Goal: Task Accomplishment & Management: Complete application form

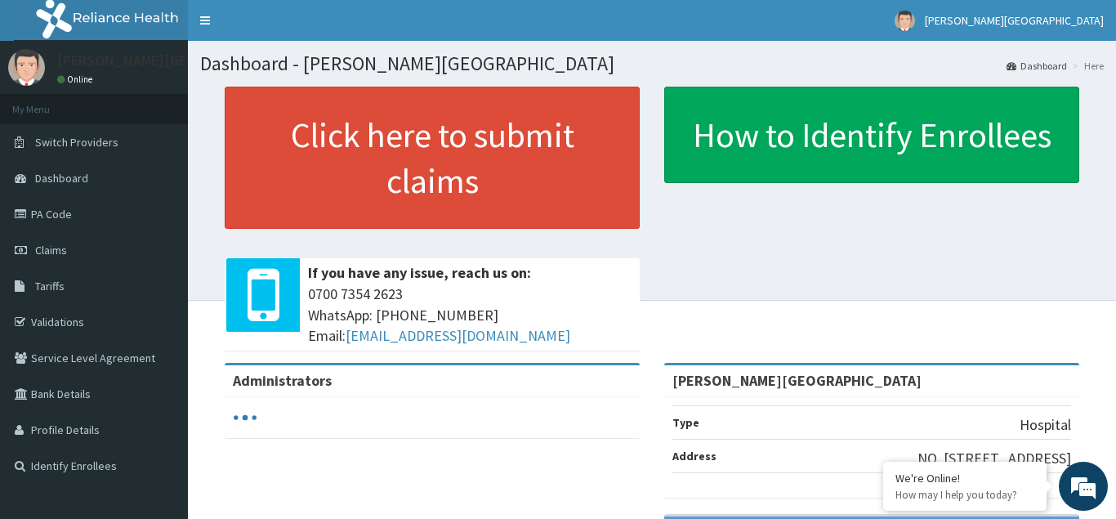
click at [327, 179] on link "Click here to submit claims" at bounding box center [432, 158] width 415 height 142
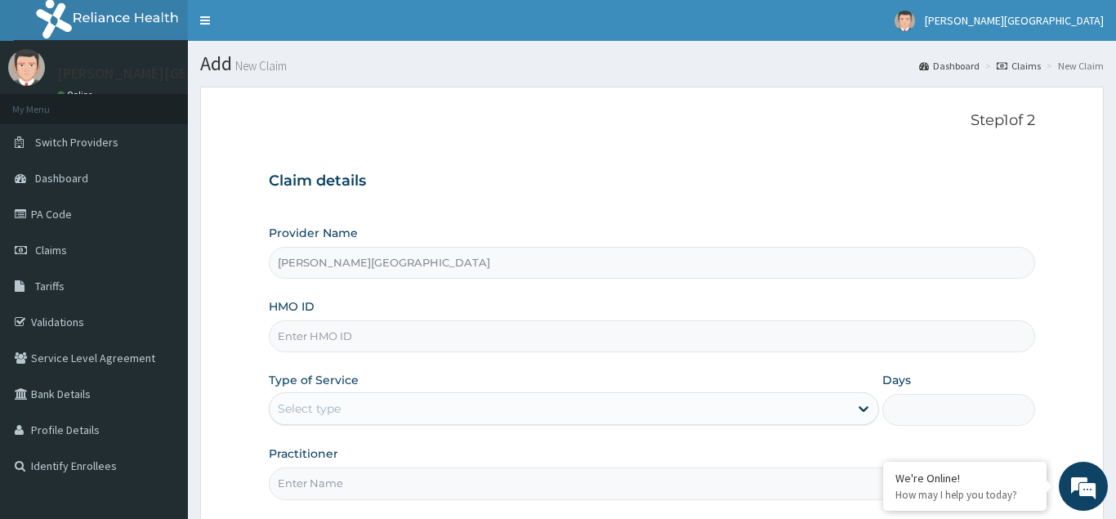
type input "[PERSON_NAME][GEOGRAPHIC_DATA]"
click at [282, 337] on input "HMO ID" at bounding box center [652, 336] width 766 height 32
type input "SNC/10010/C"
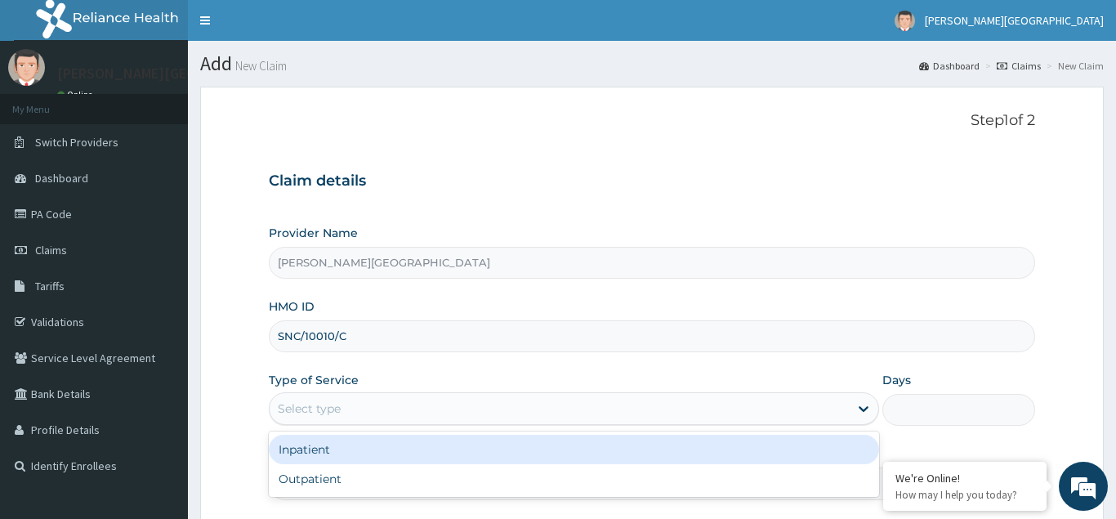
click at [297, 405] on div "Select type" at bounding box center [309, 408] width 63 height 16
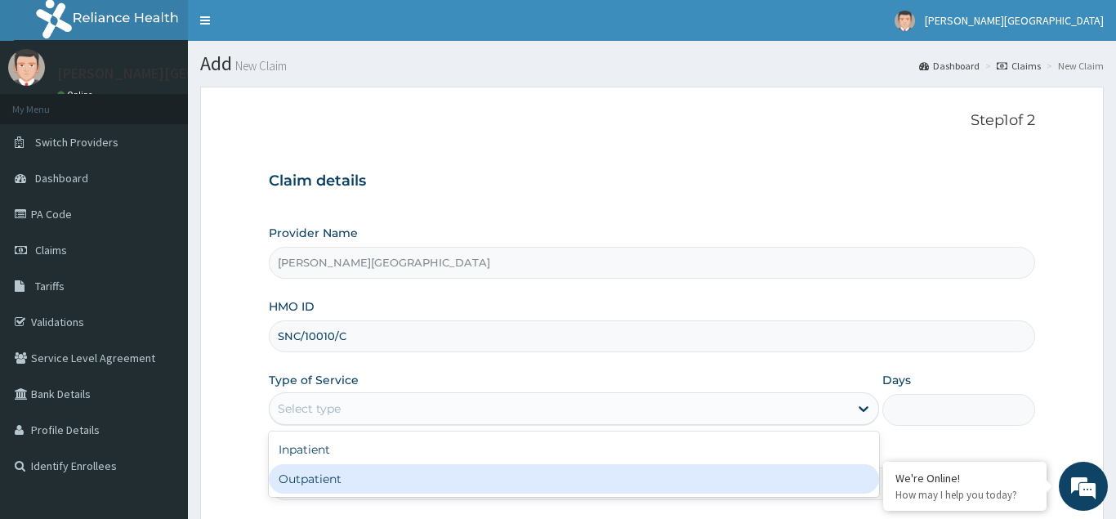
click at [306, 480] on div "Outpatient" at bounding box center [574, 478] width 611 height 29
type input "1"
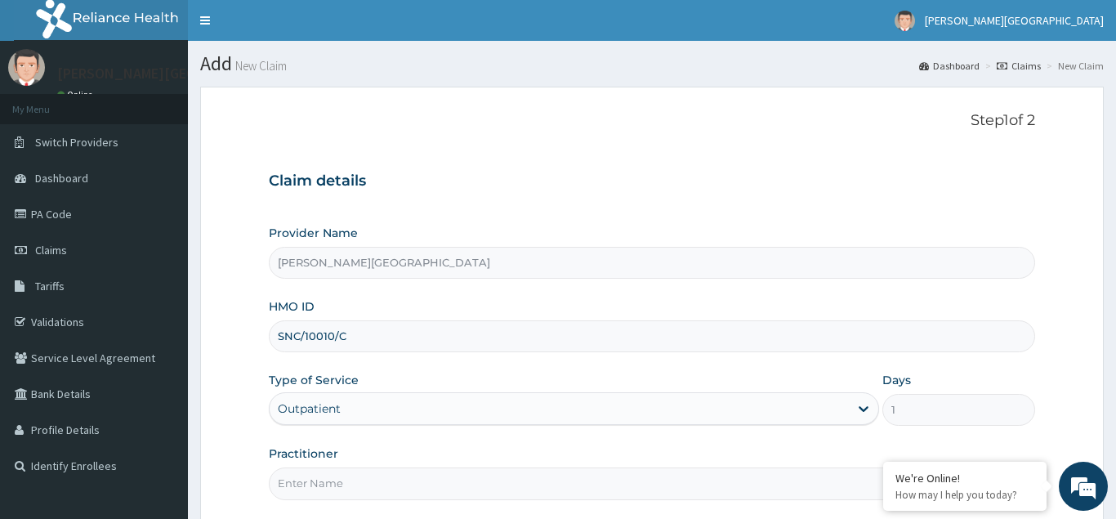
scroll to position [154, 0]
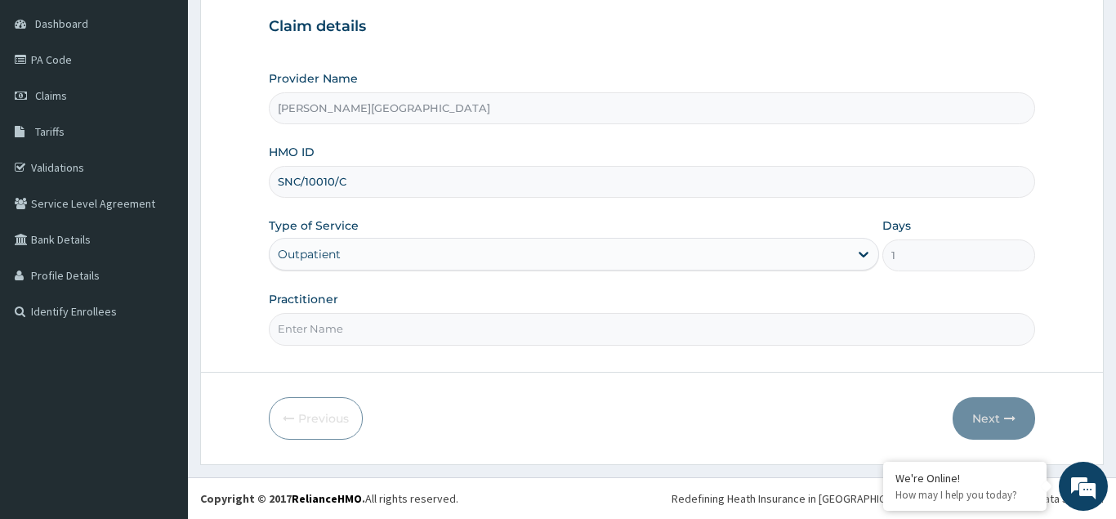
click at [297, 328] on input "Practitioner" at bounding box center [652, 329] width 766 height 32
type input "DR CHINEDU"
click at [992, 417] on button "Next" at bounding box center [994, 418] width 83 height 42
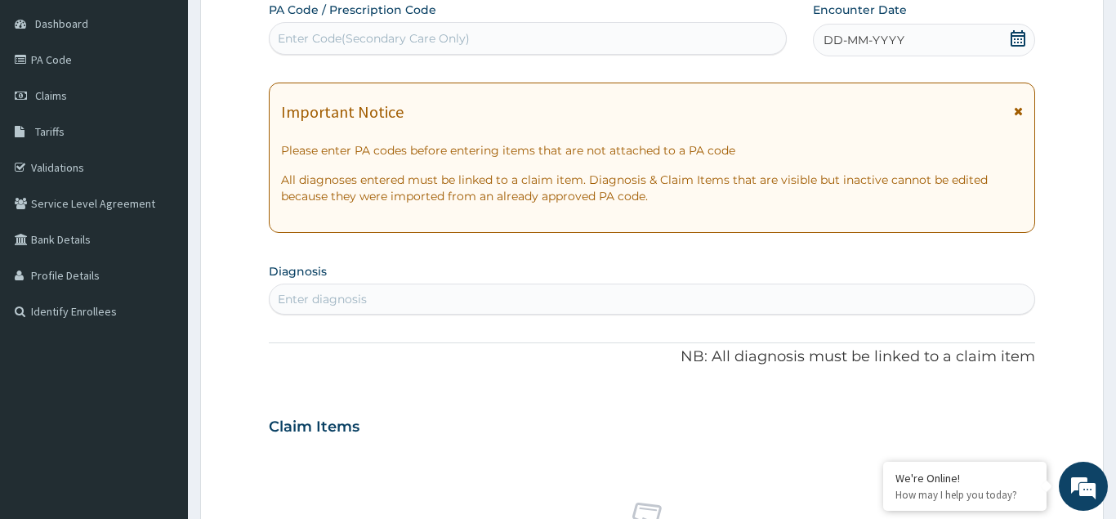
click at [852, 38] on span "DD-MM-YYYY" at bounding box center [864, 40] width 81 height 16
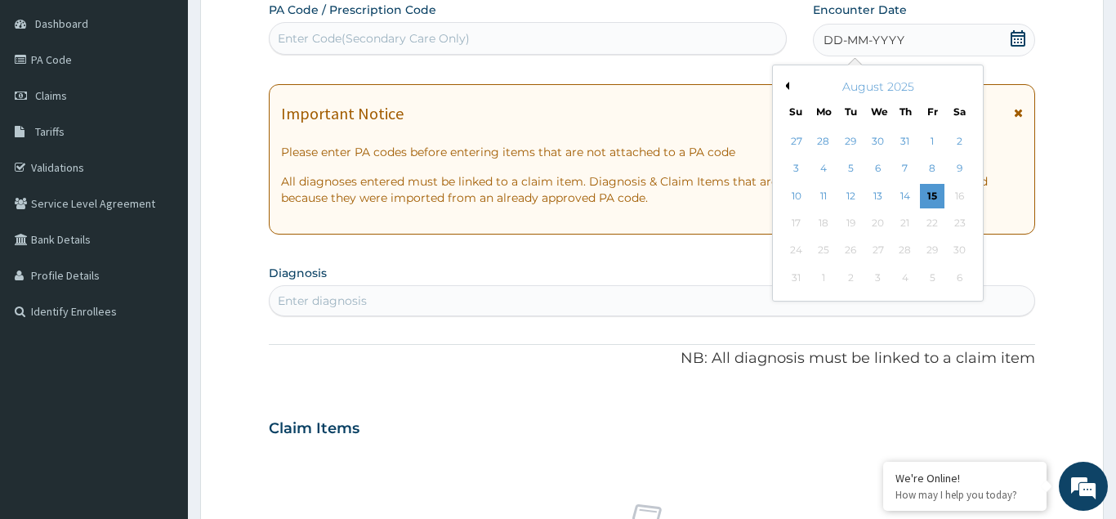
click at [924, 197] on div "15" at bounding box center [932, 196] width 25 height 25
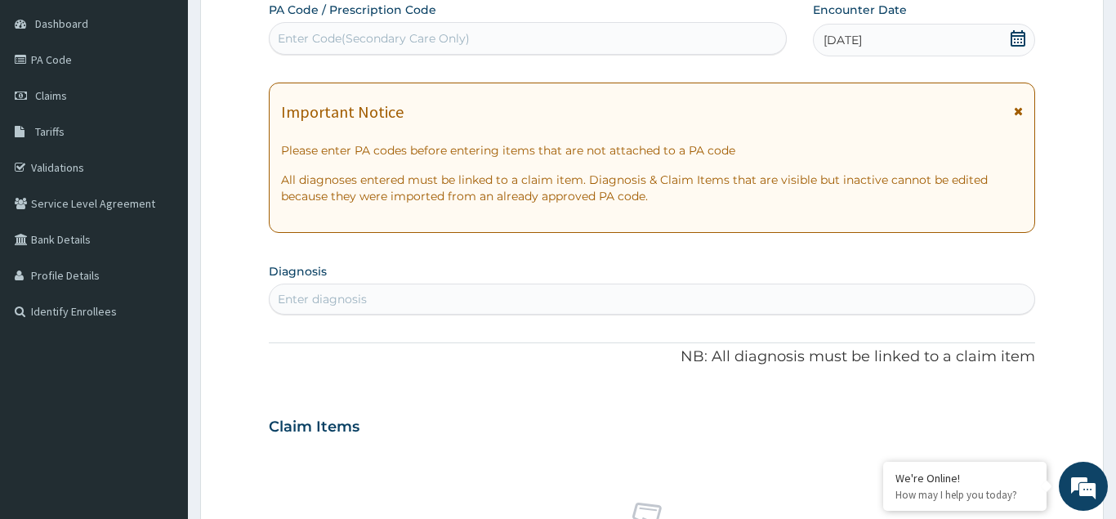
click at [314, 302] on div "Enter diagnosis" at bounding box center [322, 299] width 89 height 16
type input "SEVERE MALA"
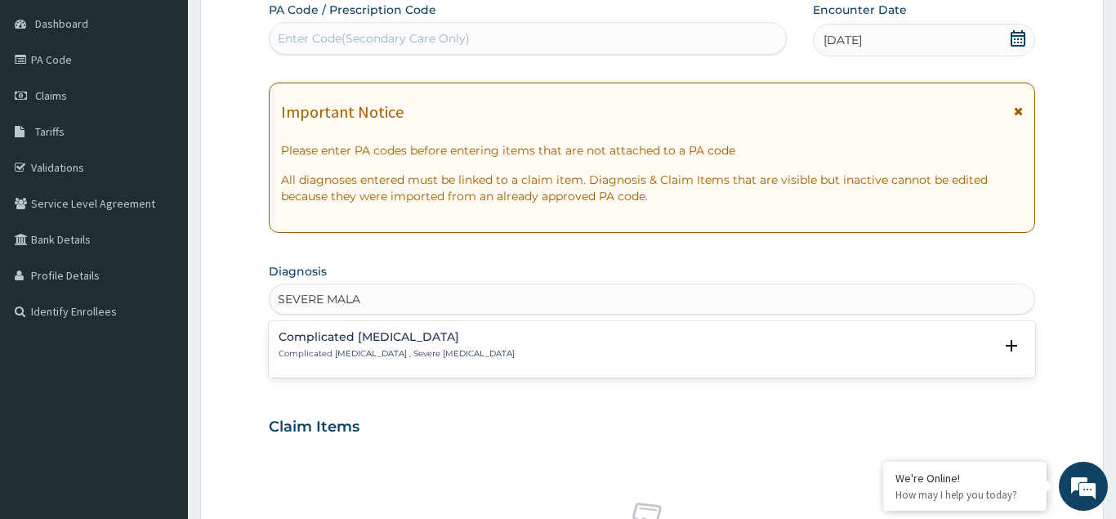
click at [359, 354] on p "Complicated malaria , Severe malaria" at bounding box center [397, 353] width 236 height 11
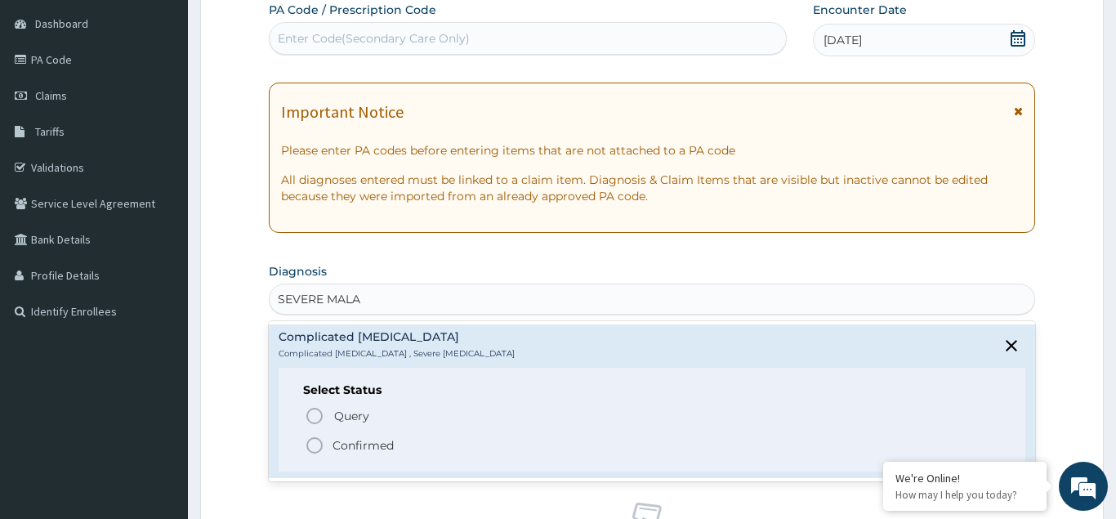
click at [312, 447] on icon "status option filled" at bounding box center [315, 445] width 20 height 20
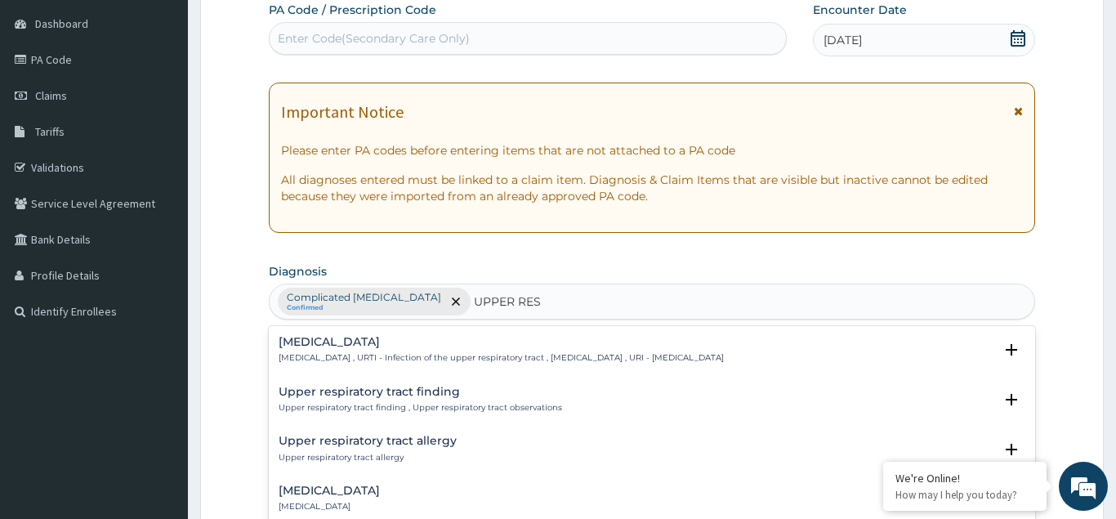
type input "UPPER RESP"
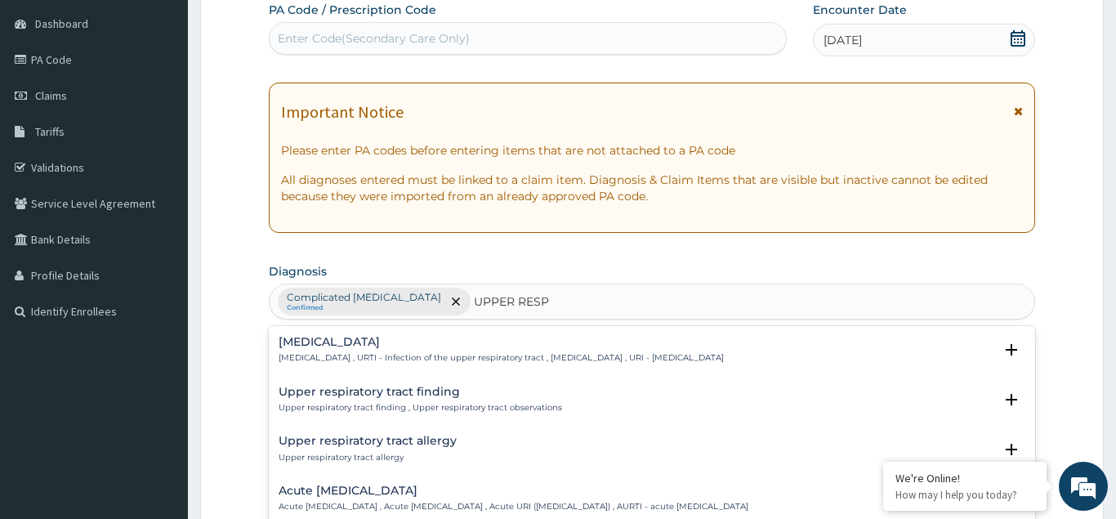
click at [373, 356] on p "Upper respiratory infection , URTI - Infection of the upper respiratory tract ,…" at bounding box center [501, 357] width 445 height 11
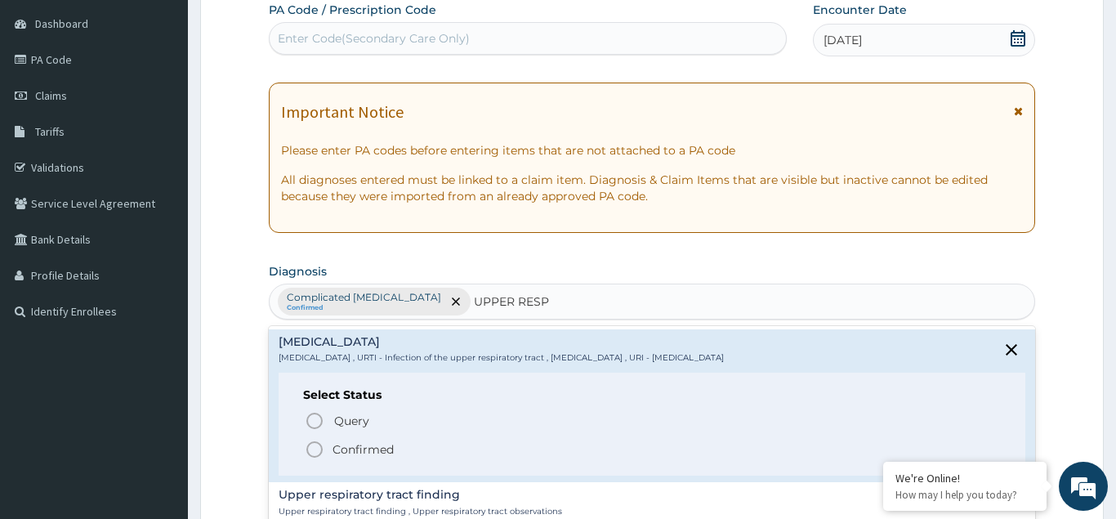
click at [315, 449] on icon "status option filled" at bounding box center [315, 450] width 20 height 20
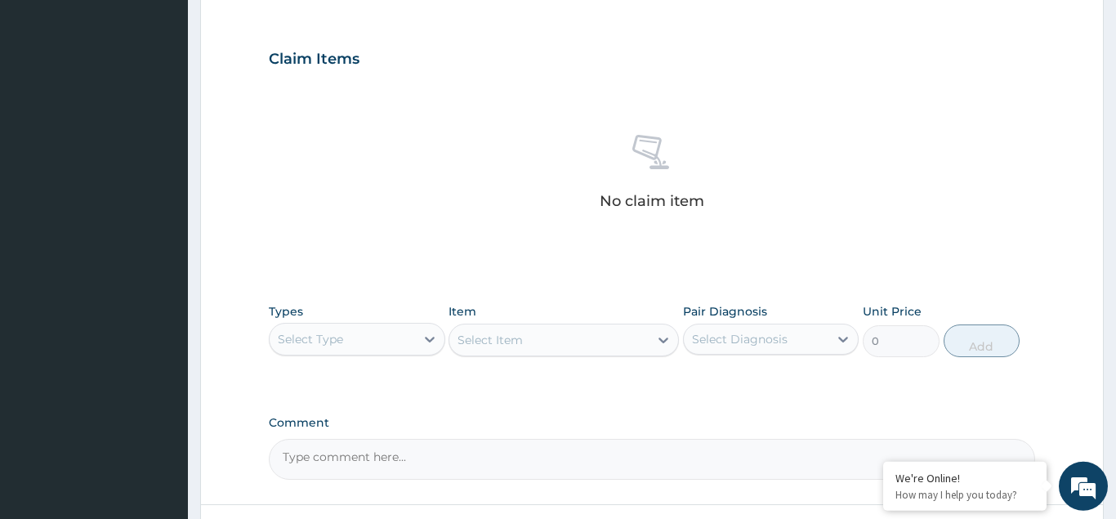
scroll to position [571, 0]
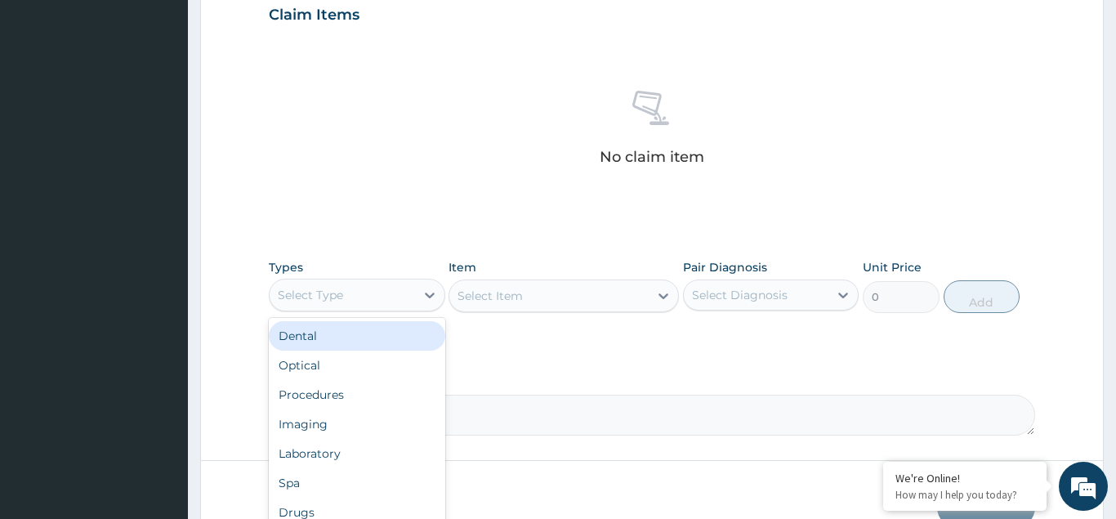
click at [323, 296] on div "Select Type" at bounding box center [310, 295] width 65 height 16
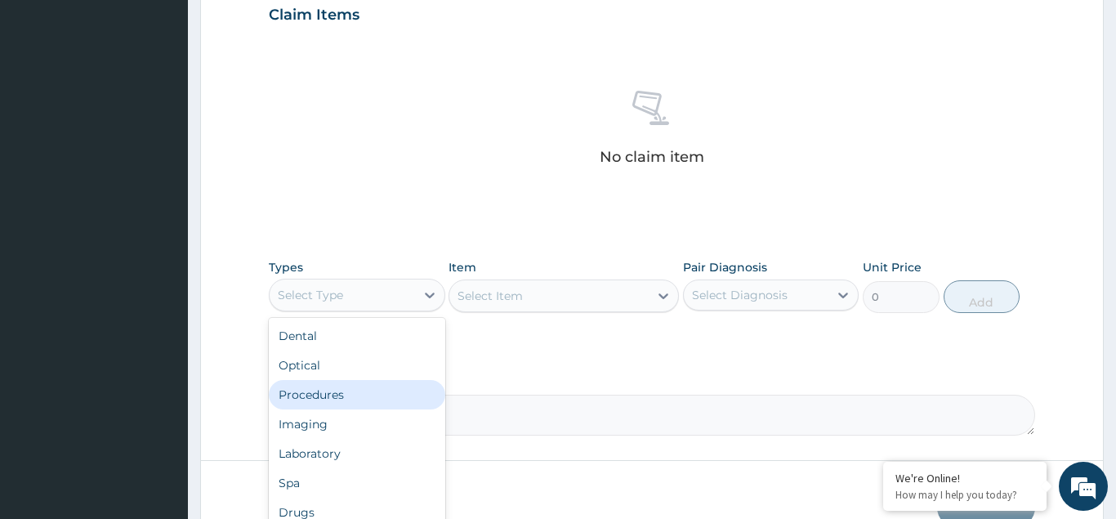
click at [311, 387] on div "Procedures" at bounding box center [357, 394] width 176 height 29
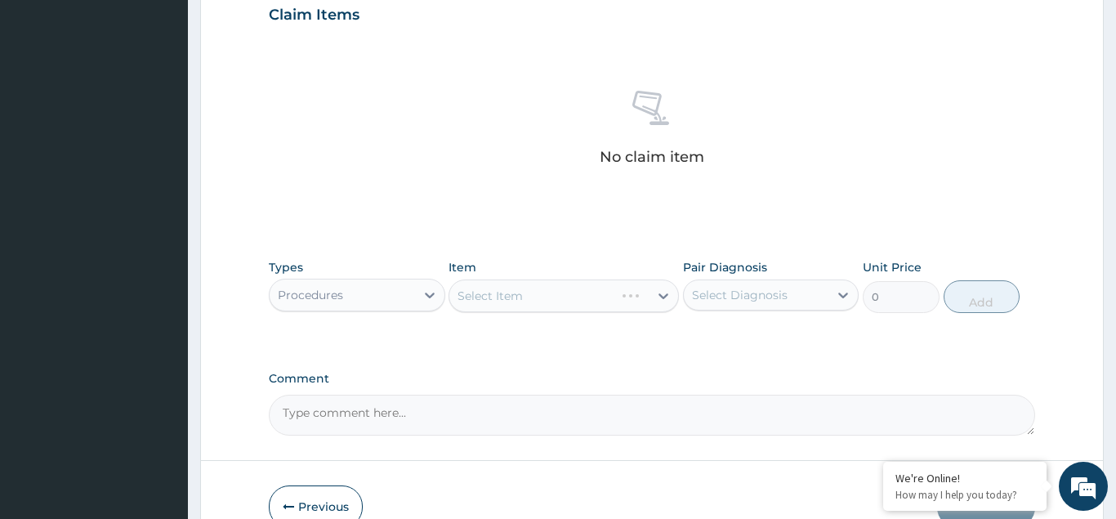
click at [486, 293] on div "Select Item" at bounding box center [564, 295] width 230 height 33
click at [489, 293] on div "Select Item" at bounding box center [564, 295] width 230 height 33
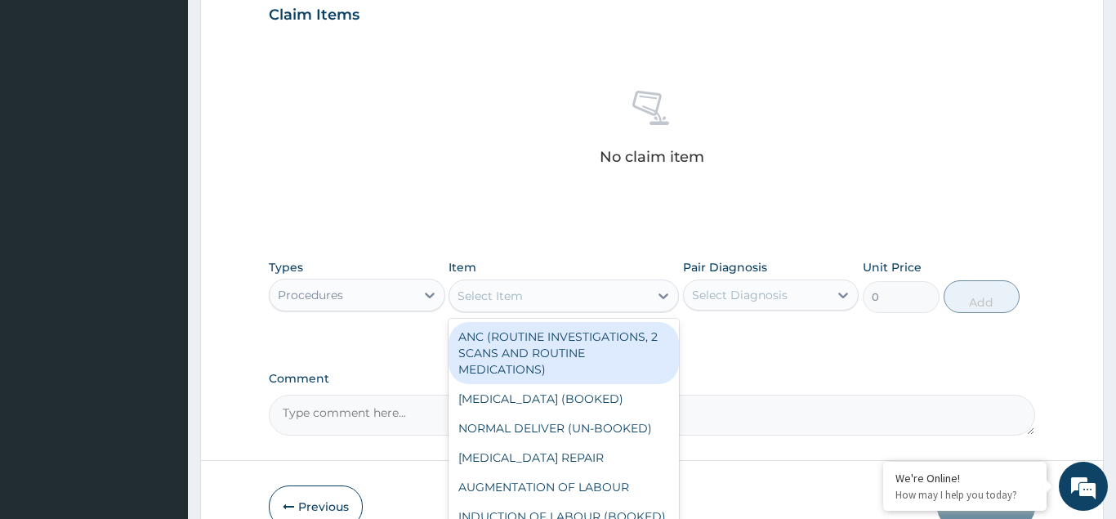
click at [489, 293] on div "Select Item" at bounding box center [490, 296] width 65 height 16
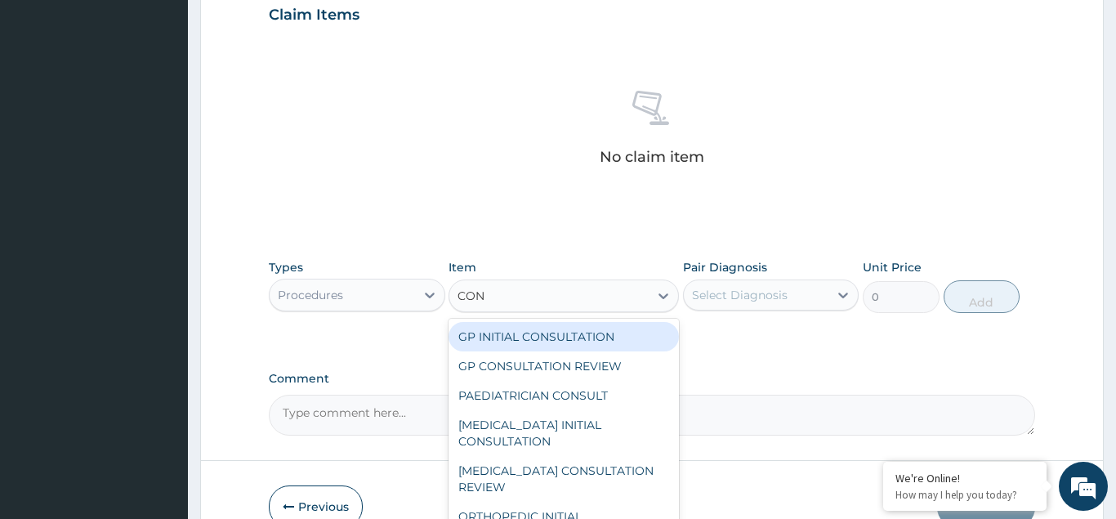
type input "CONS"
click at [548, 336] on div "GP INITIAL CONSULTATION" at bounding box center [564, 336] width 230 height 29
type input "3000"
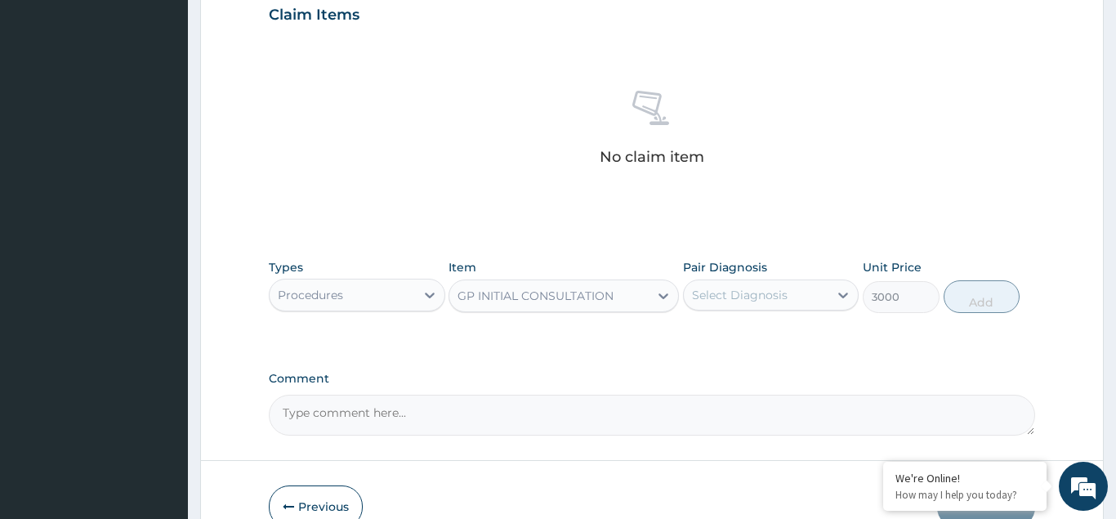
click at [715, 291] on div "Select Diagnosis" at bounding box center [740, 295] width 96 height 16
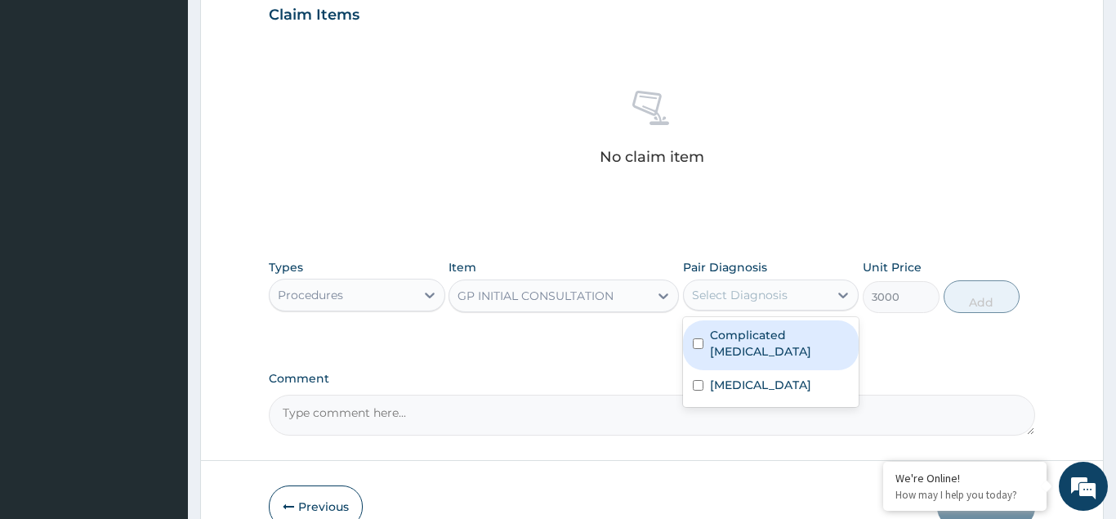
click at [698, 338] on input "checkbox" at bounding box center [698, 343] width 11 height 11
checkbox input "true"
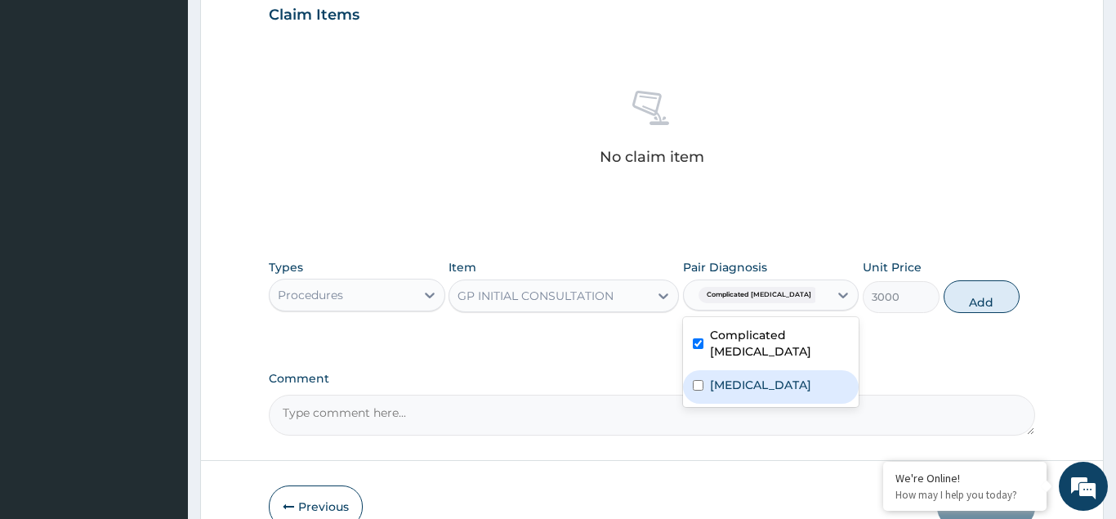
click at [696, 381] on input "checkbox" at bounding box center [698, 385] width 11 height 11
checkbox input "true"
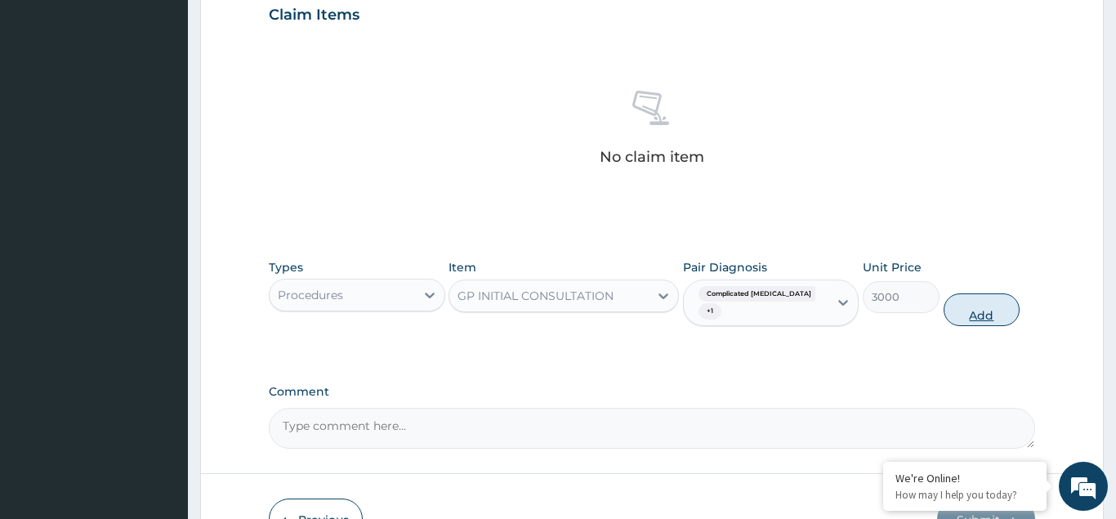
click at [968, 301] on button "Add" at bounding box center [982, 309] width 77 height 33
type input "0"
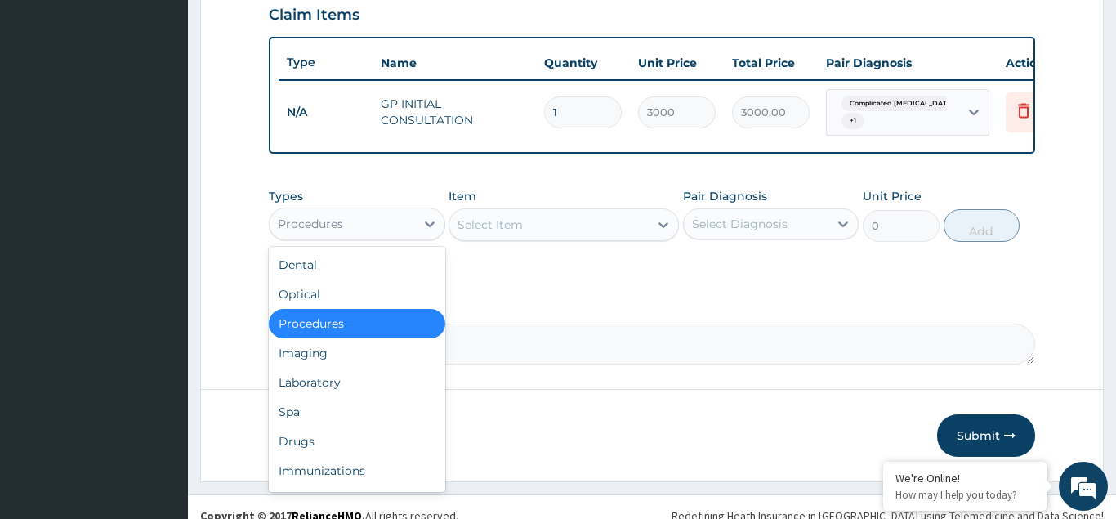
click at [314, 224] on div "Procedures" at bounding box center [310, 224] width 65 height 16
click at [304, 381] on div "Laboratory" at bounding box center [357, 382] width 176 height 29
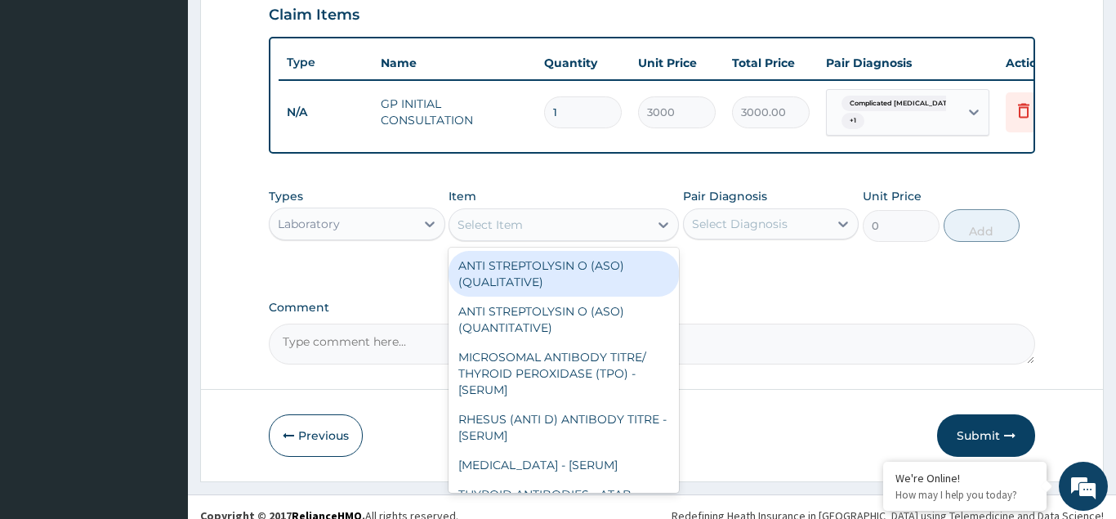
click at [489, 228] on div "Select Item" at bounding box center [490, 224] width 65 height 16
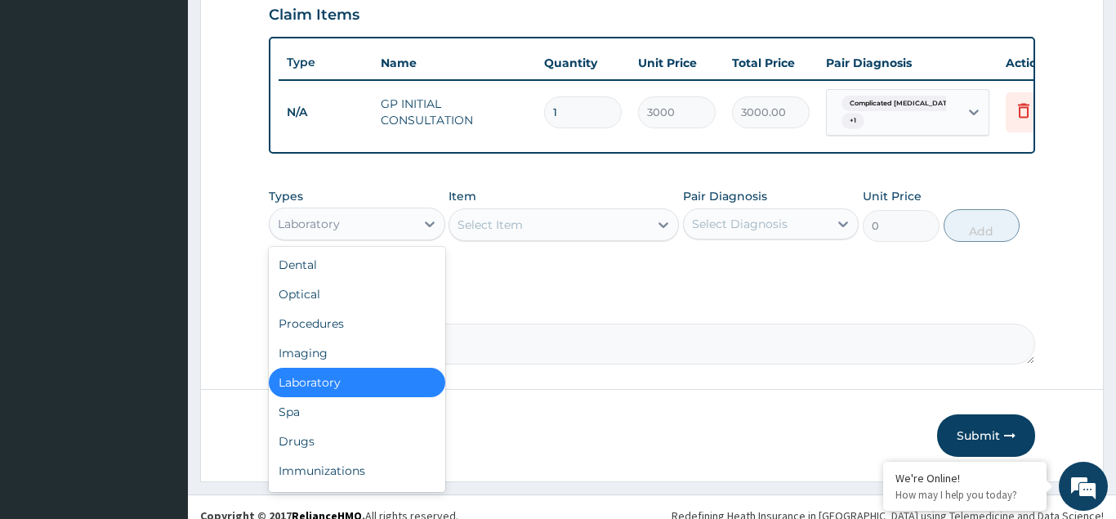
click at [332, 221] on div "Laboratory" at bounding box center [309, 224] width 62 height 16
click at [507, 263] on div "Types option Laboratory, selected. option Laboratory selected, 5 of 10. 10 resu…" at bounding box center [652, 227] width 766 height 95
click at [317, 224] on div "Laboratory" at bounding box center [309, 224] width 62 height 16
click at [295, 442] on div "Drugs" at bounding box center [357, 440] width 176 height 29
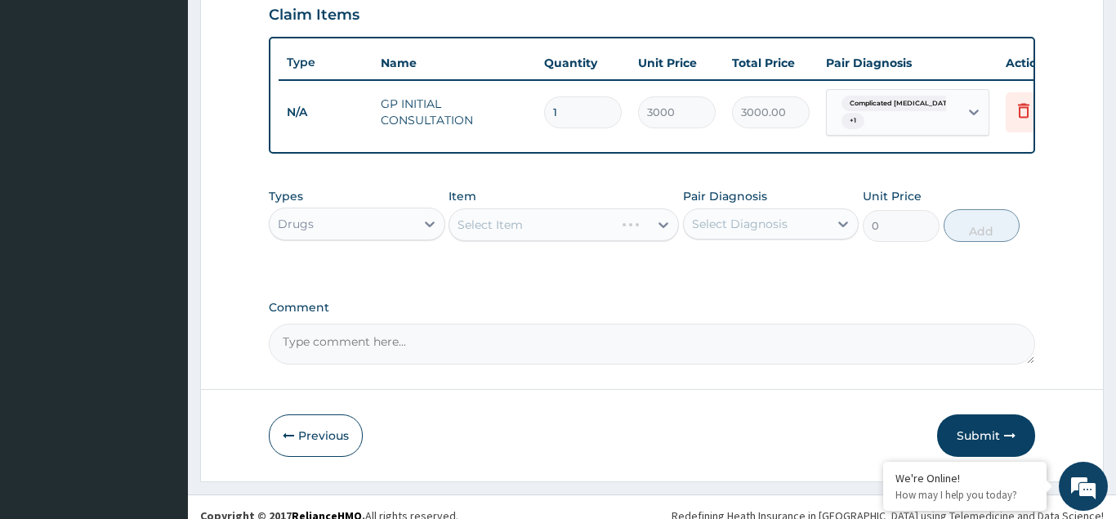
click at [478, 230] on div "Select Item" at bounding box center [564, 224] width 230 height 33
click at [483, 225] on div "Select Item" at bounding box center [564, 224] width 230 height 33
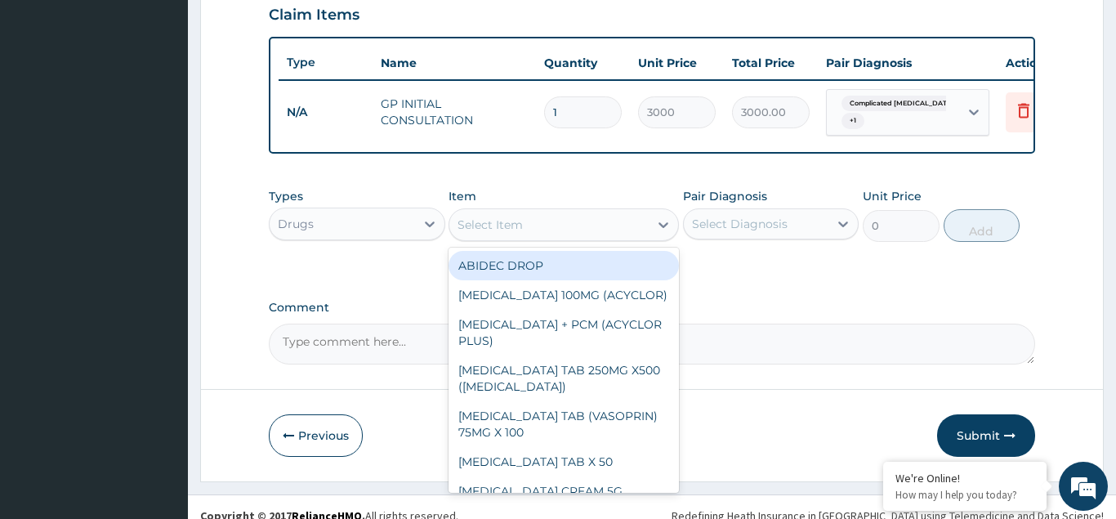
click at [484, 225] on div "Select Item" at bounding box center [490, 224] width 65 height 16
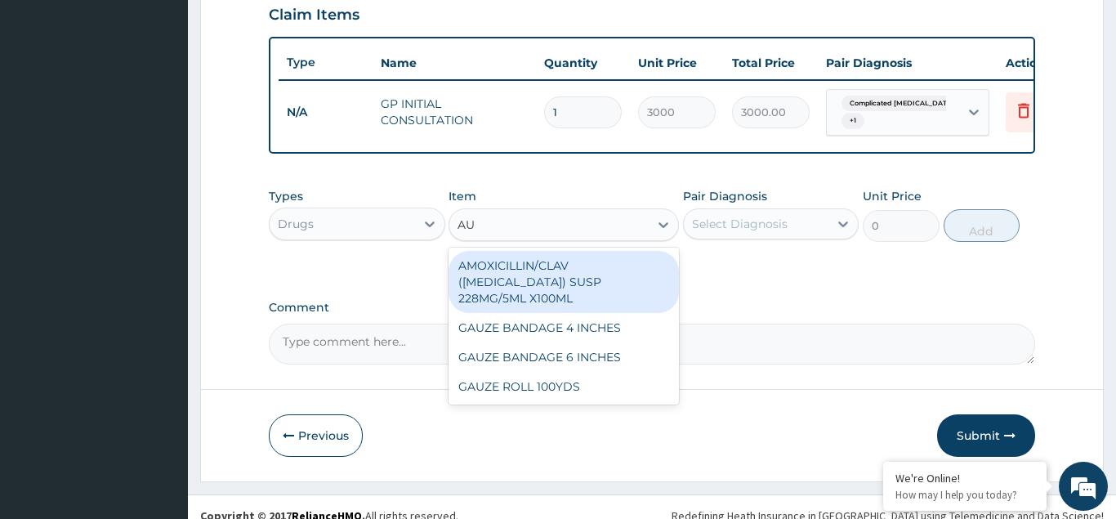
type input "AUG"
click at [566, 279] on div "AMOXICILLIN/CLAV (AUGMENTIN) SUSP 228MG/5ML X100ML" at bounding box center [564, 282] width 230 height 62
type input "4000"
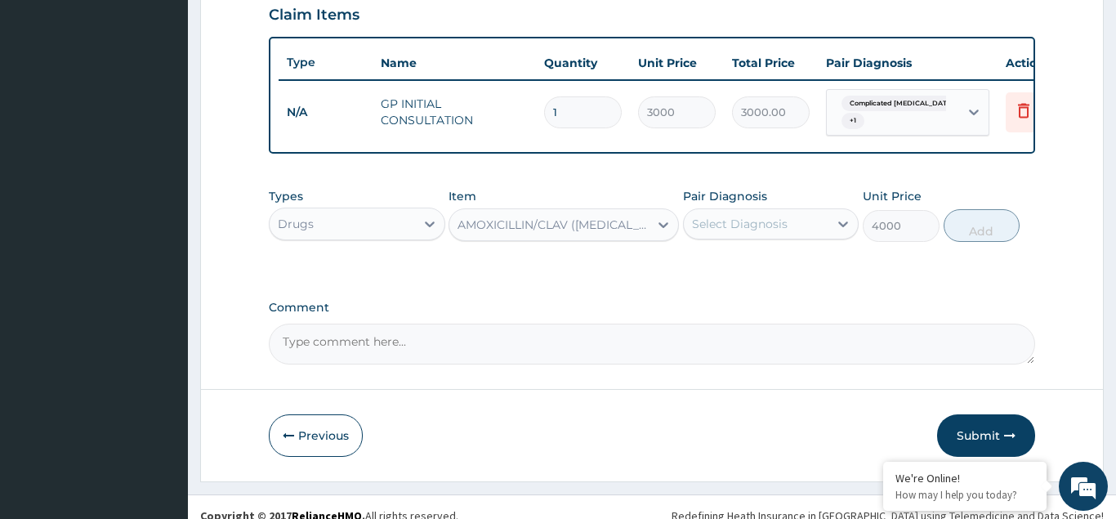
click at [738, 220] on div "Select Diagnosis" at bounding box center [740, 224] width 96 height 16
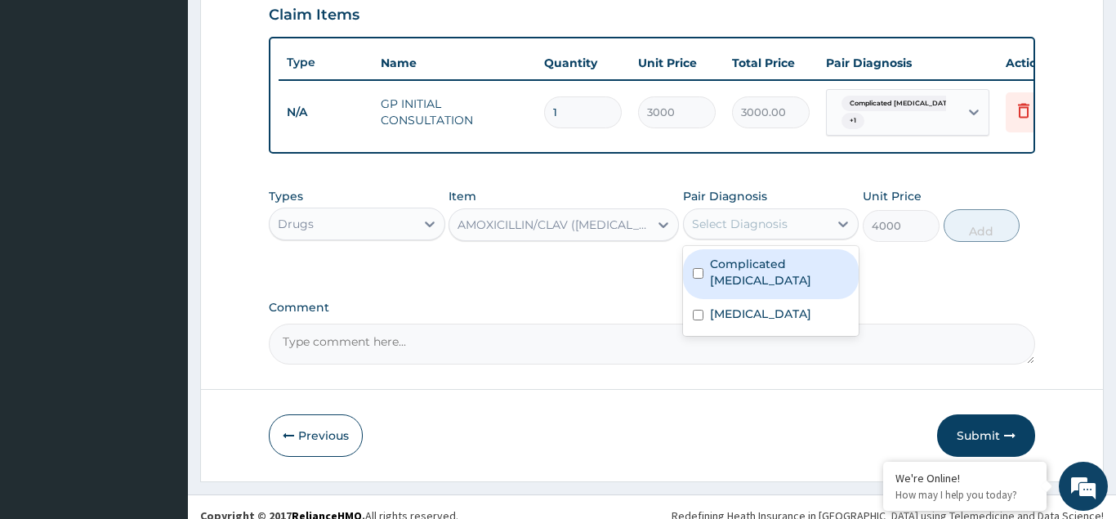
click at [700, 268] on input "checkbox" at bounding box center [698, 273] width 11 height 11
checkbox input "true"
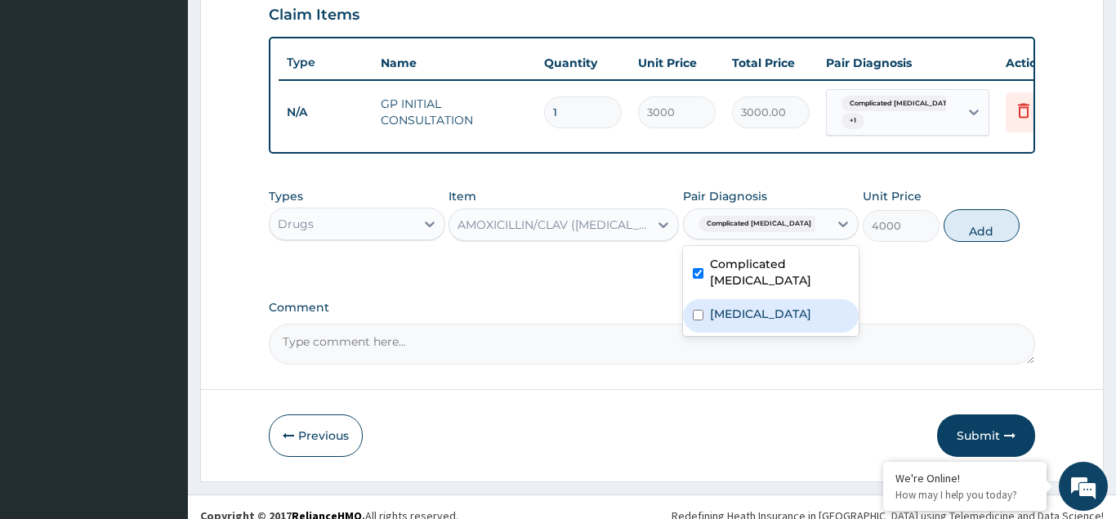
click at [693, 310] on input "checkbox" at bounding box center [698, 315] width 11 height 11
checkbox input "true"
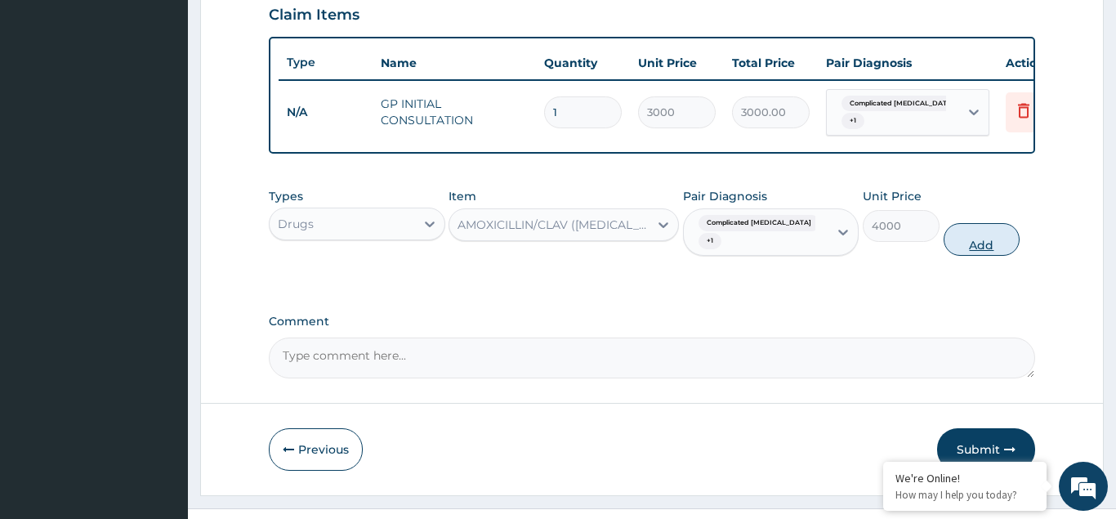
click at [992, 223] on button "Add" at bounding box center [982, 239] width 77 height 33
type input "0"
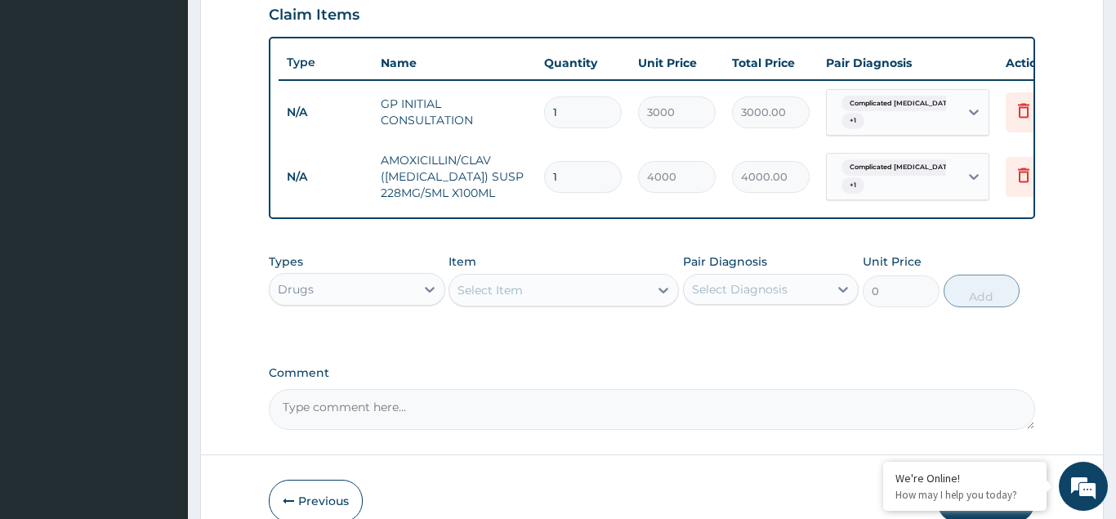
click at [493, 292] on div "Select Item" at bounding box center [490, 290] width 65 height 16
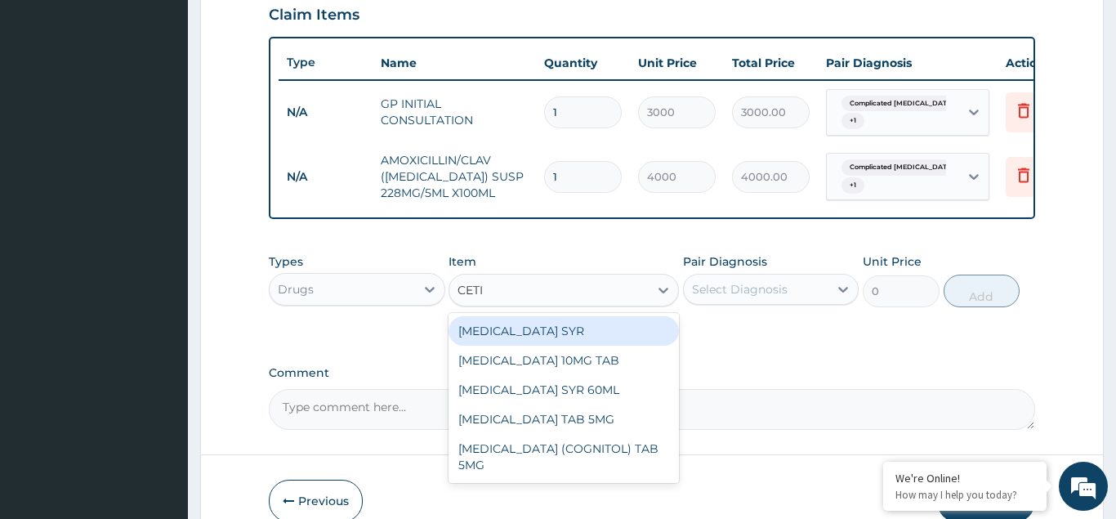
type input "CETIR"
click at [502, 331] on div "CETIRIZINE SYR" at bounding box center [564, 330] width 230 height 29
type input "800"
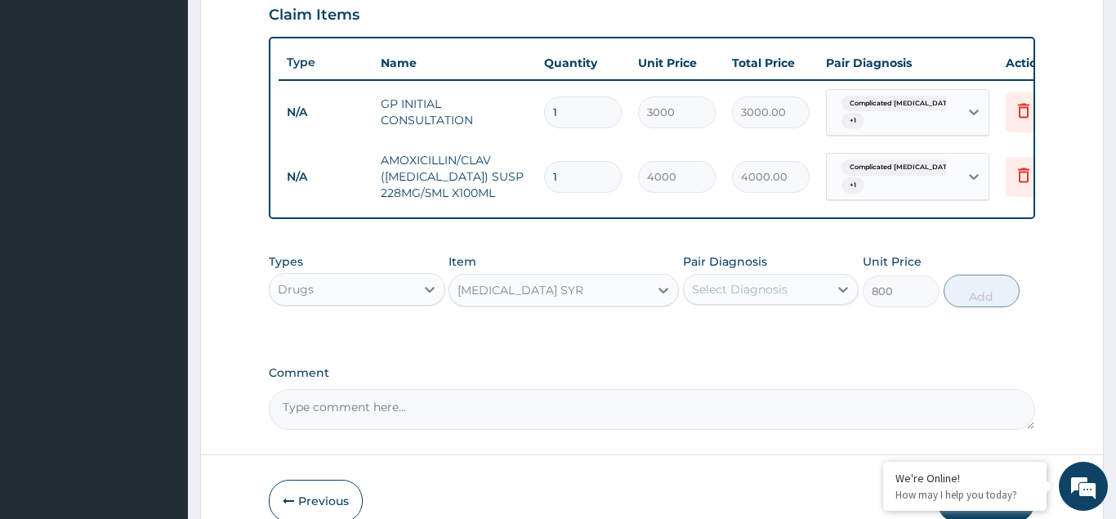
click at [726, 285] on div "Select Diagnosis" at bounding box center [740, 289] width 96 height 16
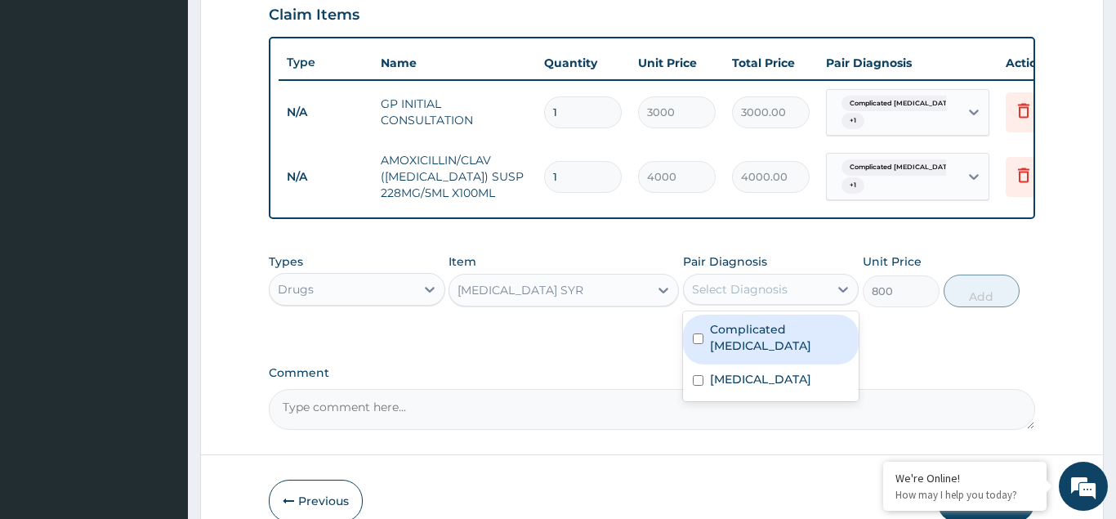
click at [695, 324] on div "Complicated malaria" at bounding box center [771, 340] width 176 height 50
checkbox input "true"
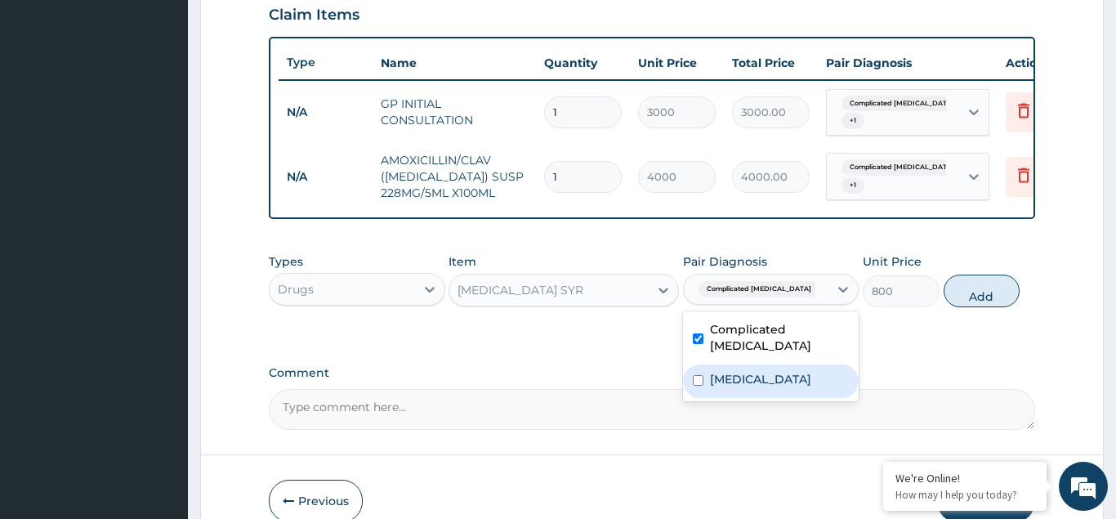
click at [698, 375] on input "checkbox" at bounding box center [698, 380] width 11 height 11
checkbox input "true"
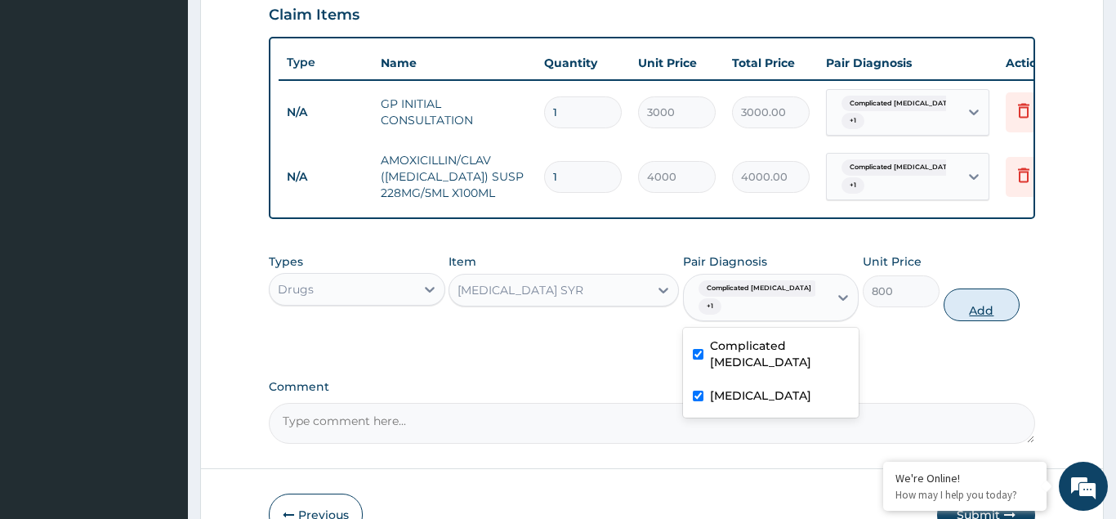
click at [969, 297] on button "Add" at bounding box center [982, 304] width 77 height 33
type input "0"
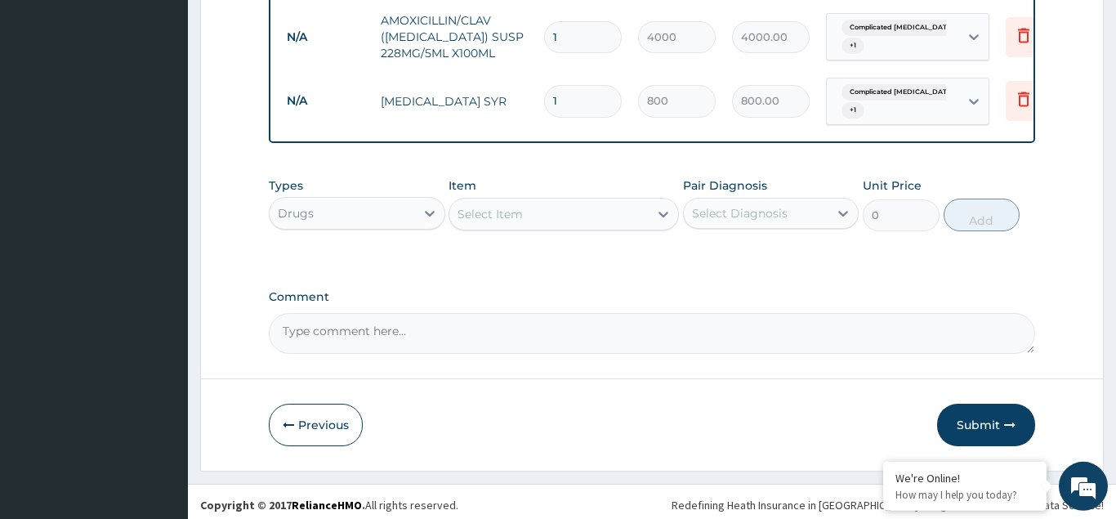
scroll to position [717, 0]
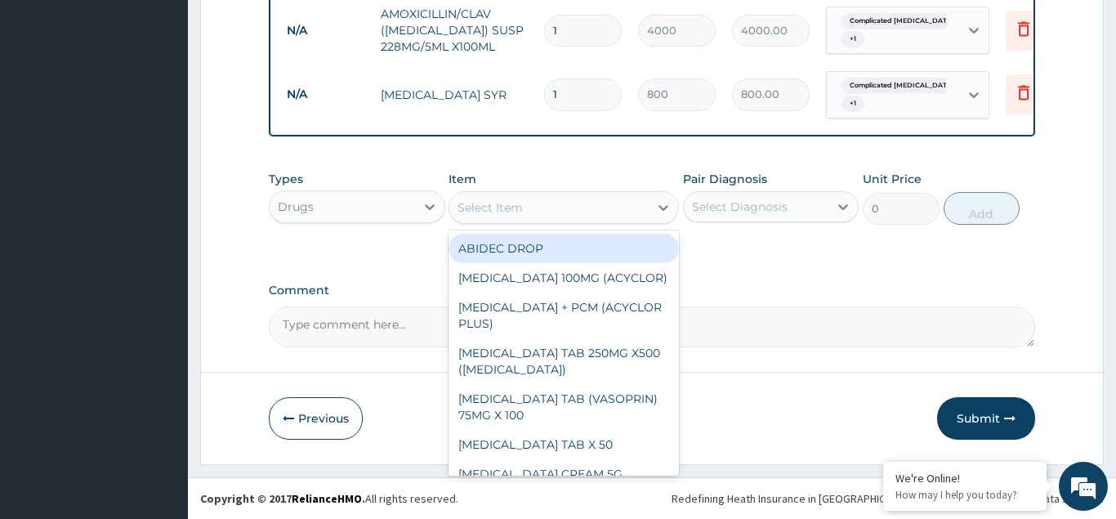
click at [507, 216] on div "Select Item" at bounding box center [548, 207] width 199 height 26
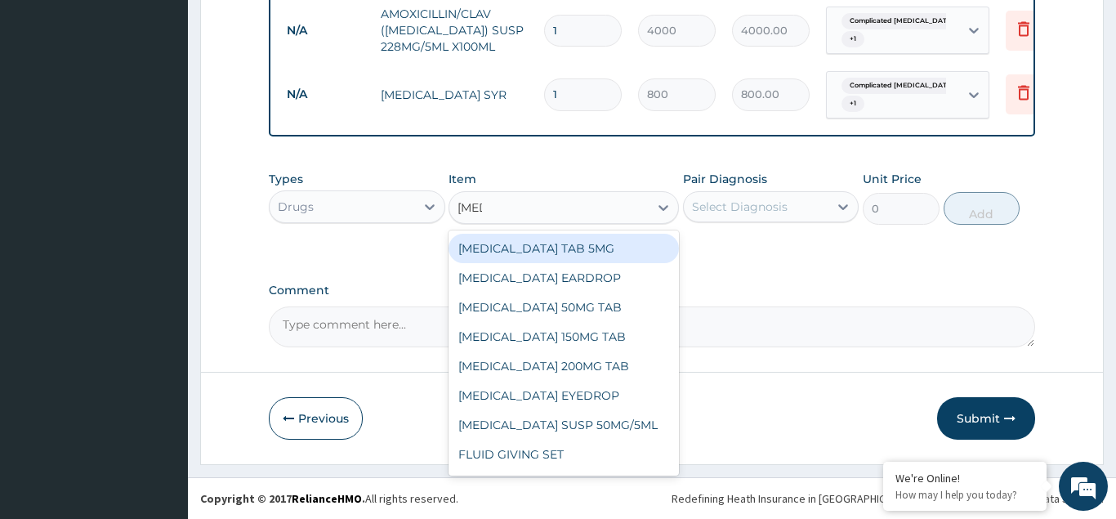
type input "FLUC"
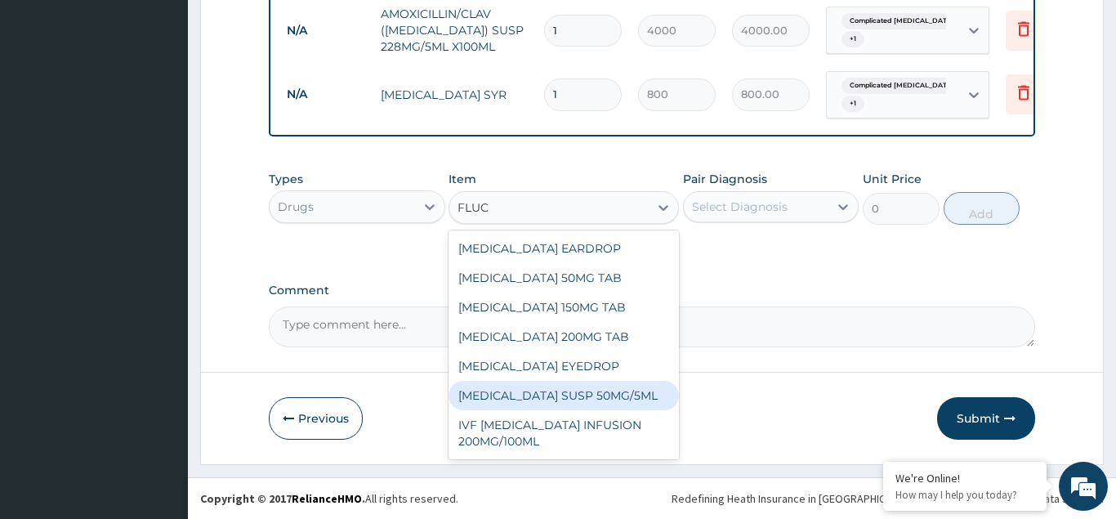
click at [583, 395] on div "FLUCONAZOLE SUSP 50MG/5ML" at bounding box center [564, 395] width 230 height 29
type input "1400"
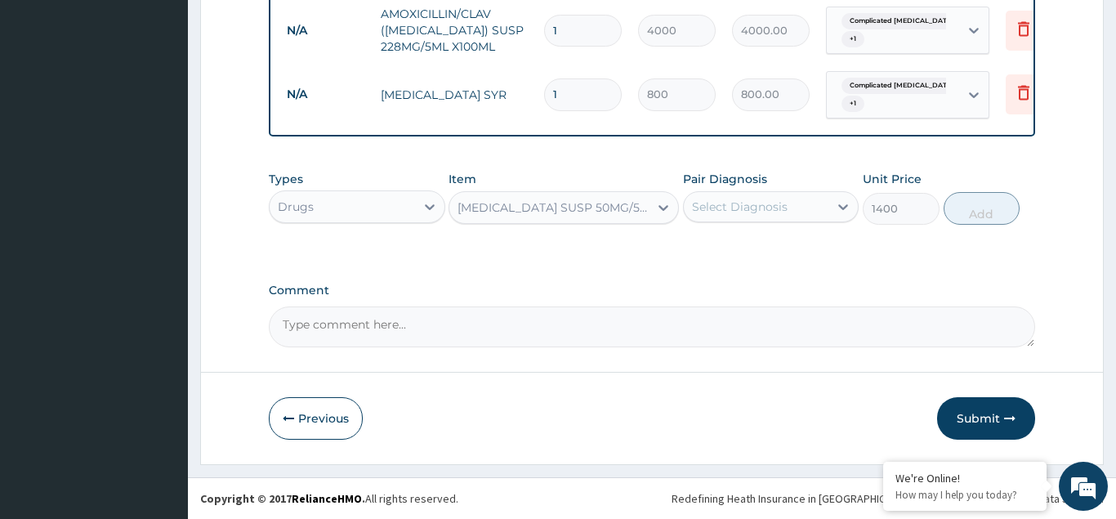
click at [737, 204] on div "Select Diagnosis" at bounding box center [740, 207] width 96 height 16
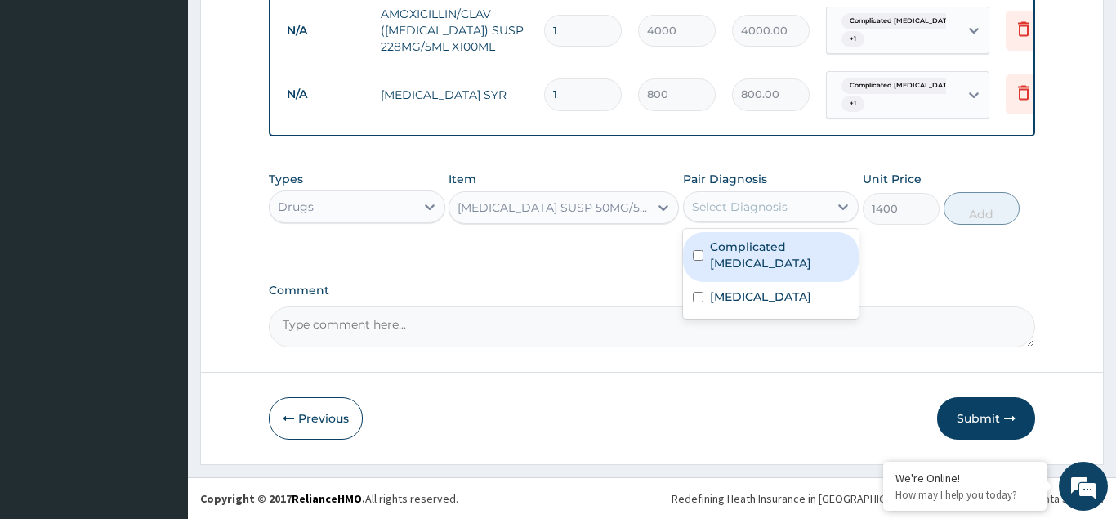
click at [694, 246] on div "Complicated malaria" at bounding box center [771, 257] width 176 height 50
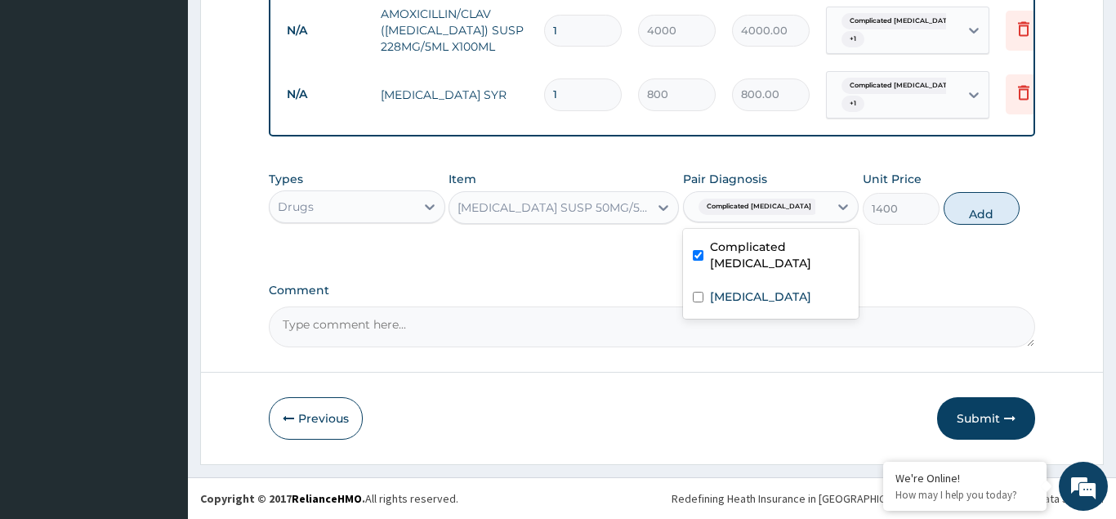
checkbox input "true"
click at [698, 292] on input "checkbox" at bounding box center [698, 297] width 11 height 11
checkbox input "true"
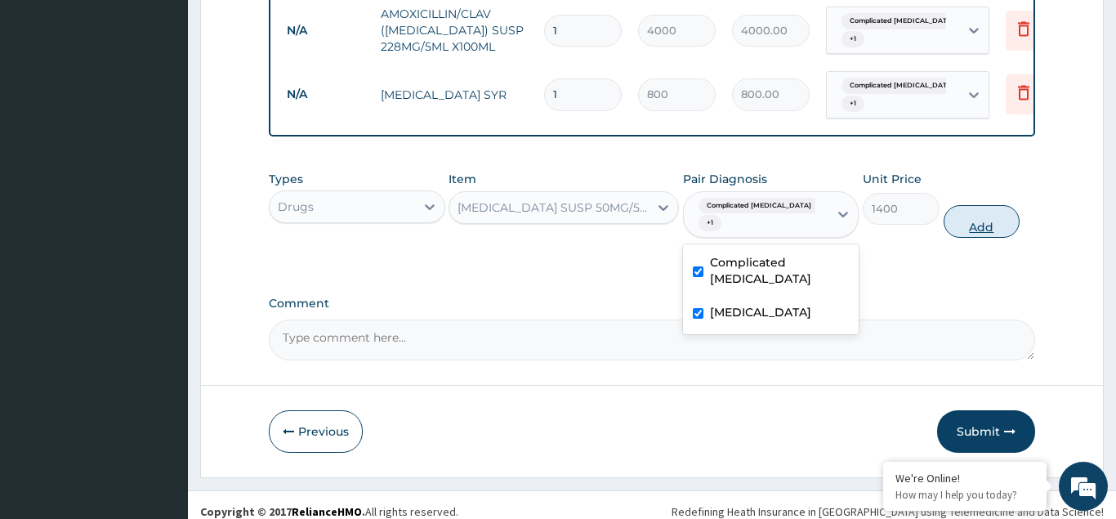
click at [980, 208] on button "Add" at bounding box center [982, 221] width 77 height 33
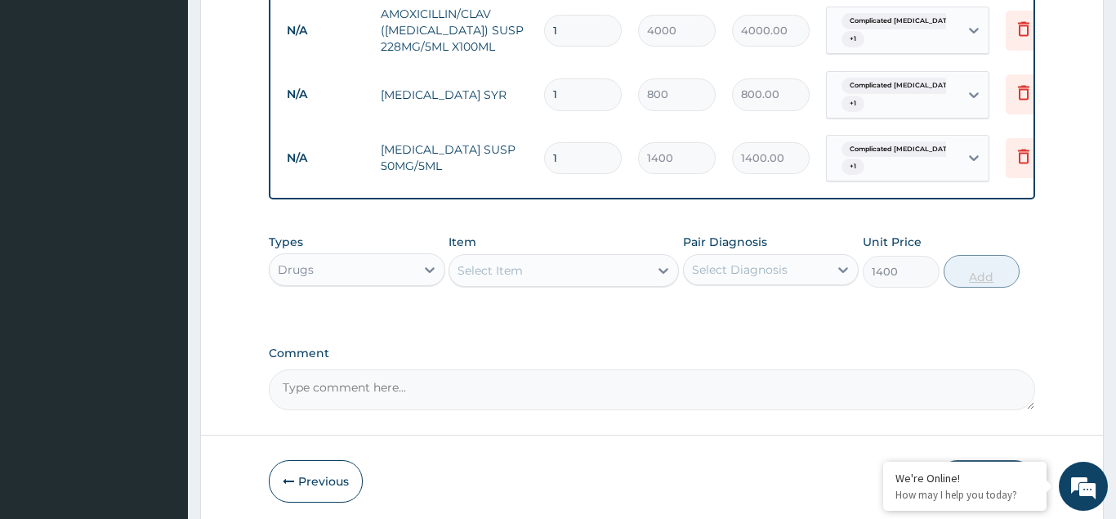
type input "0"
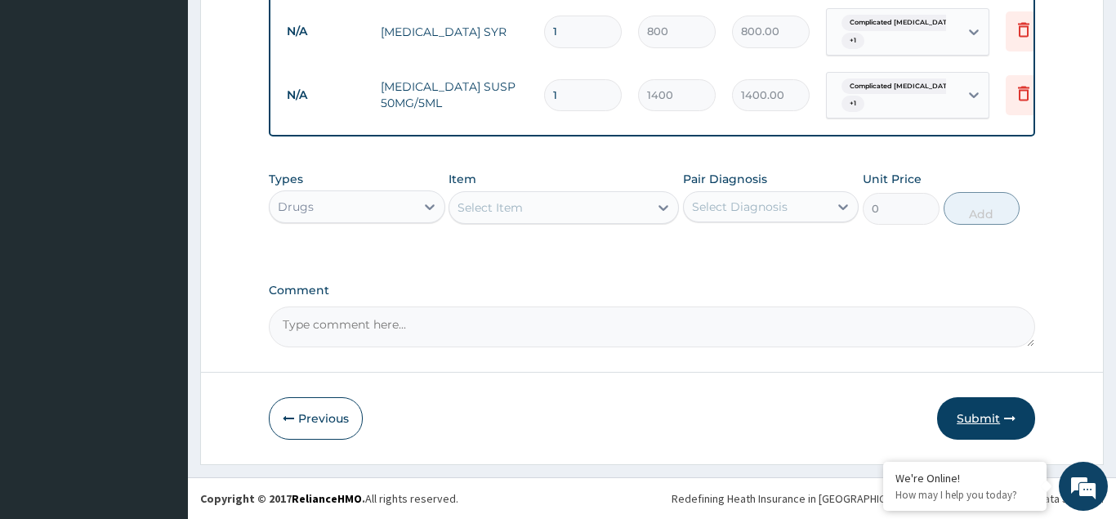
click at [971, 414] on button "Submit" at bounding box center [986, 418] width 98 height 42
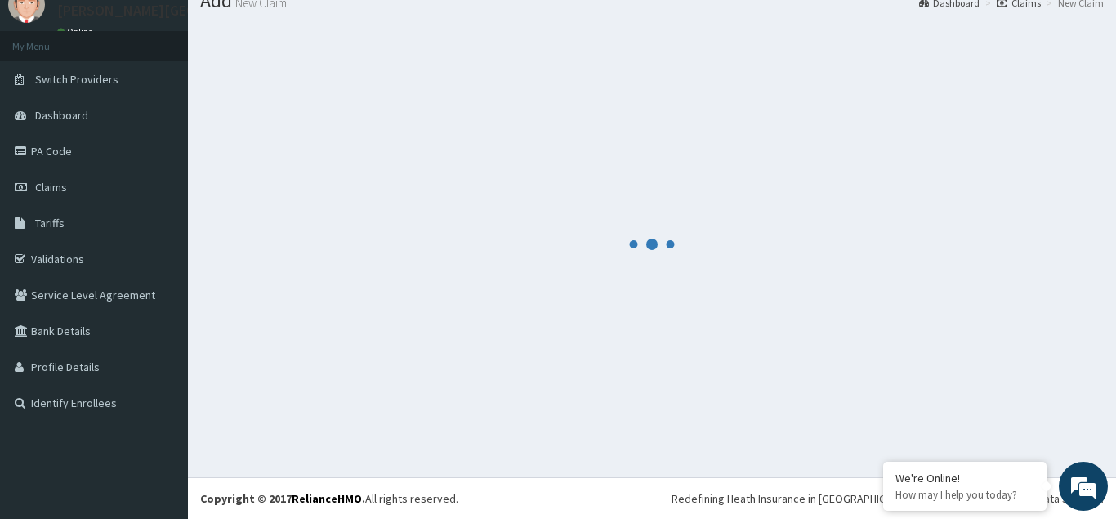
scroll to position [63, 0]
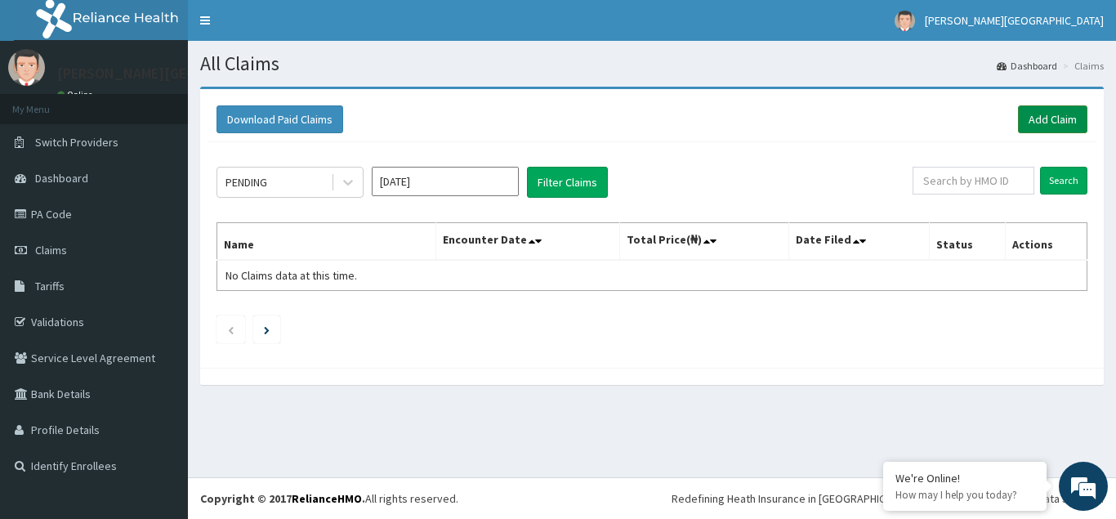
click at [1047, 115] on link "Add Claim" at bounding box center [1052, 119] width 69 height 28
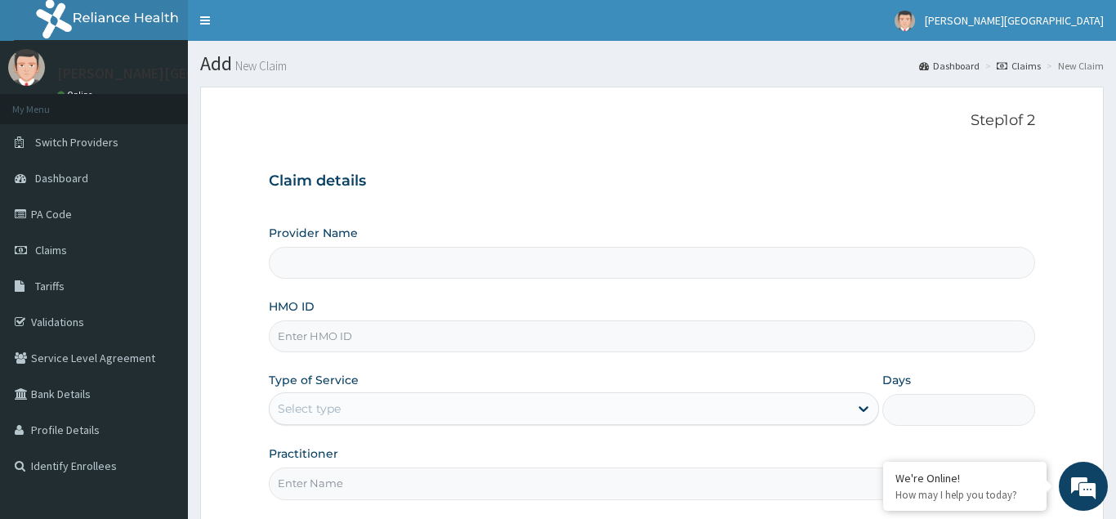
click at [293, 337] on input "HMO ID" at bounding box center [652, 336] width 766 height 32
type input "[PERSON_NAME][GEOGRAPHIC_DATA]"
type input "SNC/10010/B"
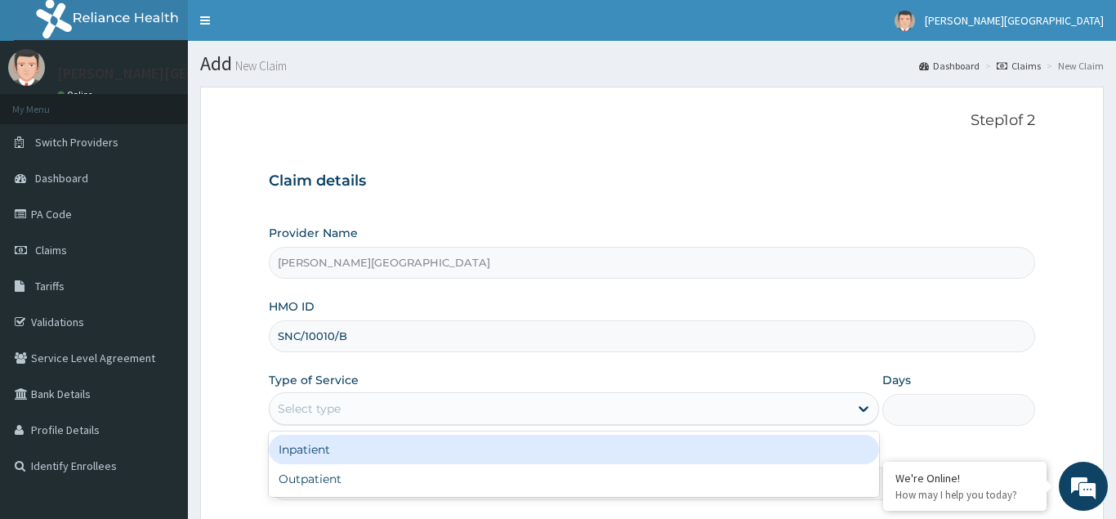
click at [301, 410] on div "Select type" at bounding box center [309, 408] width 63 height 16
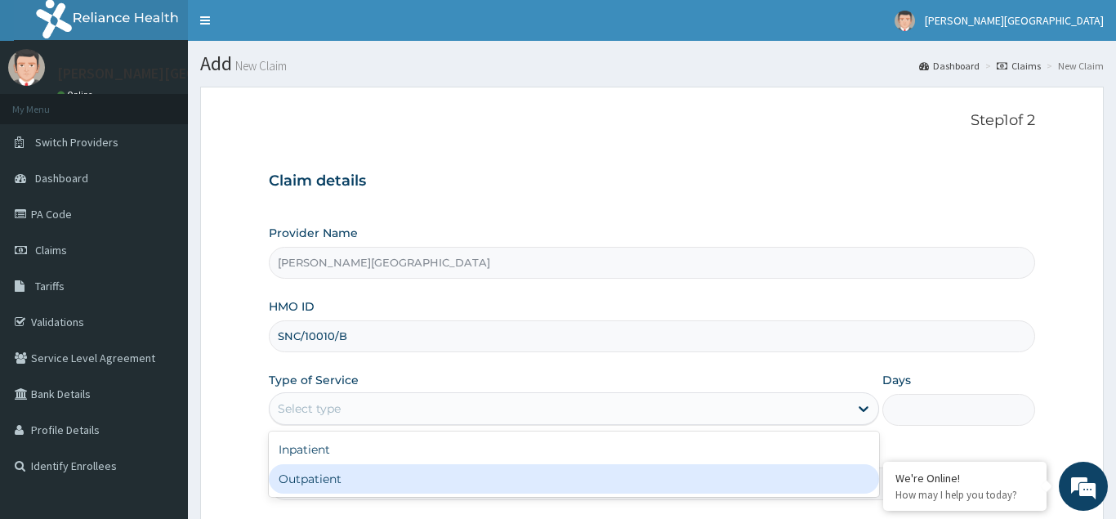
click at [318, 480] on div "Outpatient" at bounding box center [574, 478] width 611 height 29
type input "1"
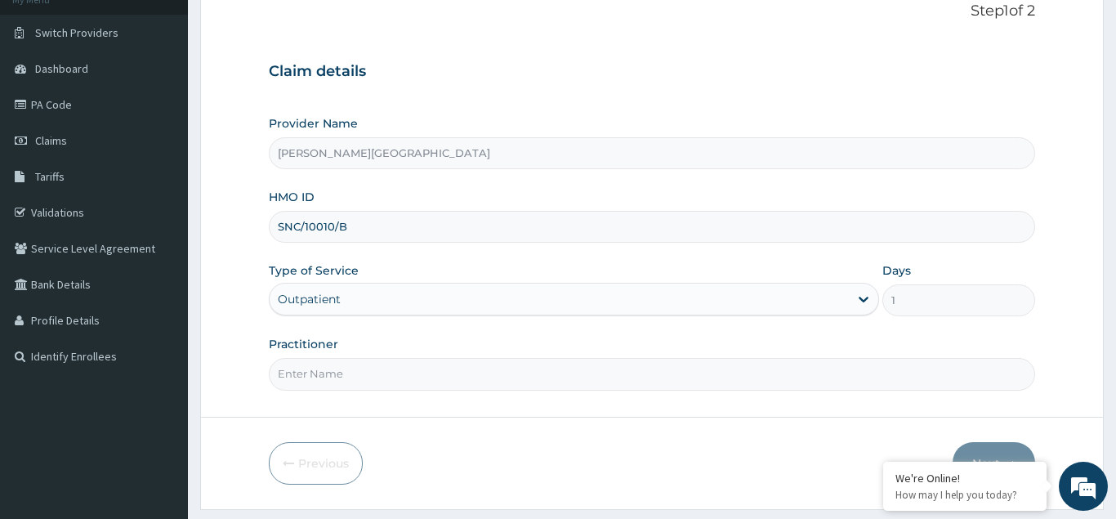
scroll to position [154, 0]
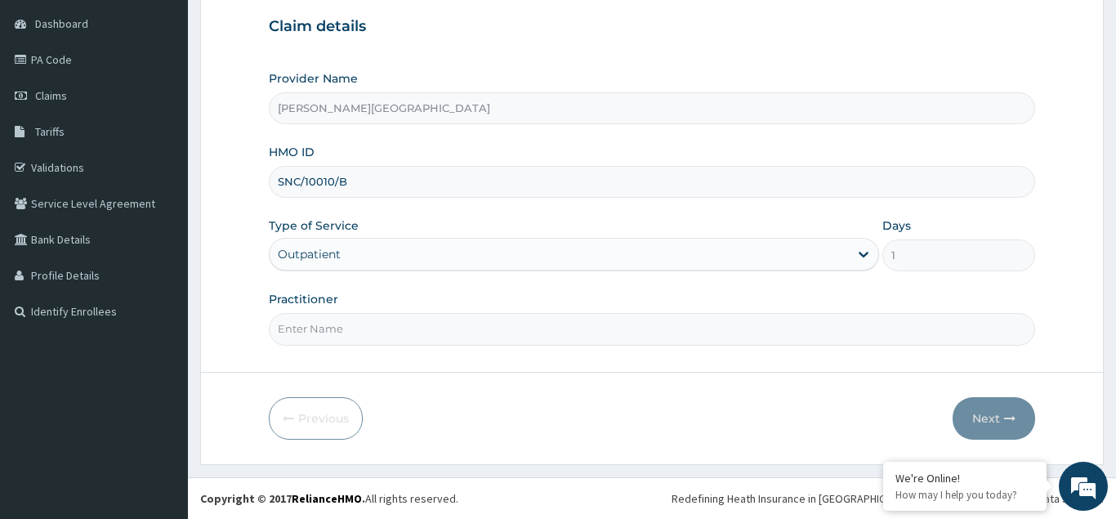
click at [286, 327] on input "Practitioner" at bounding box center [652, 329] width 766 height 32
type input "[PERSON_NAME]"
click at [996, 417] on button "Next" at bounding box center [994, 418] width 83 height 42
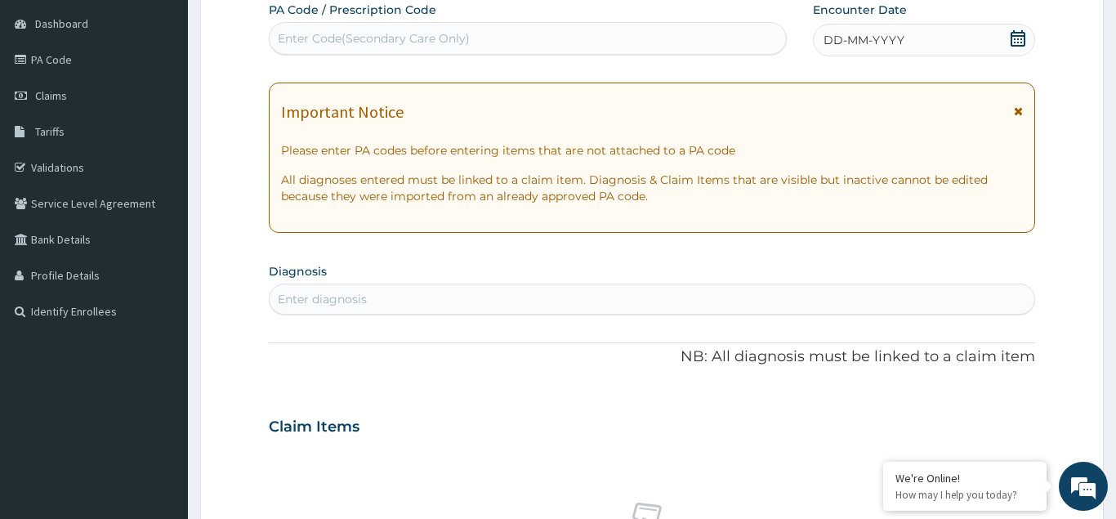
click at [882, 40] on span "DD-MM-YYYY" at bounding box center [864, 40] width 81 height 16
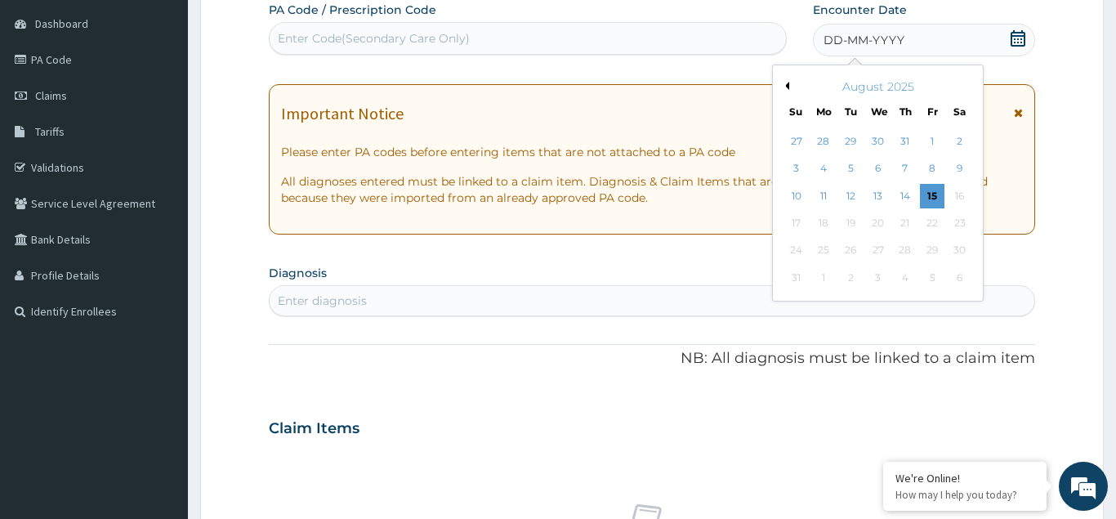
drag, startPoint x: 926, startPoint y: 167, endPoint x: 931, endPoint y: 193, distance: 26.6
click at [926, 172] on div "8" at bounding box center [932, 169] width 25 height 25
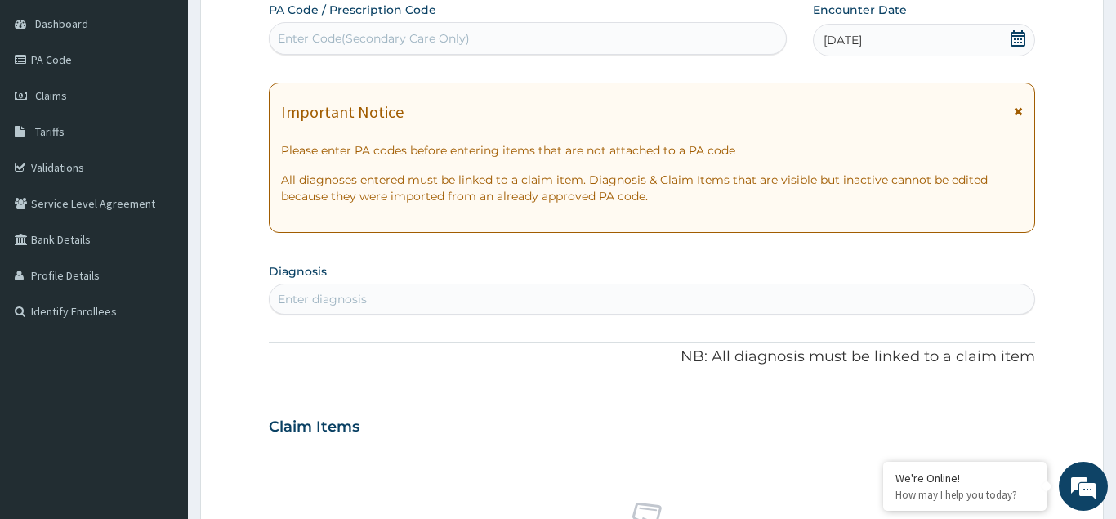
click at [297, 298] on div "Enter diagnosis" at bounding box center [322, 299] width 89 height 16
type input "UPPER RESP"
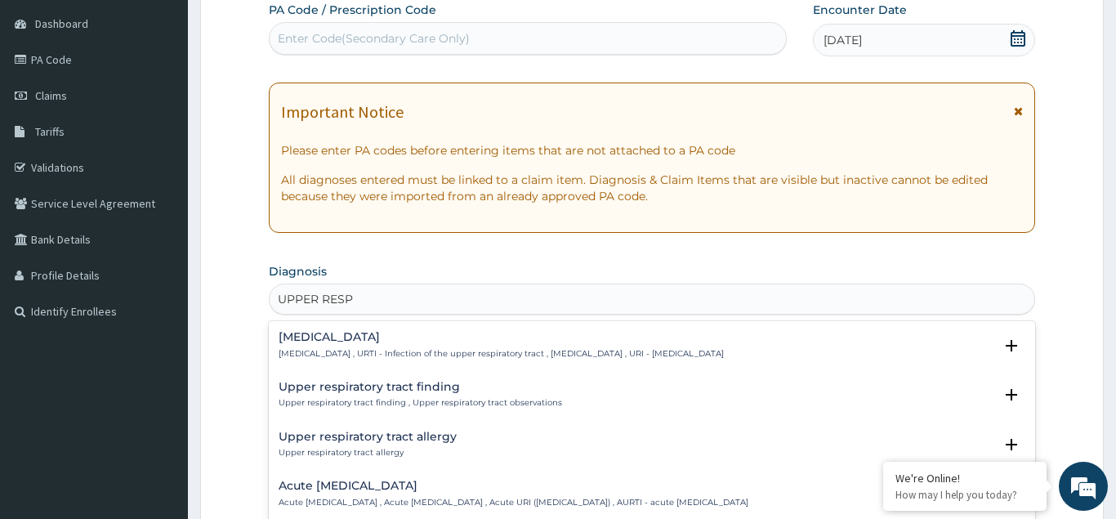
click at [359, 343] on h4 "Upper respiratory infection" at bounding box center [501, 337] width 445 height 12
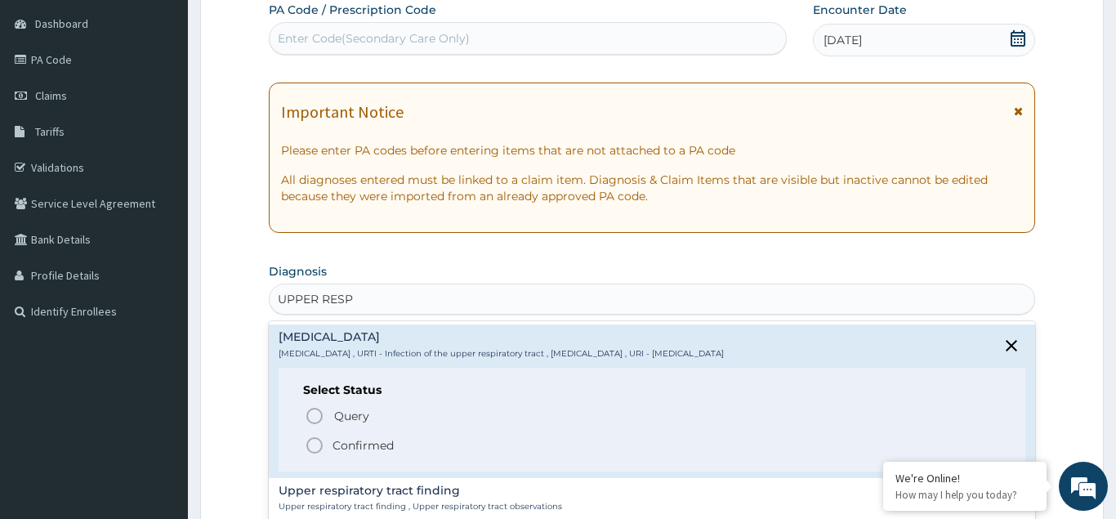
click at [314, 444] on icon "status option filled" at bounding box center [315, 445] width 20 height 20
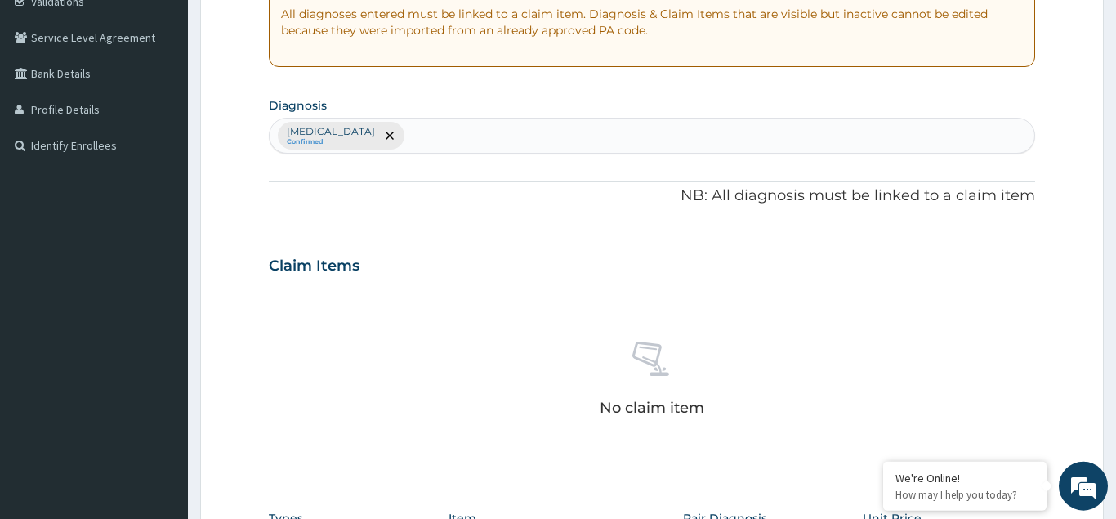
scroll to position [321, 0]
type input "FUNG"
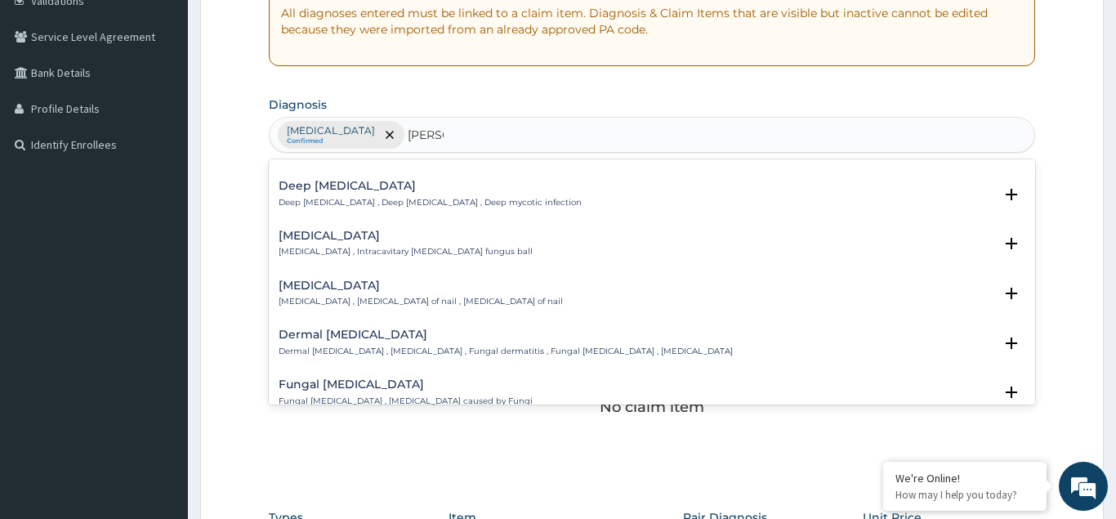
scroll to position [176, 0]
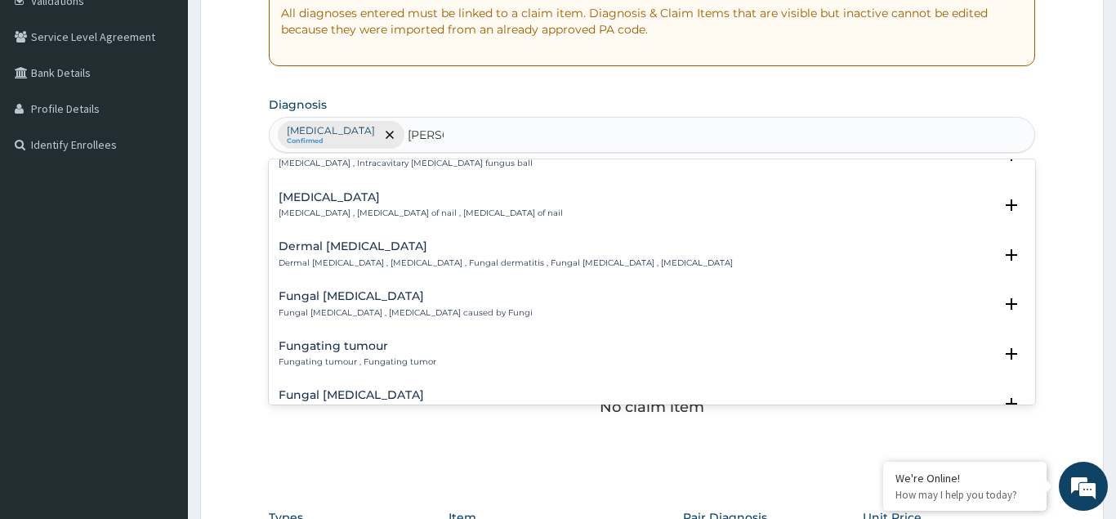
click at [391, 214] on p "Onychomycosis , Fungal infection of nail , Ringworm of nail" at bounding box center [421, 213] width 284 height 11
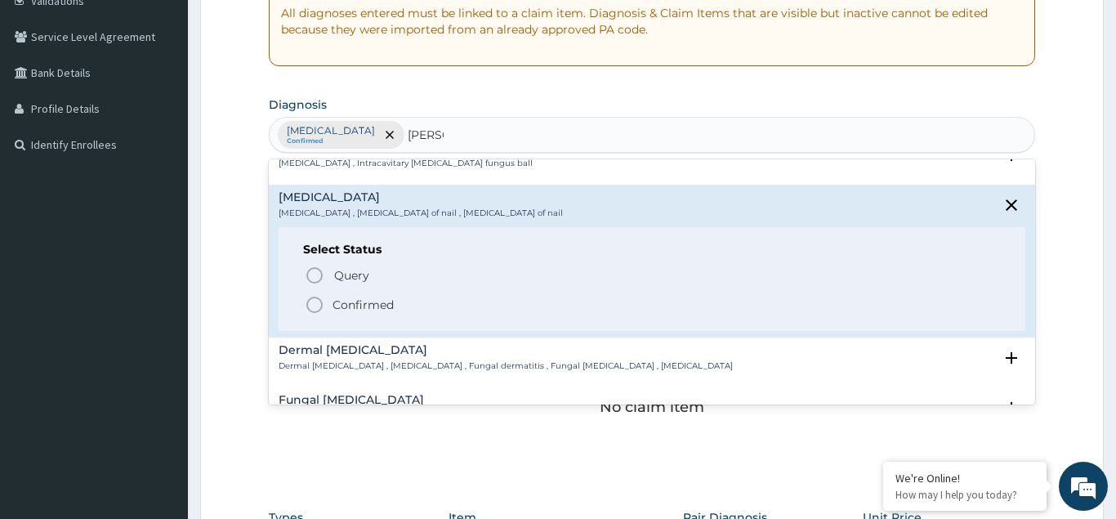
click at [310, 310] on icon "status option filled" at bounding box center [315, 305] width 20 height 20
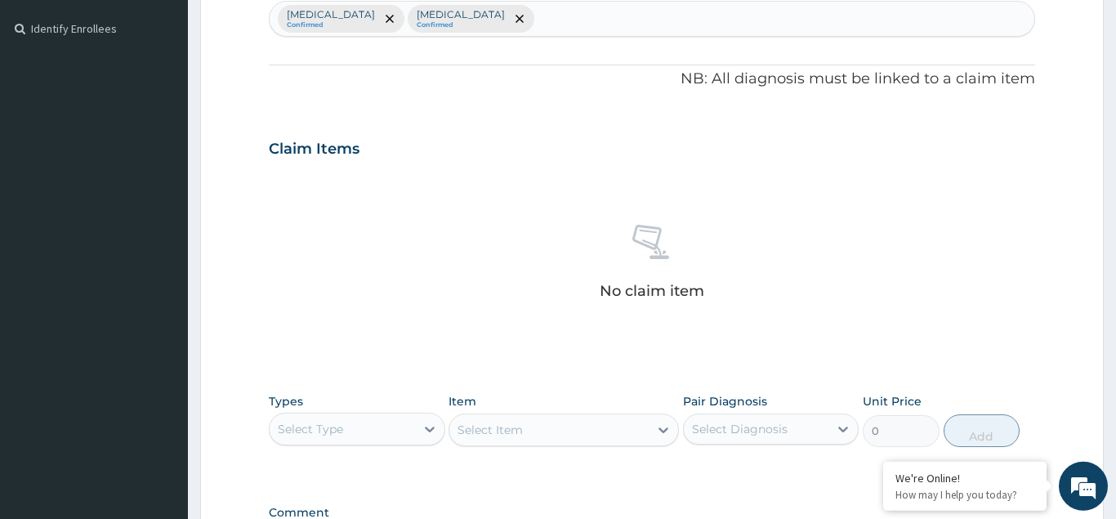
scroll to position [488, 0]
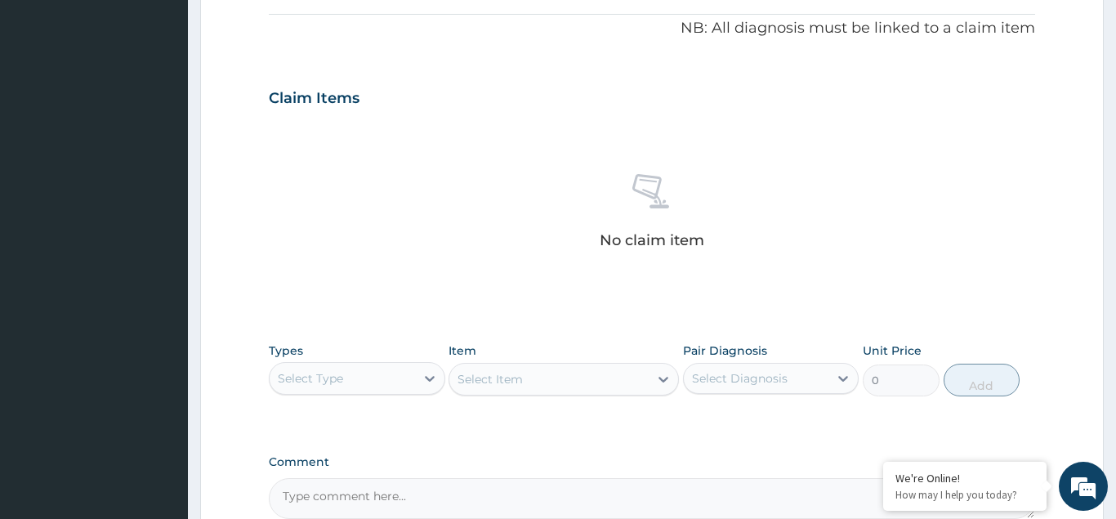
click at [352, 377] on div "Select Type" at bounding box center [342, 378] width 145 height 26
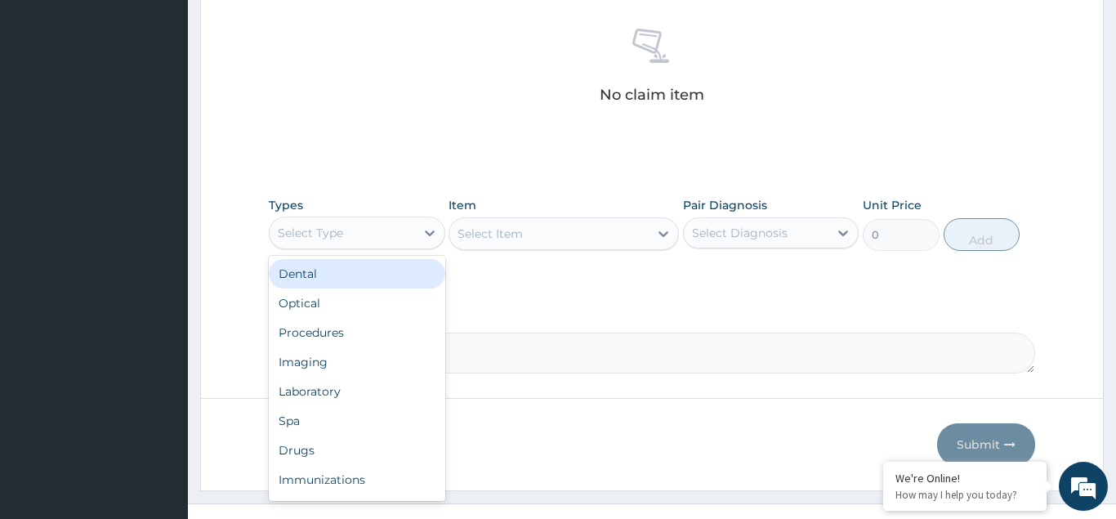
scroll to position [659, 0]
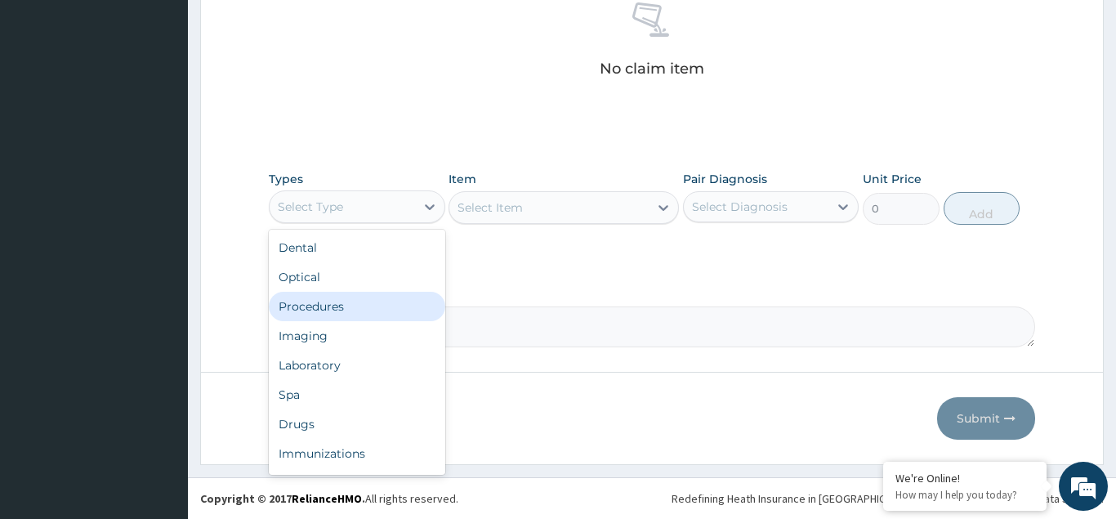
drag, startPoint x: 324, startPoint y: 310, endPoint x: 493, endPoint y: 231, distance: 186.4
click at [327, 308] on div "Procedures" at bounding box center [357, 306] width 176 height 29
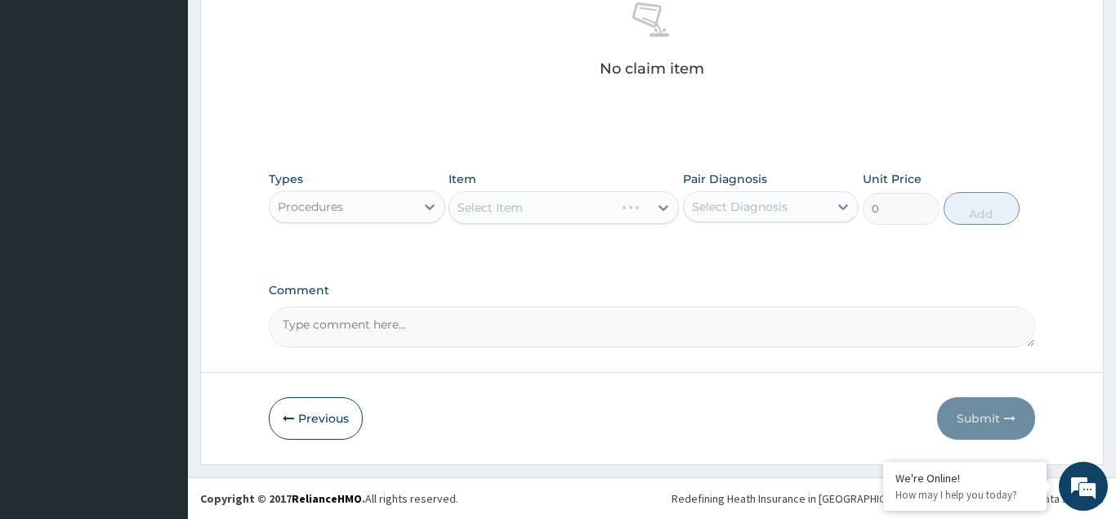
click at [500, 203] on div "Select Item" at bounding box center [564, 207] width 230 height 33
click at [495, 208] on div "Select Item" at bounding box center [564, 207] width 230 height 33
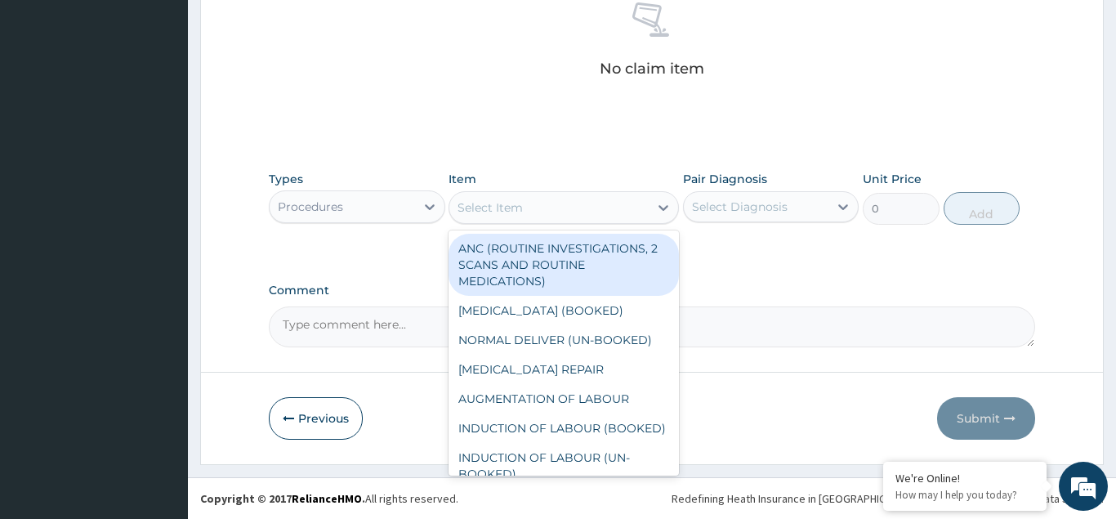
click at [496, 207] on div "Select Item" at bounding box center [490, 207] width 65 height 16
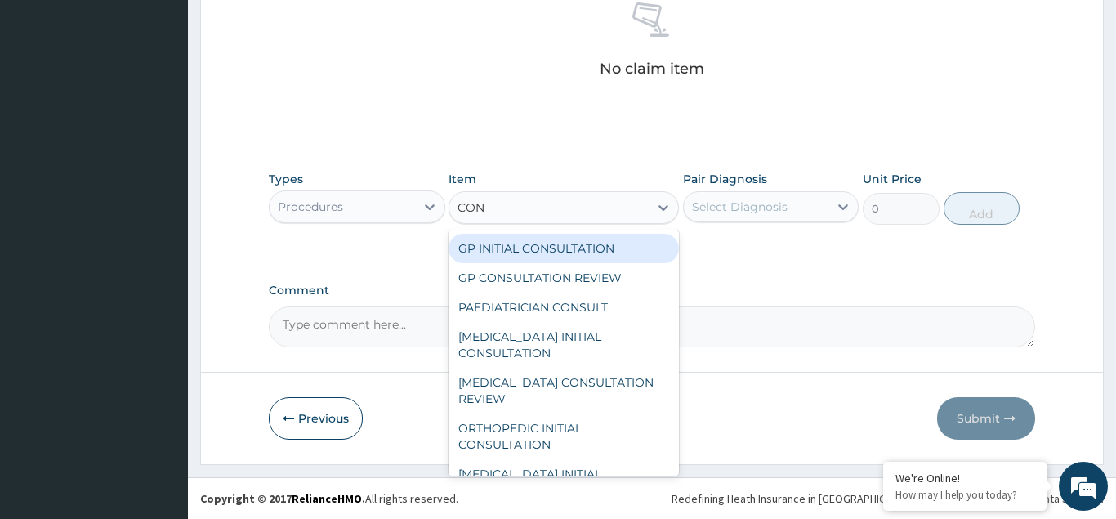
type input "CONS"
drag, startPoint x: 510, startPoint y: 243, endPoint x: 538, endPoint y: 247, distance: 28.9
click at [511, 243] on div "GP INITIAL CONSULTATION" at bounding box center [564, 248] width 230 height 29
type input "3000"
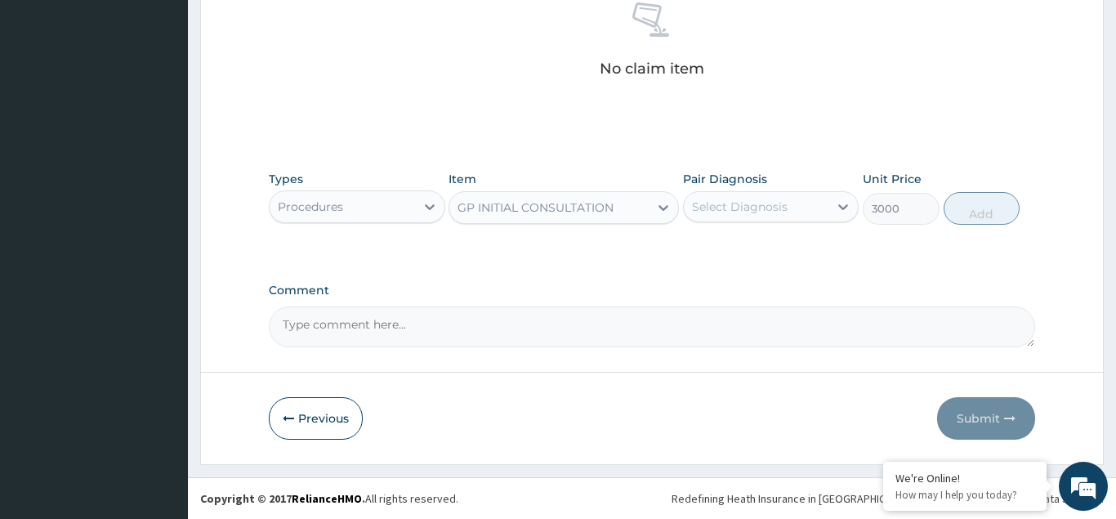
click at [716, 208] on div "Select Diagnosis" at bounding box center [740, 207] width 96 height 16
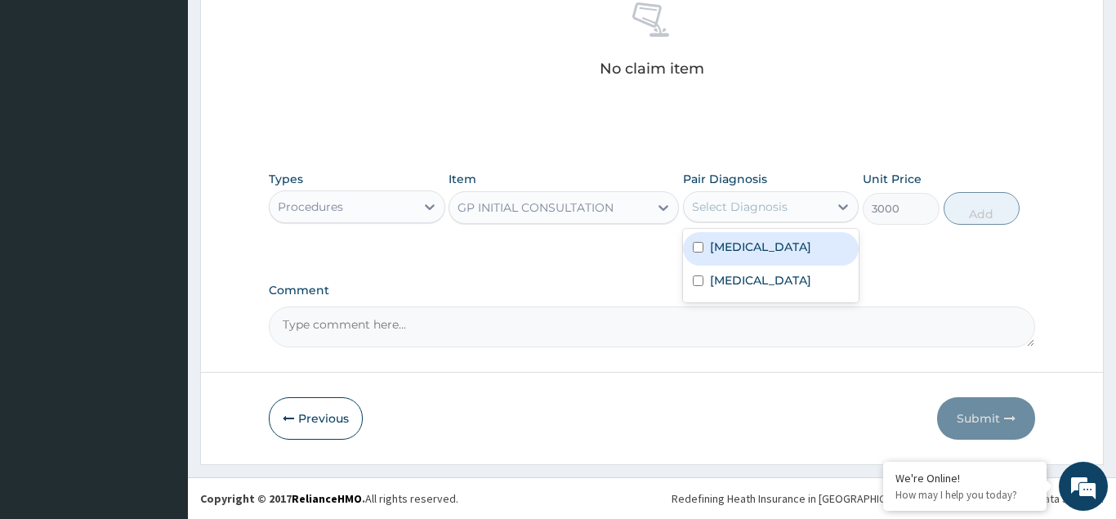
click at [698, 252] on input "checkbox" at bounding box center [698, 247] width 11 height 11
checkbox input "true"
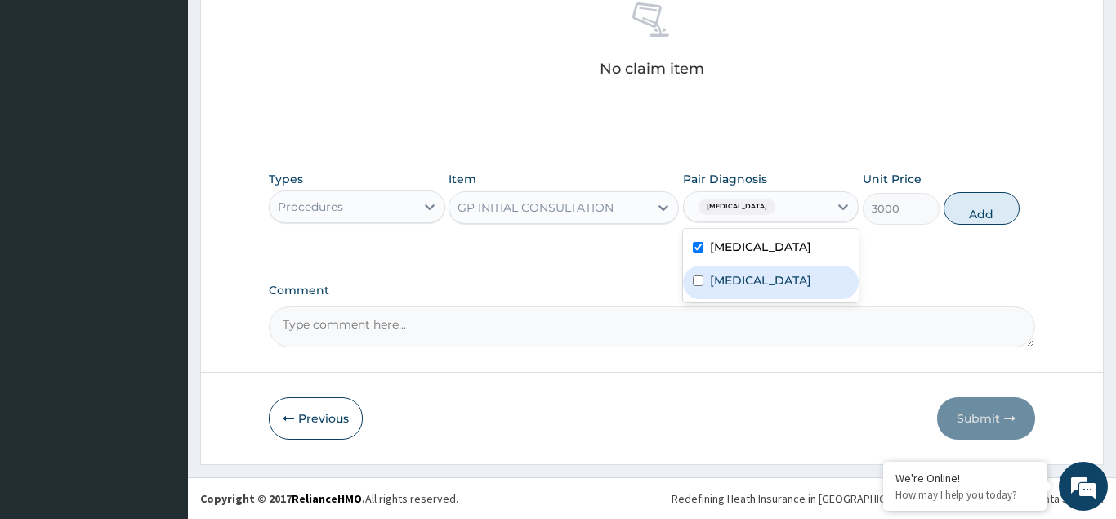
click at [696, 286] on input "checkbox" at bounding box center [698, 280] width 11 height 11
checkbox input "true"
click at [978, 218] on button "Add" at bounding box center [982, 208] width 77 height 33
type input "0"
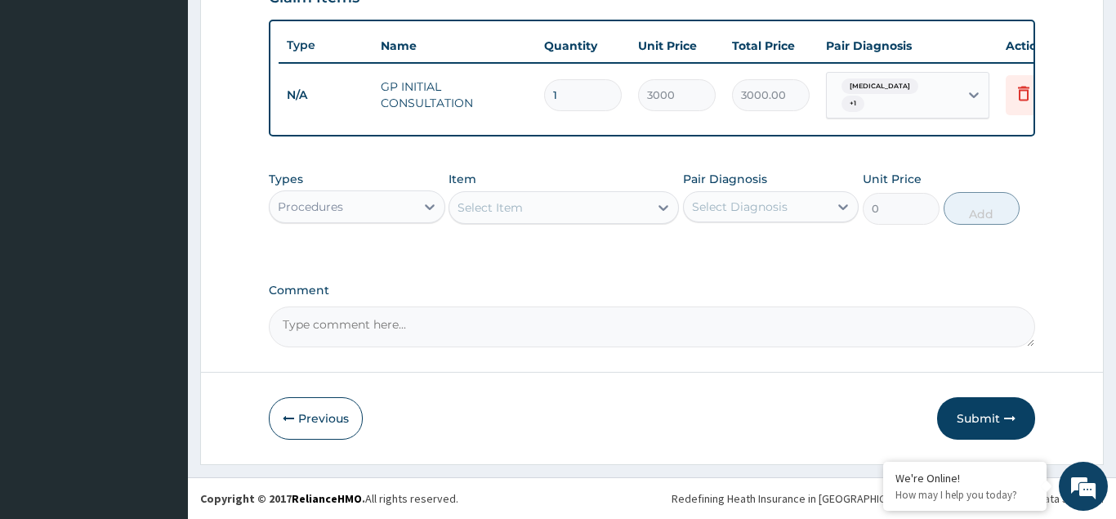
scroll to position [588, 0]
click at [344, 208] on div "Procedures" at bounding box center [342, 207] width 145 height 26
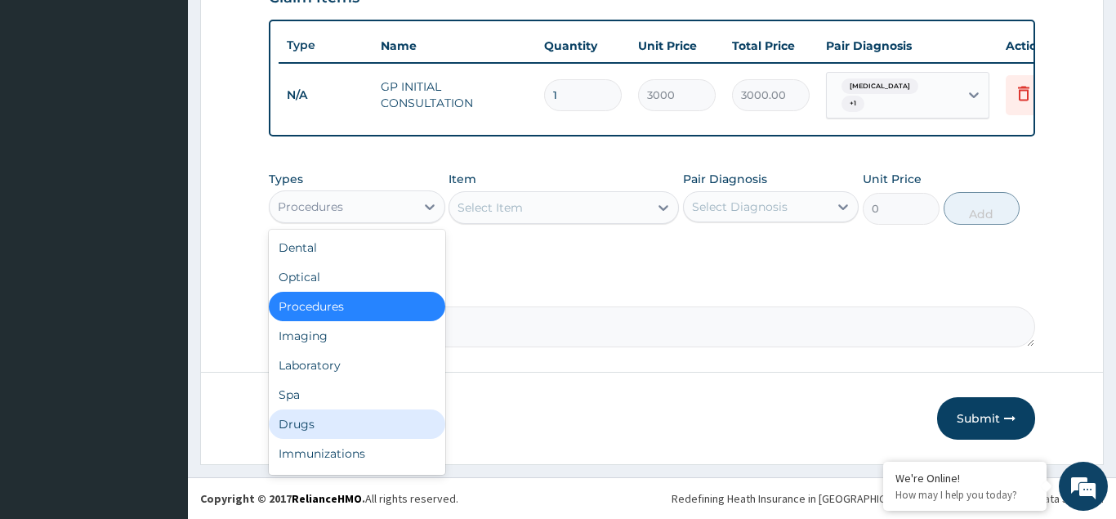
click at [300, 420] on div "Drugs" at bounding box center [357, 423] width 176 height 29
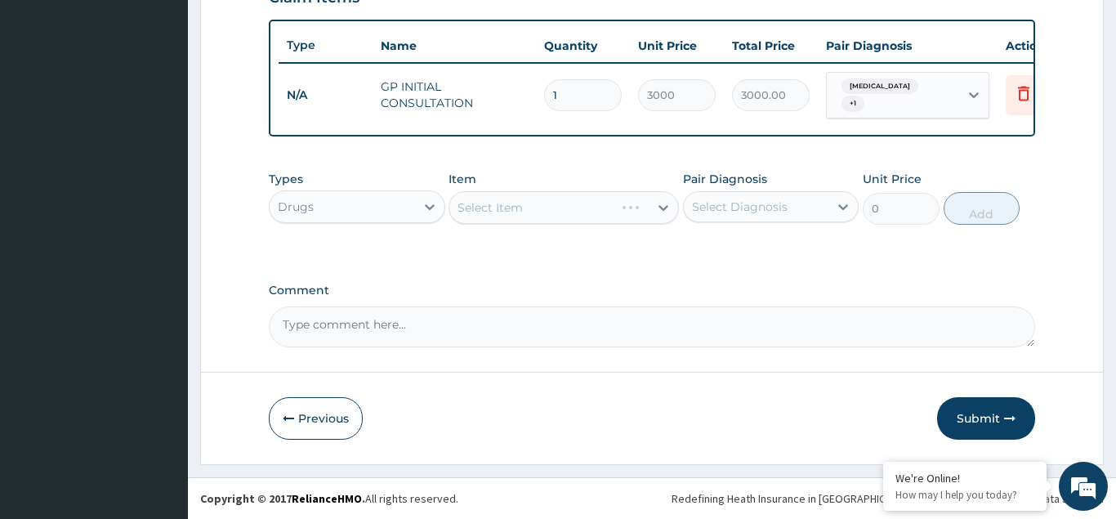
click at [479, 205] on div "Select Item" at bounding box center [564, 207] width 230 height 33
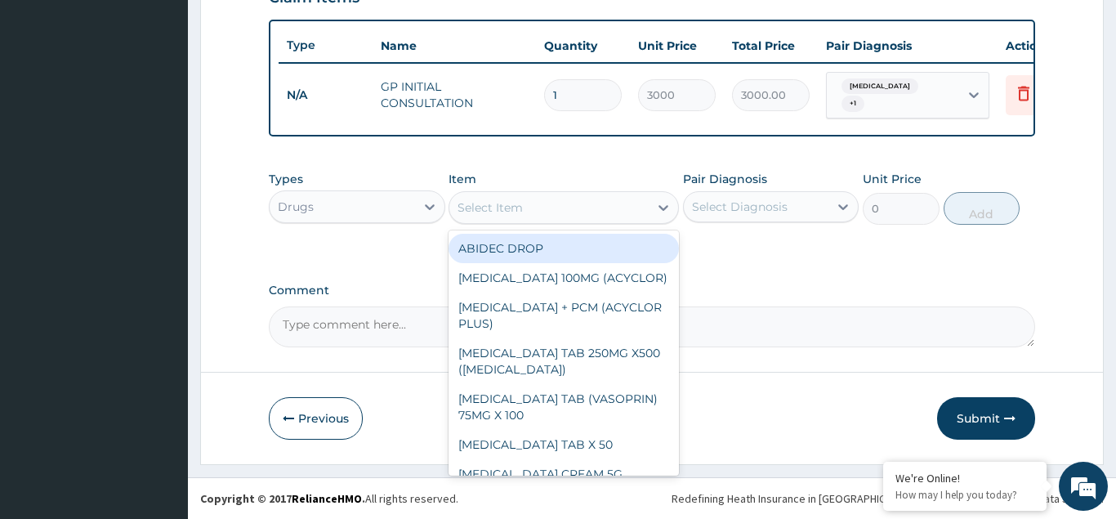
click at [479, 205] on div "Select Item" at bounding box center [490, 207] width 65 height 16
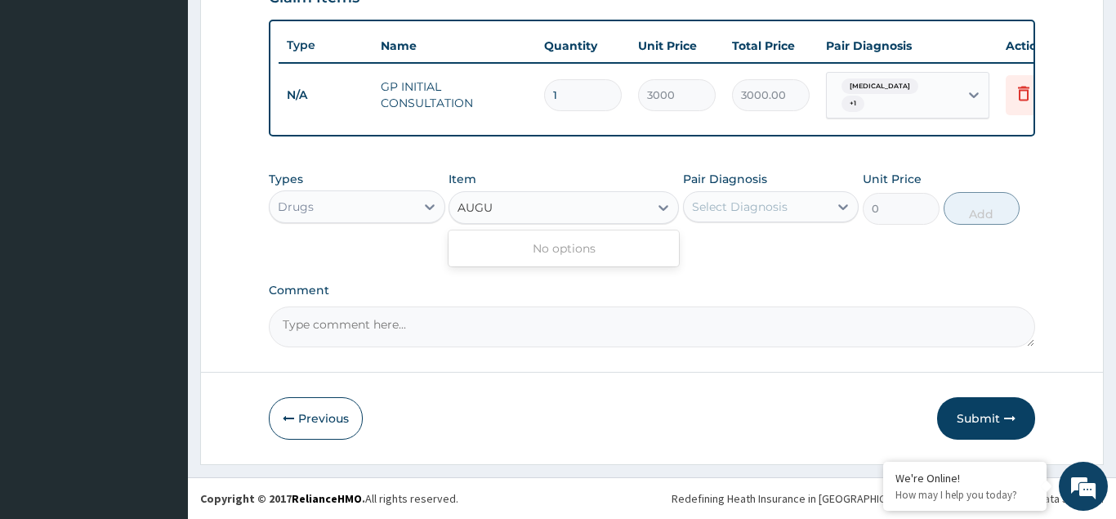
type input "AUG"
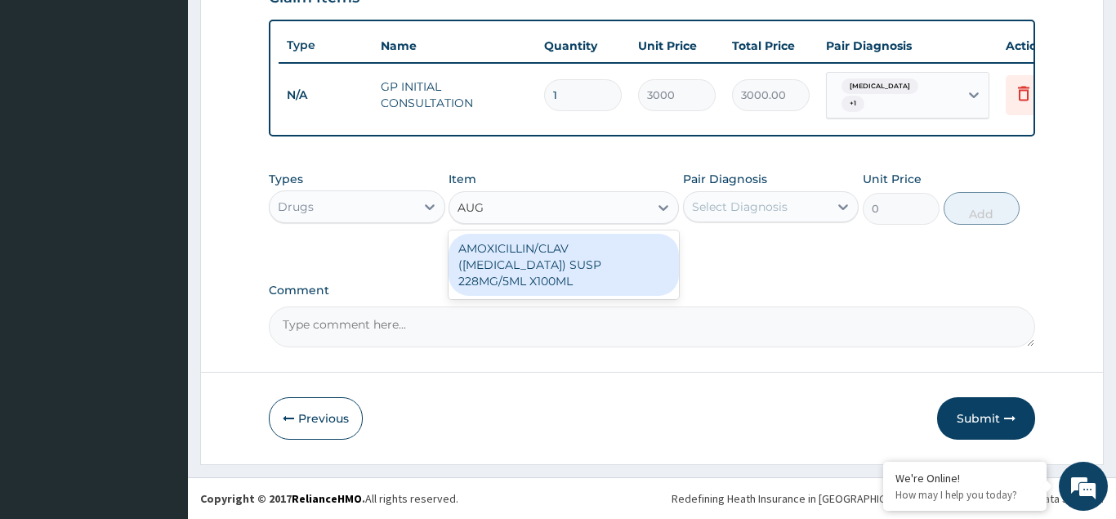
click at [501, 262] on div "AMOXICILLIN/CLAV (AUGMENTIN) SUSP 228MG/5ML X100ML" at bounding box center [564, 265] width 230 height 62
type input "4000"
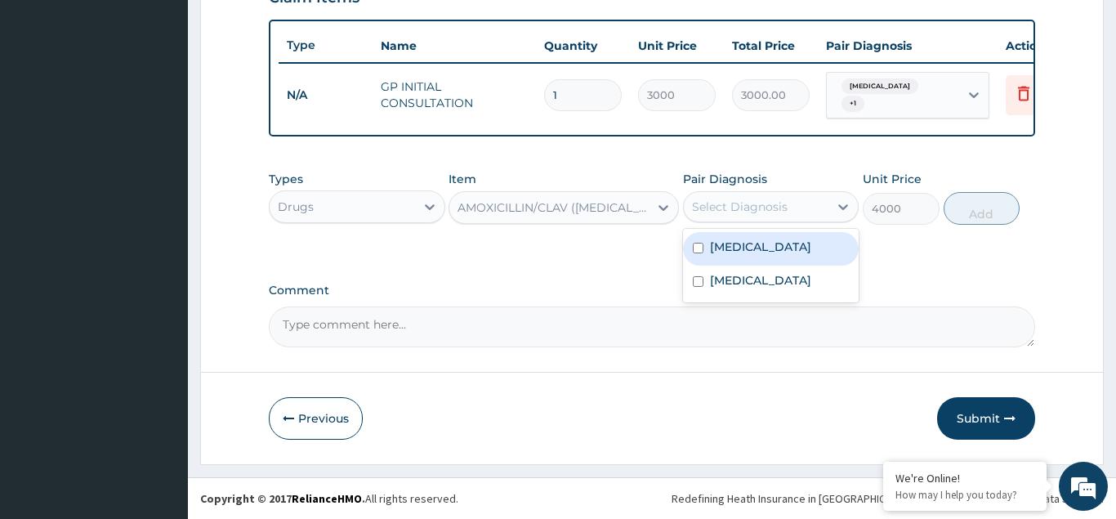
click at [736, 208] on div "Select Diagnosis" at bounding box center [740, 207] width 96 height 16
click at [695, 253] on input "checkbox" at bounding box center [698, 248] width 11 height 11
checkbox input "true"
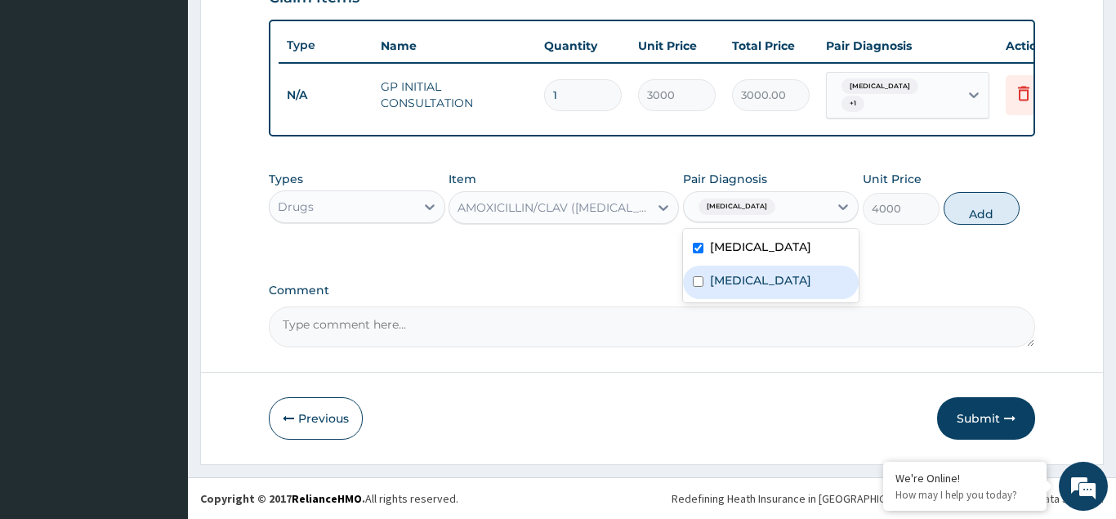
click at [694, 287] on input "checkbox" at bounding box center [698, 281] width 11 height 11
checkbox input "true"
click at [971, 225] on button "Add" at bounding box center [982, 208] width 77 height 33
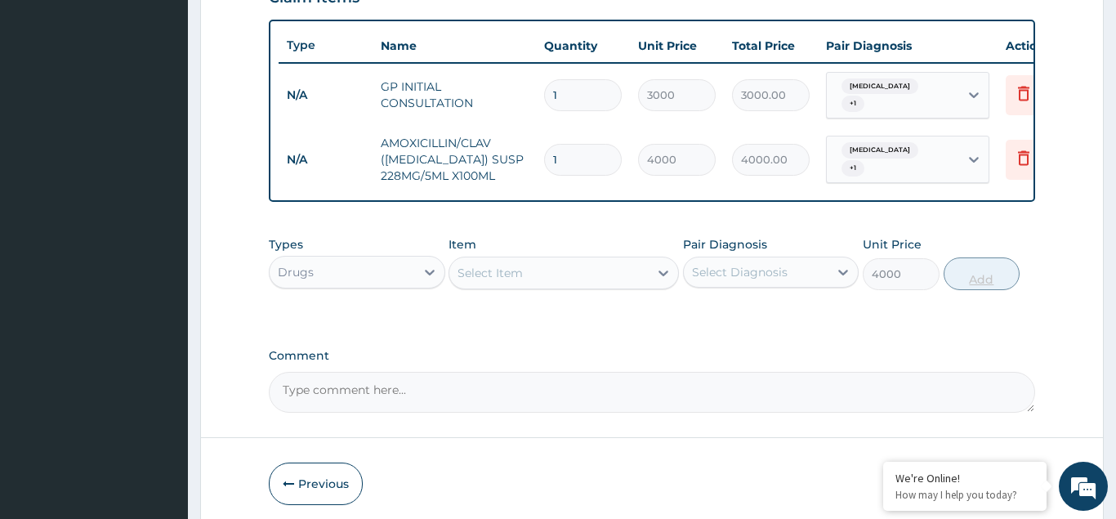
type input "0"
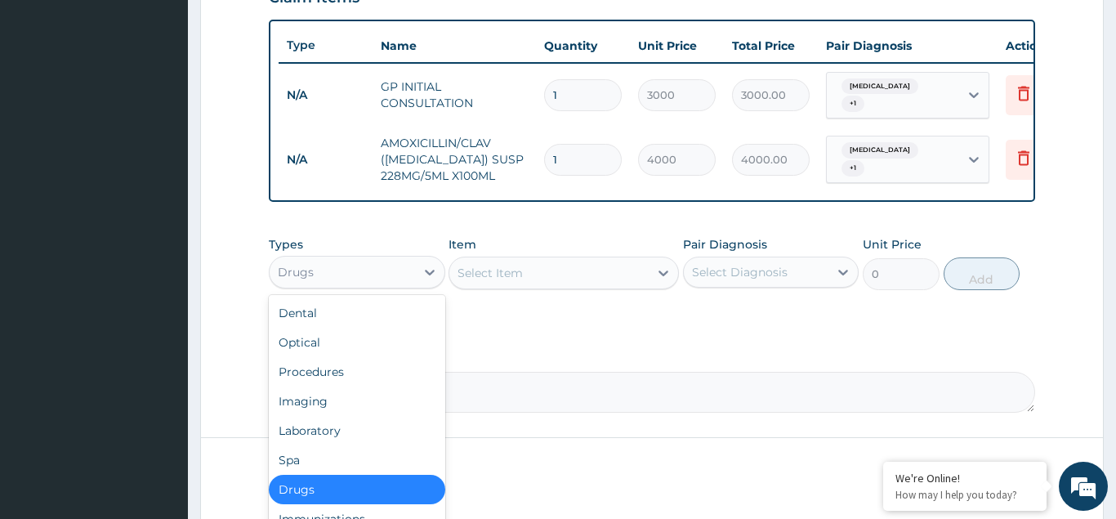
click at [342, 266] on div "Drugs" at bounding box center [342, 272] width 145 height 26
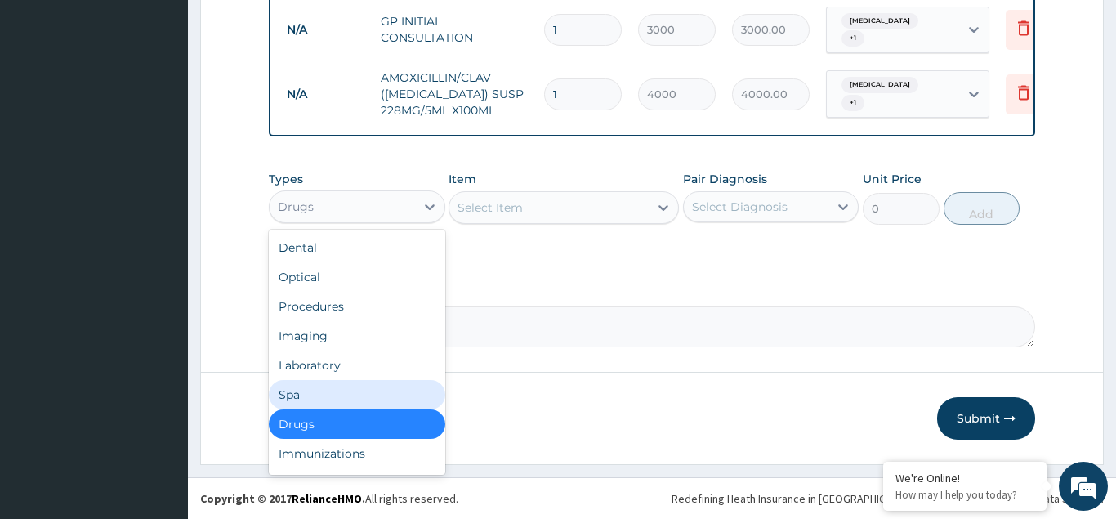
click at [485, 205] on div "Select Item" at bounding box center [490, 207] width 65 height 16
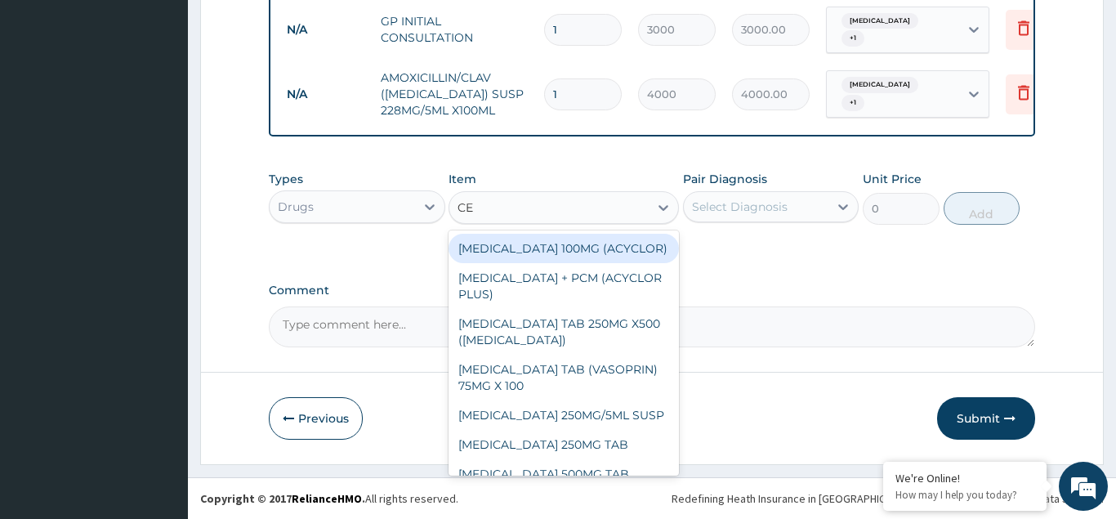
type input "CET"
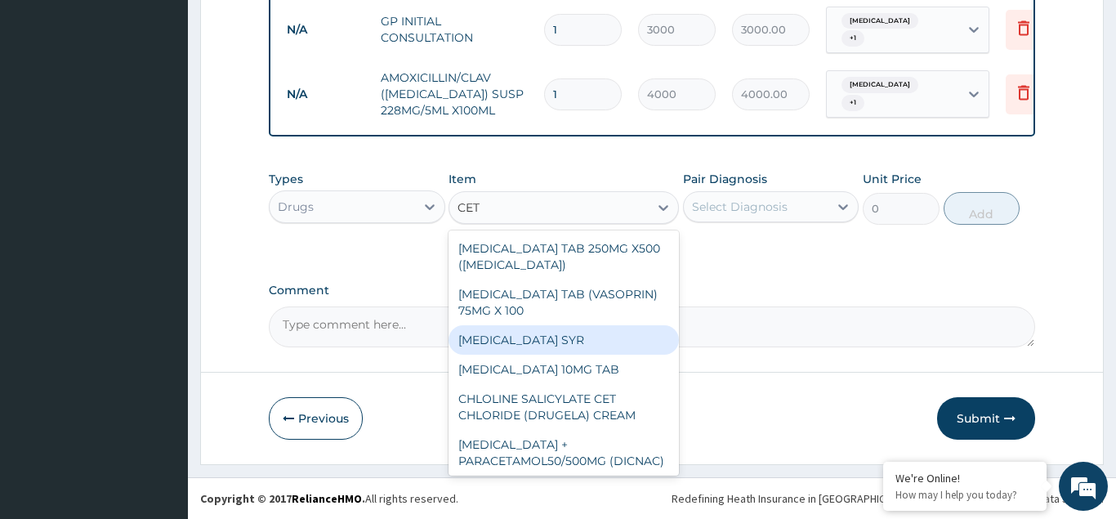
click at [513, 343] on div "CETIRIZINE SYR" at bounding box center [564, 339] width 230 height 29
type input "800"
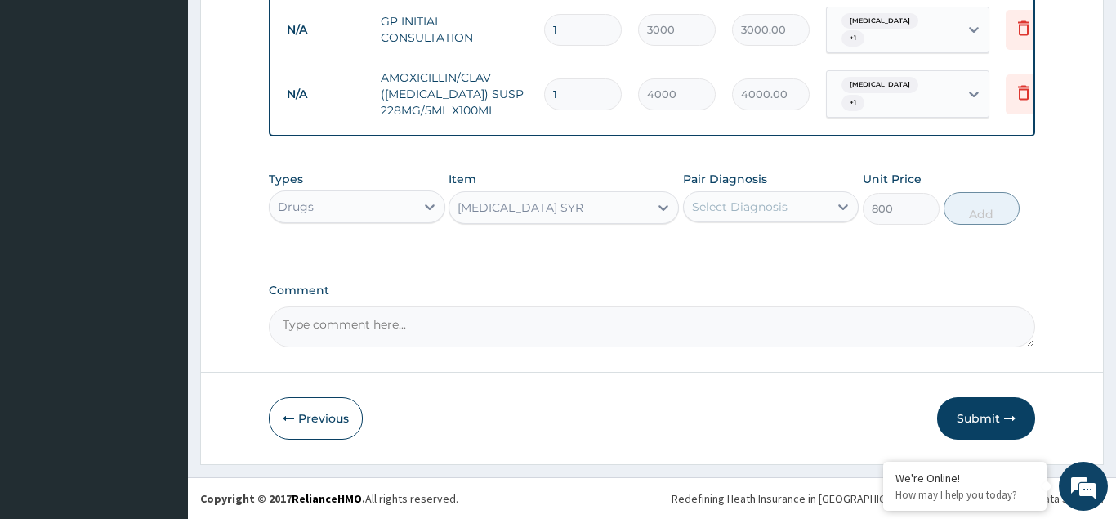
click at [707, 203] on div "Select Diagnosis" at bounding box center [740, 207] width 96 height 16
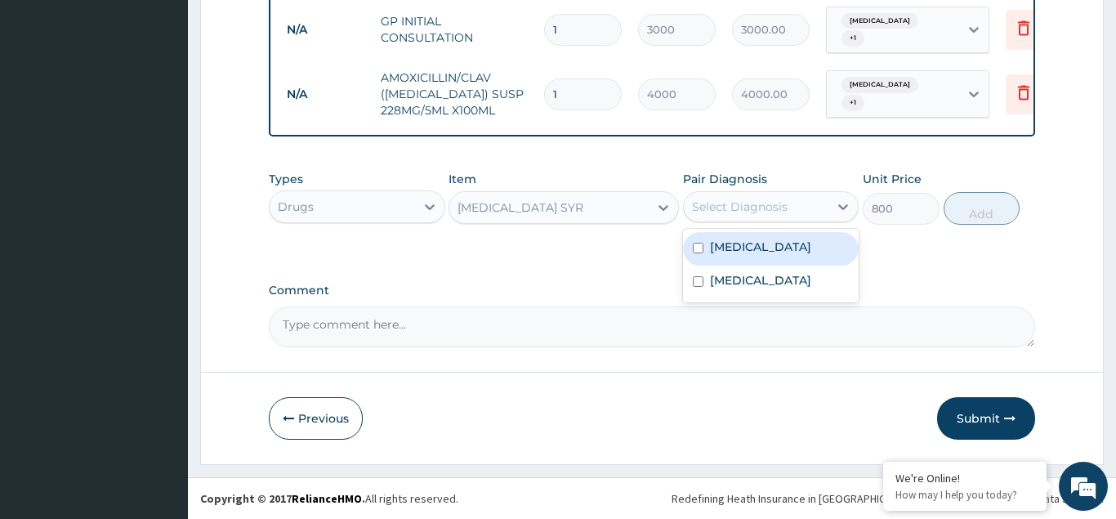
click at [693, 251] on input "checkbox" at bounding box center [698, 248] width 11 height 11
checkbox input "true"
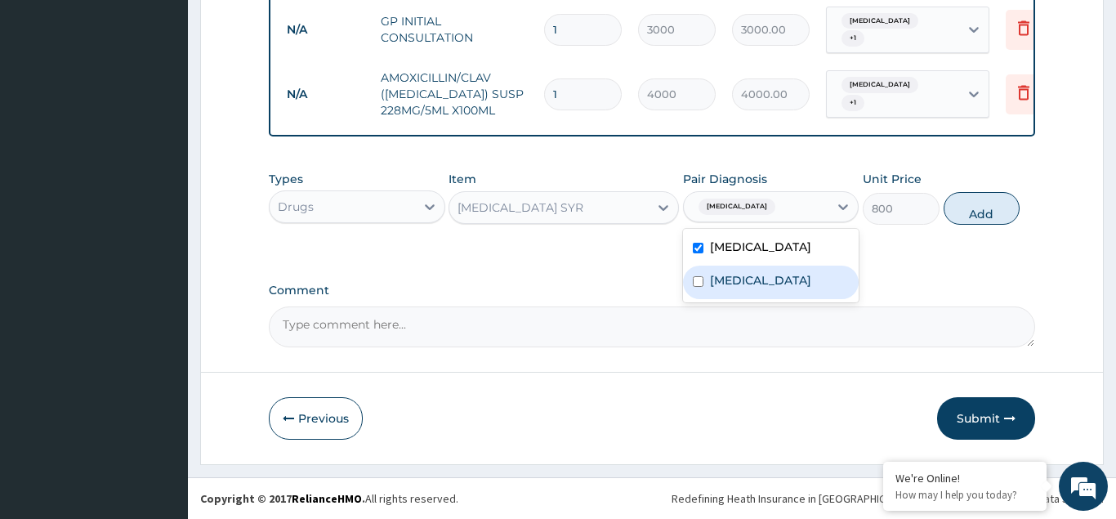
click at [695, 287] on input "checkbox" at bounding box center [698, 281] width 11 height 11
checkbox input "true"
click at [985, 210] on button "Add" at bounding box center [982, 208] width 77 height 33
type input "0"
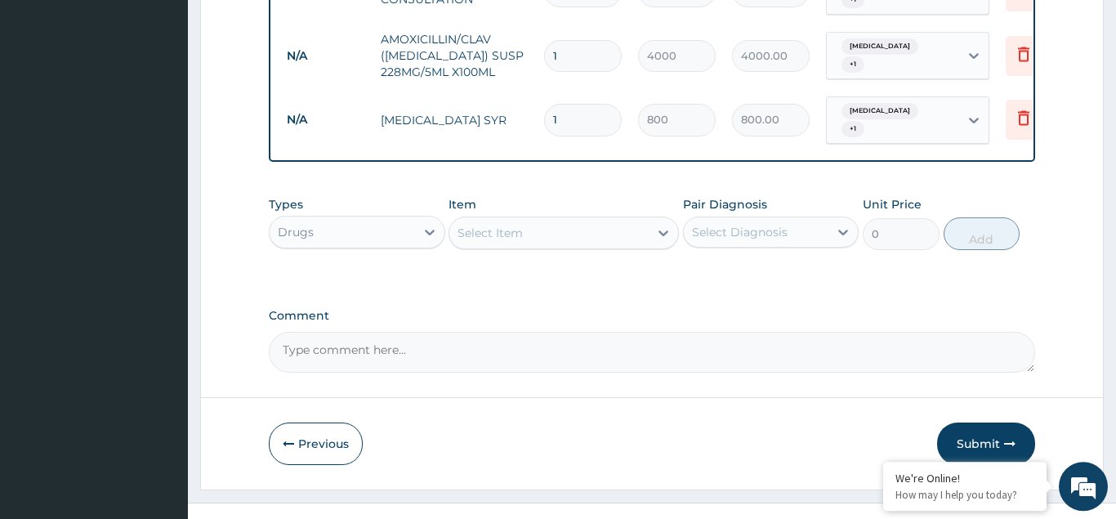
scroll to position [717, 0]
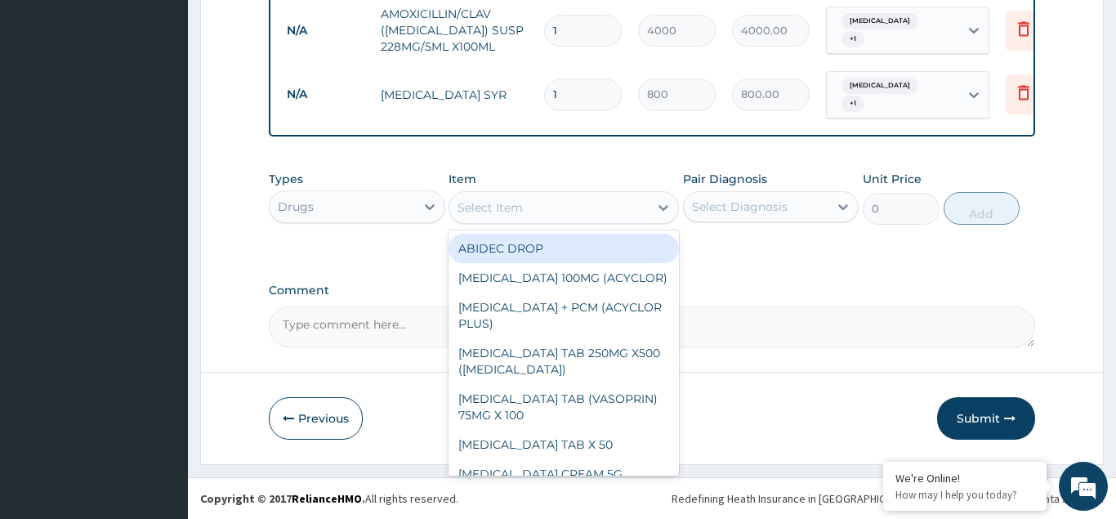
click at [472, 205] on div "Select Item" at bounding box center [490, 207] width 65 height 16
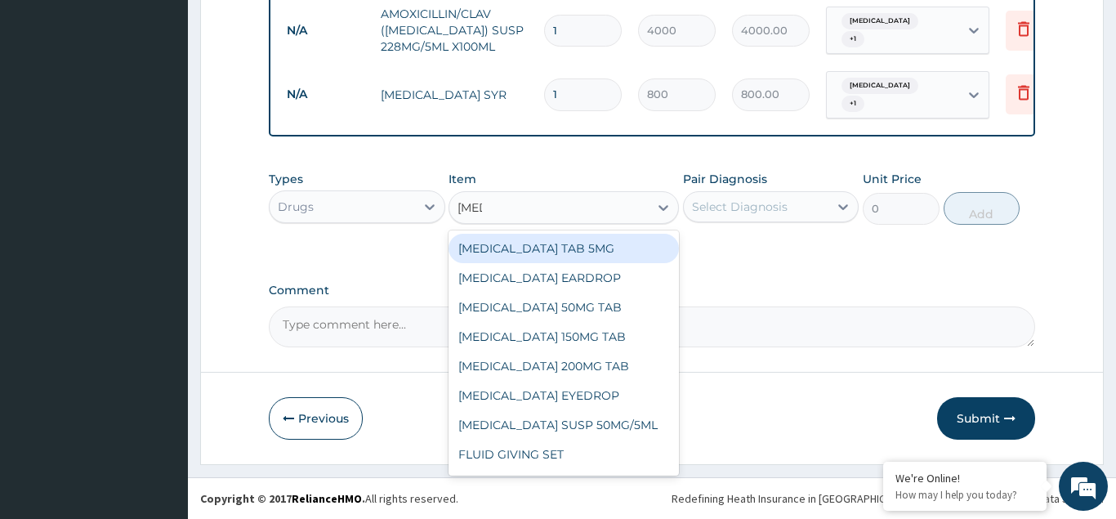
type input "FLUC"
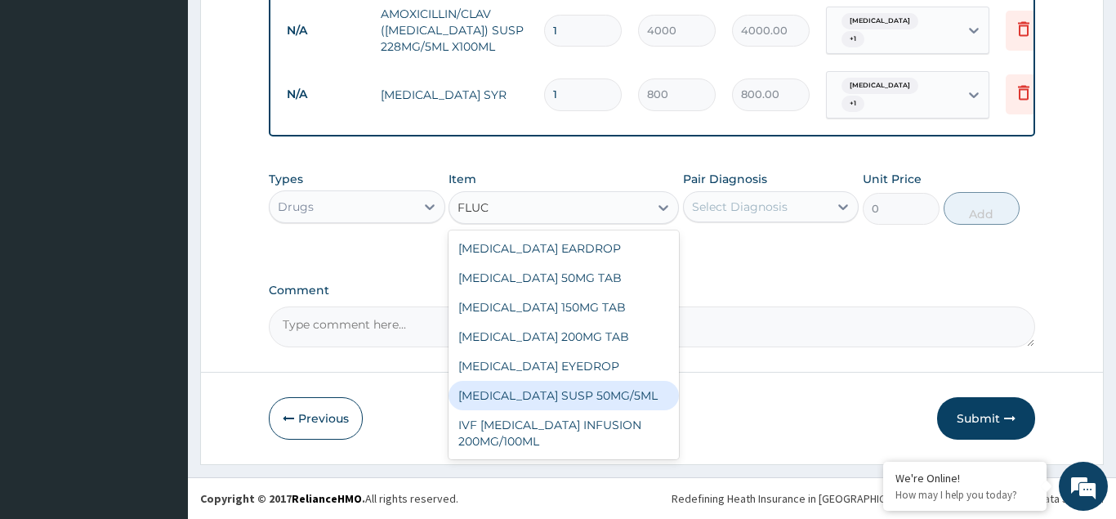
click at [560, 394] on div "FLUCONAZOLE SUSP 50MG/5ML" at bounding box center [564, 395] width 230 height 29
type input "1400"
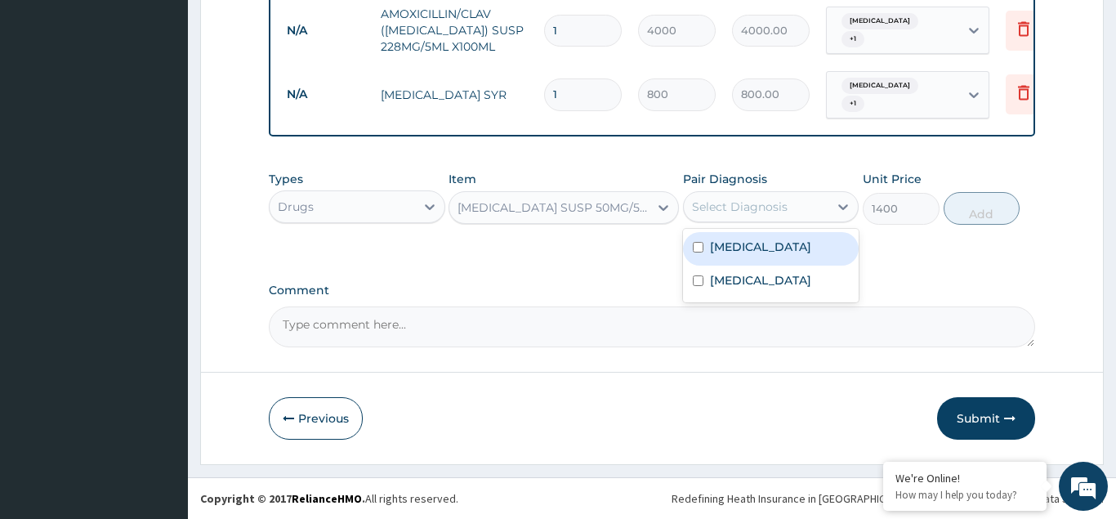
click at [742, 203] on div "Select Diagnosis" at bounding box center [740, 207] width 96 height 16
click at [695, 252] on input "checkbox" at bounding box center [698, 247] width 11 height 11
checkbox input "true"
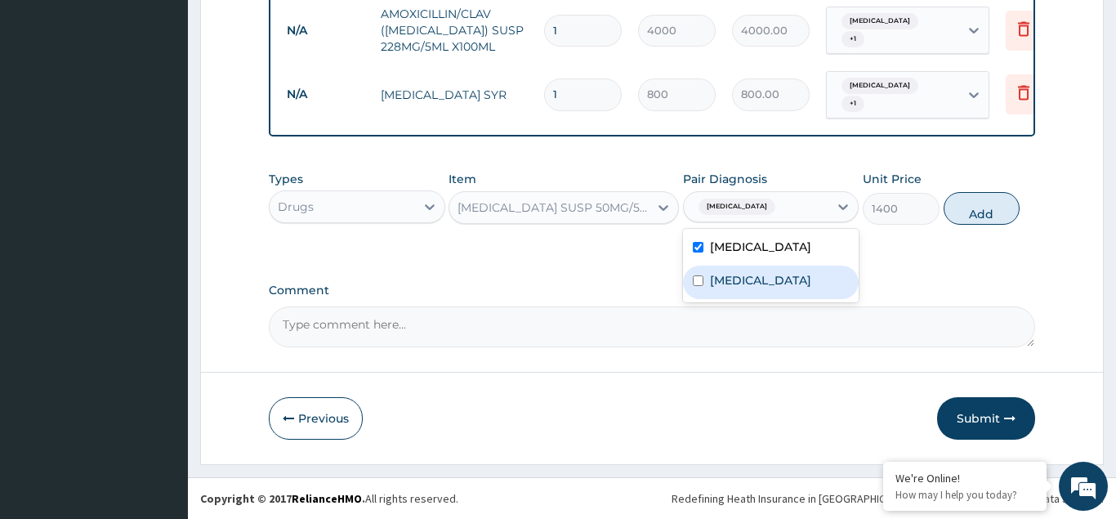
click at [696, 286] on input "checkbox" at bounding box center [698, 280] width 11 height 11
checkbox input "true"
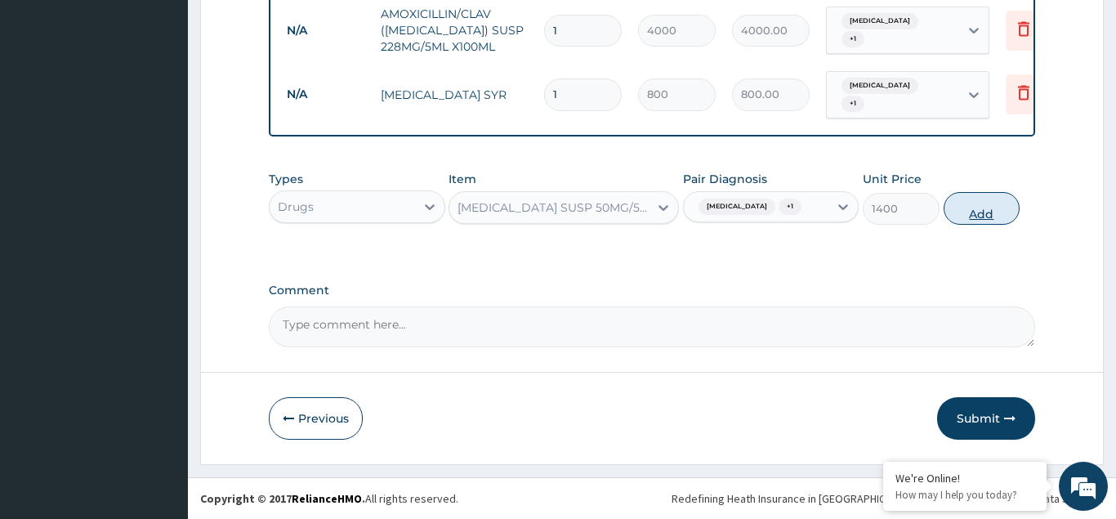
click at [984, 222] on button "Add" at bounding box center [982, 208] width 77 height 33
type input "0"
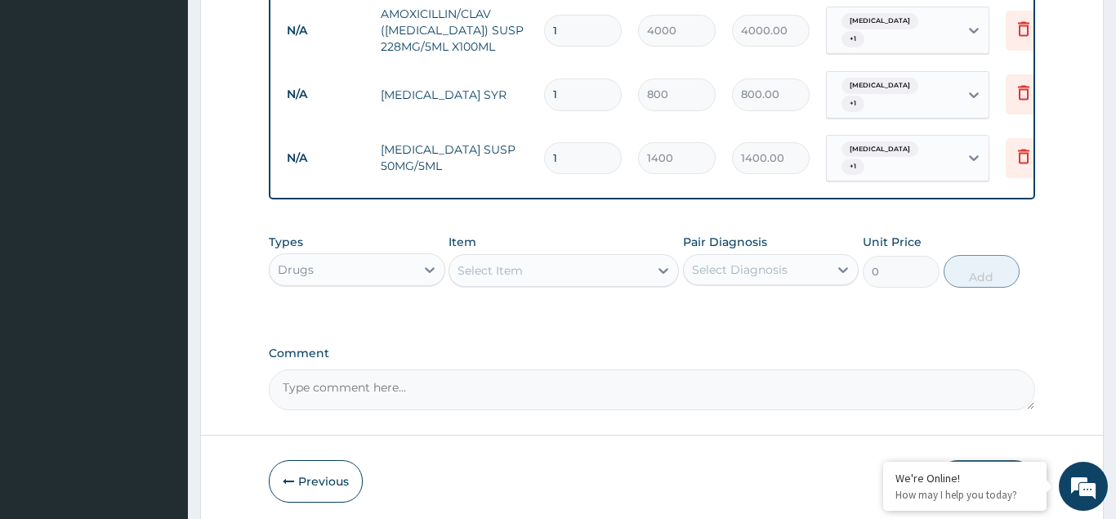
scroll to position [780, 0]
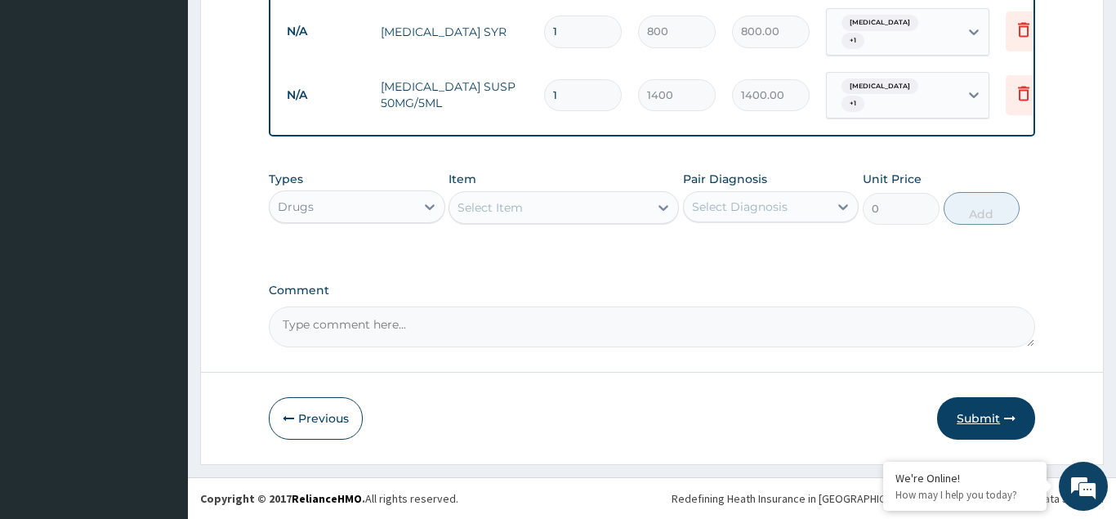
click at [975, 415] on button "Submit" at bounding box center [986, 418] width 98 height 42
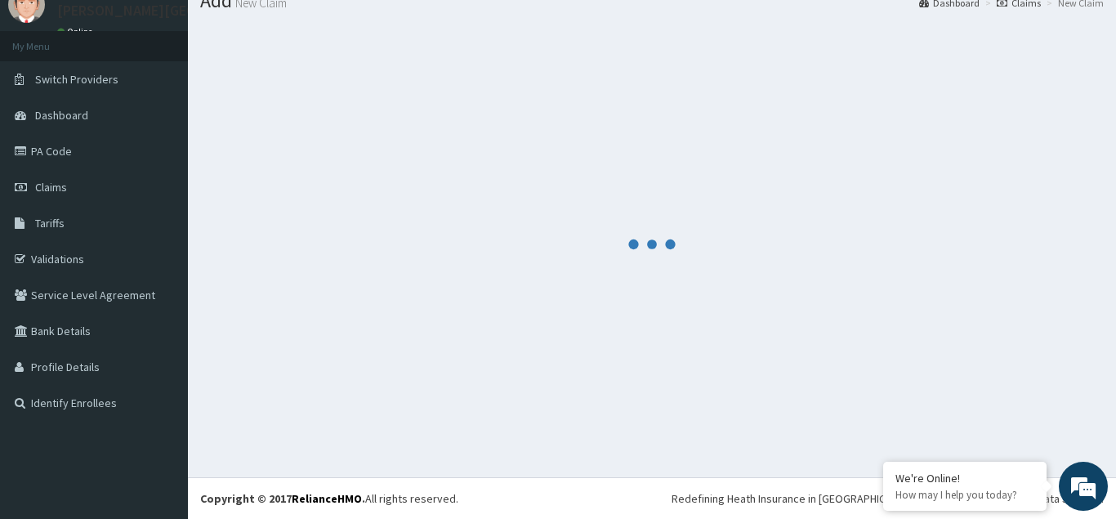
scroll to position [63, 0]
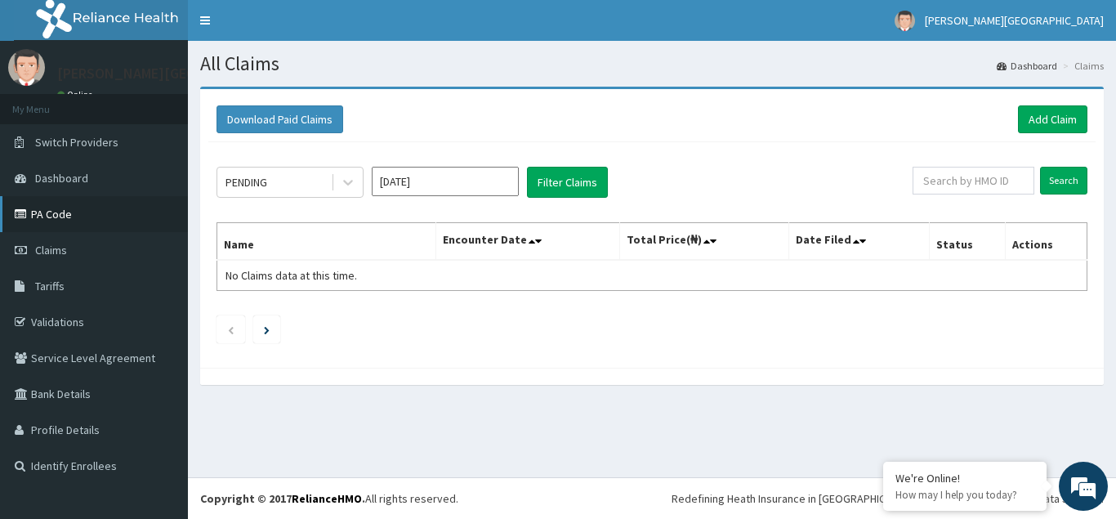
click at [51, 216] on link "PA Code" at bounding box center [94, 214] width 188 height 36
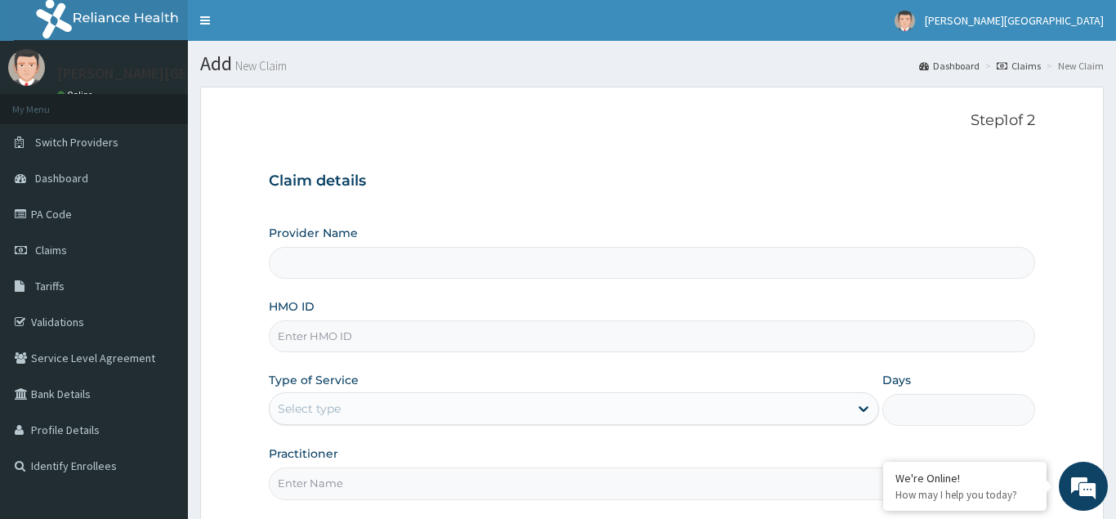
type input "[PERSON_NAME][GEOGRAPHIC_DATA]"
click at [297, 329] on input "HMO ID" at bounding box center [652, 336] width 766 height 32
type input "RET/42467/A"
click at [313, 401] on div "Select type" at bounding box center [309, 408] width 63 height 16
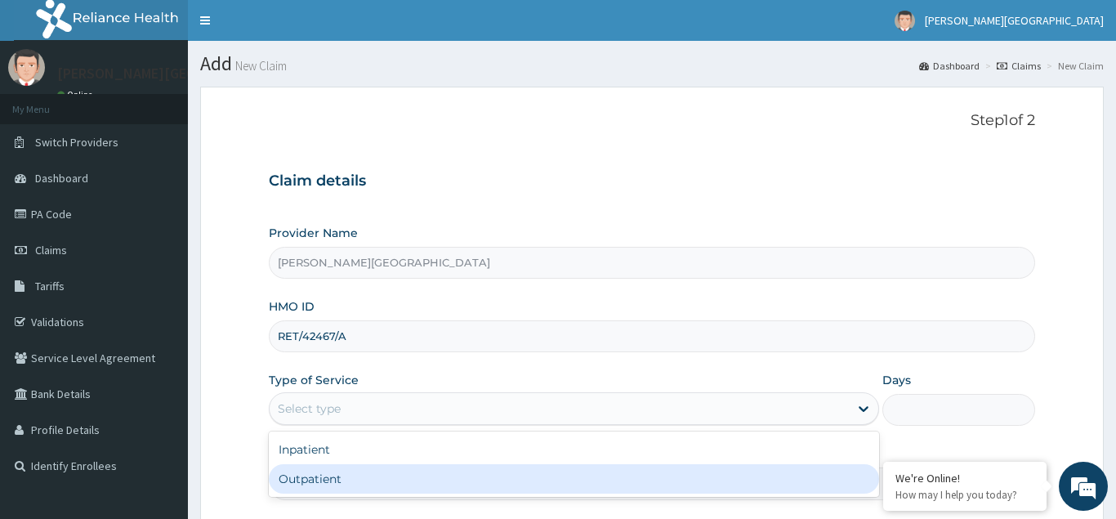
click at [297, 482] on div "Outpatient" at bounding box center [574, 478] width 611 height 29
type input "1"
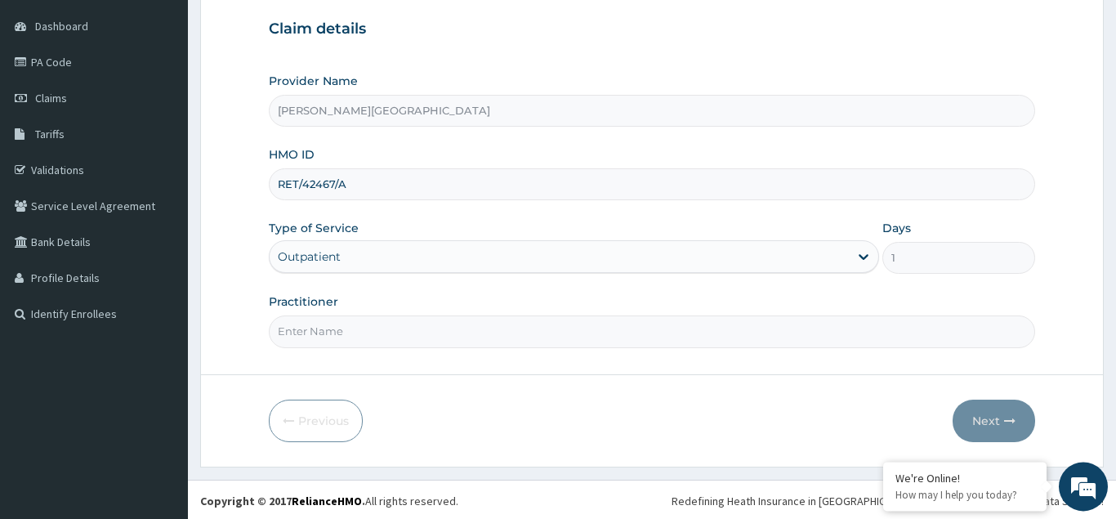
scroll to position [154, 0]
click at [288, 341] on input "Practitioner" at bounding box center [652, 329] width 766 height 32
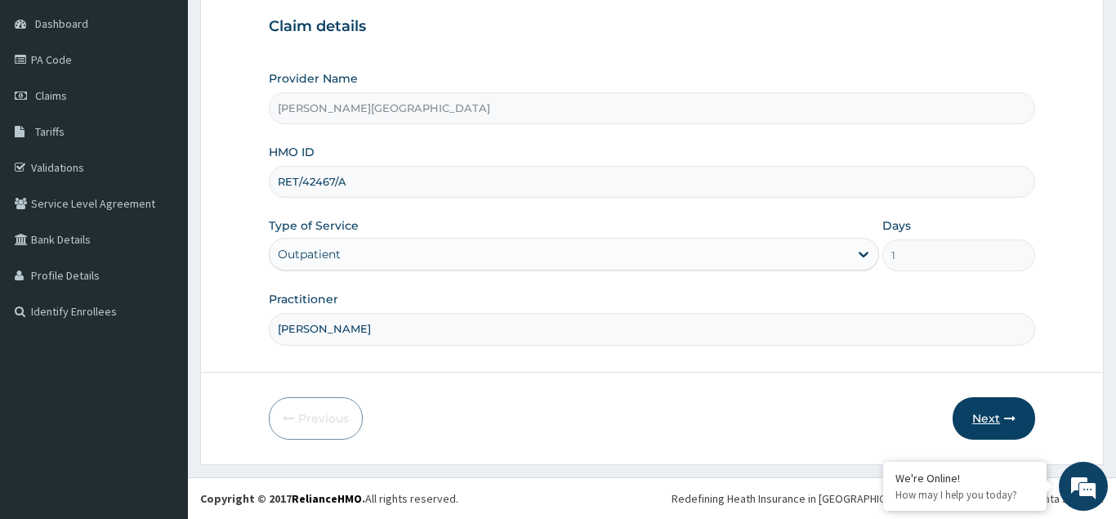
type input "DR CHINEDU"
click at [989, 414] on button "Next" at bounding box center [994, 418] width 83 height 42
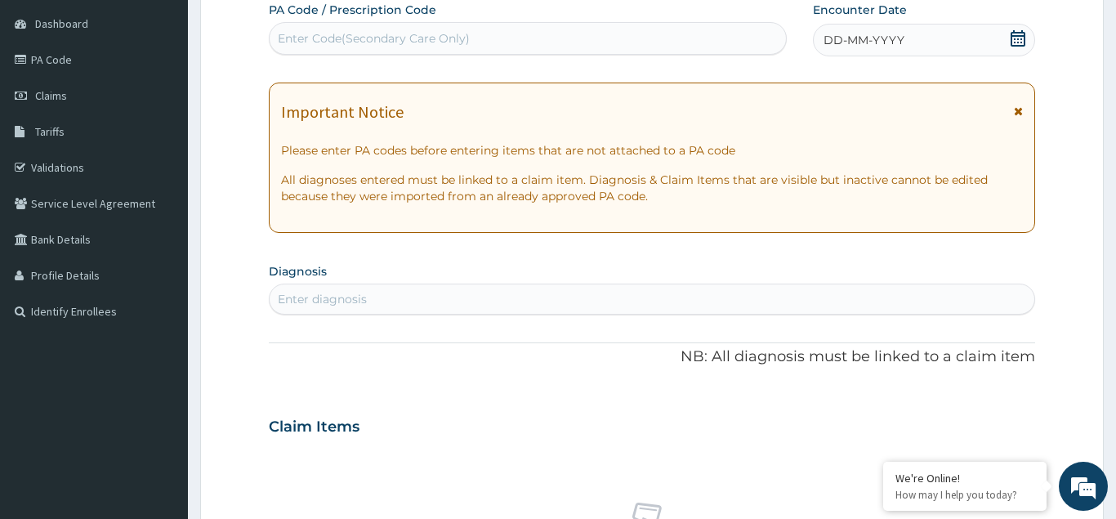
click at [303, 30] on div "Enter Code(Secondary Care Only)" at bounding box center [528, 38] width 516 height 26
type input "PA/FE73AA"
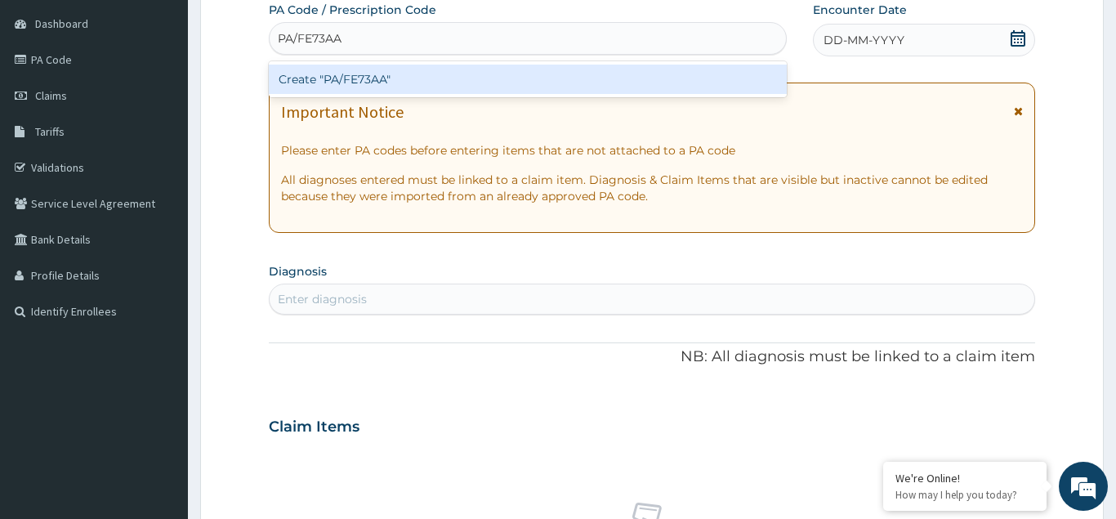
click at [340, 78] on div "Create "PA/FE73AA"" at bounding box center [528, 79] width 518 height 29
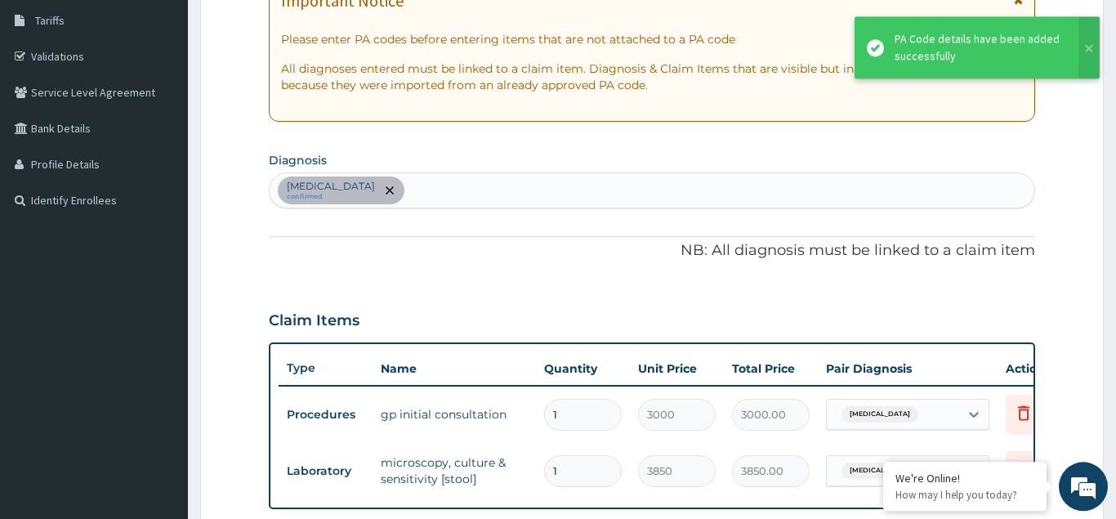
scroll to position [227, 0]
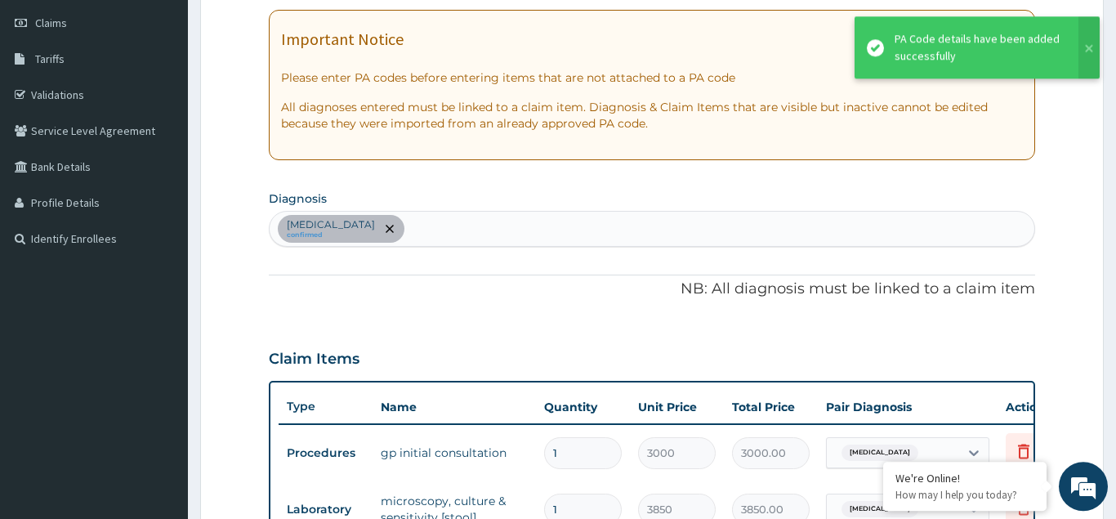
click at [404, 232] on div "Typhoid fever confirmed" at bounding box center [652, 229] width 765 height 34
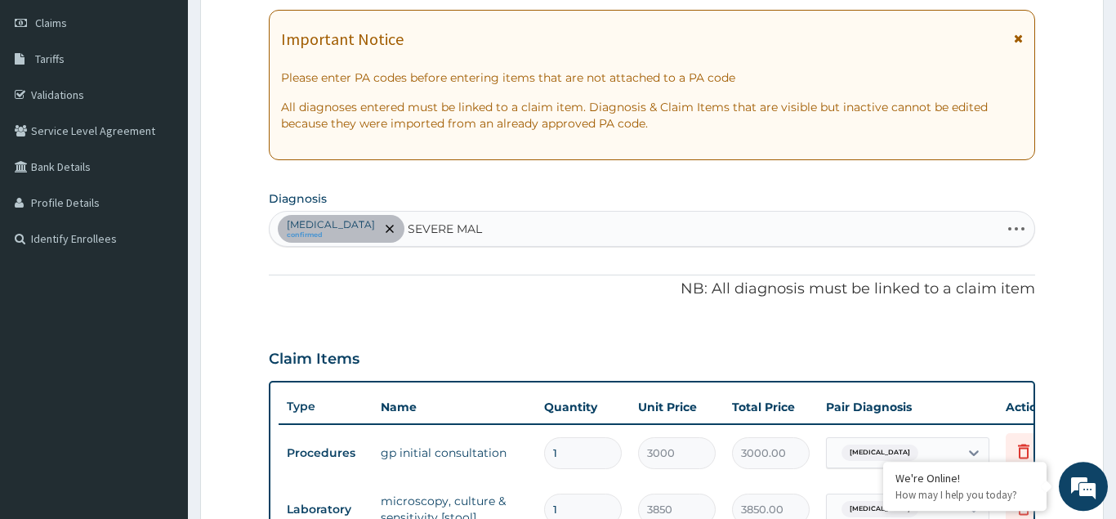
type input "SEVERE MALA"
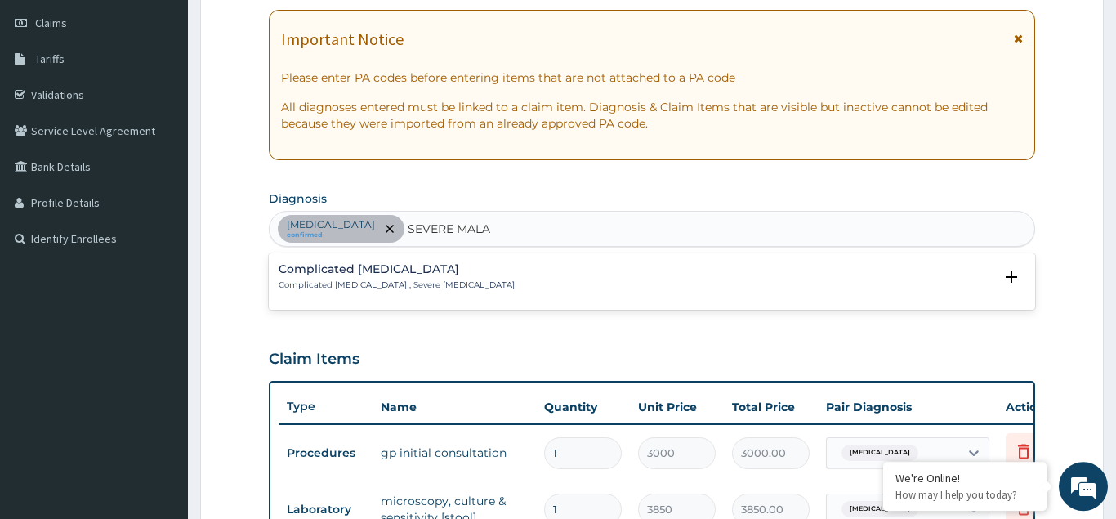
click at [390, 275] on h4 "Complicated malaria" at bounding box center [397, 269] width 236 height 12
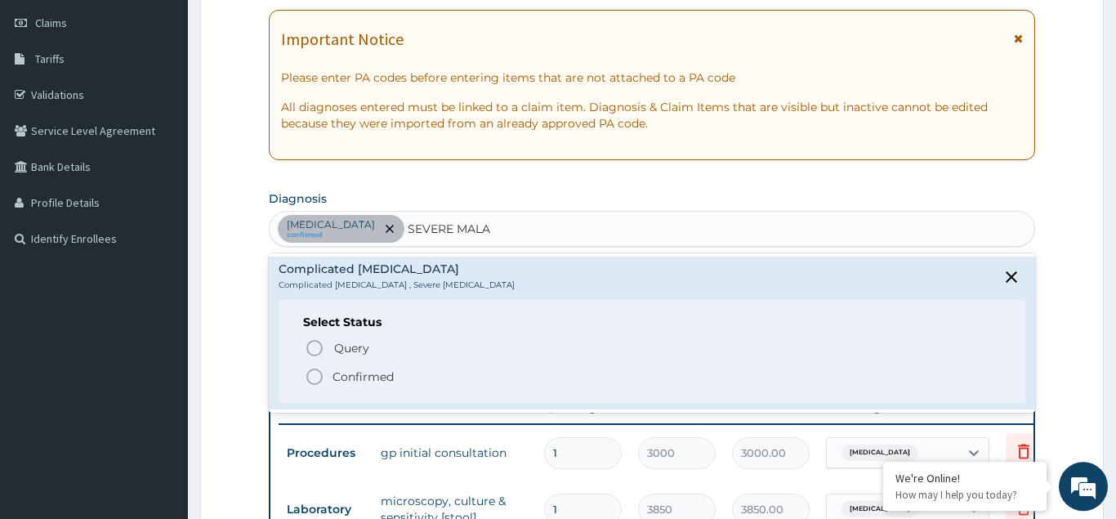
click at [306, 373] on icon "status option filled" at bounding box center [315, 377] width 20 height 20
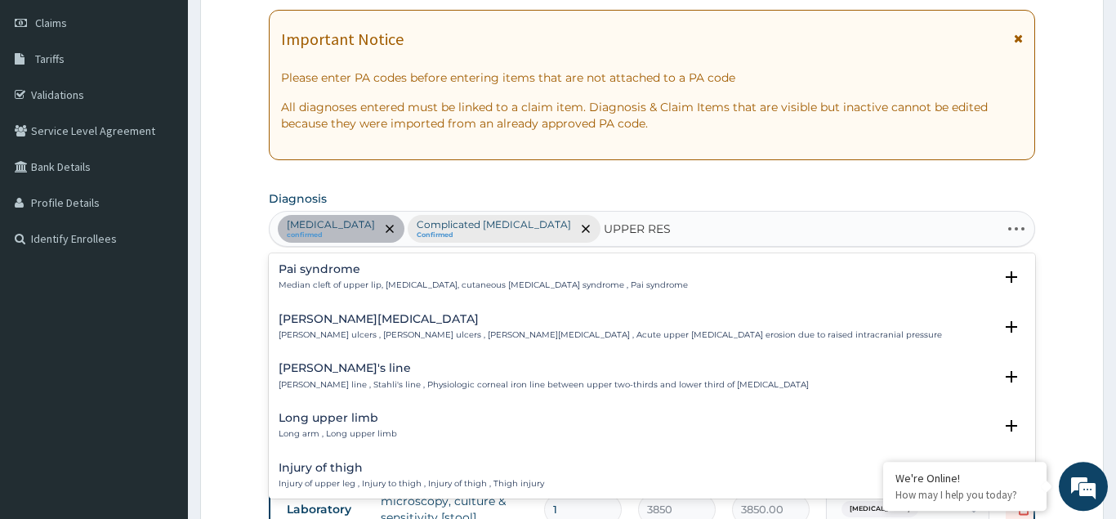
type input "UPPER RESP"
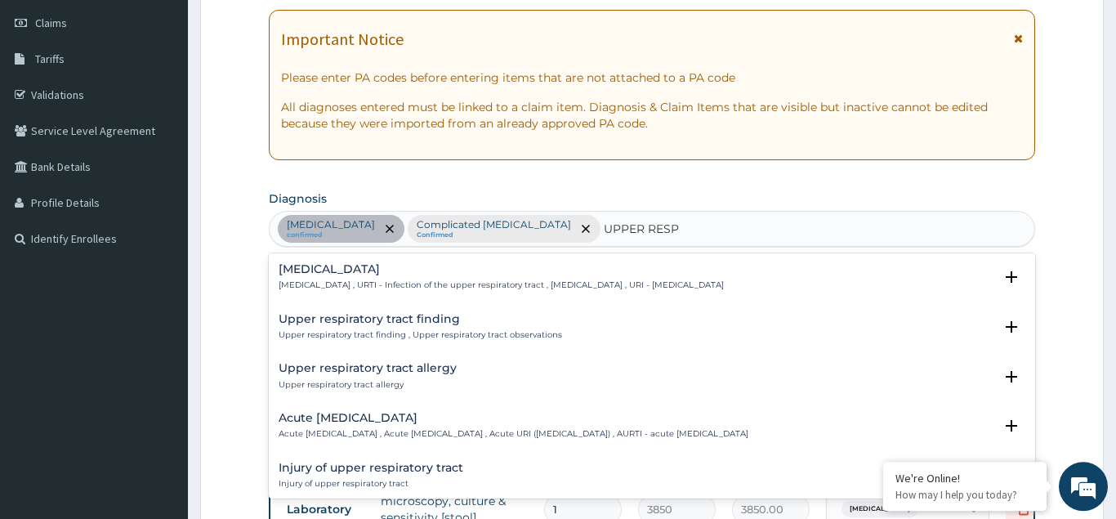
click at [413, 275] on h4 "Upper respiratory infection" at bounding box center [501, 269] width 445 height 12
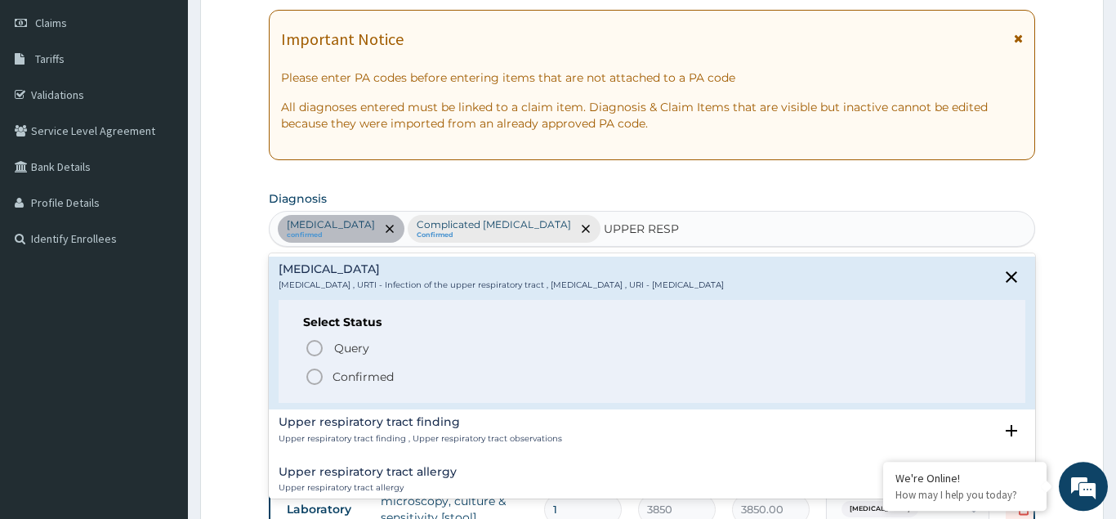
click at [309, 375] on icon "status option filled" at bounding box center [315, 377] width 20 height 20
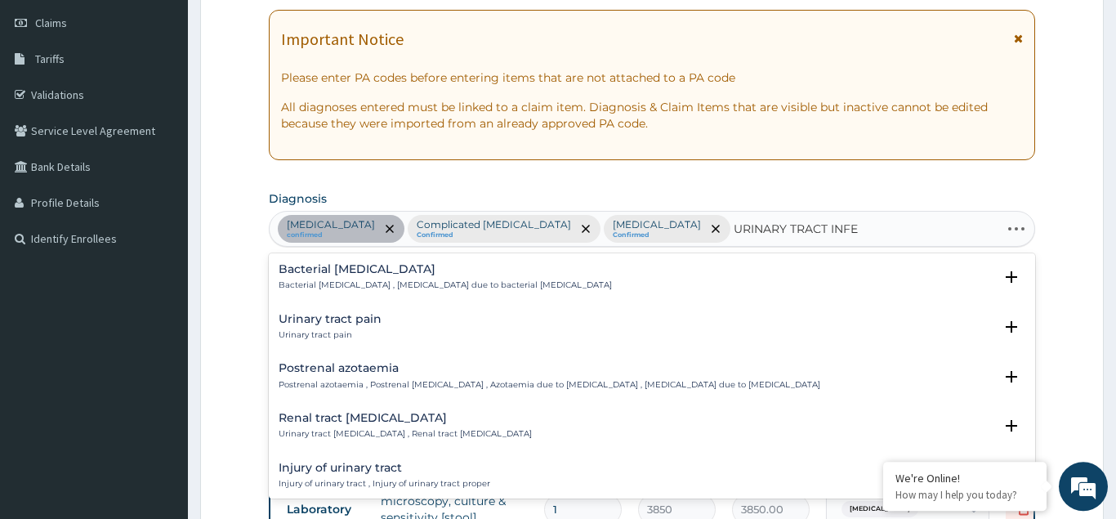
type input "URINARY TRACT INFEC"
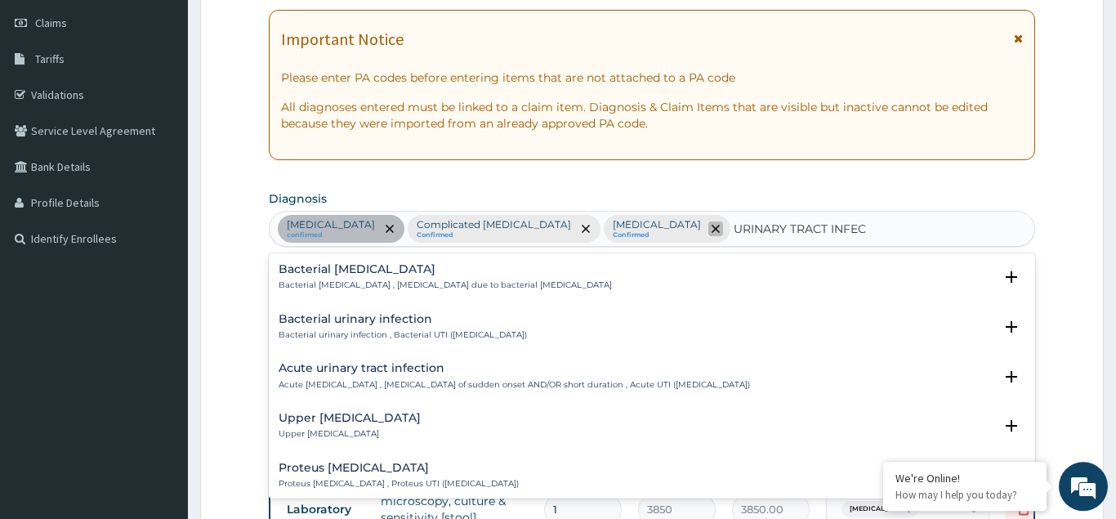
scroll to position [394, 0]
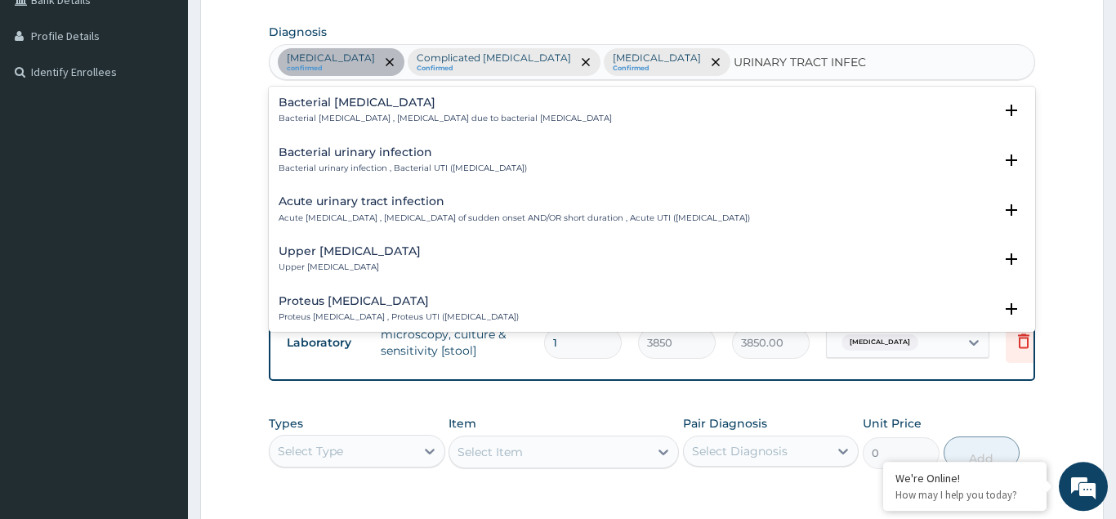
click at [362, 264] on p "Upper urinary tract infection" at bounding box center [350, 266] width 142 height 11
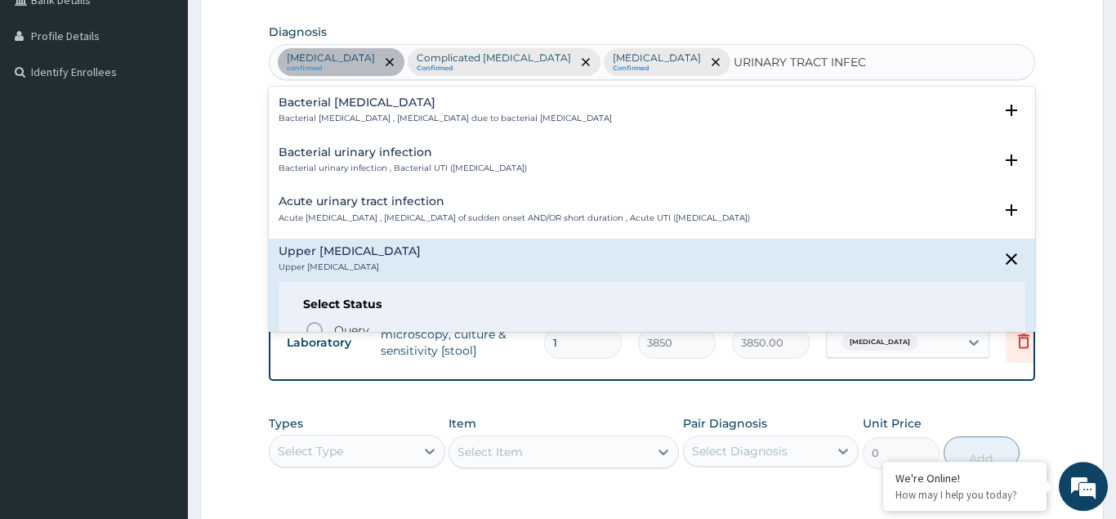
scroll to position [88, 0]
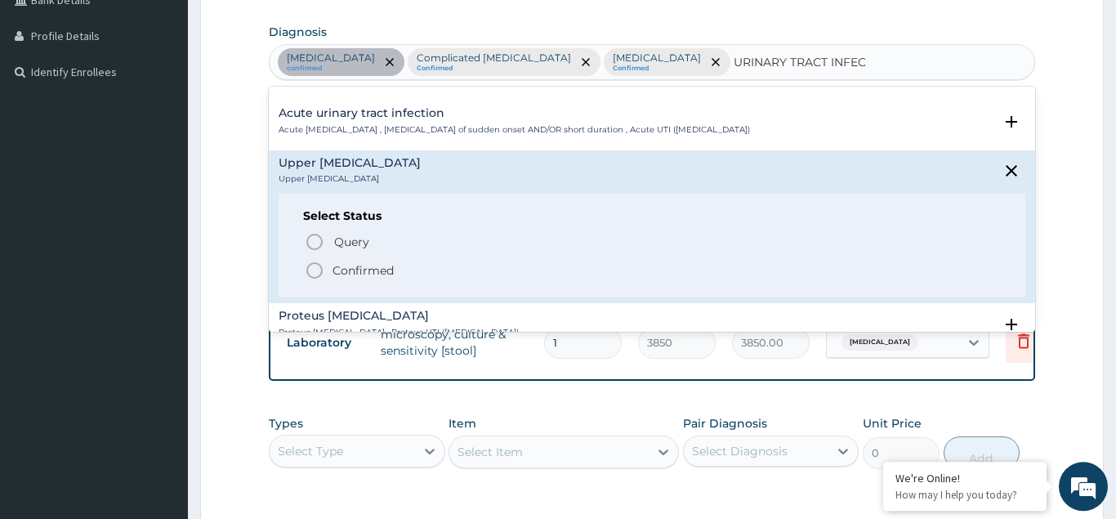
click at [309, 268] on icon "status option filled" at bounding box center [315, 271] width 20 height 20
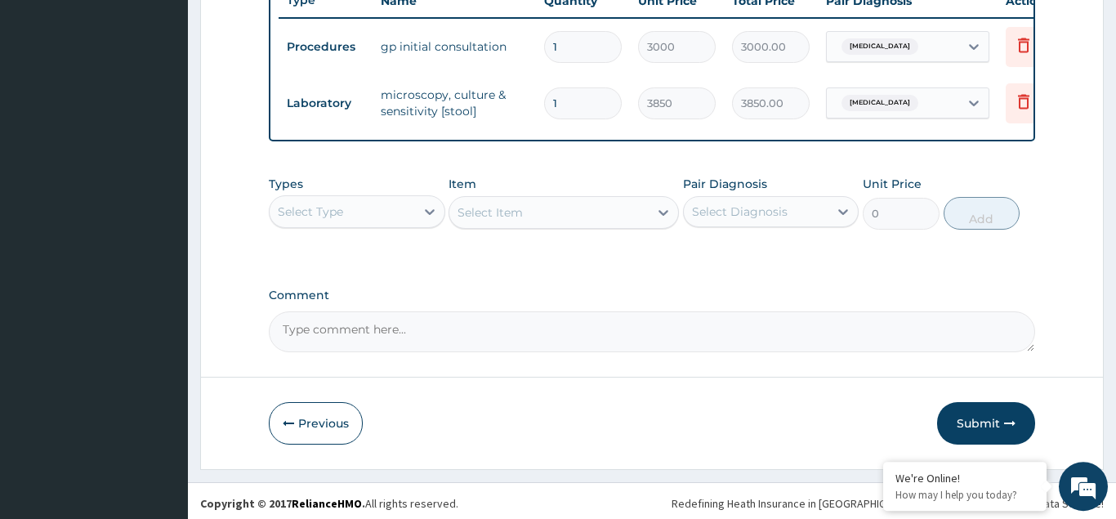
scroll to position [638, 0]
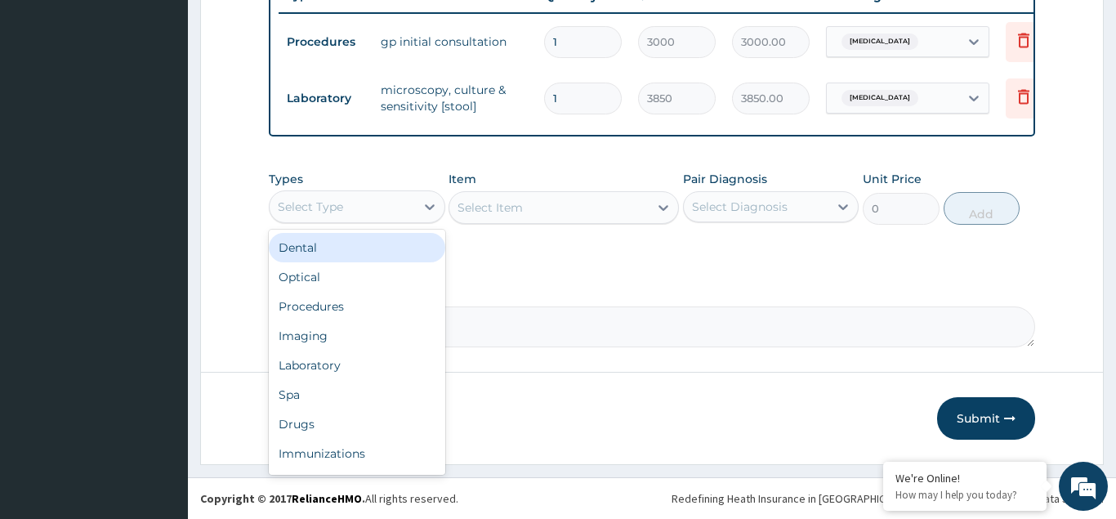
click at [350, 208] on div "Select Type" at bounding box center [342, 207] width 145 height 26
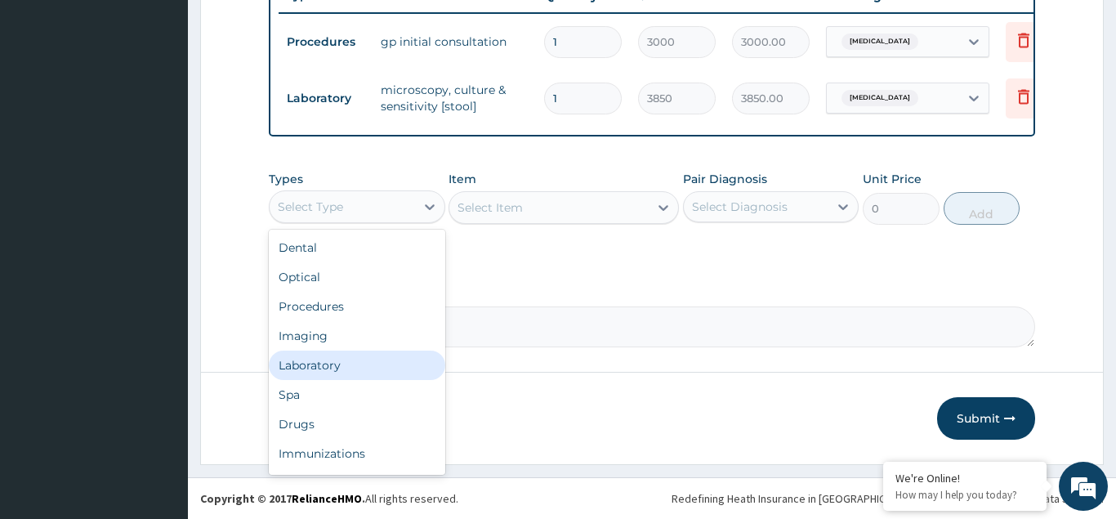
click at [320, 369] on div "Laboratory" at bounding box center [357, 364] width 176 height 29
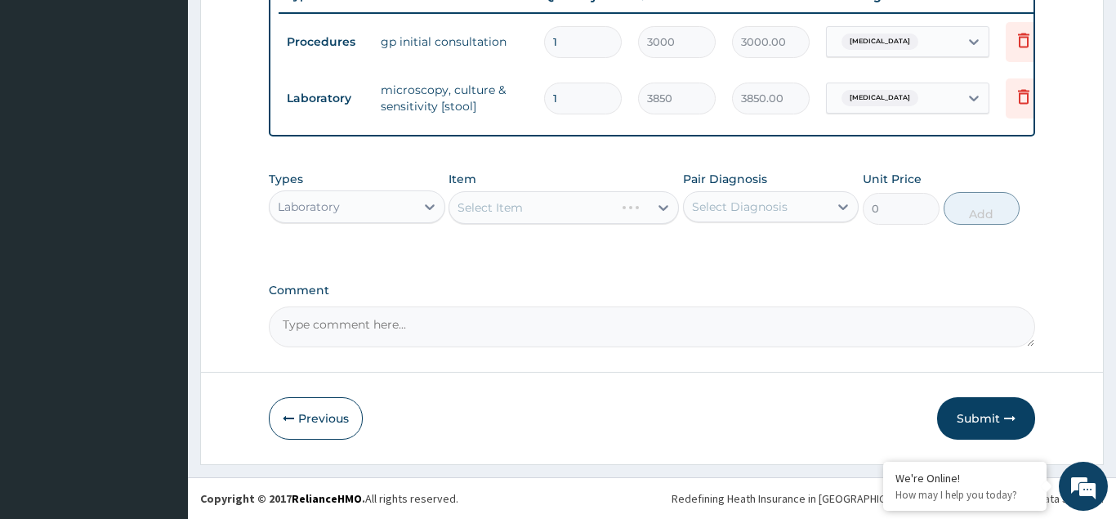
click at [488, 212] on div "Select Item" at bounding box center [564, 207] width 230 height 33
click at [487, 207] on div "Select Item" at bounding box center [564, 207] width 230 height 33
click at [512, 208] on div "Select Item" at bounding box center [564, 207] width 230 height 33
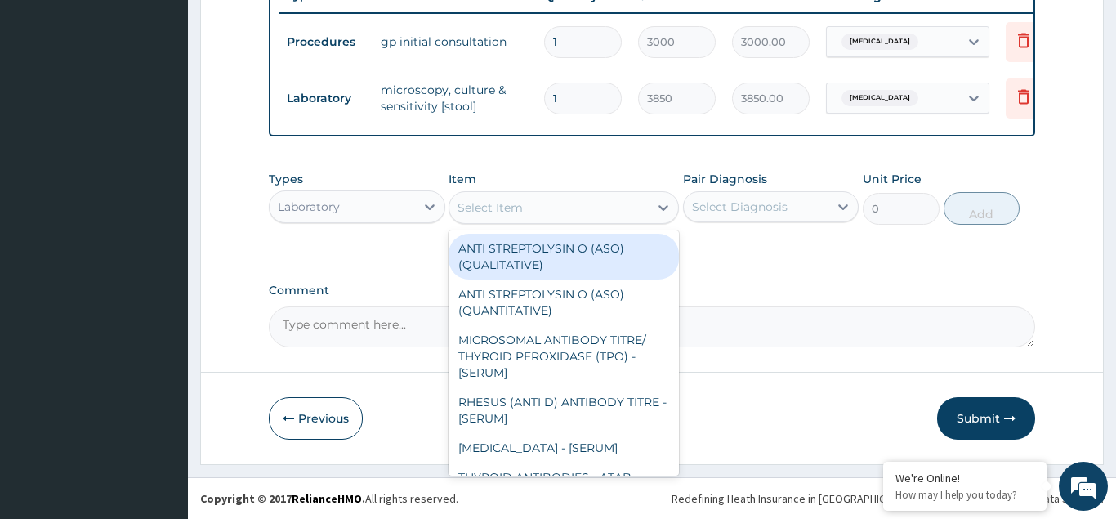
click at [475, 212] on div "Select Item" at bounding box center [490, 207] width 65 height 16
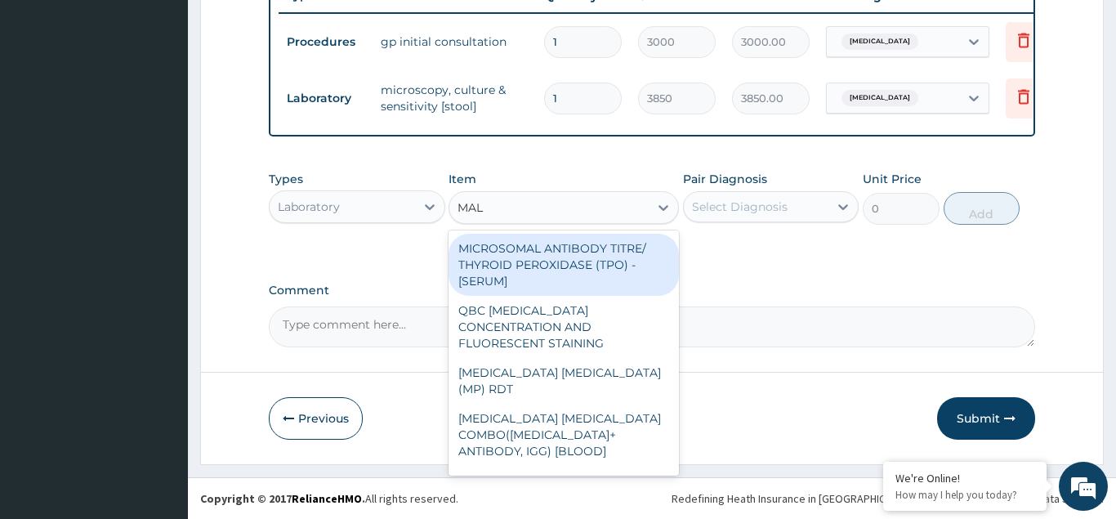
type input "MALA"
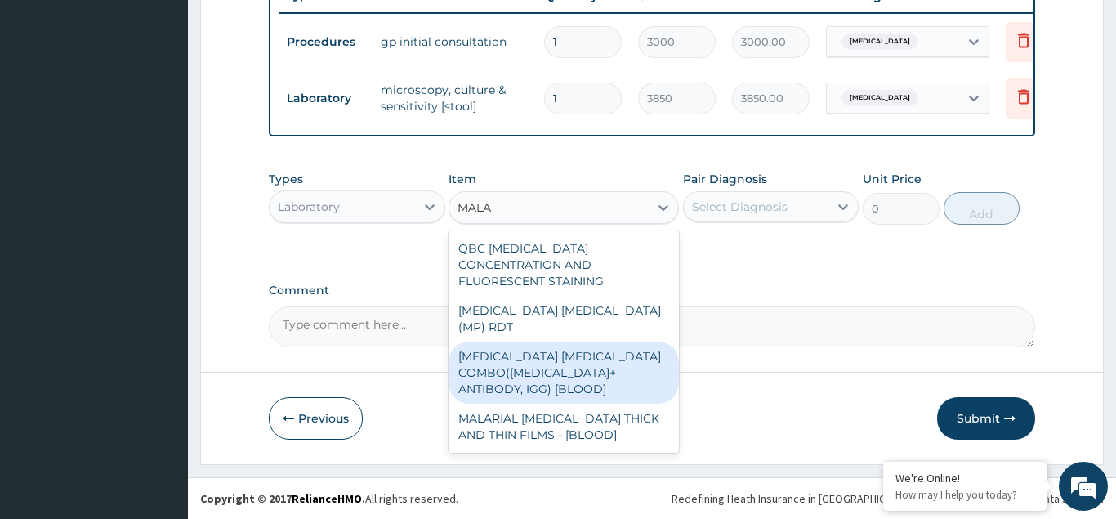
click at [512, 346] on div "MALARIA PARASITE COMBO(BLOOD FILM+ ANTIBODY, IGG) [BLOOD]" at bounding box center [564, 372] width 230 height 62
type input "2200"
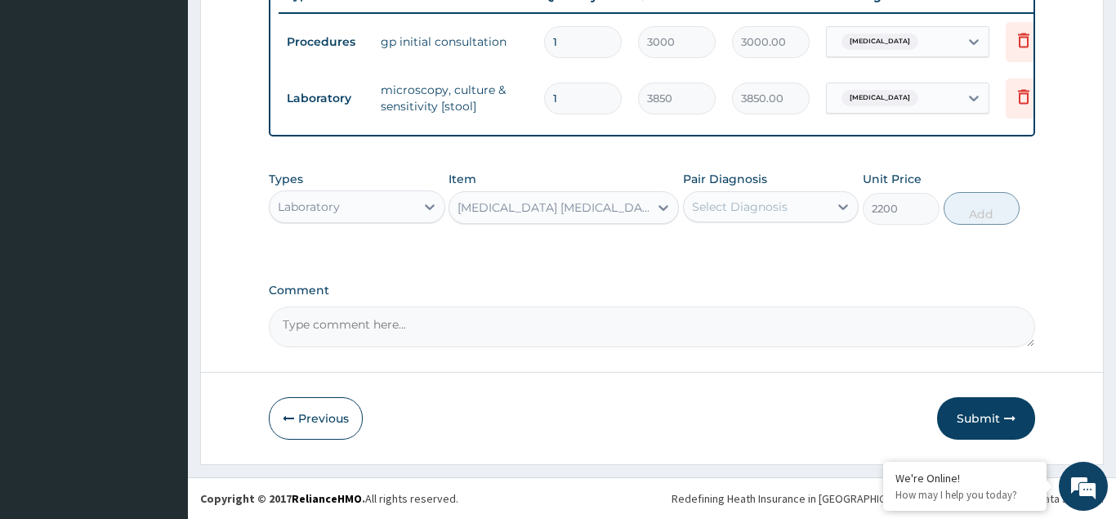
click at [712, 198] on div "Select Diagnosis" at bounding box center [756, 207] width 145 height 26
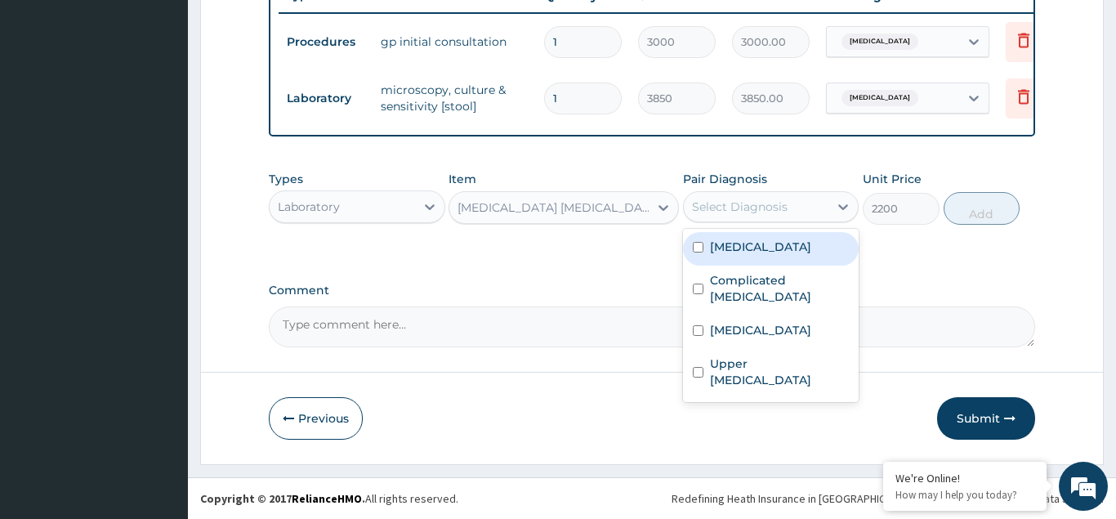
click at [695, 247] on input "checkbox" at bounding box center [698, 247] width 11 height 11
checkbox input "true"
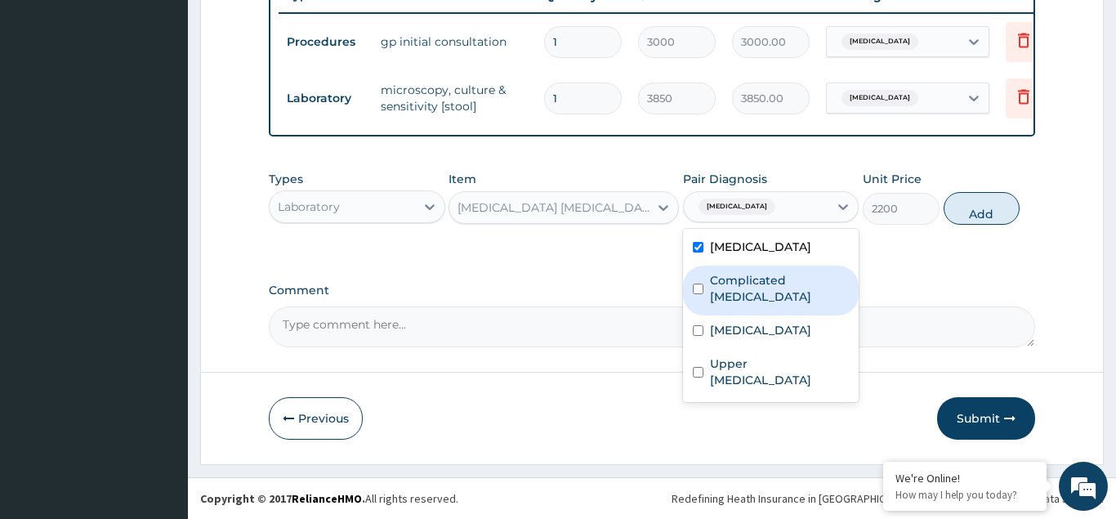
click at [703, 283] on input "checkbox" at bounding box center [698, 288] width 11 height 11
checkbox input "true"
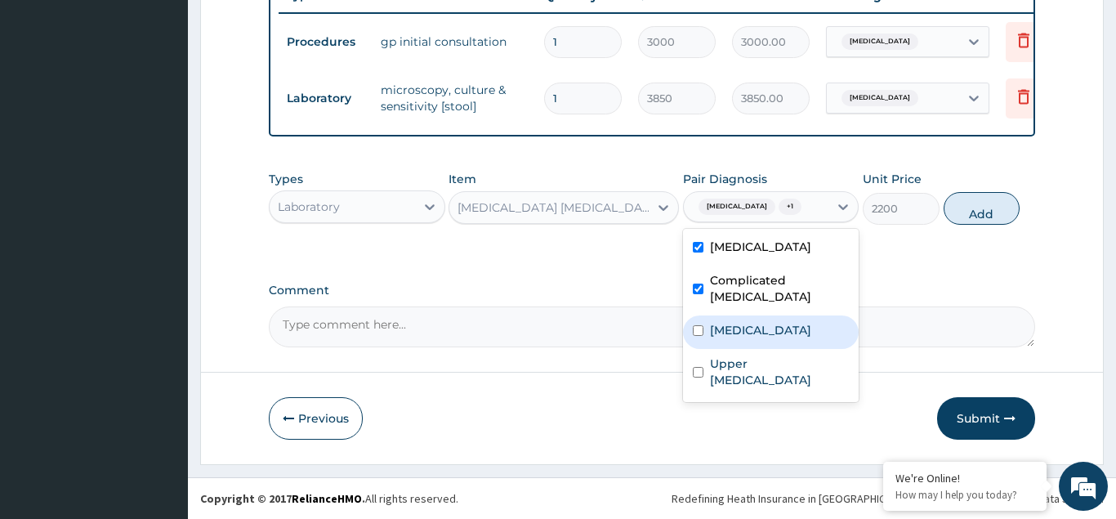
click at [702, 325] on input "checkbox" at bounding box center [698, 330] width 11 height 11
checkbox input "true"
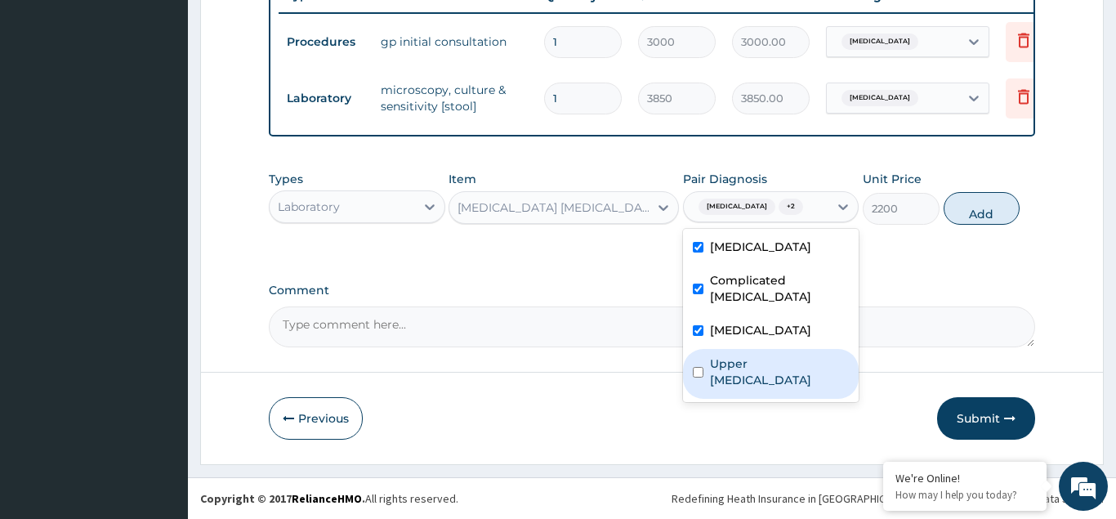
click at [699, 370] on input "checkbox" at bounding box center [698, 372] width 11 height 11
checkbox input "true"
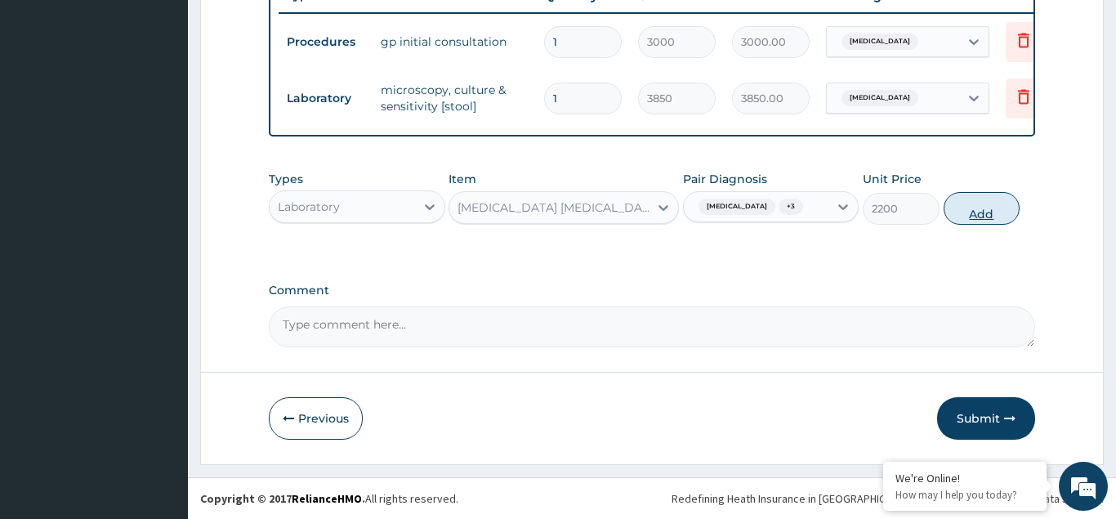
click at [973, 212] on button "Add" at bounding box center [982, 208] width 77 height 33
type input "0"
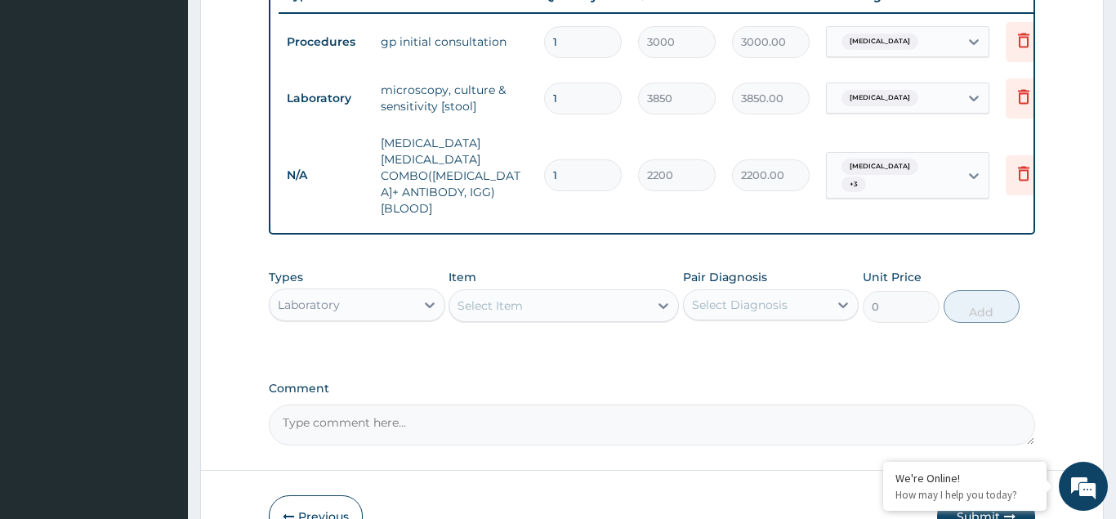
scroll to position [305, 0]
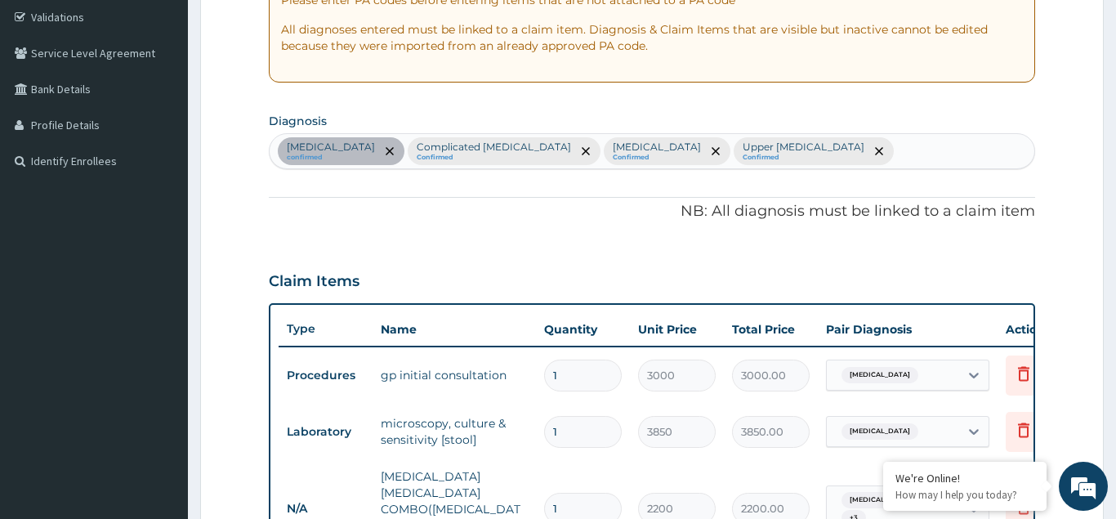
click at [882, 153] on div "Typhoid fever confirmed Complicated malaria Confirmed Upper respiratory infecti…" at bounding box center [652, 151] width 765 height 34
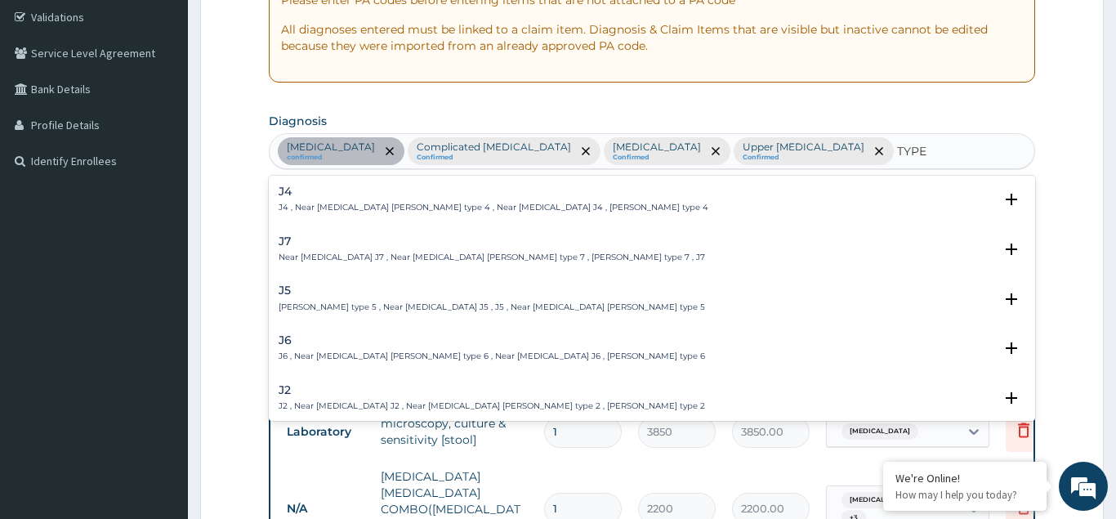
type input "TYPE D"
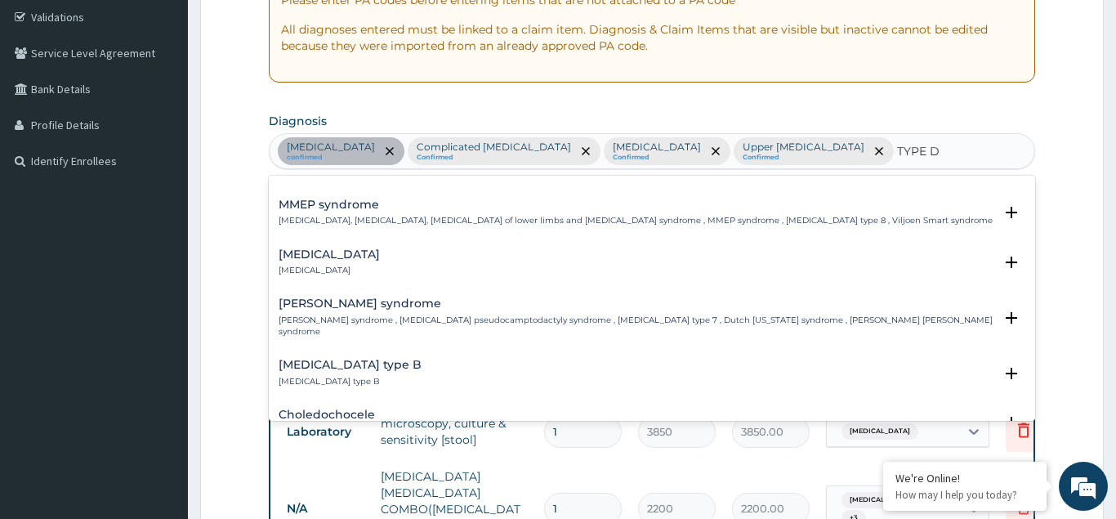
scroll to position [618, 0]
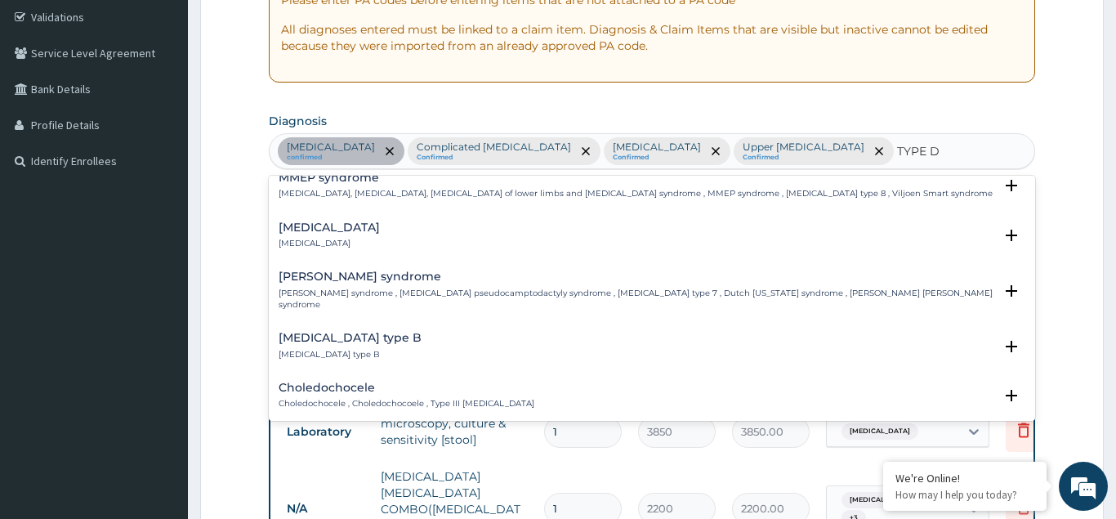
click at [340, 349] on p "Thymoma type B" at bounding box center [350, 354] width 143 height 11
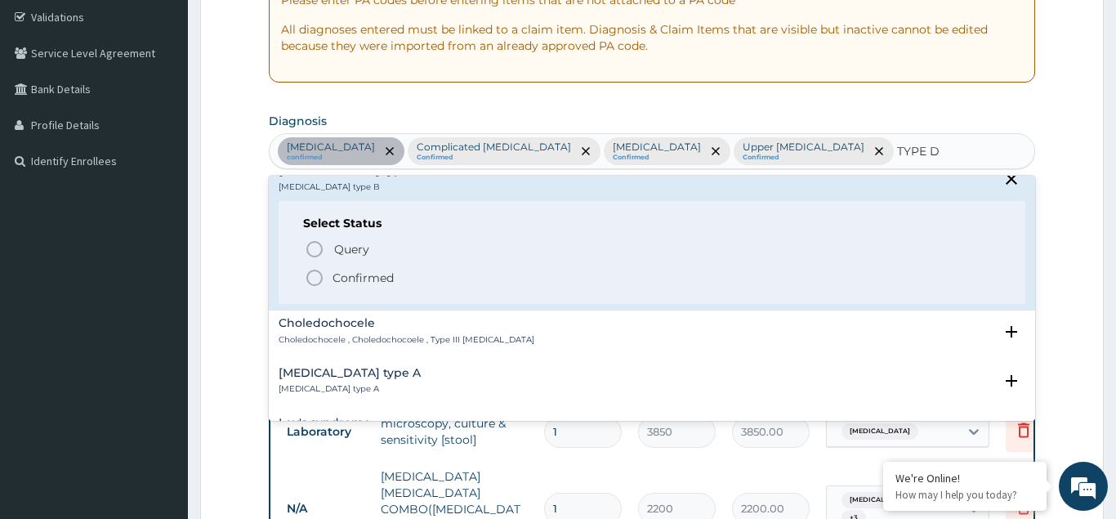
scroll to position [794, 0]
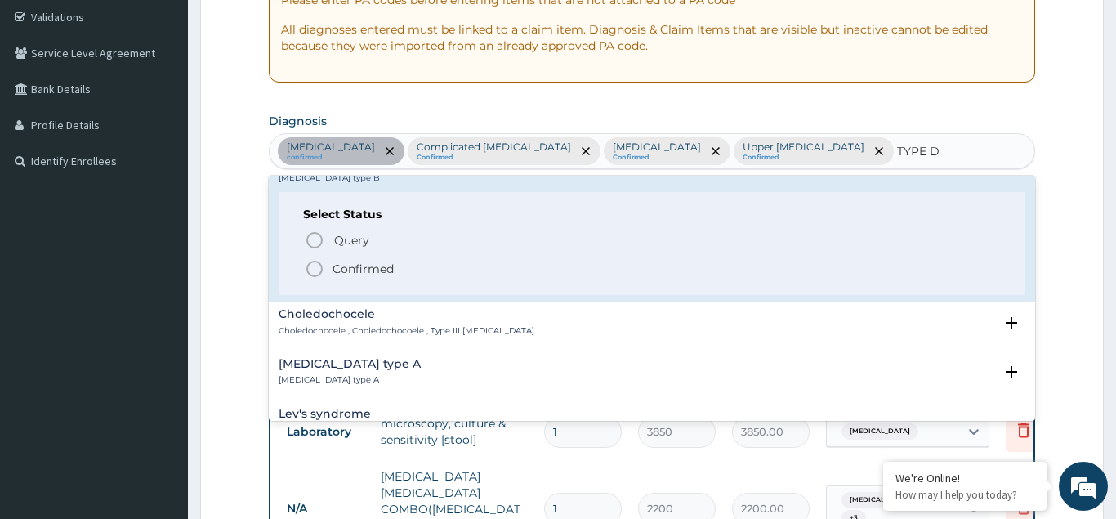
click at [319, 259] on icon "status option filled" at bounding box center [315, 269] width 20 height 20
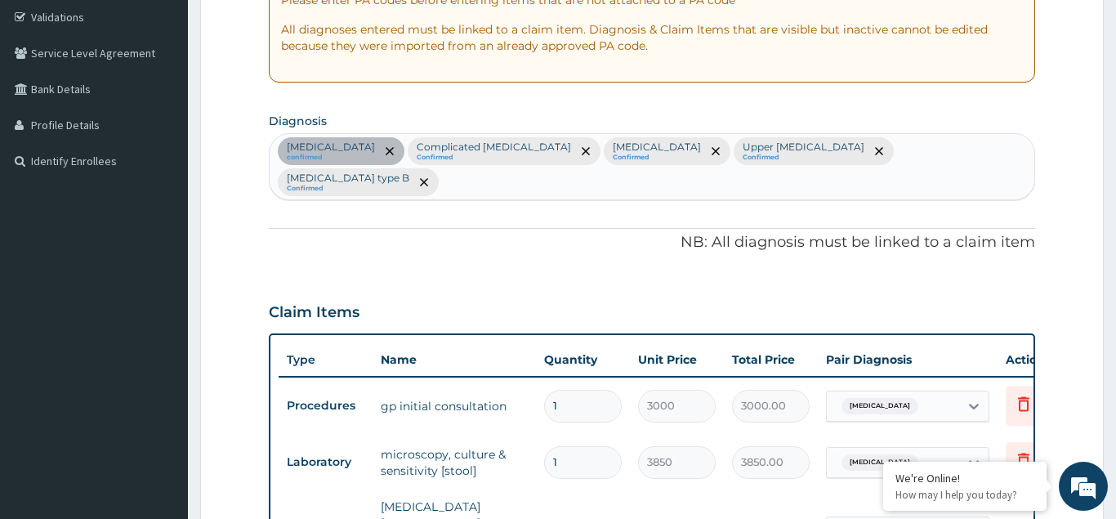
scroll to position [638, 0]
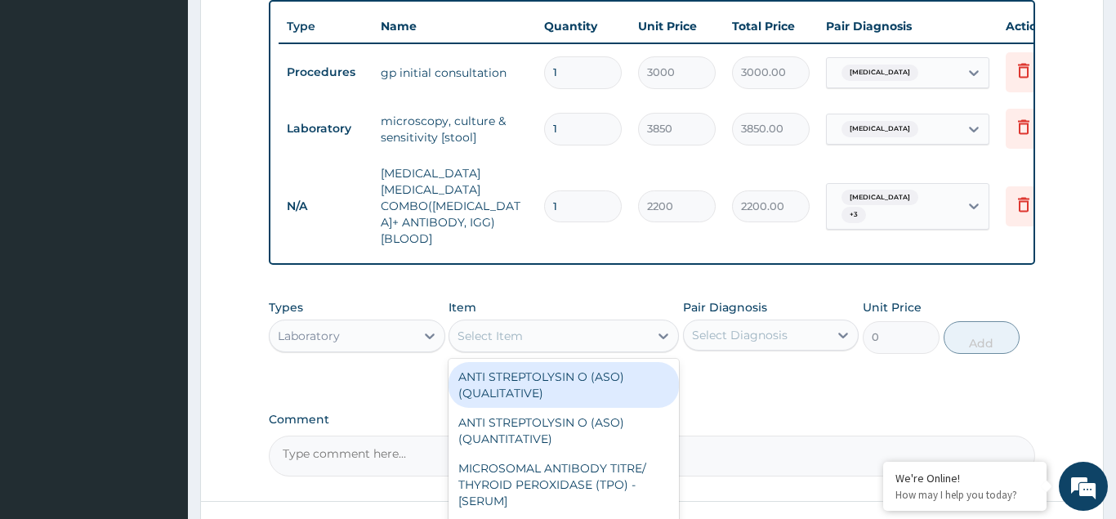
click at [507, 328] on div "Select Item" at bounding box center [490, 336] width 65 height 16
type input "R"
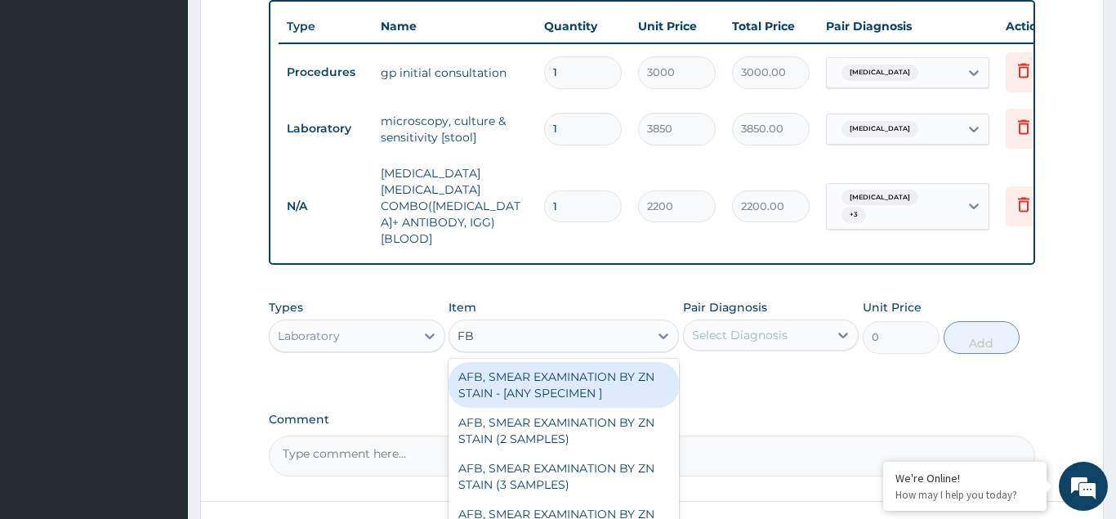
type input "FBS"
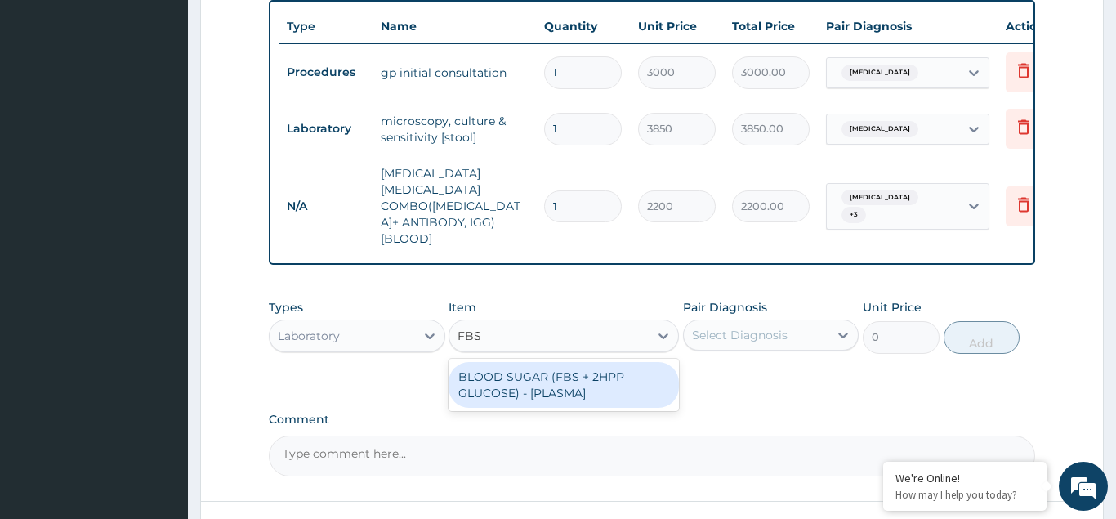
click at [538, 362] on div "BLOOD SUGAR (FBS + 2HPP GLUCOSE) - [PLASMA]" at bounding box center [564, 385] width 230 height 46
type input "3300"
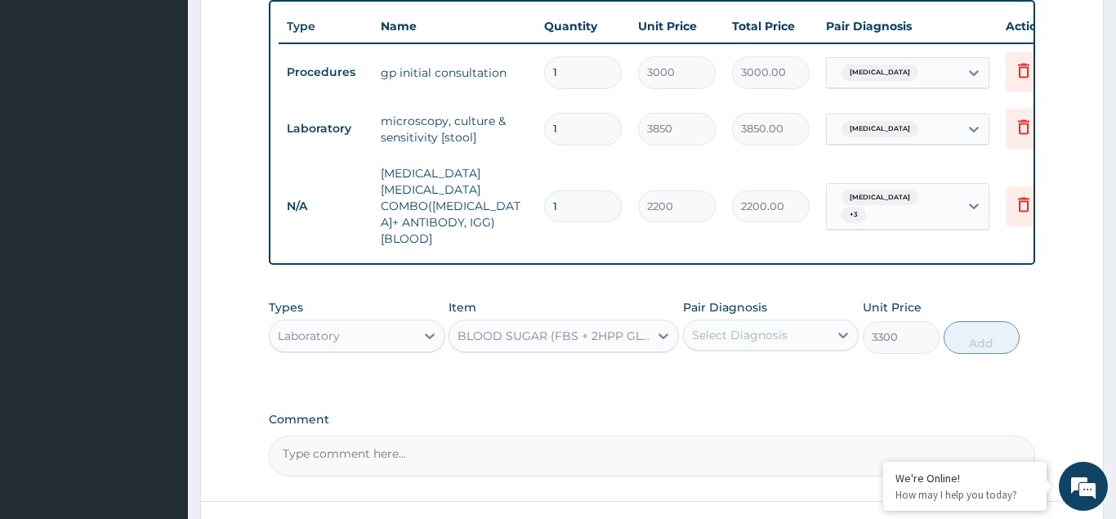
click at [752, 327] on div "Select Diagnosis" at bounding box center [740, 335] width 96 height 16
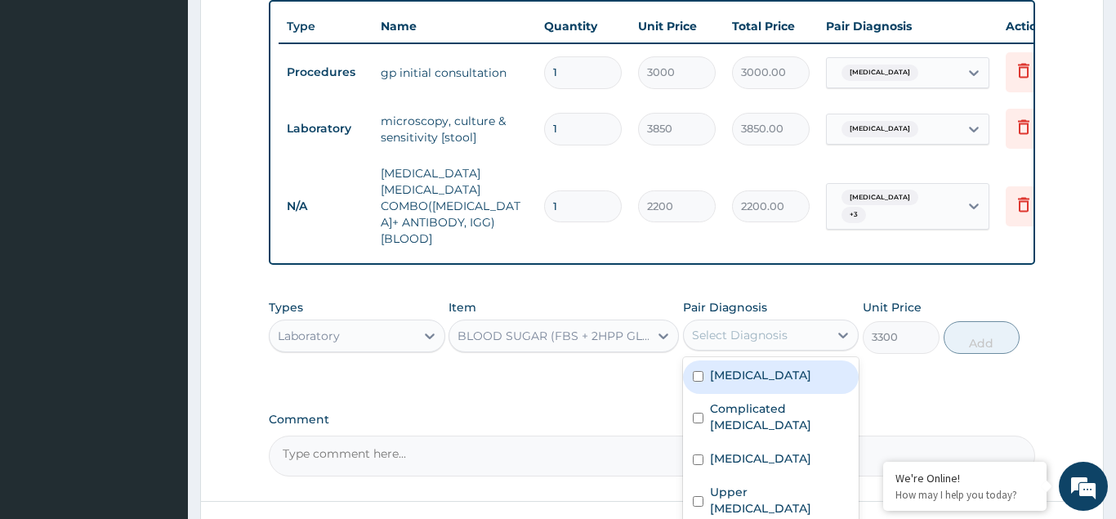
click at [698, 371] on input "checkbox" at bounding box center [698, 376] width 11 height 11
checkbox input "true"
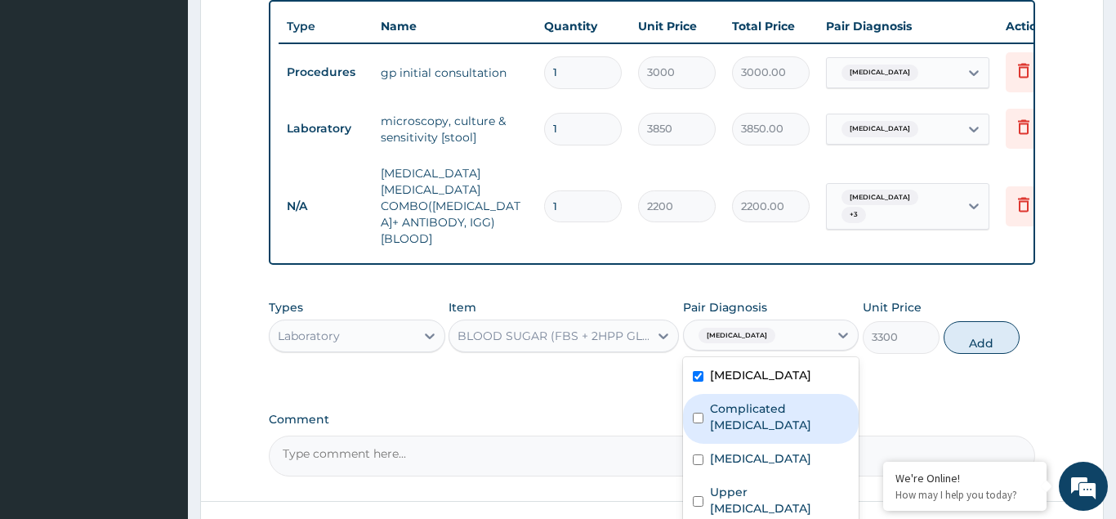
click at [701, 413] on input "checkbox" at bounding box center [698, 418] width 11 height 11
checkbox input "true"
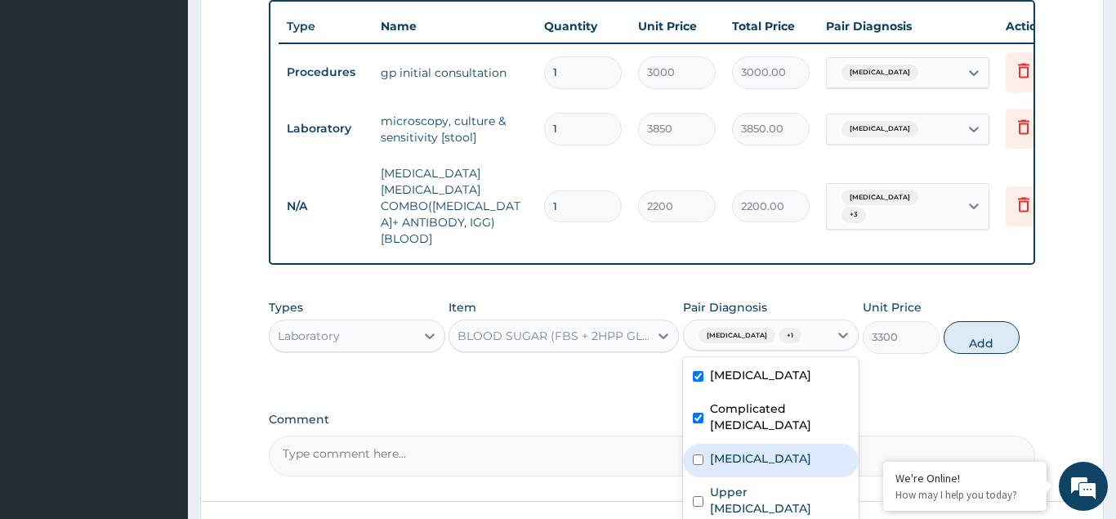
click at [697, 454] on input "checkbox" at bounding box center [698, 459] width 11 height 11
checkbox input "true"
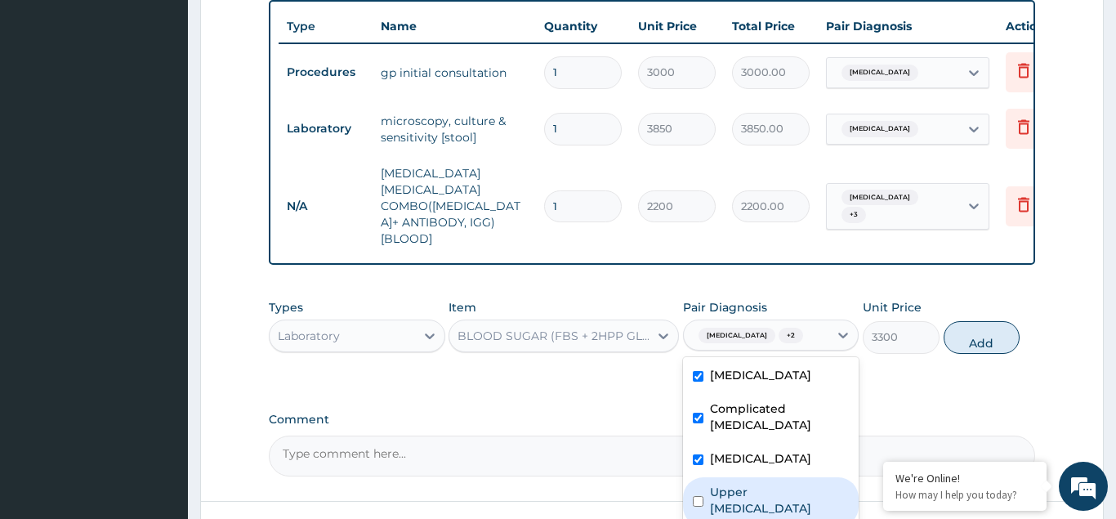
click at [694, 496] on input "checkbox" at bounding box center [698, 501] width 11 height 11
checkbox input "true"
click at [979, 321] on button "Add" at bounding box center [982, 337] width 77 height 33
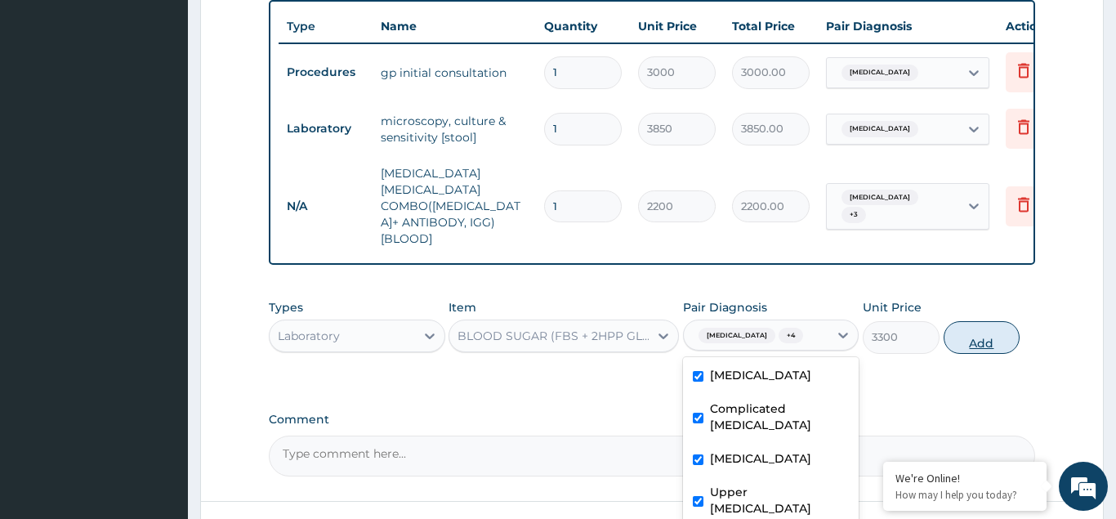
type input "0"
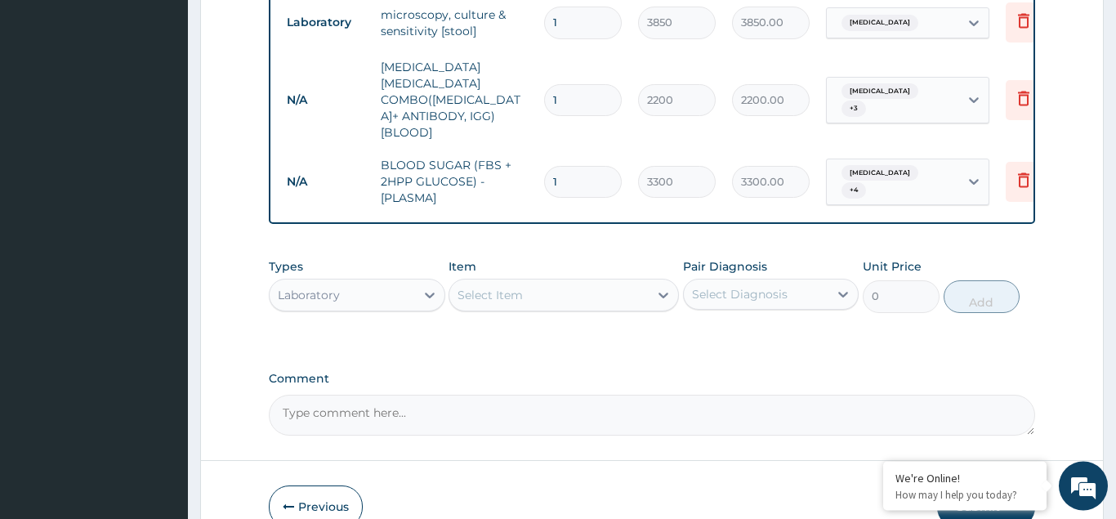
scroll to position [769, 0]
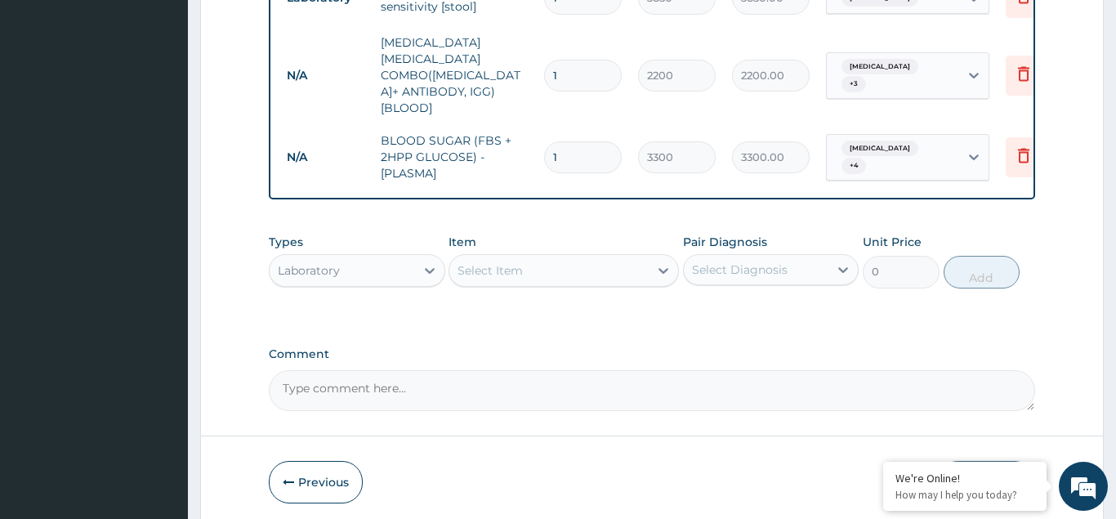
click at [372, 257] on div "Laboratory" at bounding box center [342, 270] width 145 height 26
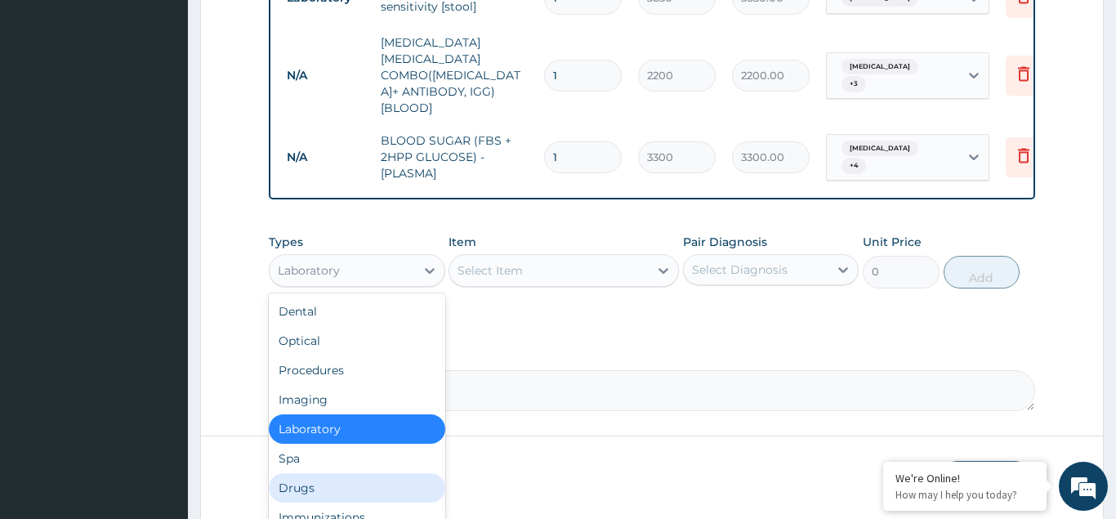
click at [319, 473] on div "Drugs" at bounding box center [357, 487] width 176 height 29
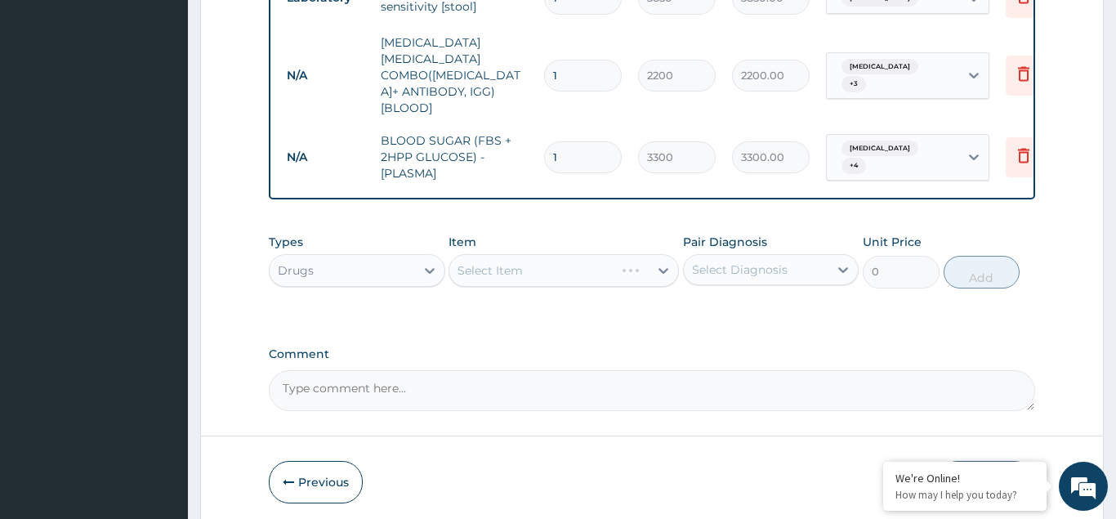
click at [478, 254] on div "Select Item" at bounding box center [564, 270] width 230 height 33
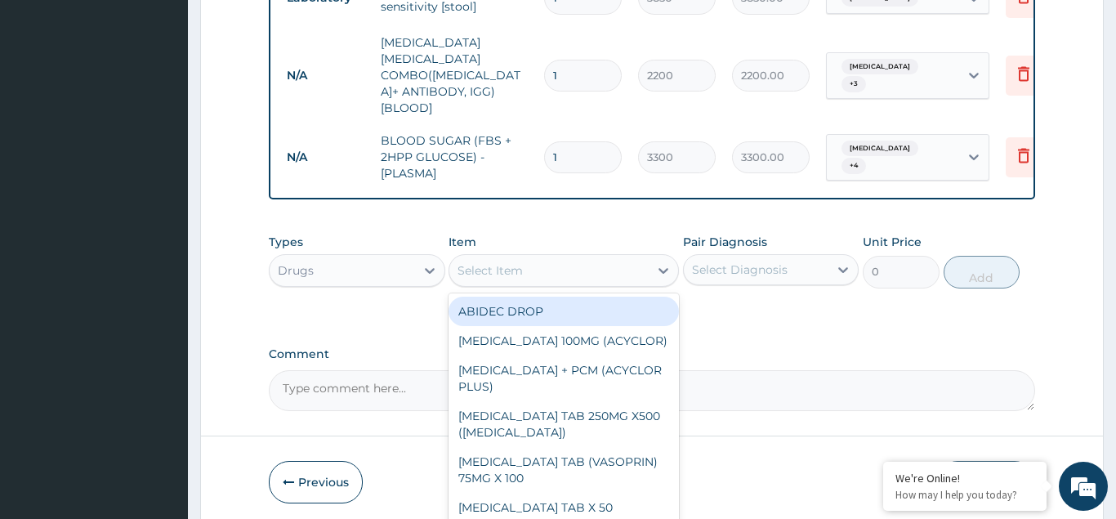
click at [489, 262] on div "Select Item" at bounding box center [490, 270] width 65 height 16
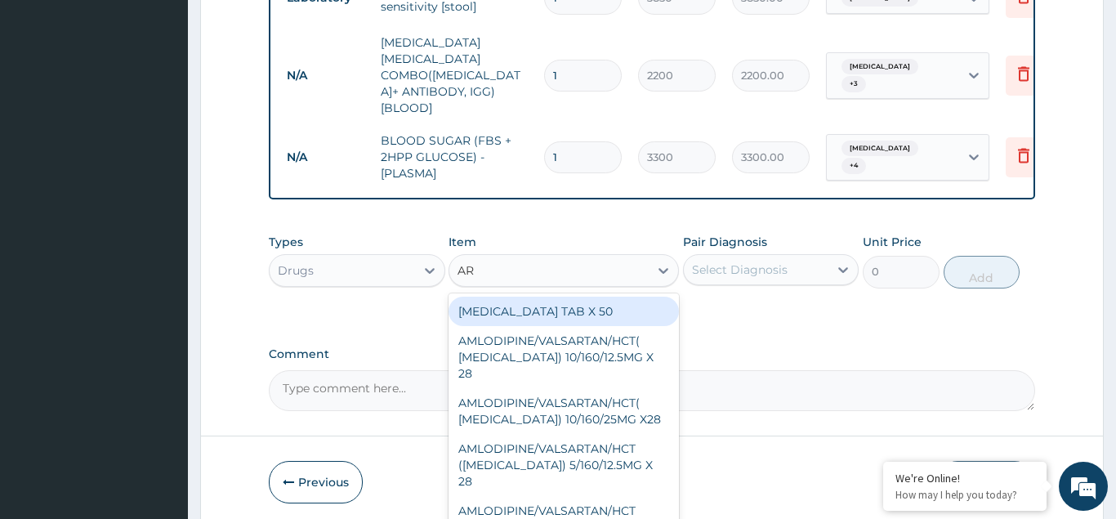
type input "ART"
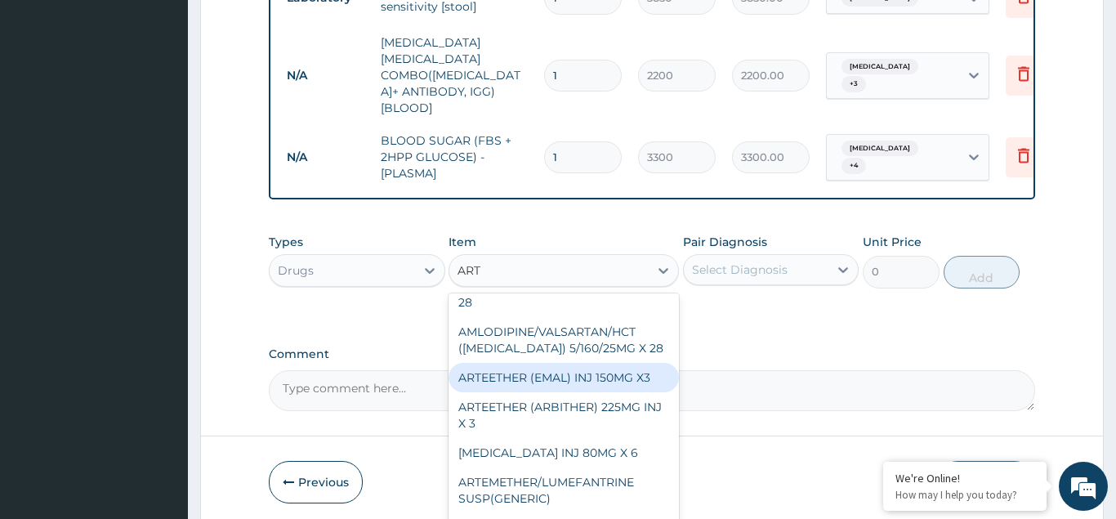
scroll to position [176, 0]
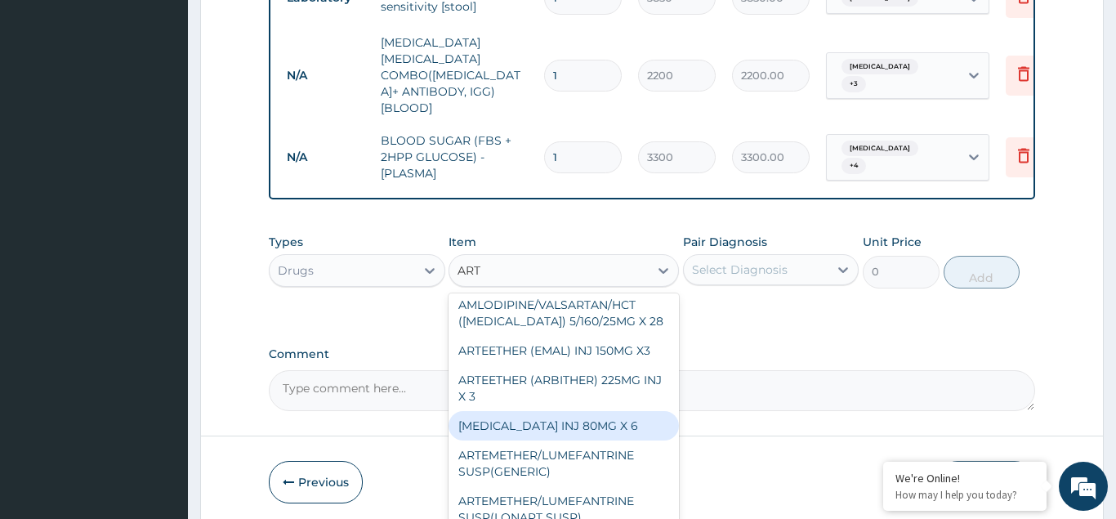
click at [547, 411] on div "ARTEMETHER INJ 80MG X 6" at bounding box center [564, 425] width 230 height 29
type input "800"
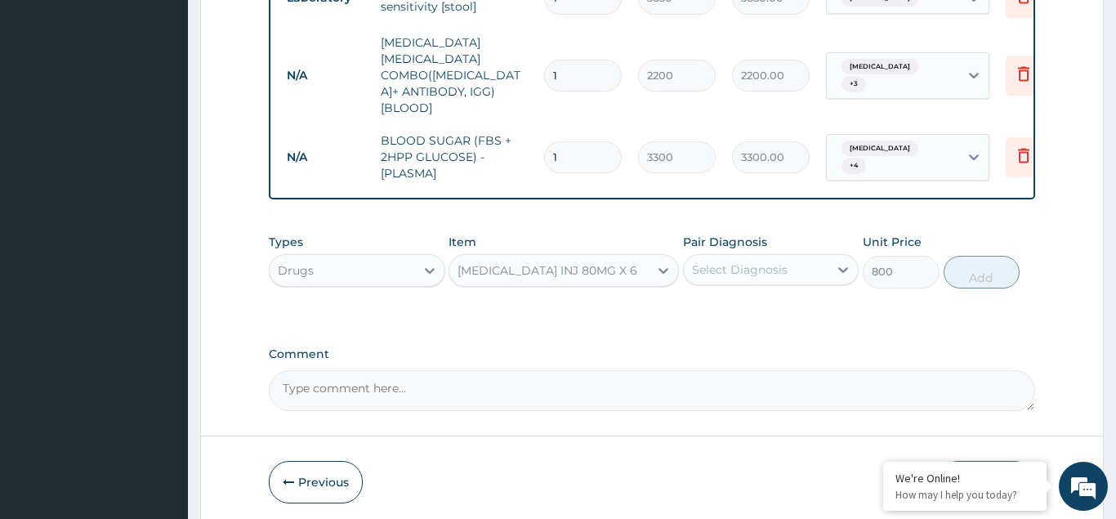
click at [709, 261] on div "Select Diagnosis" at bounding box center [740, 269] width 96 height 16
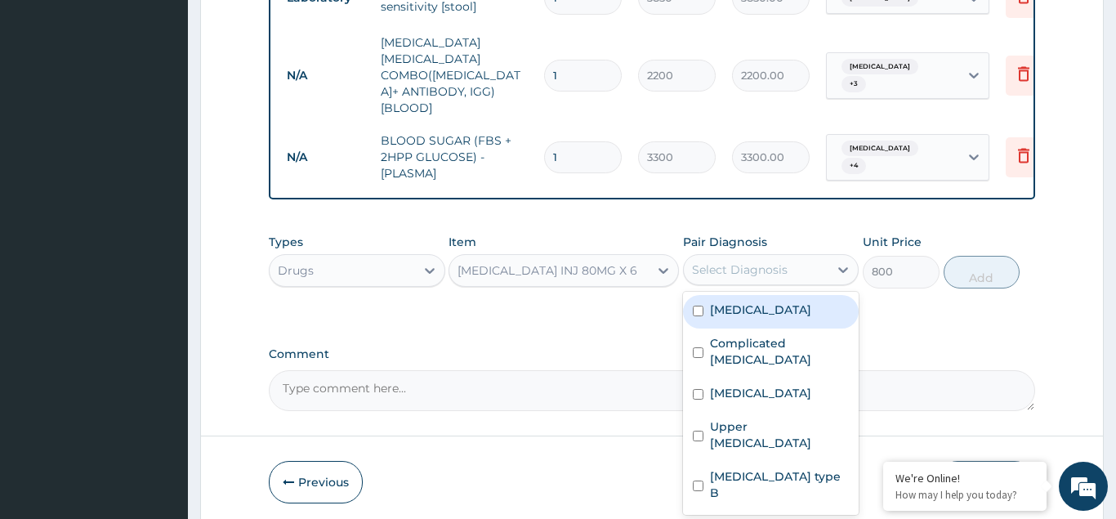
click at [699, 295] on div "Typhoid fever" at bounding box center [771, 311] width 176 height 33
checkbox input "true"
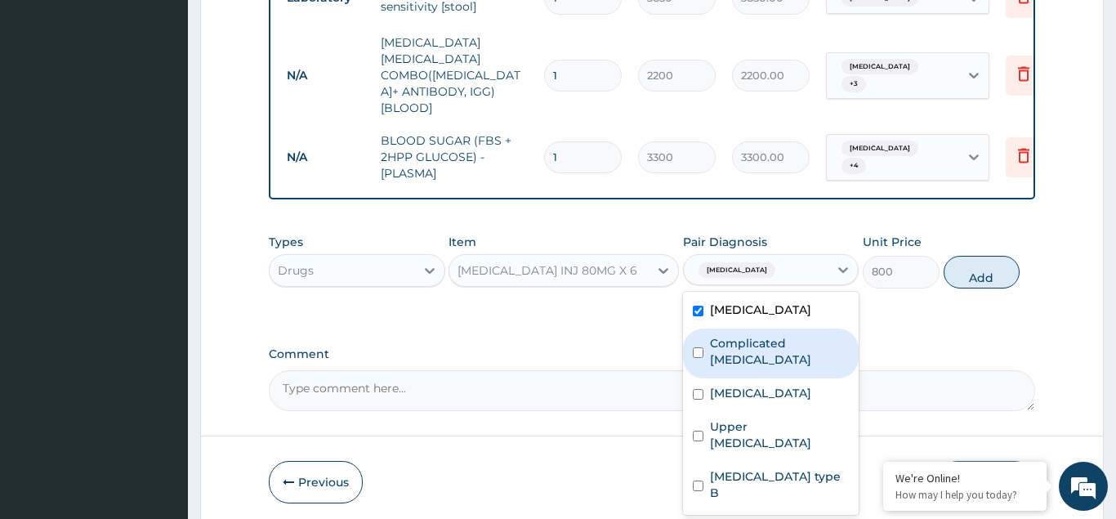
click at [699, 347] on input "checkbox" at bounding box center [698, 352] width 11 height 11
checkbox input "true"
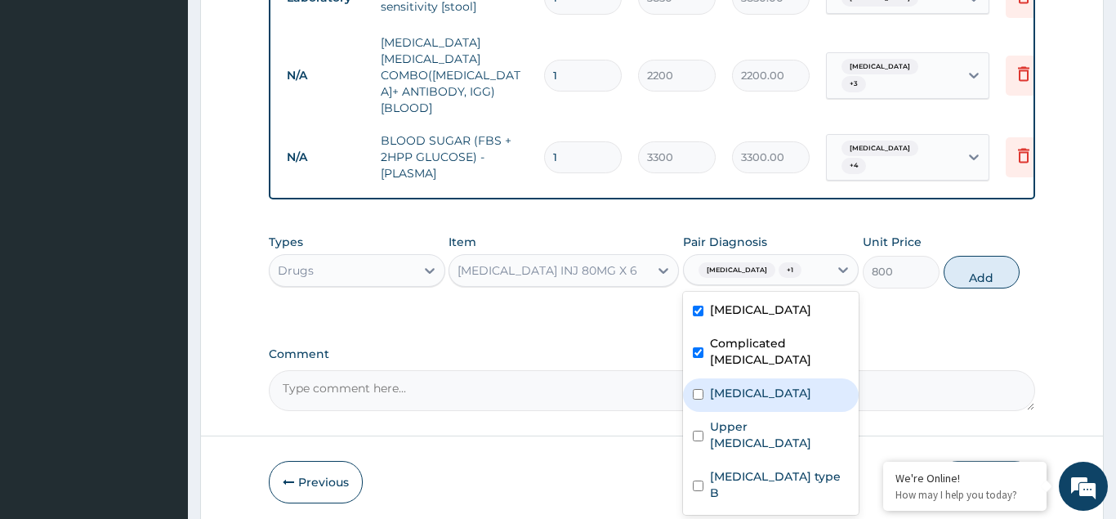
click at [695, 389] on input "checkbox" at bounding box center [698, 394] width 11 height 11
checkbox input "true"
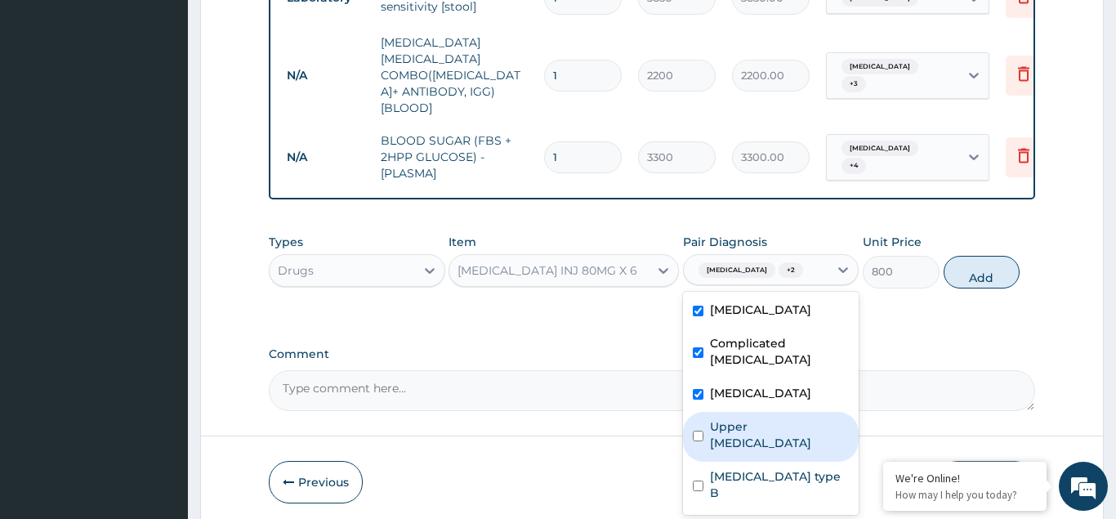
drag, startPoint x: 703, startPoint y: 366, endPoint x: 699, endPoint y: 376, distance: 10.6
click at [701, 412] on div "Upper urinary tract infection" at bounding box center [771, 437] width 176 height 50
checkbox input "true"
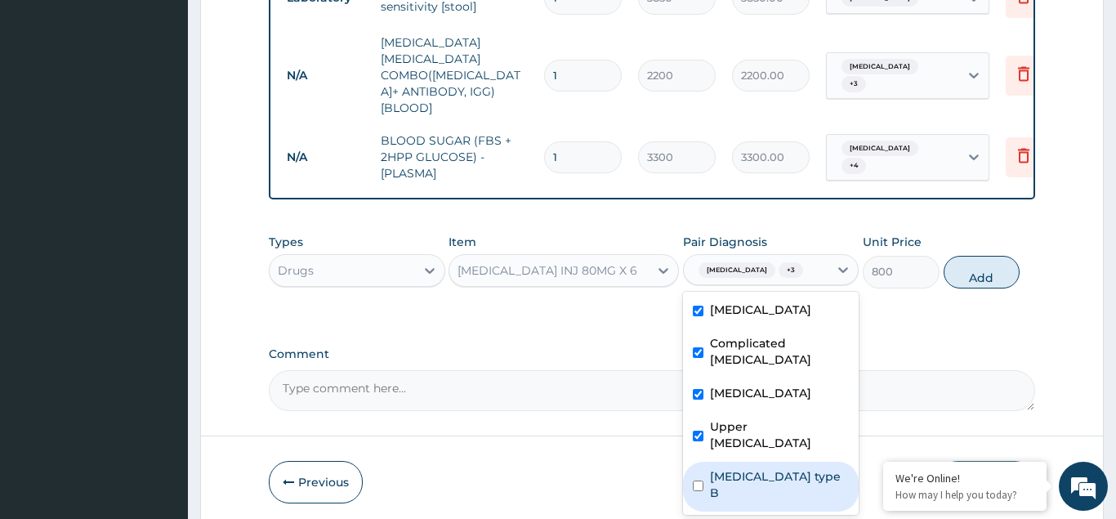
click at [700, 480] on input "checkbox" at bounding box center [698, 485] width 11 height 11
checkbox input "true"
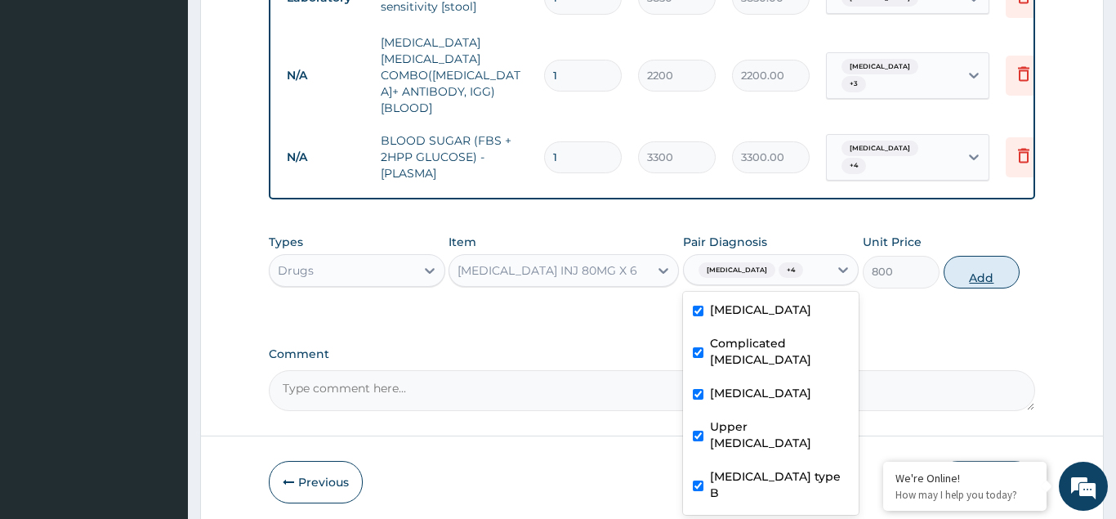
click at [955, 256] on button "Add" at bounding box center [982, 272] width 77 height 33
type input "0"
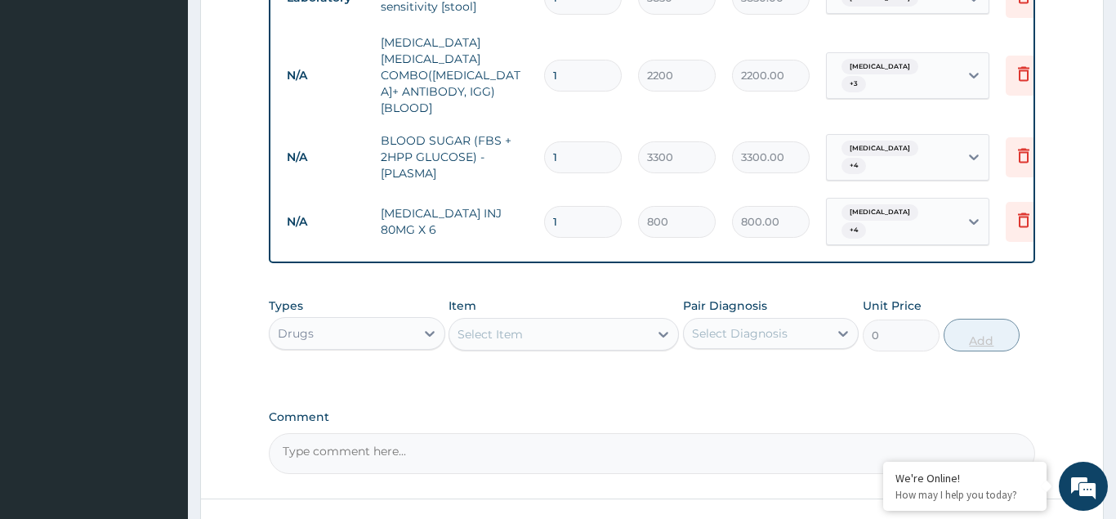
type input "0.00"
type input "6"
type input "4800.00"
type input "6"
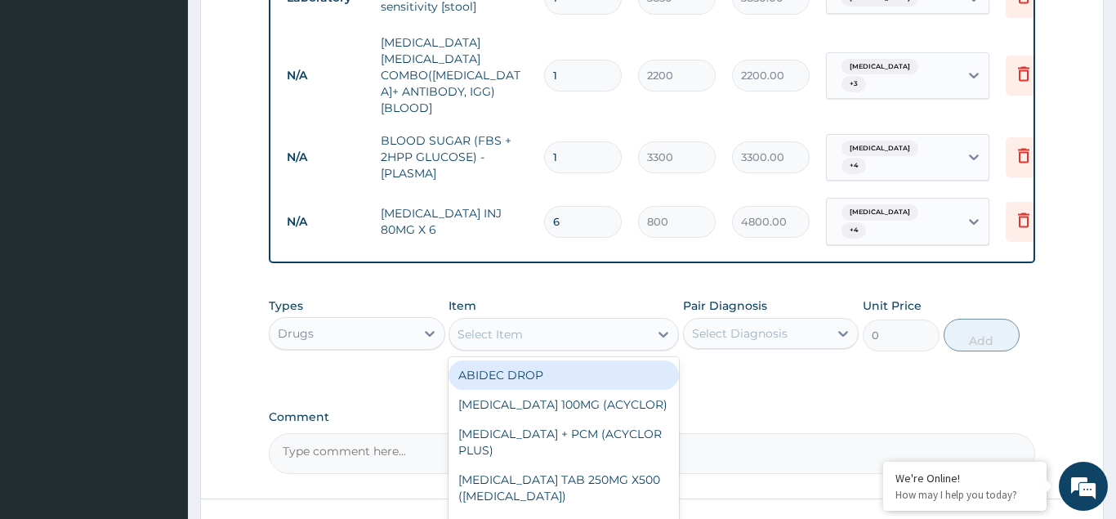
click at [466, 326] on div "Select Item" at bounding box center [490, 334] width 65 height 16
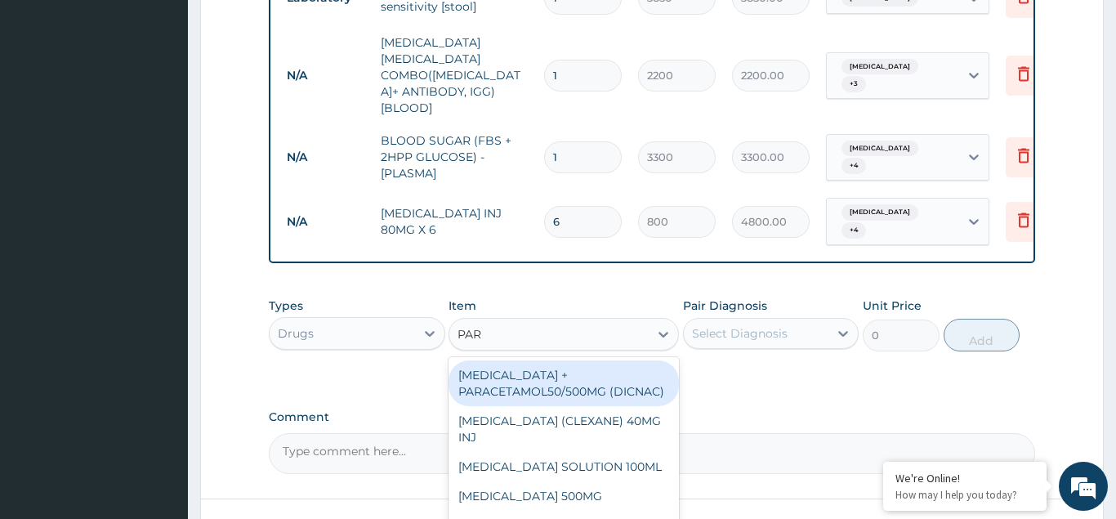
type input "PARA"
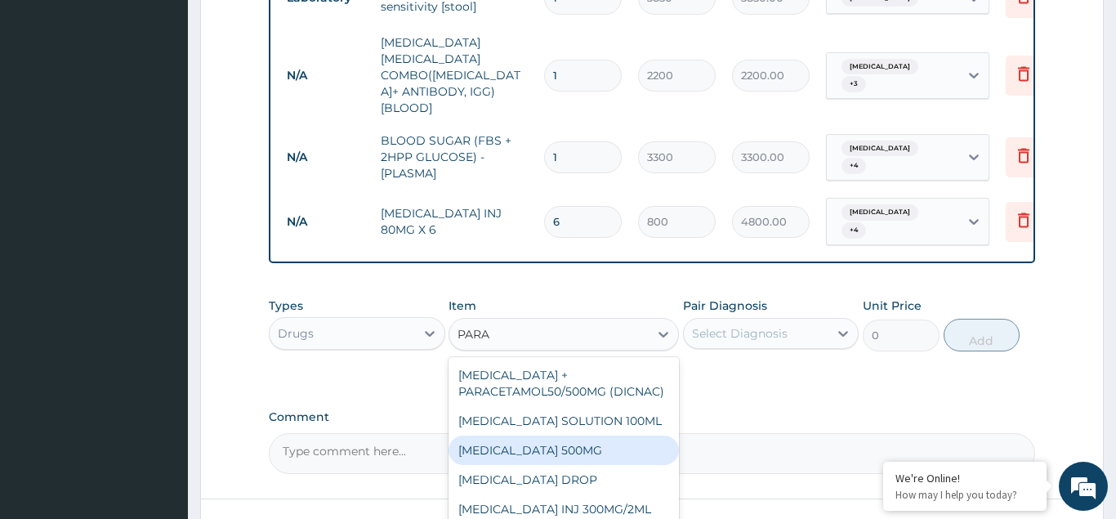
click at [544, 435] on div "PARACETAMOL 500MG" at bounding box center [564, 449] width 230 height 29
type input "20"
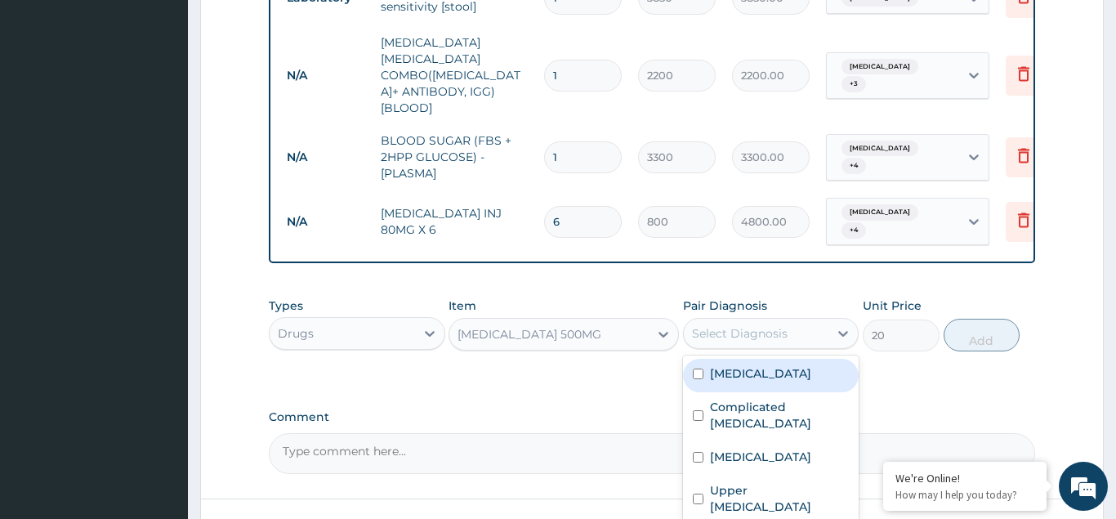
click at [716, 325] on div "Select Diagnosis" at bounding box center [740, 333] width 96 height 16
click at [699, 368] on input "checkbox" at bounding box center [698, 373] width 11 height 11
checkbox input "true"
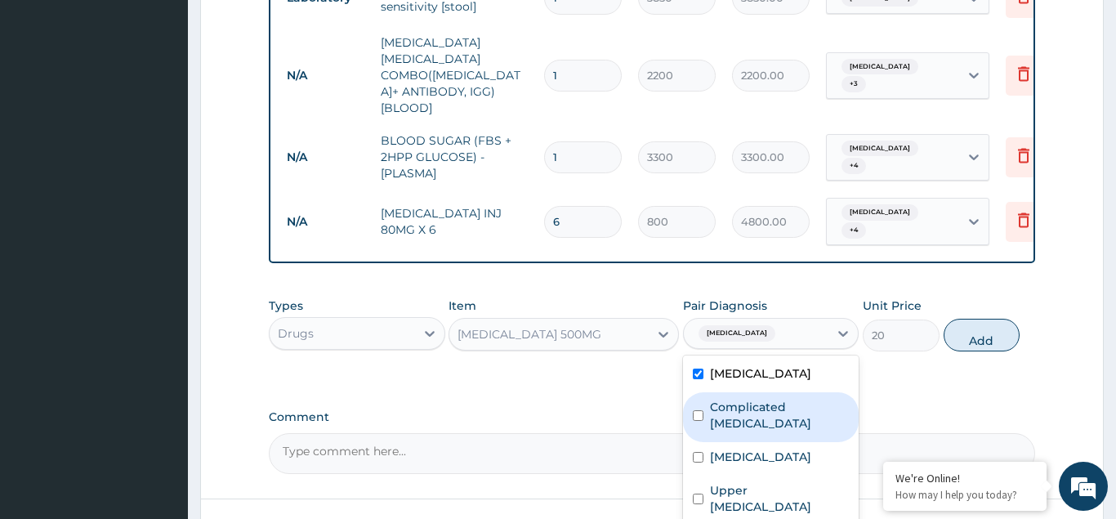
click at [699, 410] on input "checkbox" at bounding box center [698, 415] width 11 height 11
checkbox input "true"
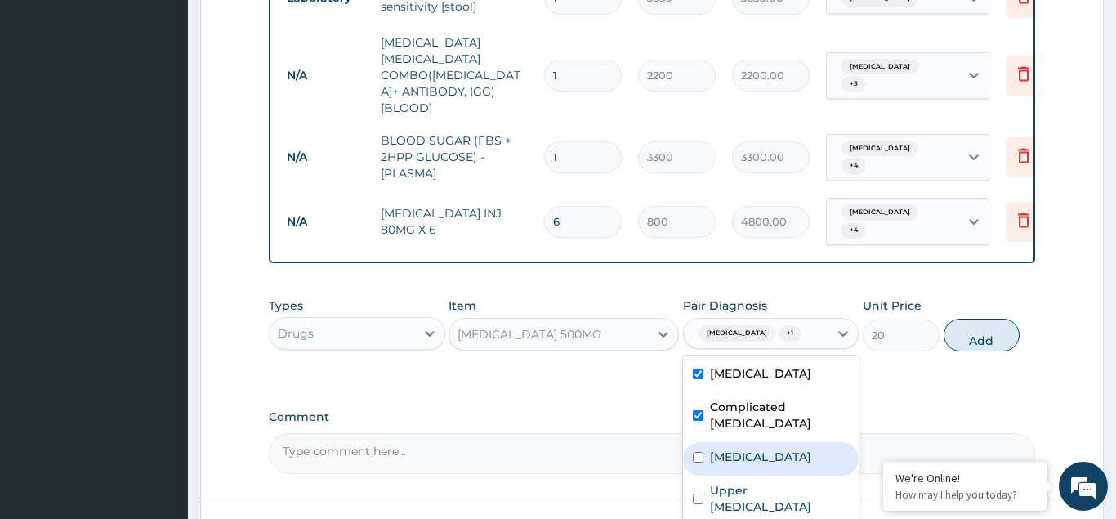
click at [699, 452] on input "checkbox" at bounding box center [698, 457] width 11 height 11
checkbox input "true"
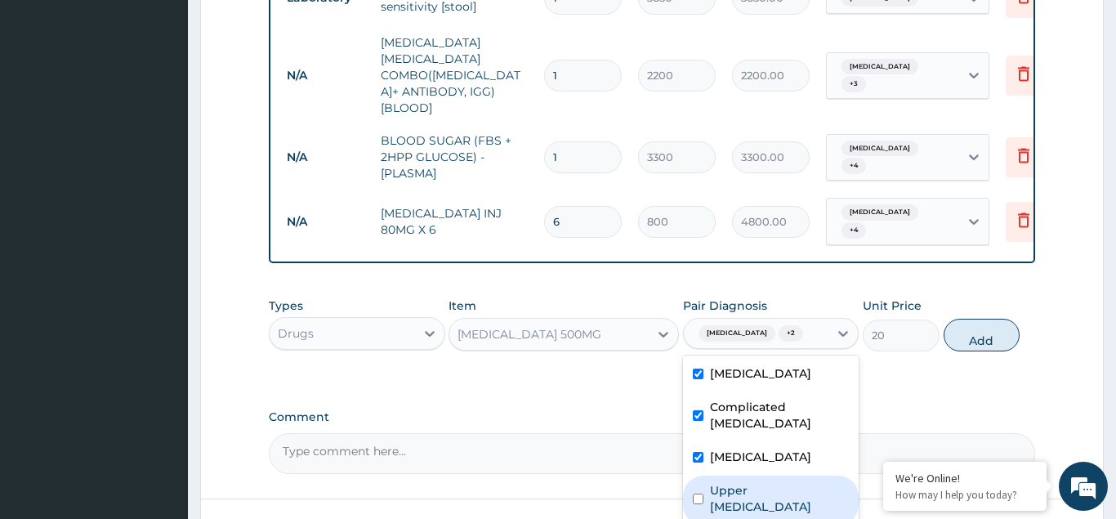
click at [695, 475] on div "Upper urinary tract infection" at bounding box center [771, 500] width 176 height 50
checkbox input "true"
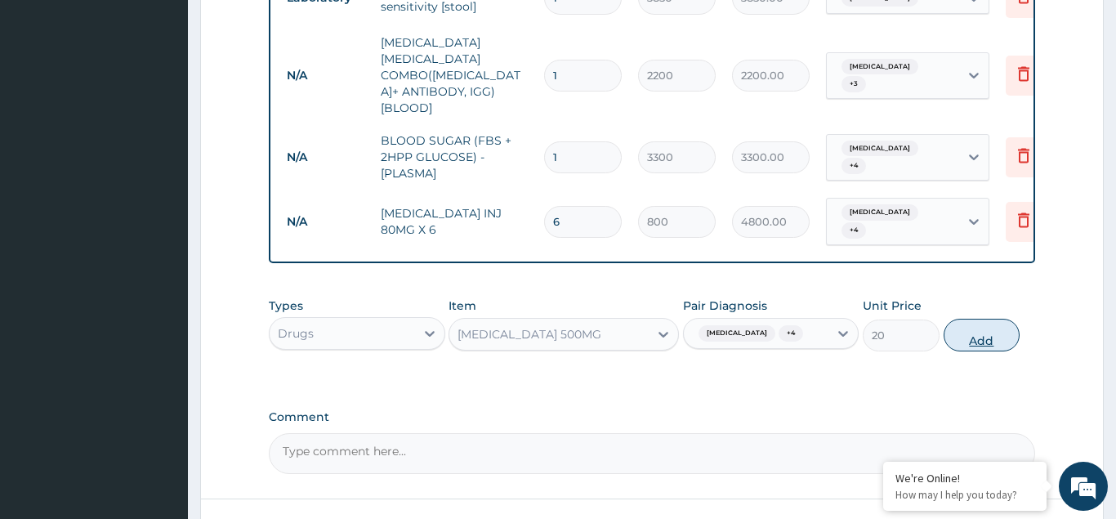
click at [980, 319] on button "Add" at bounding box center [982, 335] width 77 height 33
type input "0"
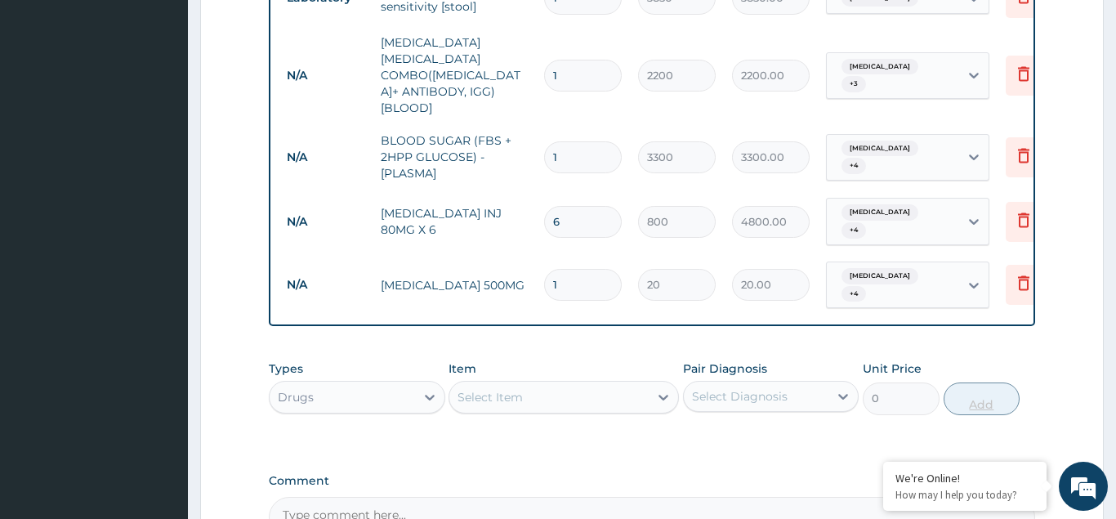
type input "0.00"
type input "3"
type input "60.00"
type input "30"
type input "600.00"
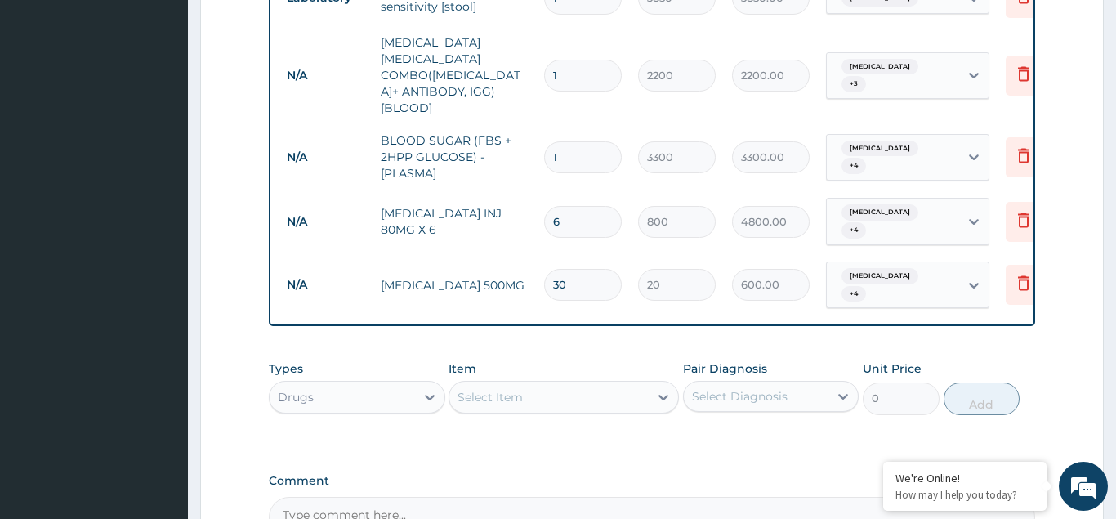
type input "30"
click at [475, 389] on div "Select Item" at bounding box center [490, 397] width 65 height 16
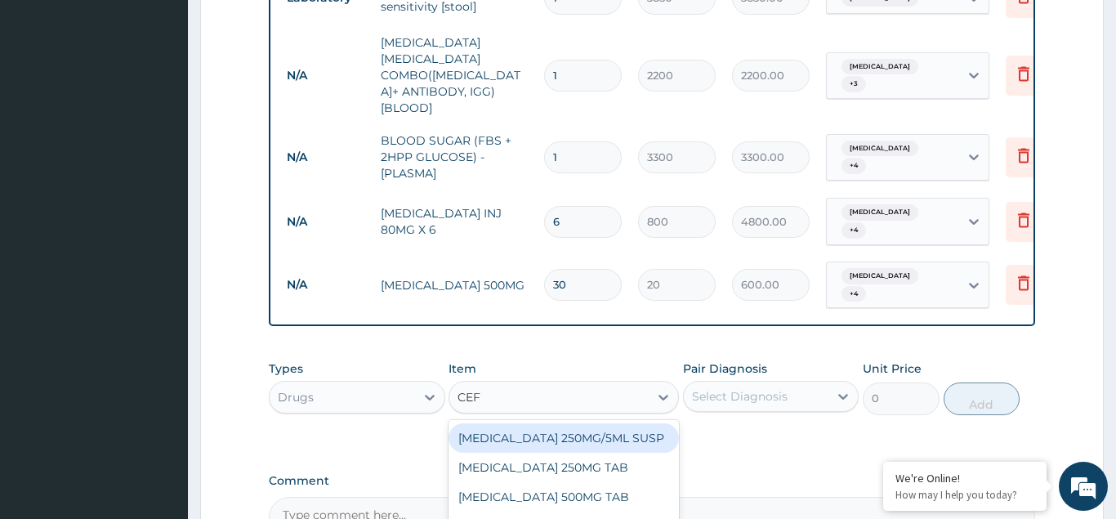
type input "CEFT"
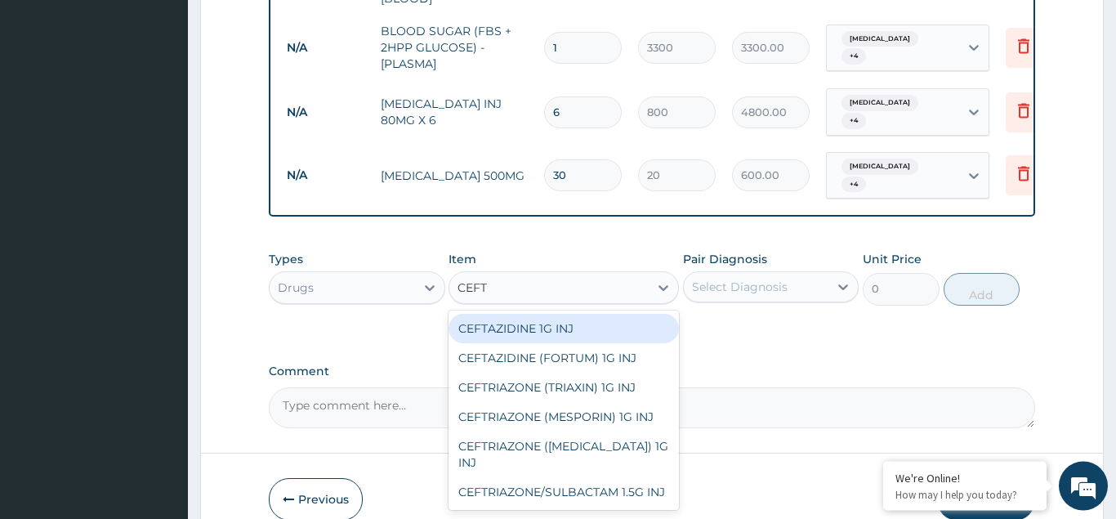
scroll to position [882, 0]
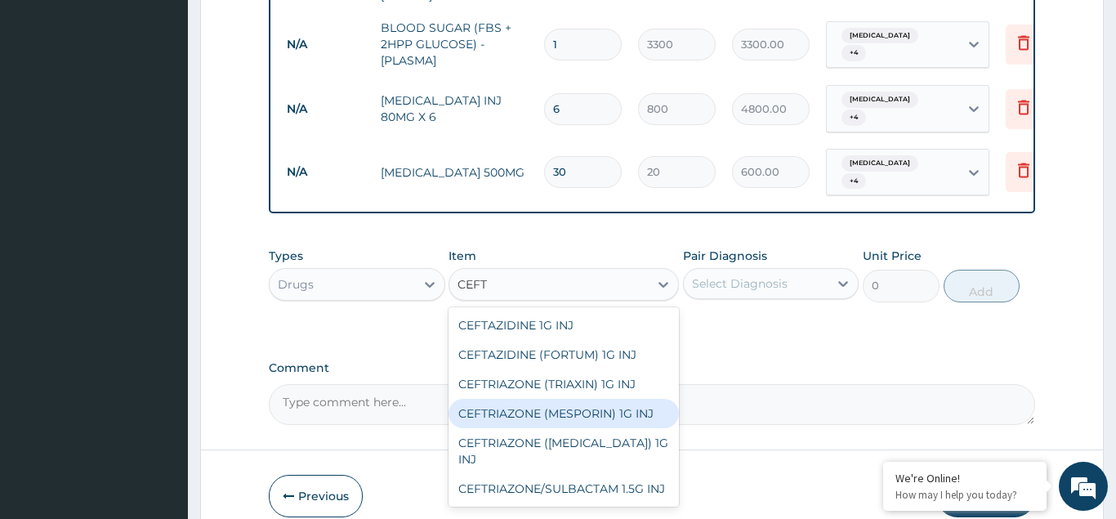
click at [560, 399] on div "CEFTRIAZONE (MESPORIN) 1G INJ" at bounding box center [564, 413] width 230 height 29
type input "4500"
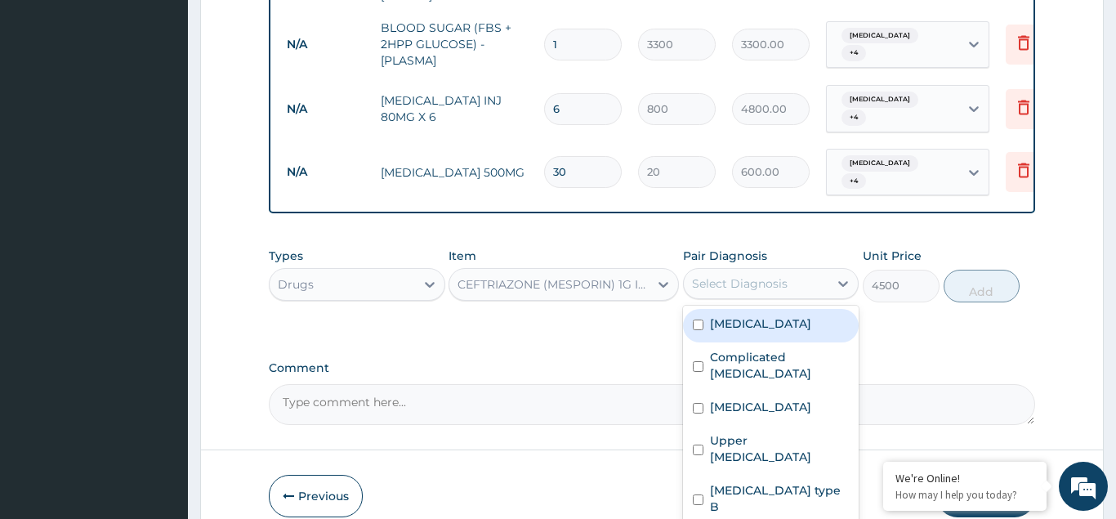
click at [711, 275] on div "Select Diagnosis" at bounding box center [740, 283] width 96 height 16
click at [703, 309] on div "Typhoid fever" at bounding box center [771, 325] width 176 height 33
checkbox input "true"
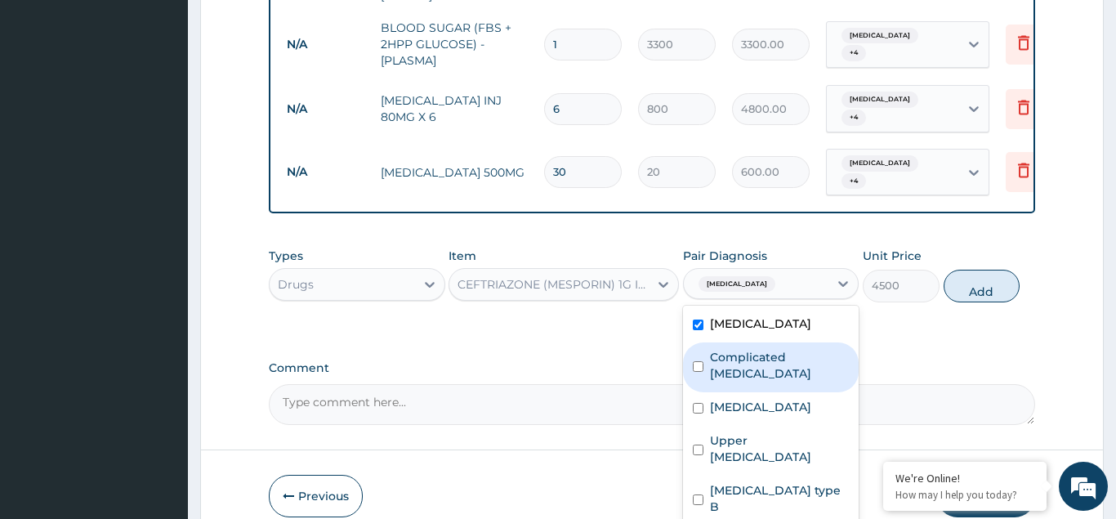
click at [699, 361] on input "checkbox" at bounding box center [698, 366] width 11 height 11
checkbox input "true"
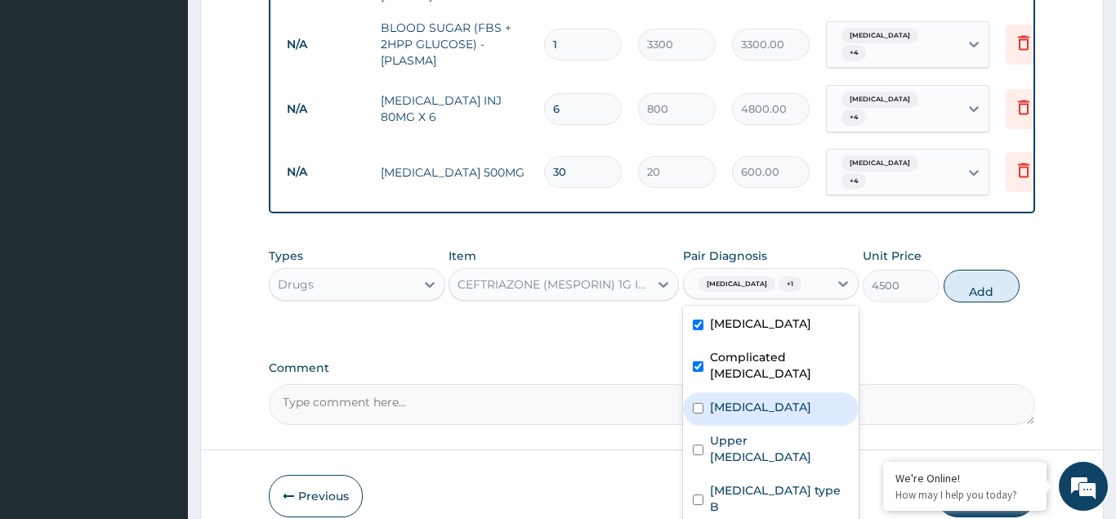
drag, startPoint x: 702, startPoint y: 317, endPoint x: 705, endPoint y: 355, distance: 37.7
click at [702, 392] on div "Upper respiratory infection" at bounding box center [771, 408] width 176 height 33
checkbox input "true"
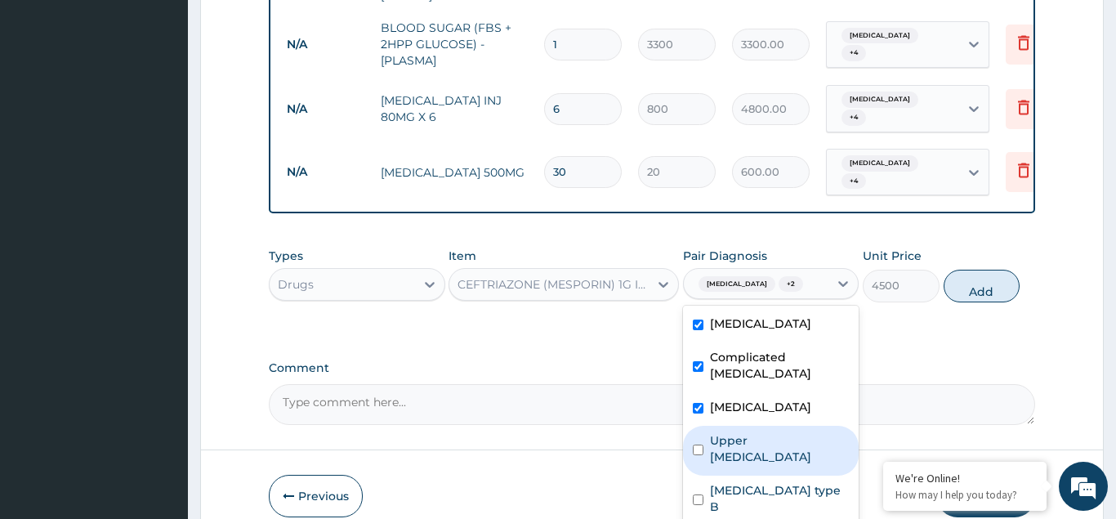
drag, startPoint x: 705, startPoint y: 368, endPoint x: 699, endPoint y: 408, distance: 40.6
click at [705, 426] on div "Upper urinary tract infection" at bounding box center [771, 451] width 176 height 50
checkbox input "true"
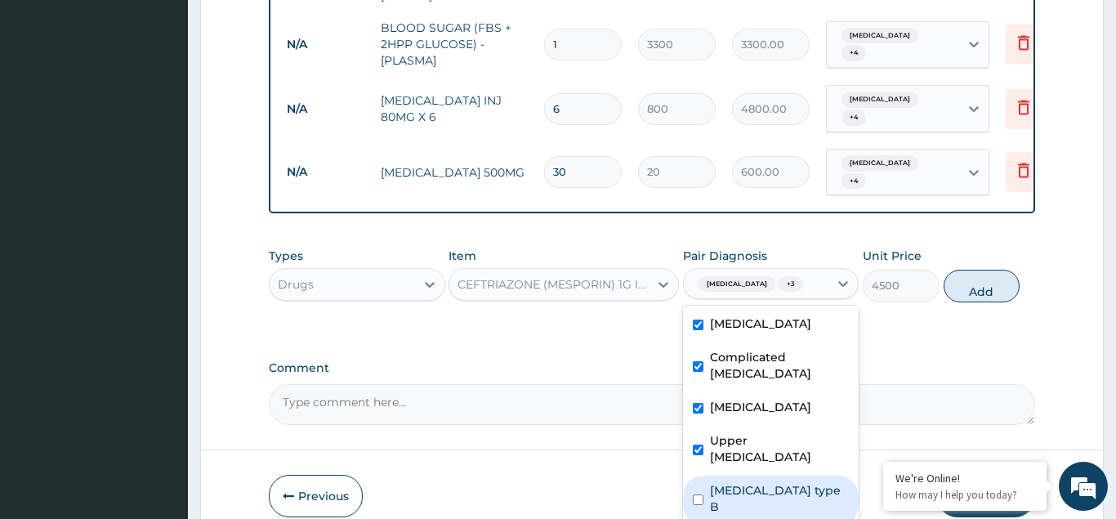
click at [697, 494] on input "checkbox" at bounding box center [698, 499] width 11 height 11
checkbox input "true"
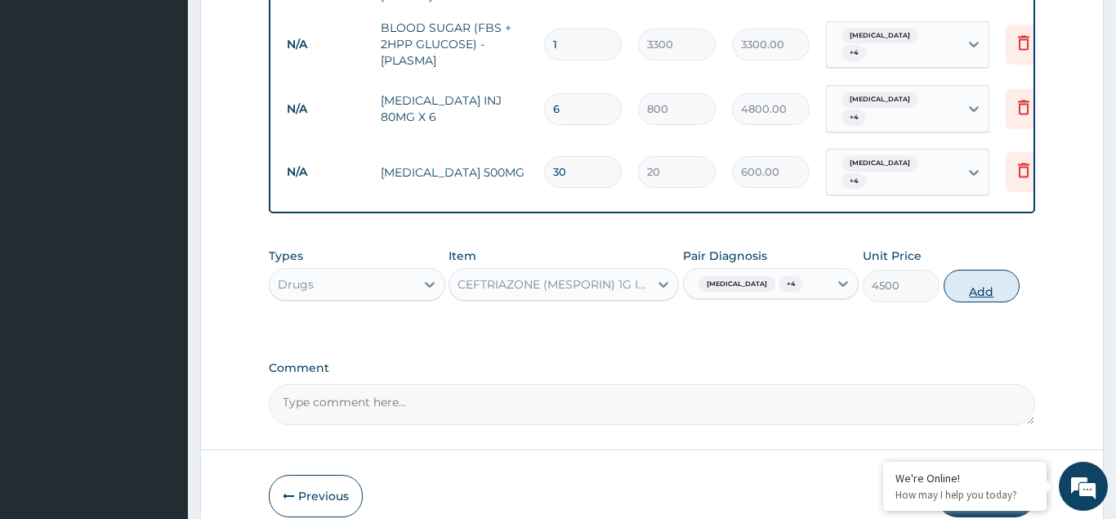
click at [970, 270] on button "Add" at bounding box center [982, 286] width 77 height 33
type input "0"
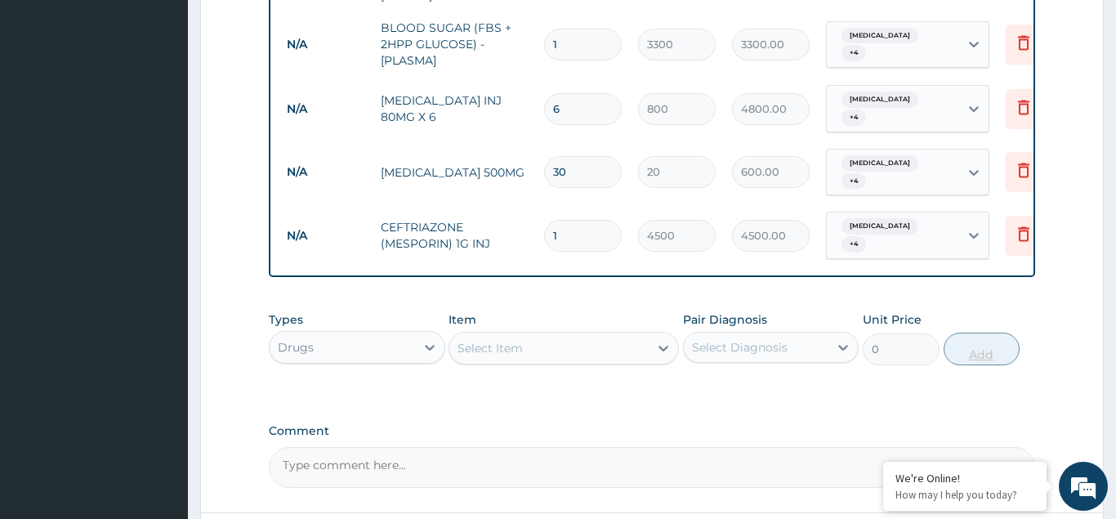
type input "0.00"
type input "2"
type input "9000.00"
type input "2"
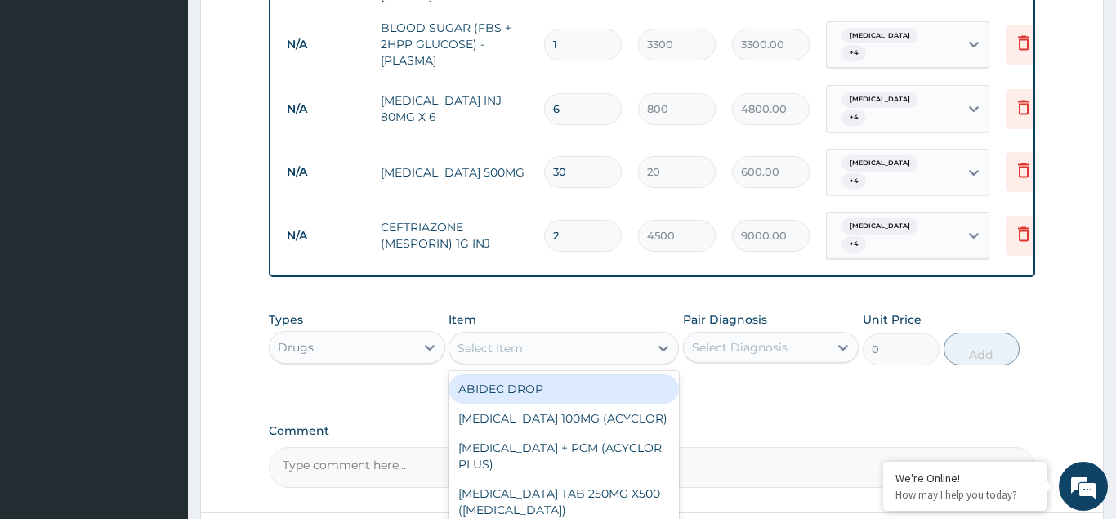
click at [493, 340] on div "Select Item" at bounding box center [490, 348] width 65 height 16
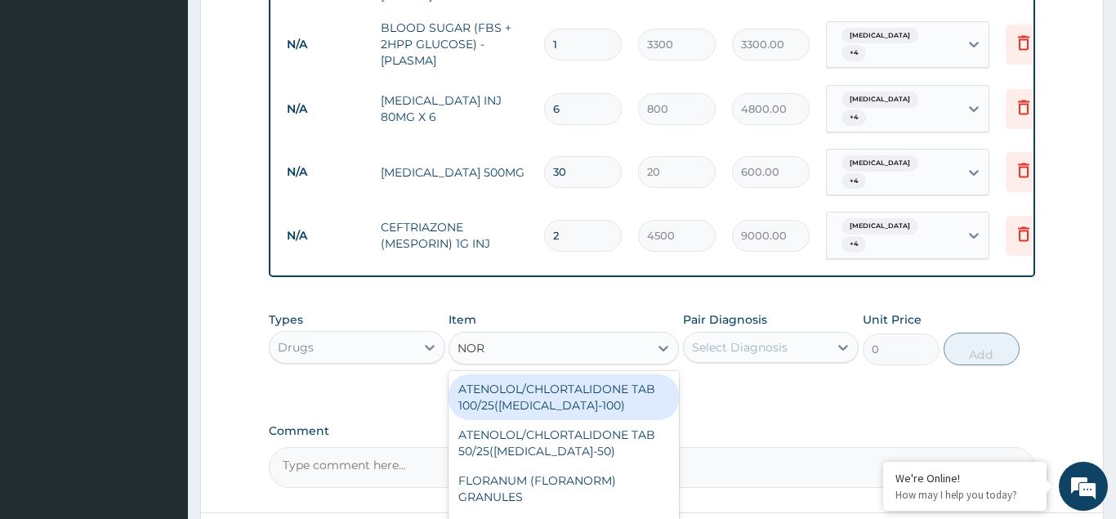
type input "NORF"
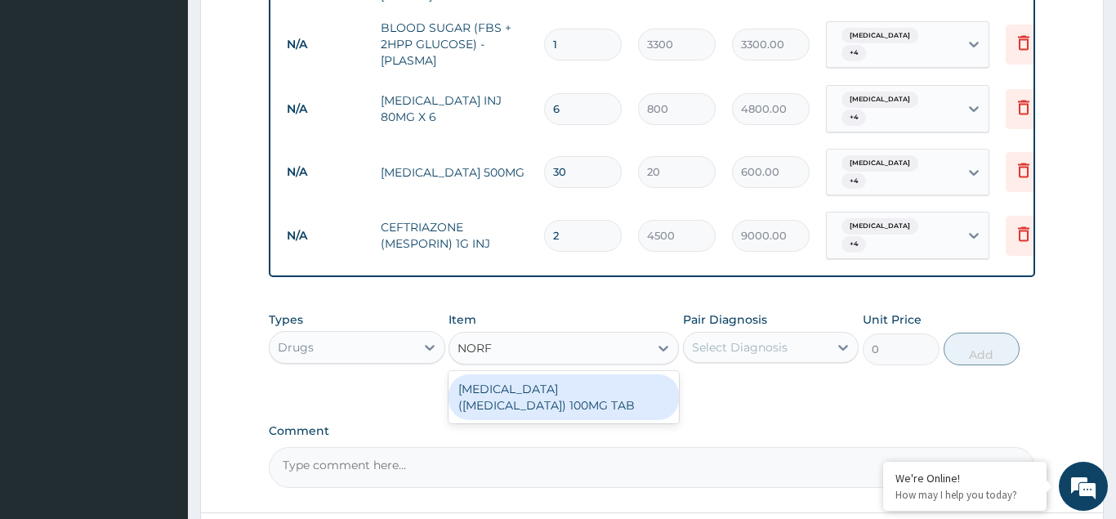
click at [489, 374] on div "ORPHENADRINE (NORFLEX) 100MG TAB" at bounding box center [564, 397] width 230 height 46
type input "100"
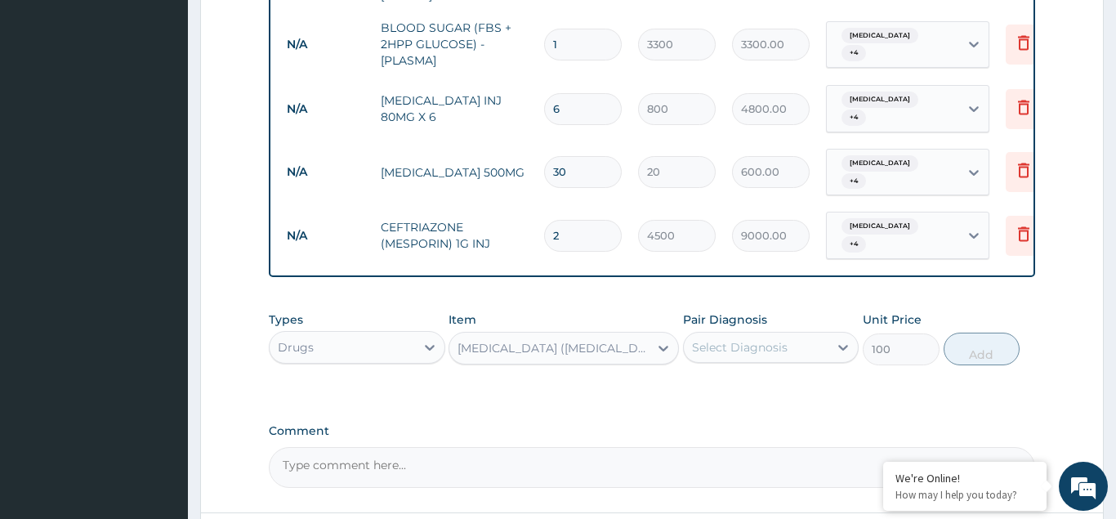
click at [752, 339] on div "Select Diagnosis" at bounding box center [740, 347] width 96 height 16
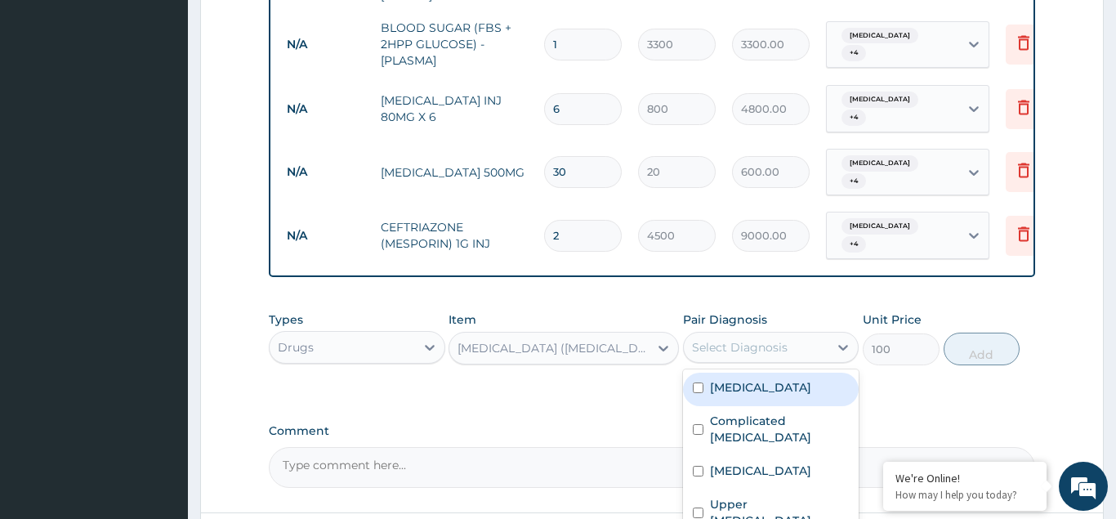
drag, startPoint x: 702, startPoint y: 296, endPoint x: 702, endPoint y: 309, distance: 13.1
click at [702, 373] on div "Typhoid fever" at bounding box center [771, 389] width 176 height 33
checkbox input "true"
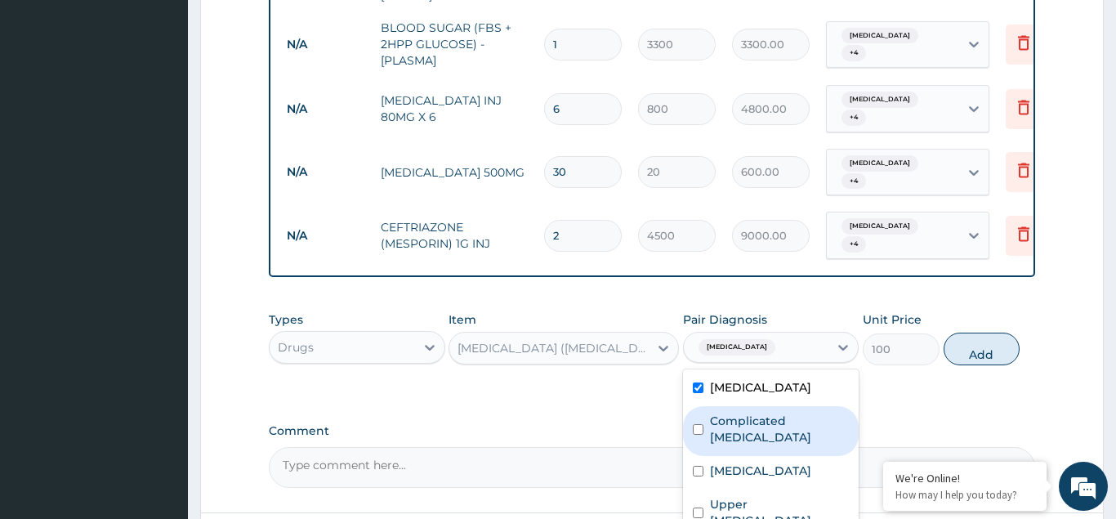
click at [696, 424] on input "checkbox" at bounding box center [698, 429] width 11 height 11
checkbox input "true"
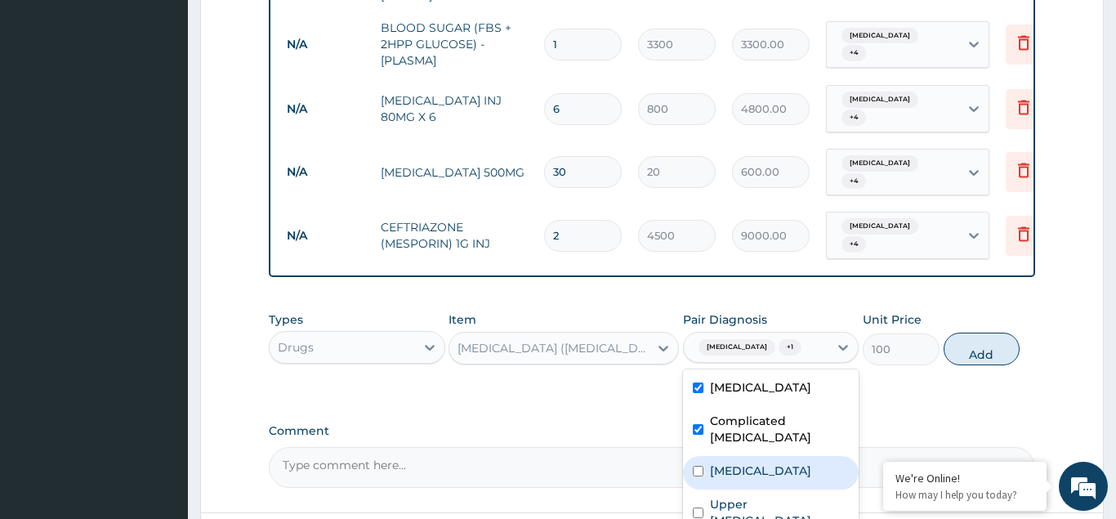
drag, startPoint x: 698, startPoint y: 367, endPoint x: 707, endPoint y: 395, distance: 29.5
click at [702, 456] on div "Upper respiratory infection" at bounding box center [771, 472] width 176 height 33
checkbox input "true"
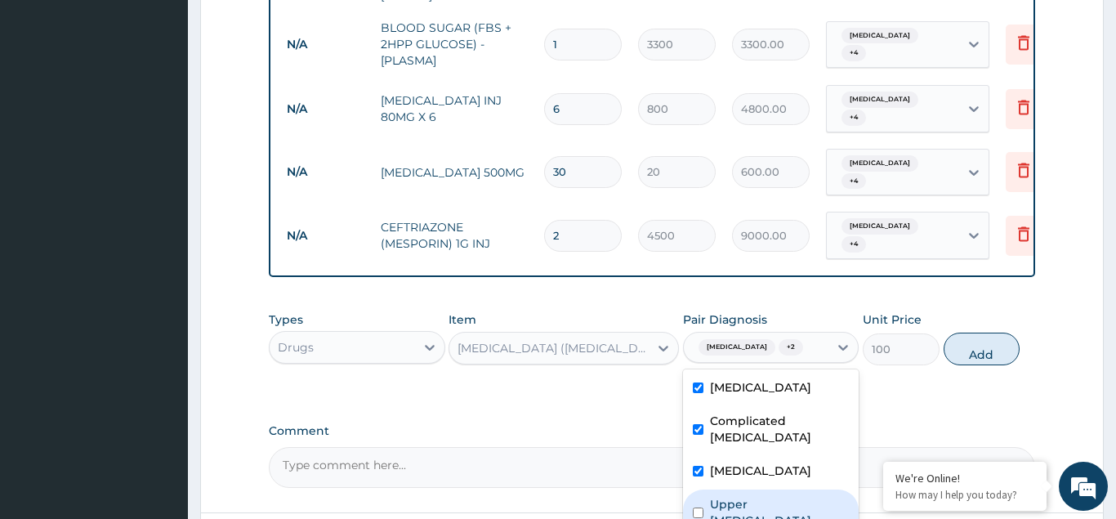
click at [699, 507] on input "checkbox" at bounding box center [698, 512] width 11 height 11
click at [757, 489] on div "Upper urinary tract infection" at bounding box center [771, 514] width 176 height 50
checkbox input "false"
checkbox input "true"
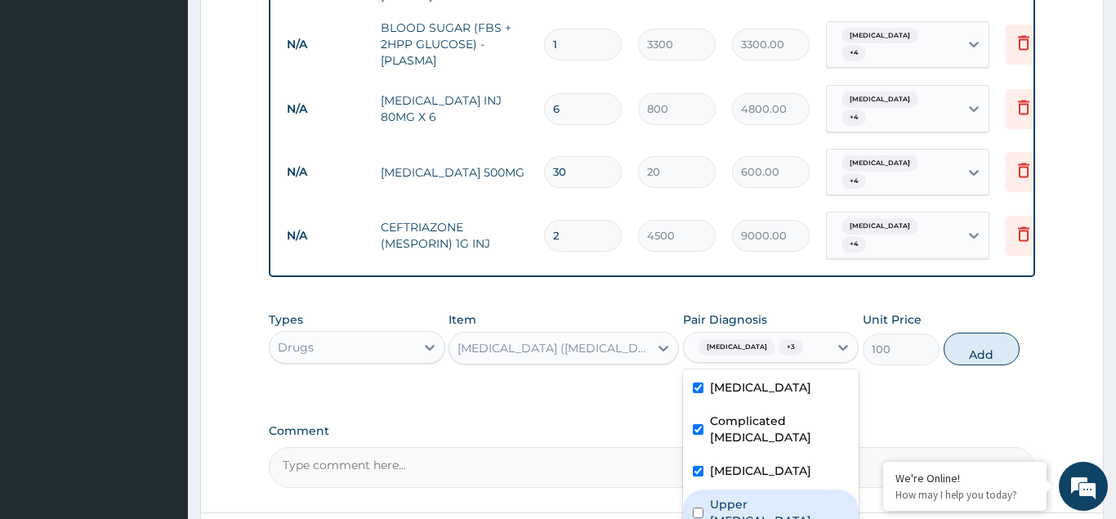
click at [699, 507] on input "checkbox" at bounding box center [698, 512] width 11 height 11
checkbox input "true"
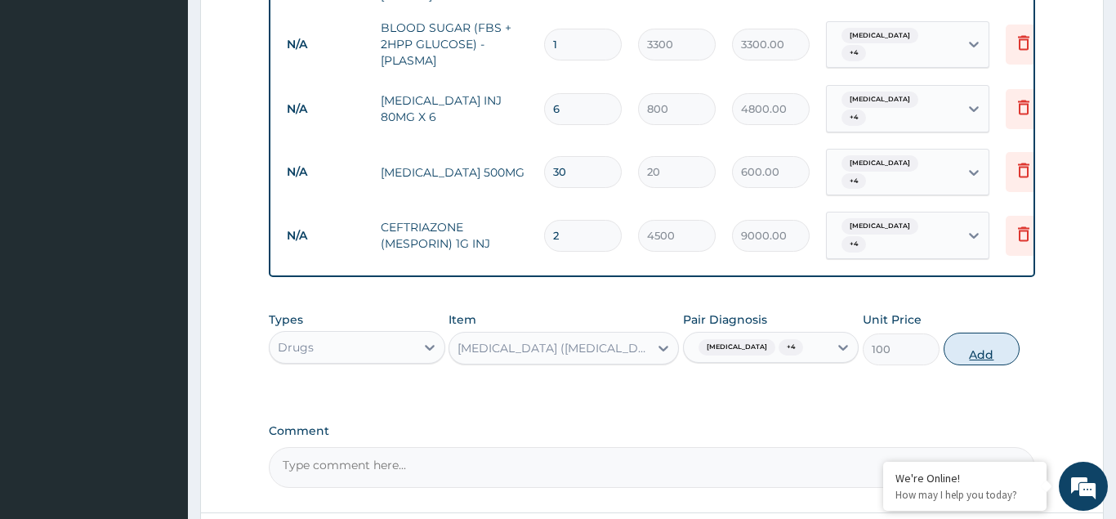
click at [963, 333] on button "Add" at bounding box center [982, 349] width 77 height 33
type input "0"
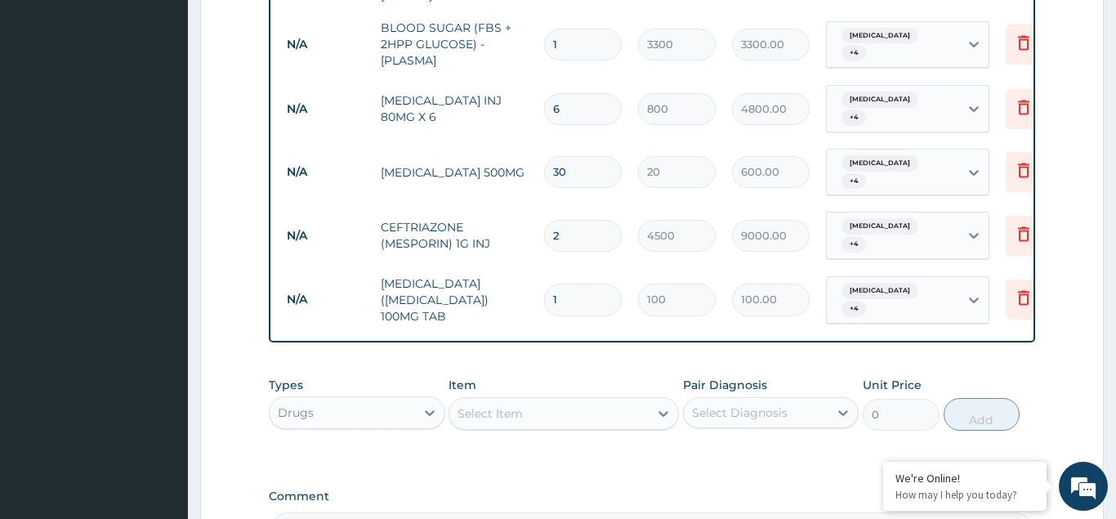
type input "10"
type input "1000.00"
type input "10"
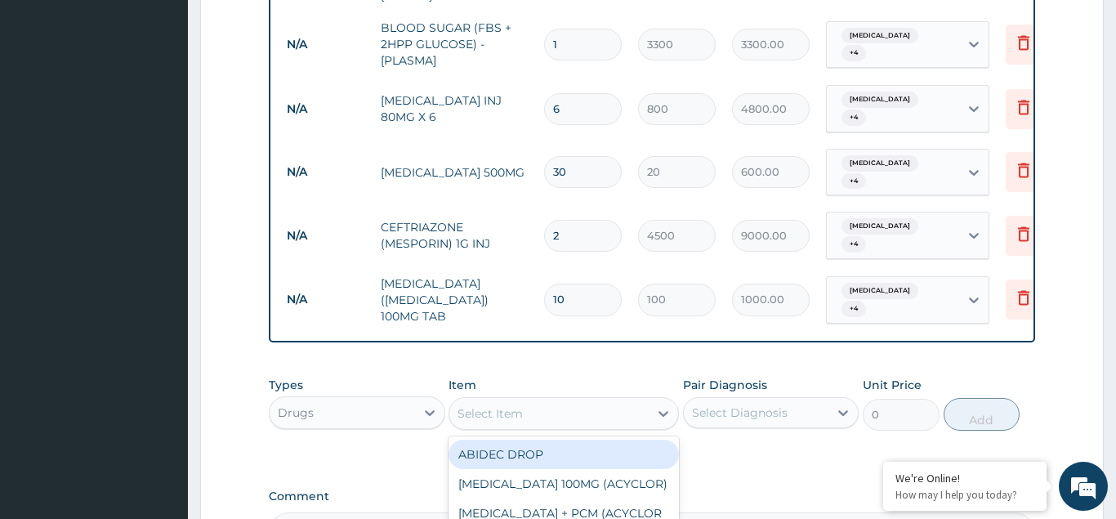
click at [489, 405] on div "Select Item" at bounding box center [490, 413] width 65 height 16
type input "LOPER"
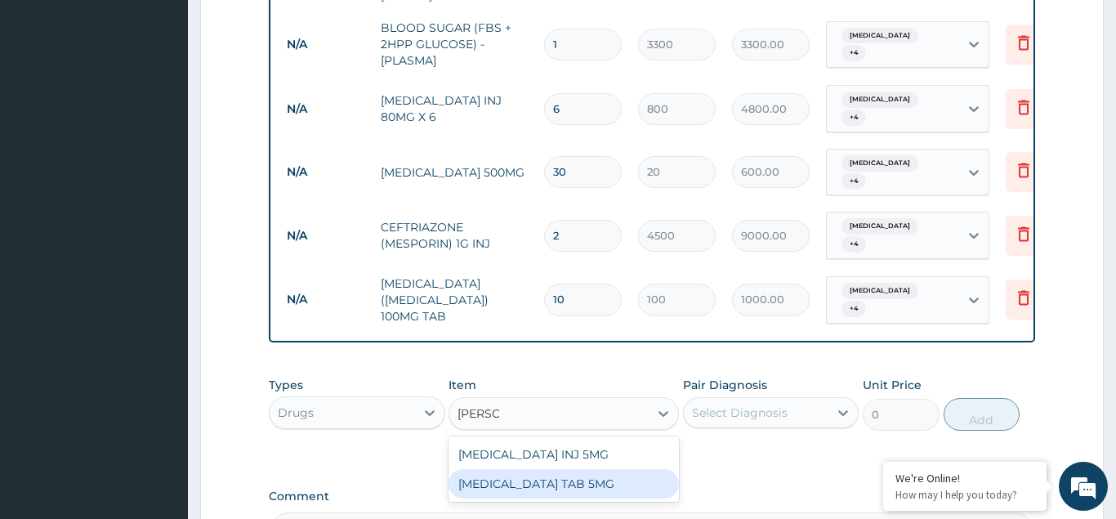
click at [536, 469] on div "HALOPERIDOL TAB 5MG" at bounding box center [564, 483] width 230 height 29
type input "70"
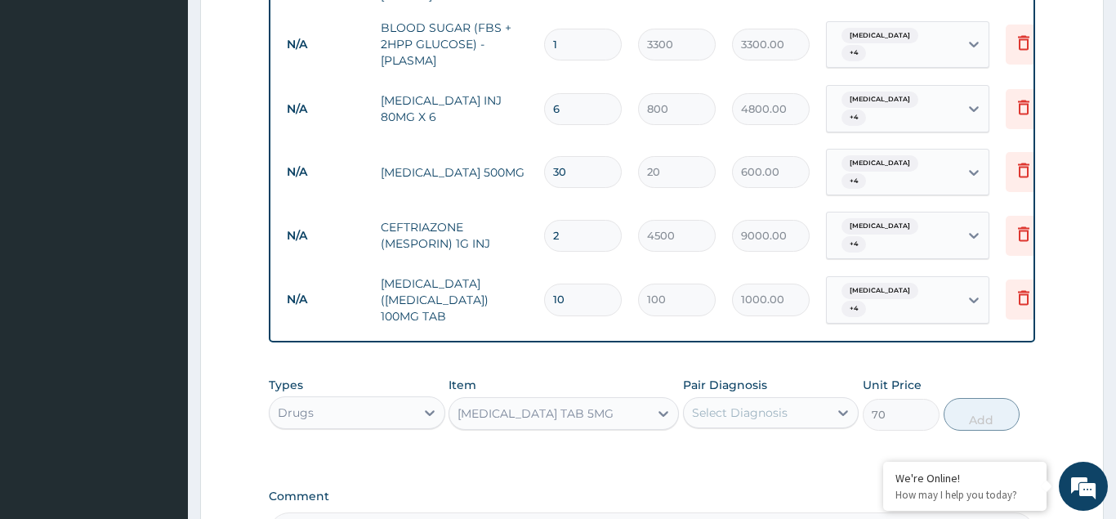
click at [714, 404] on div "Select Diagnosis" at bounding box center [740, 412] width 96 height 16
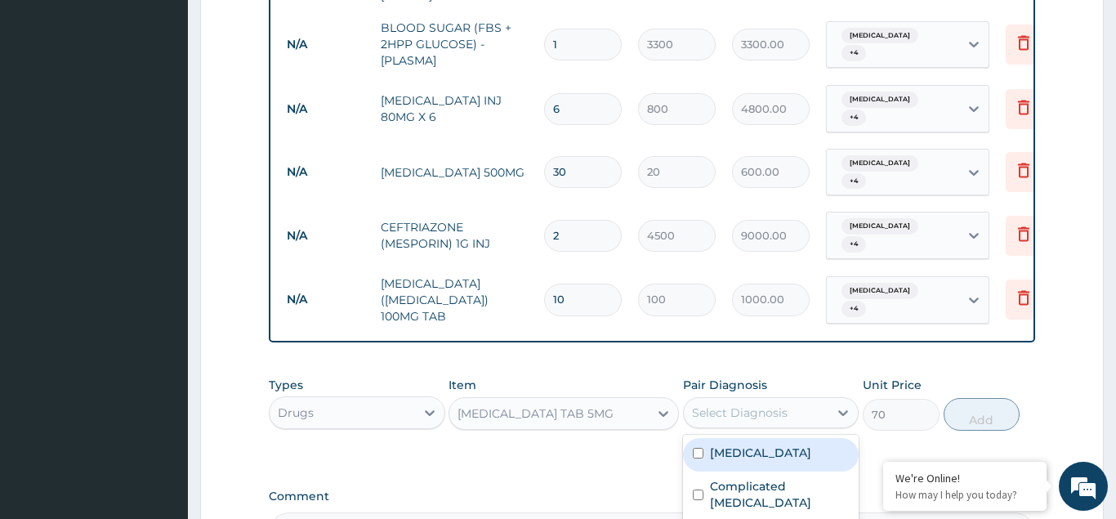
click at [698, 438] on div "Typhoid fever" at bounding box center [771, 454] width 176 height 33
checkbox input "true"
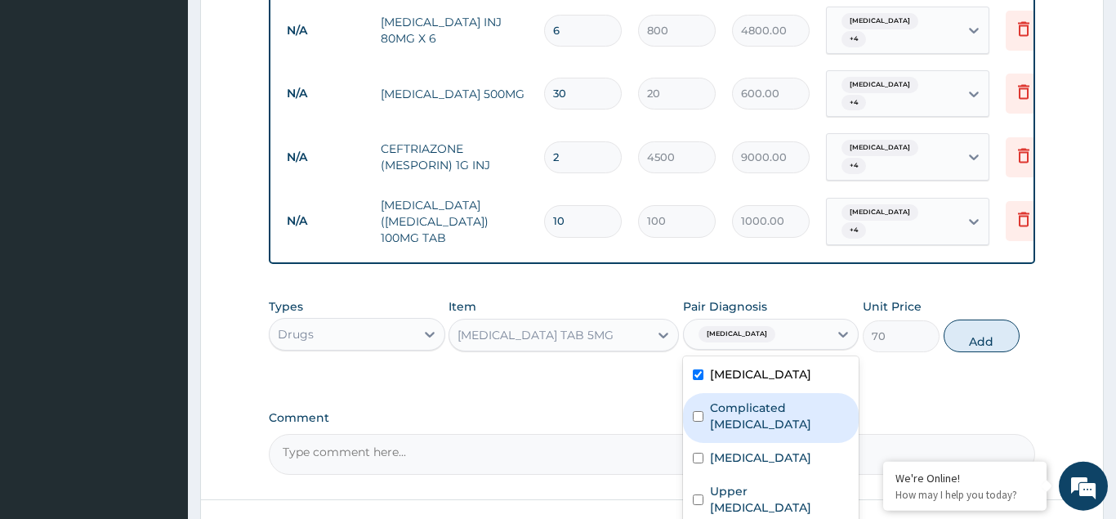
scroll to position [994, 0]
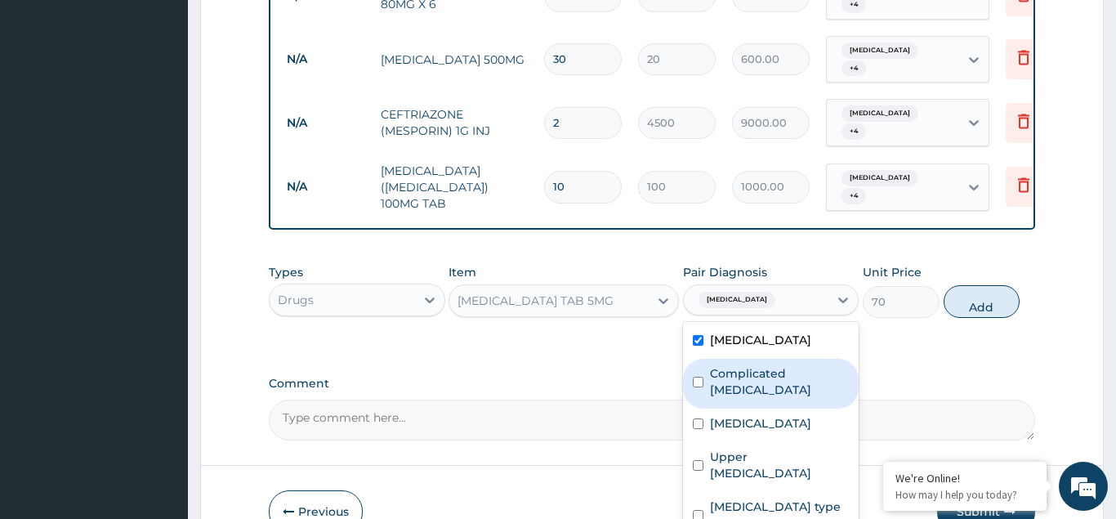
click at [696, 377] on input "checkbox" at bounding box center [698, 382] width 11 height 11
checkbox input "true"
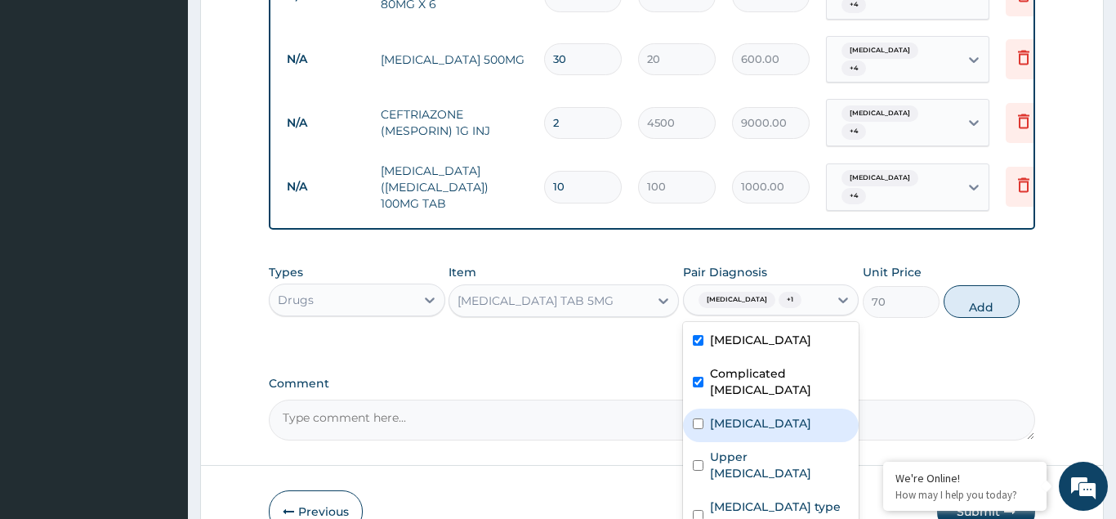
click at [699, 418] on input "checkbox" at bounding box center [698, 423] width 11 height 11
checkbox input "true"
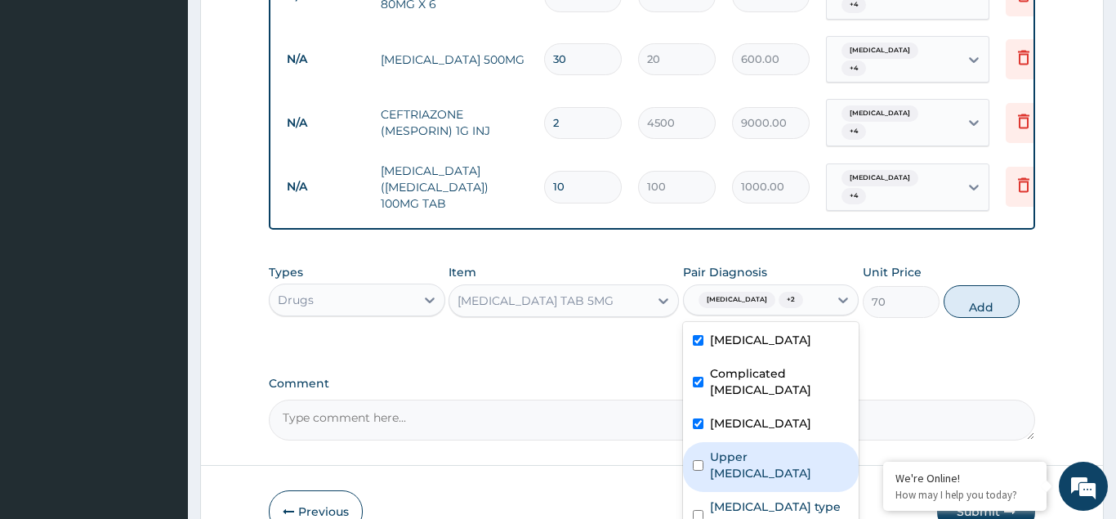
click at [697, 460] on input "checkbox" at bounding box center [698, 465] width 11 height 11
checkbox input "true"
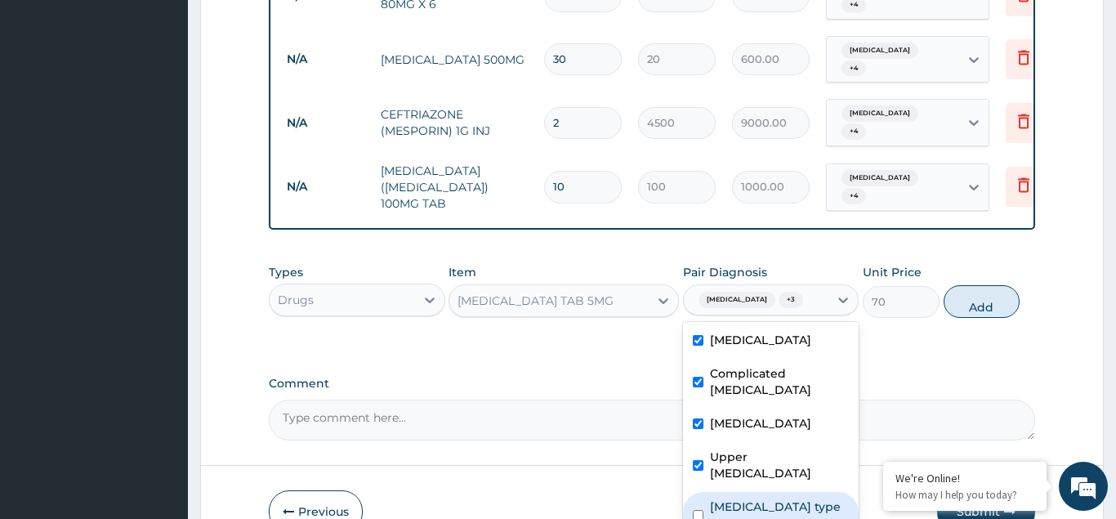
click at [699, 510] on input "checkbox" at bounding box center [698, 515] width 11 height 11
checkbox input "true"
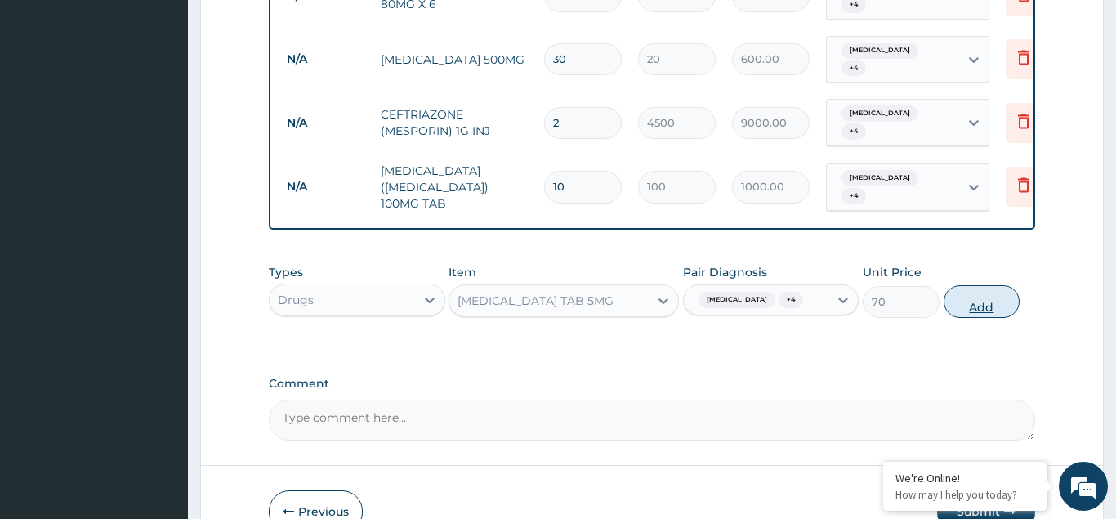
click at [965, 285] on button "Add" at bounding box center [982, 301] width 77 height 33
type input "0"
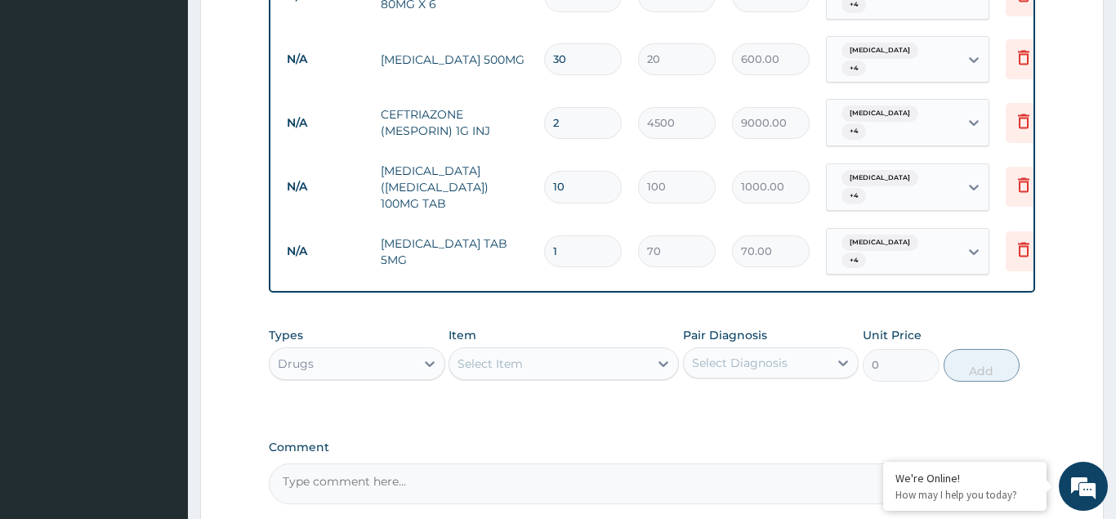
type input "10"
type input "700.00"
type input "10"
click at [481, 355] on div "Select Item" at bounding box center [490, 363] width 65 height 16
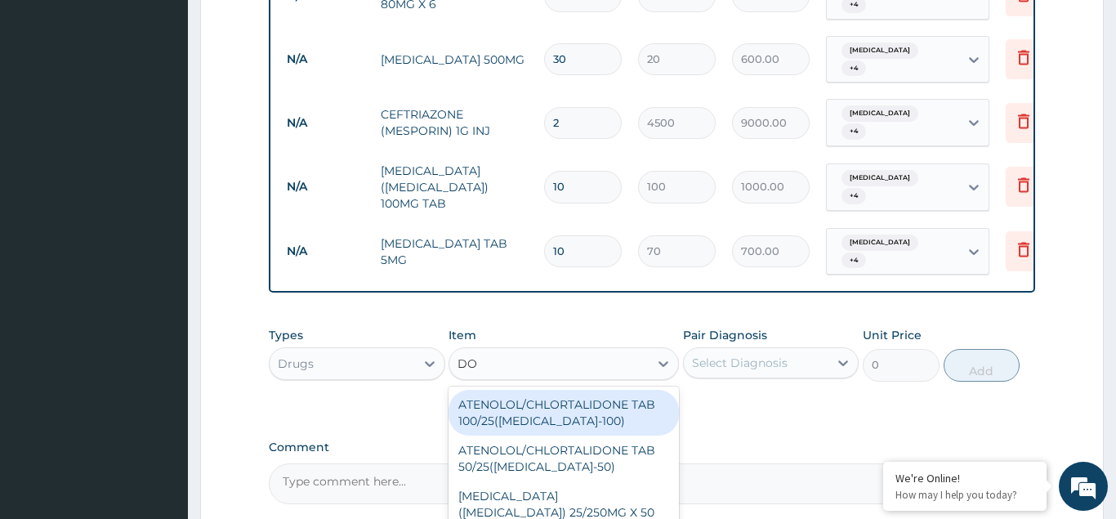
type input "DOX"
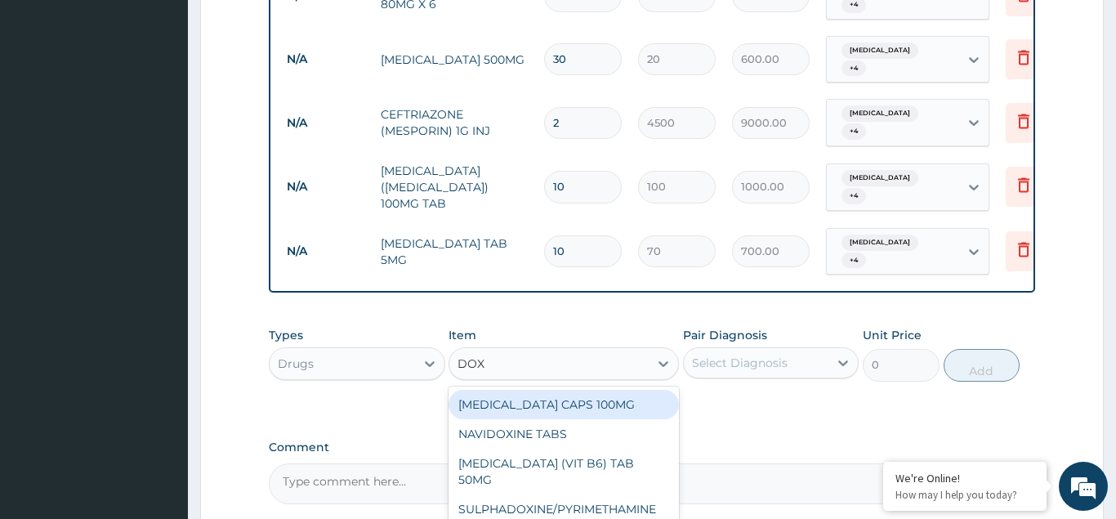
click at [509, 390] on div "DOXYCYCLINE CAPS 100MG" at bounding box center [564, 404] width 230 height 29
type input "40"
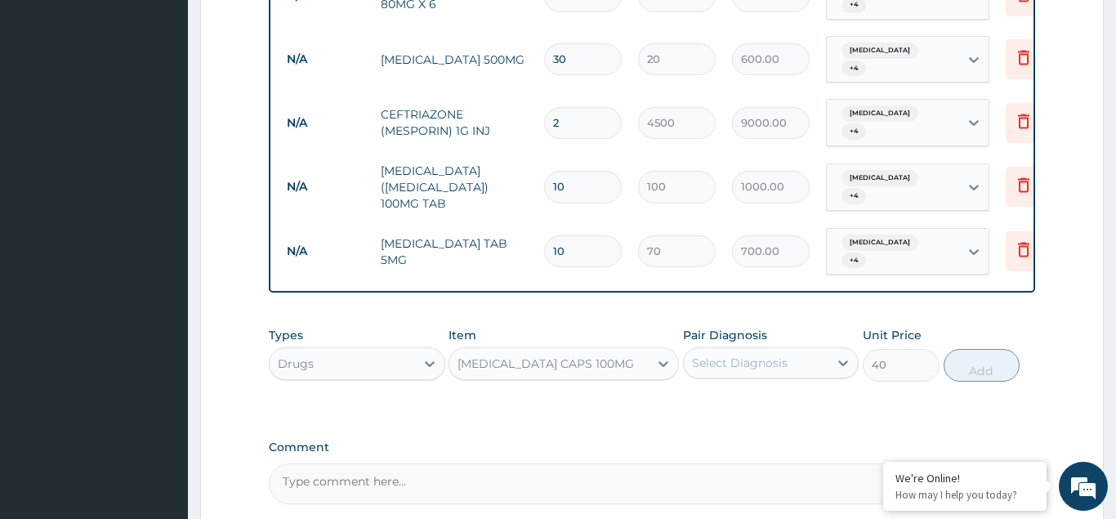
click at [730, 355] on div "Select Diagnosis" at bounding box center [740, 363] width 96 height 16
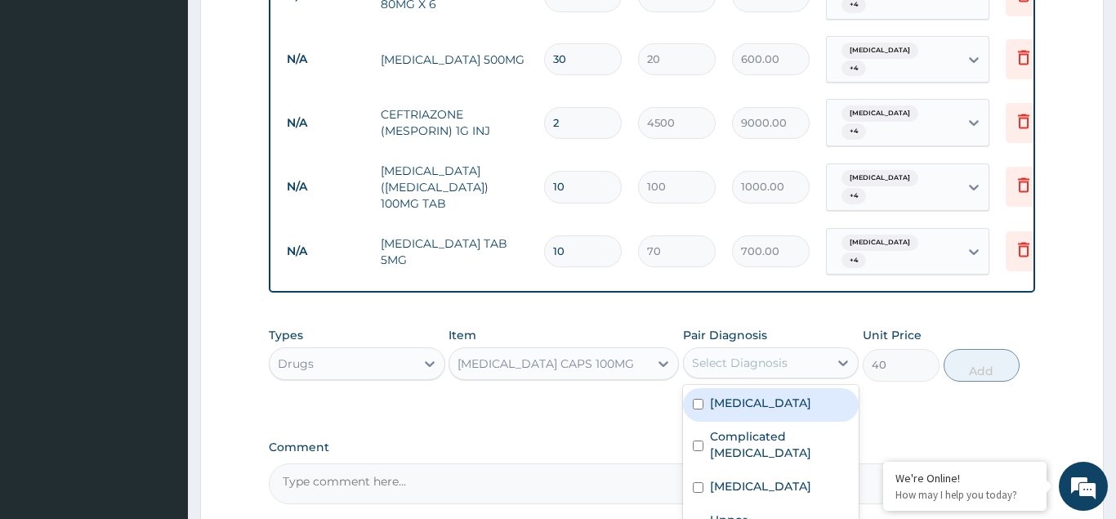
drag, startPoint x: 699, startPoint y: 292, endPoint x: 698, endPoint y: 317, distance: 24.5
click at [699, 388] on div "Typhoid fever" at bounding box center [771, 404] width 176 height 33
checkbox input "true"
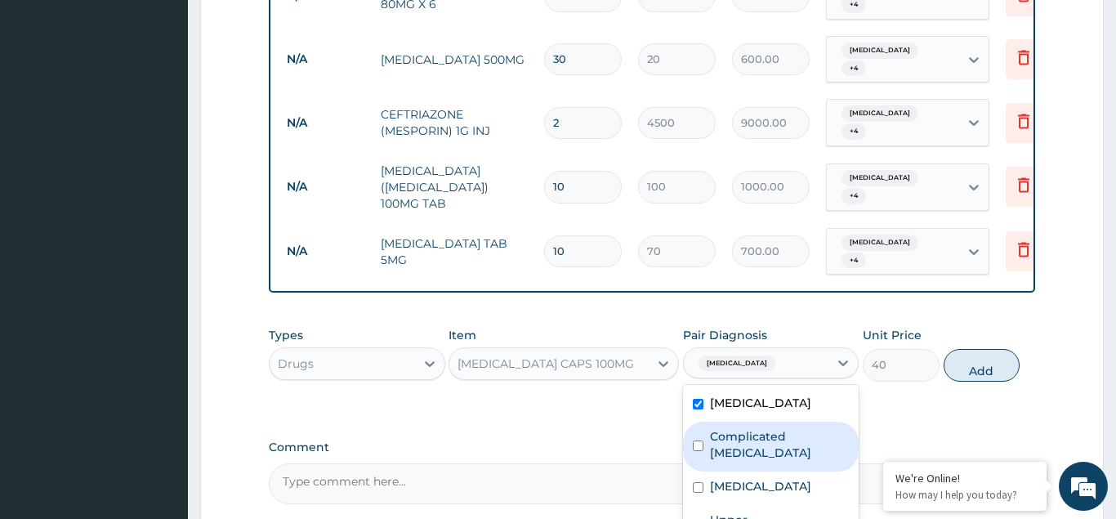
click at [697, 440] on input "checkbox" at bounding box center [698, 445] width 11 height 11
checkbox input "true"
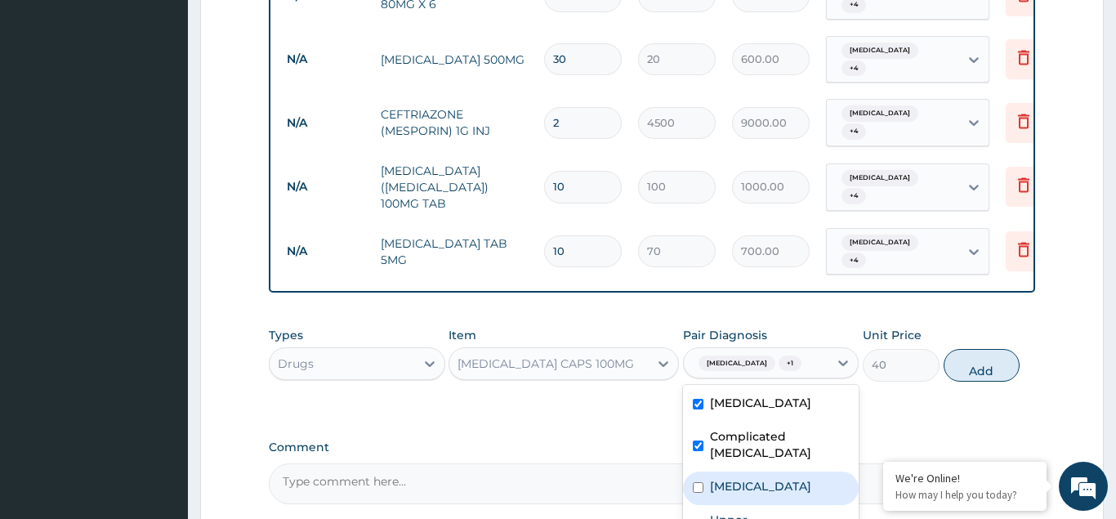
drag, startPoint x: 697, startPoint y: 373, endPoint x: 711, endPoint y: 421, distance: 49.4
click at [699, 482] on input "checkbox" at bounding box center [698, 487] width 11 height 11
checkbox input "true"
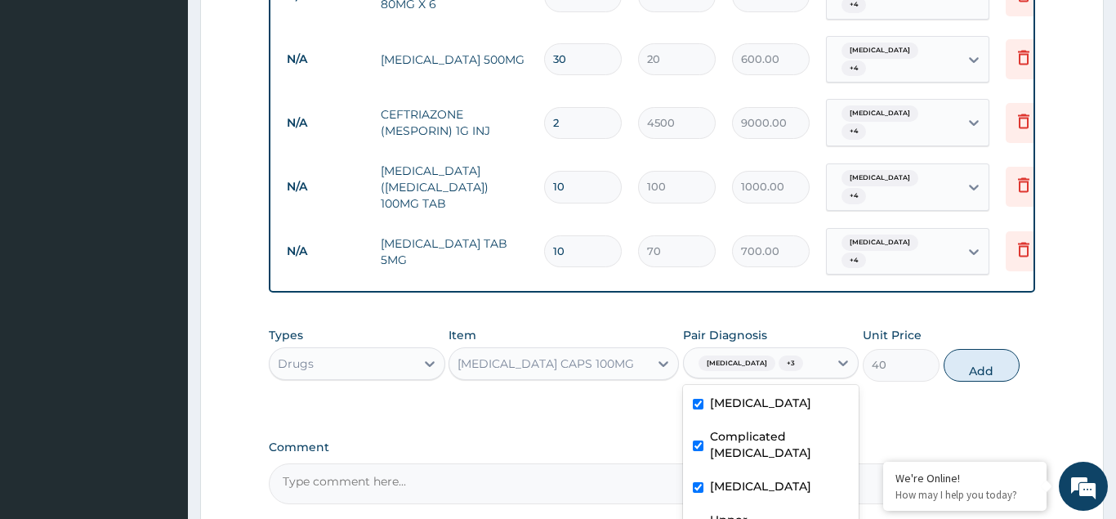
checkbox input "true"
click at [979, 349] on button "Add" at bounding box center [982, 365] width 77 height 33
type input "0"
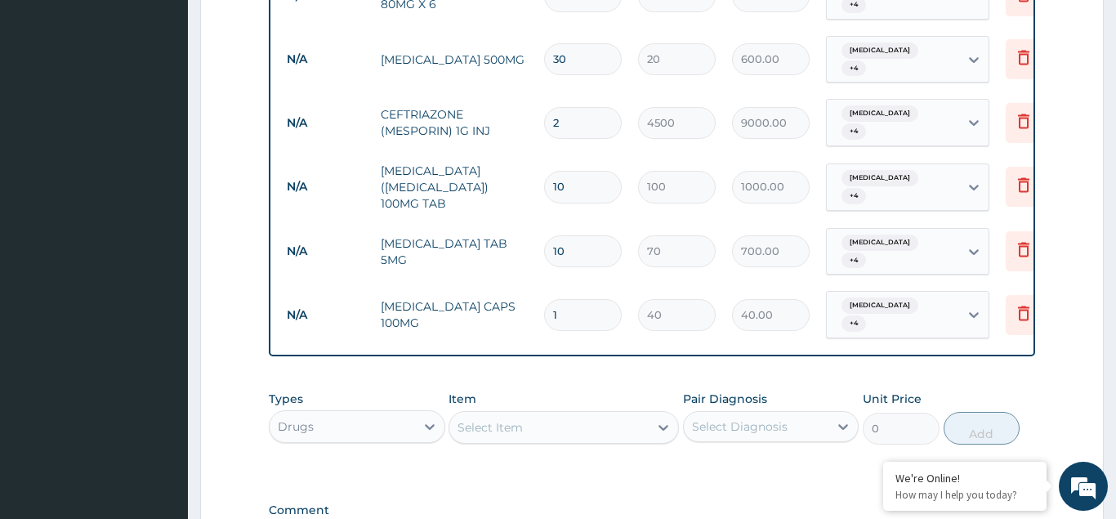
type input "10"
type input "400.00"
type input "10"
click at [475, 419] on div "Select Item" at bounding box center [490, 427] width 65 height 16
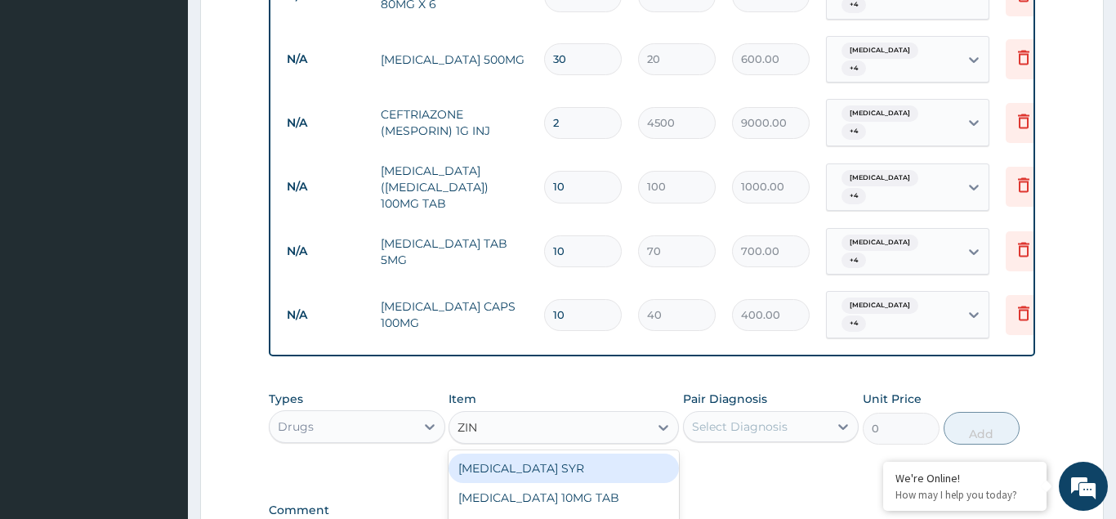
type input "ZINC"
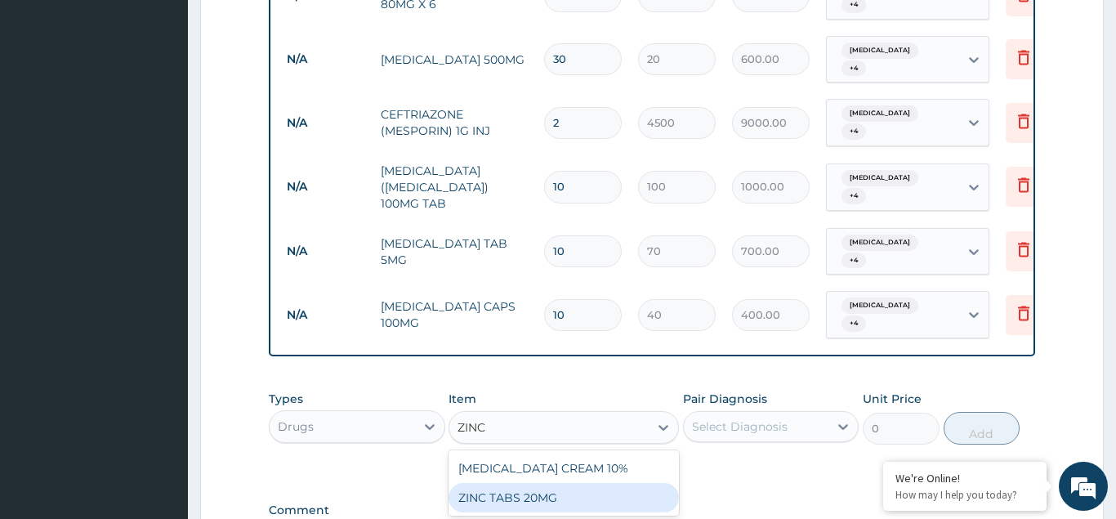
click at [464, 483] on div "ZINC TABS 20MG" at bounding box center [564, 497] width 230 height 29
type input "20"
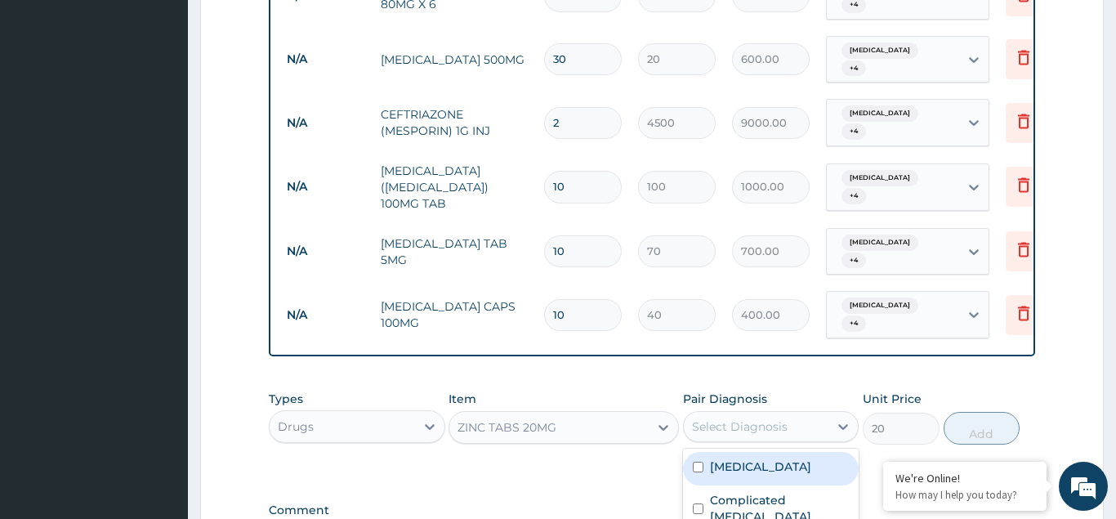
click at [716, 418] on div "Select Diagnosis" at bounding box center [740, 426] width 96 height 16
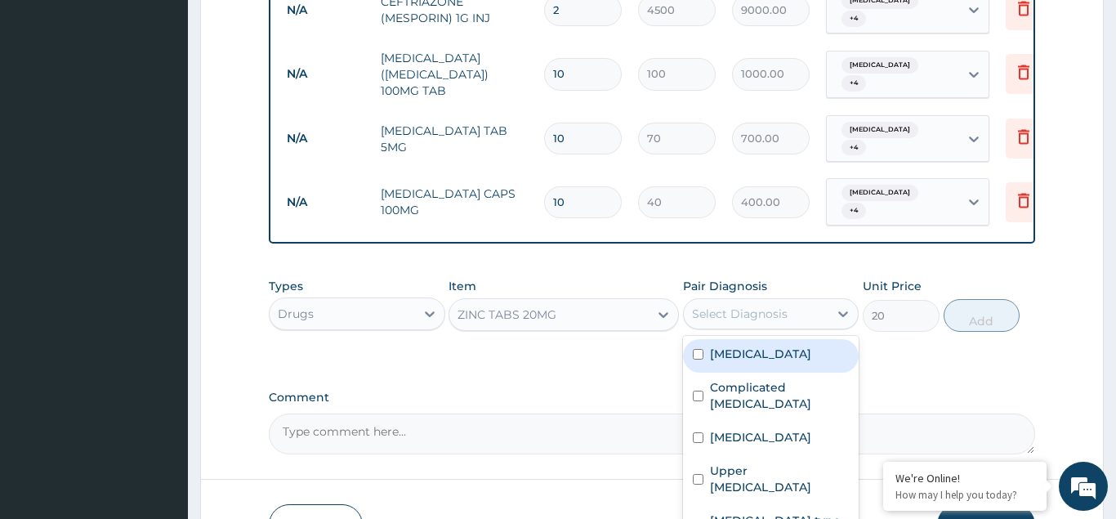
click at [701, 349] on input "checkbox" at bounding box center [698, 354] width 11 height 11
checkbox input "true"
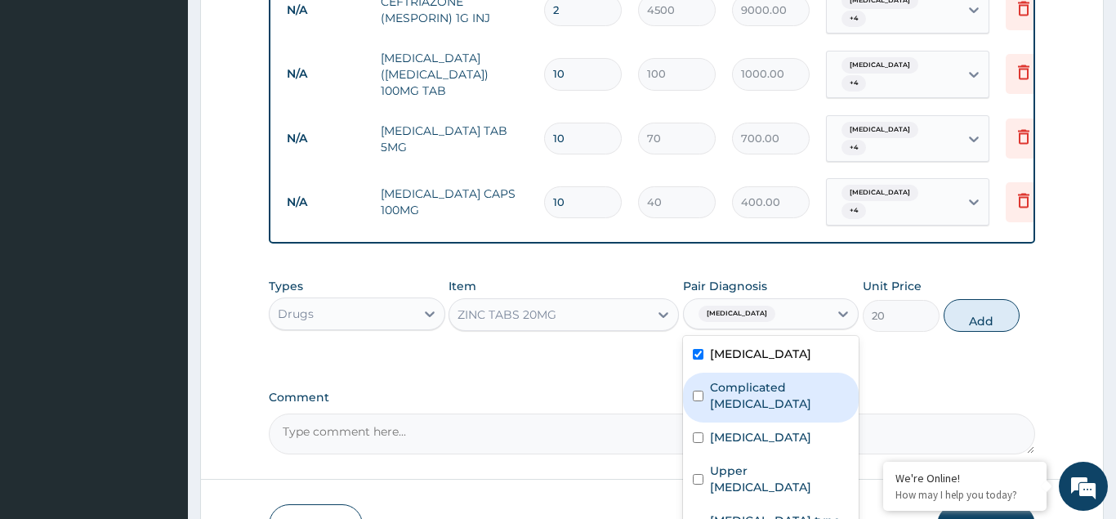
click at [702, 373] on div "Complicated malaria" at bounding box center [771, 398] width 176 height 50
checkbox input "true"
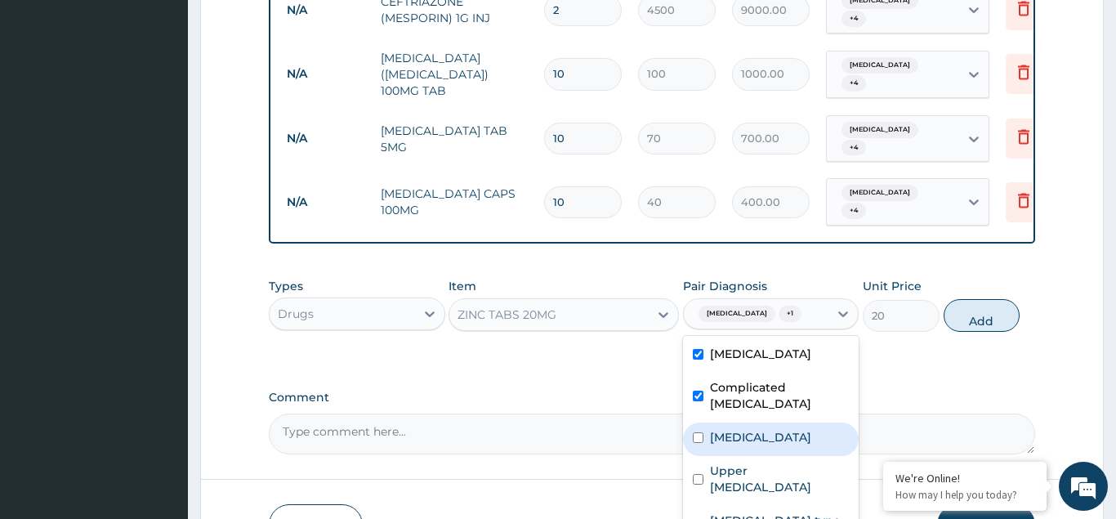
click at [701, 432] on input "checkbox" at bounding box center [698, 437] width 11 height 11
checkbox input "true"
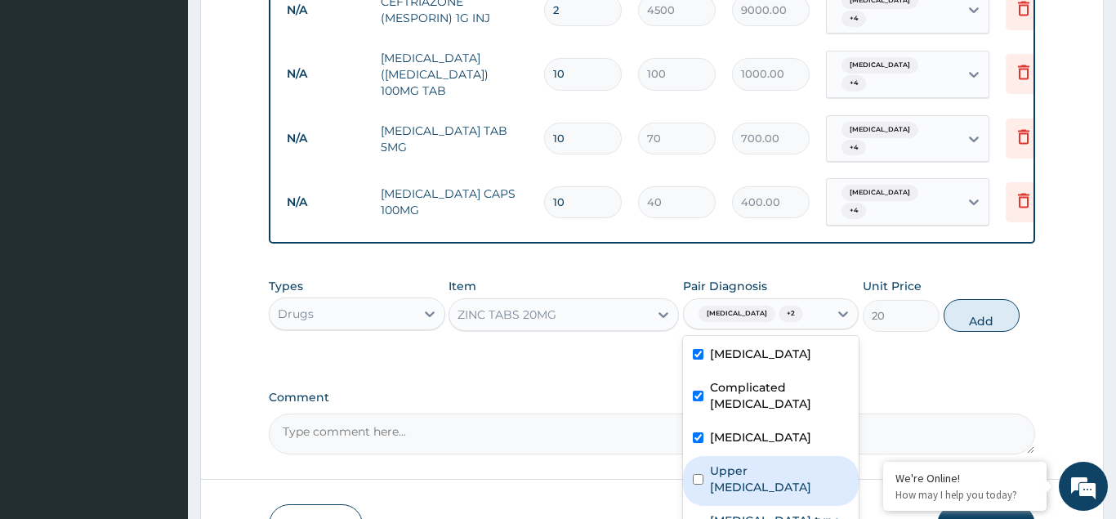
click at [698, 474] on input "checkbox" at bounding box center [698, 479] width 11 height 11
checkbox input "true"
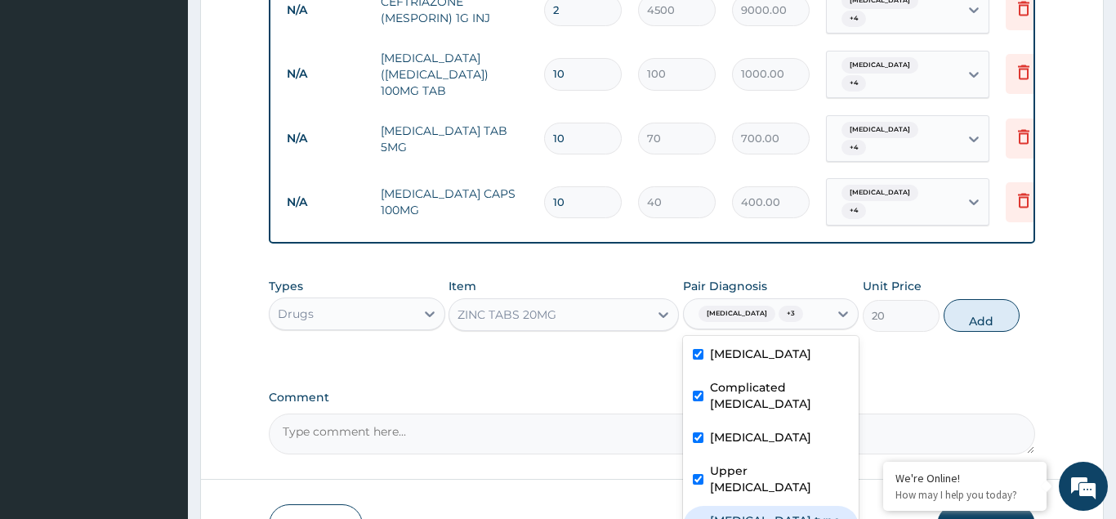
click at [700, 518] on input "checkbox" at bounding box center [698, 529] width 11 height 11
checkbox input "true"
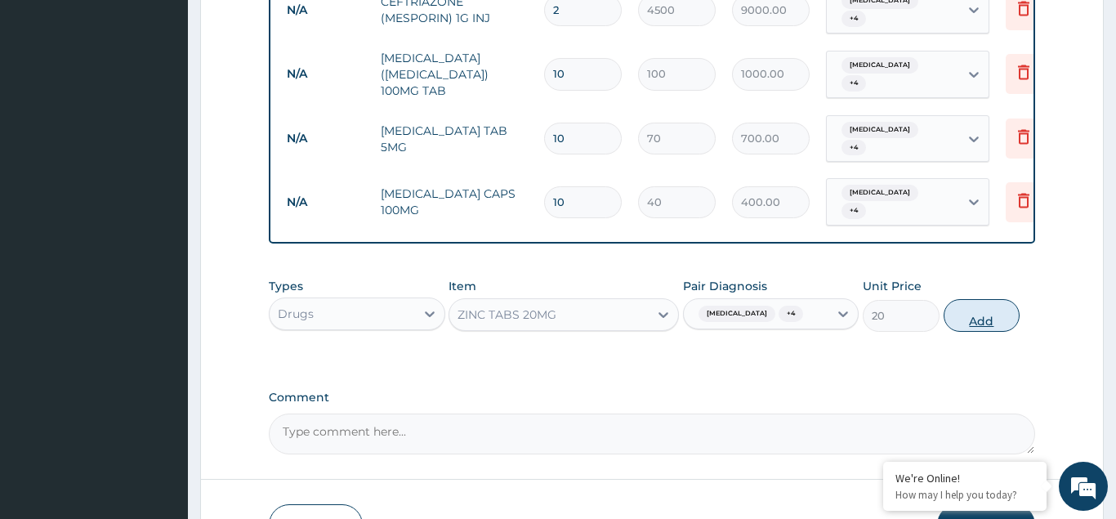
click at [998, 299] on button "Add" at bounding box center [982, 315] width 77 height 33
type input "0"
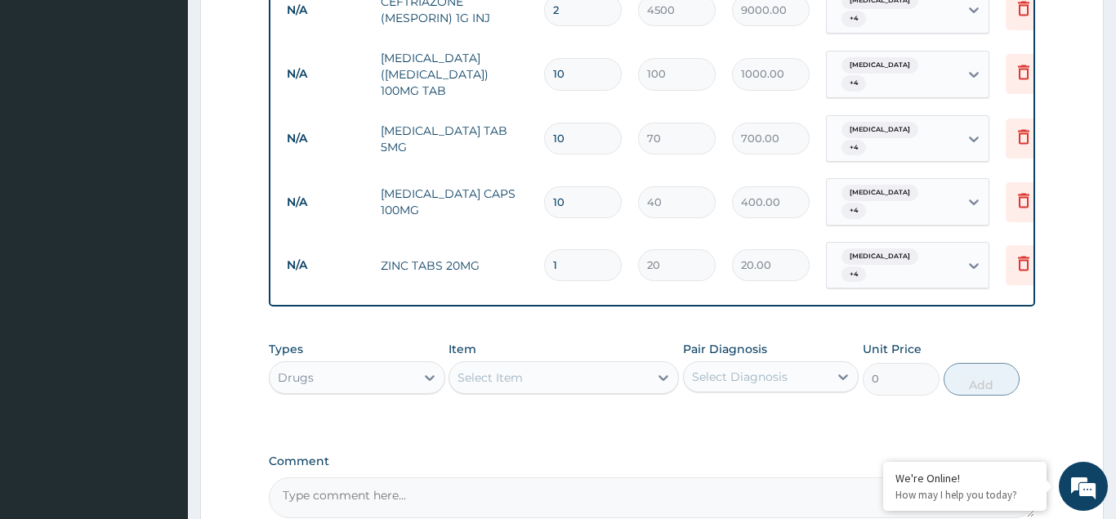
type input "10"
type input "200.00"
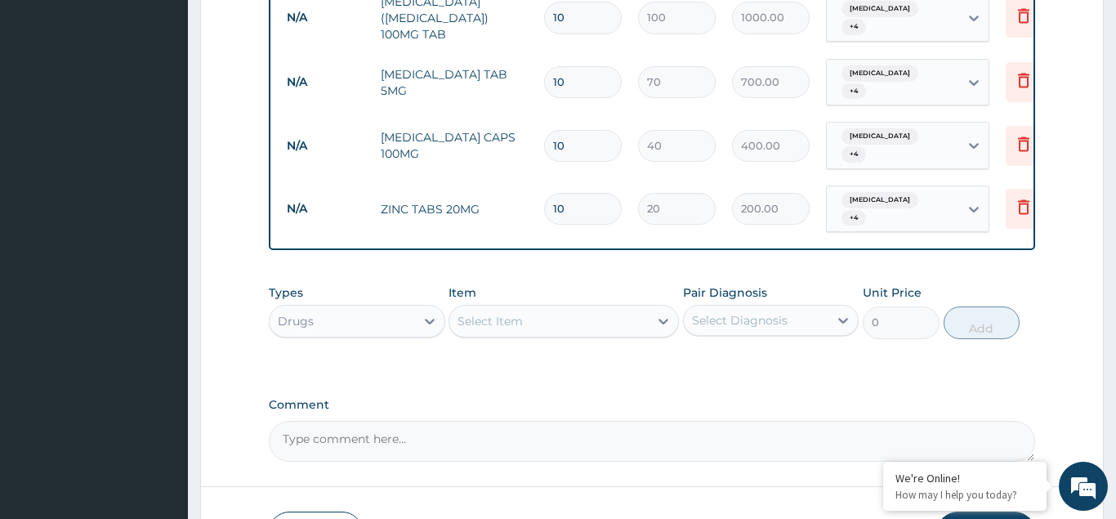
type input "10"
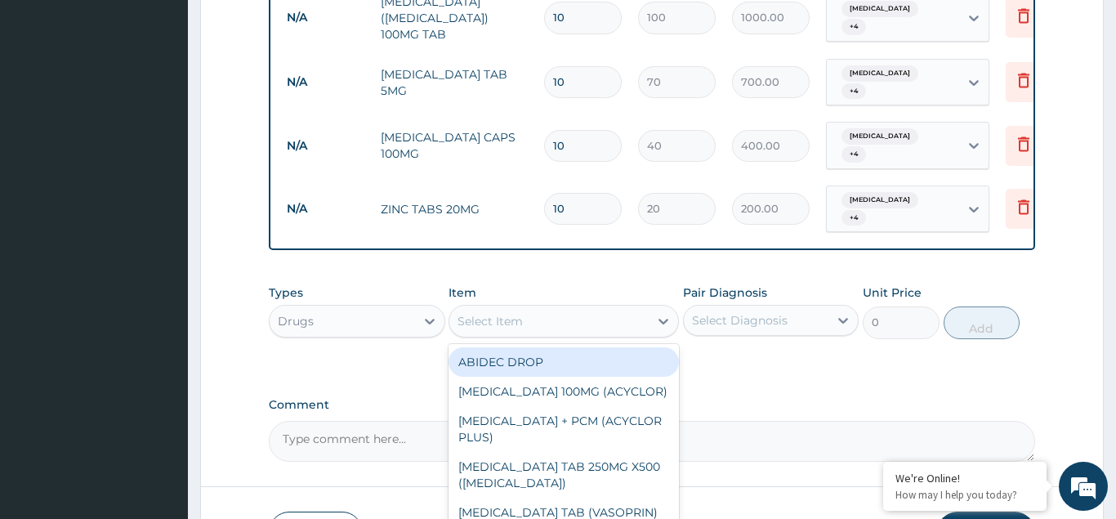
click at [482, 313] on div "Select Item" at bounding box center [490, 321] width 65 height 16
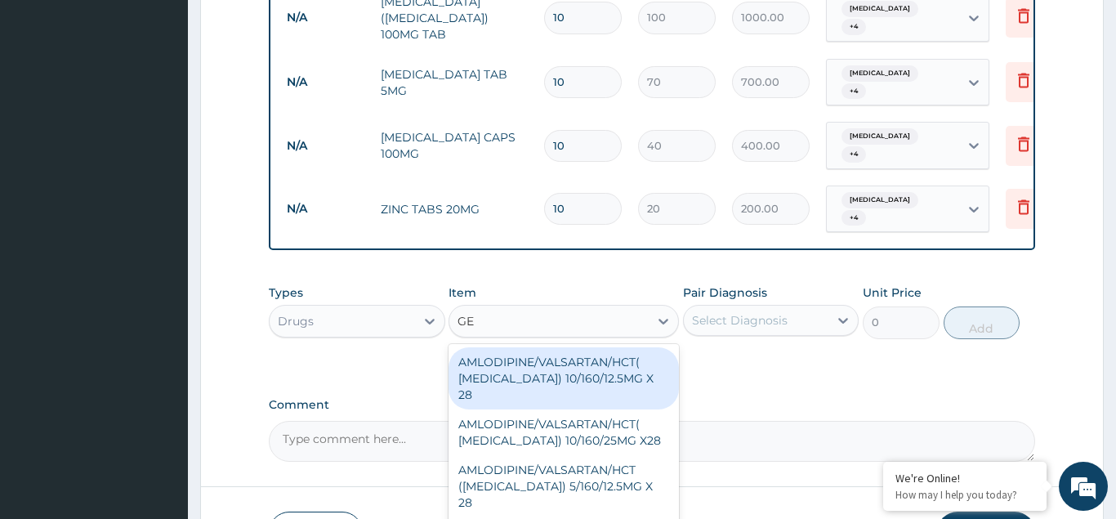
type input "GES"
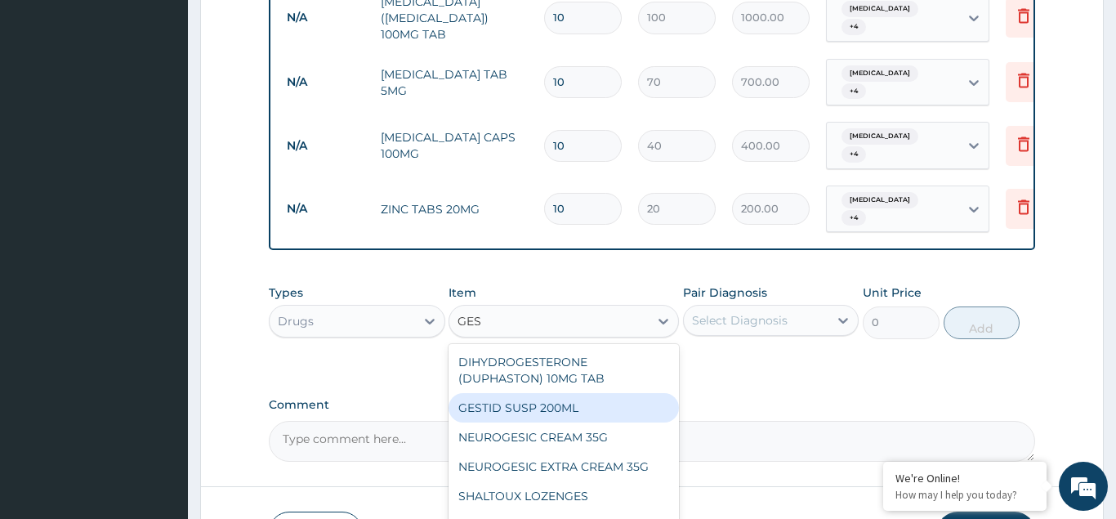
click at [540, 393] on div "GESTID SUSP 200ML" at bounding box center [564, 407] width 230 height 29
type input "1200"
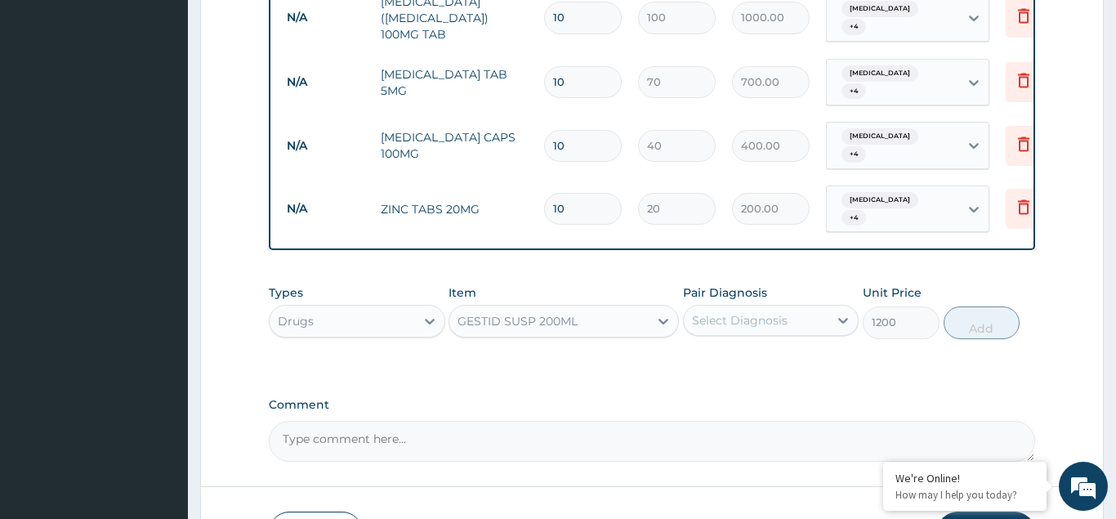
click at [695, 312] on div "Select Diagnosis" at bounding box center [740, 320] width 96 height 16
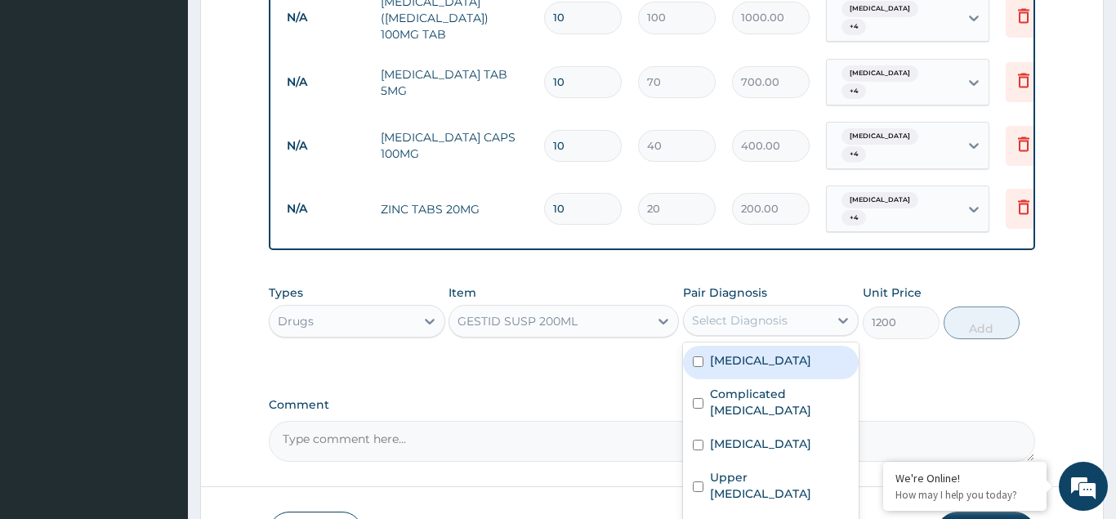
drag, startPoint x: 697, startPoint y: 241, endPoint x: 698, endPoint y: 263, distance: 22.1
click at [697, 346] on div "Typhoid fever" at bounding box center [771, 362] width 176 height 33
checkbox input "true"
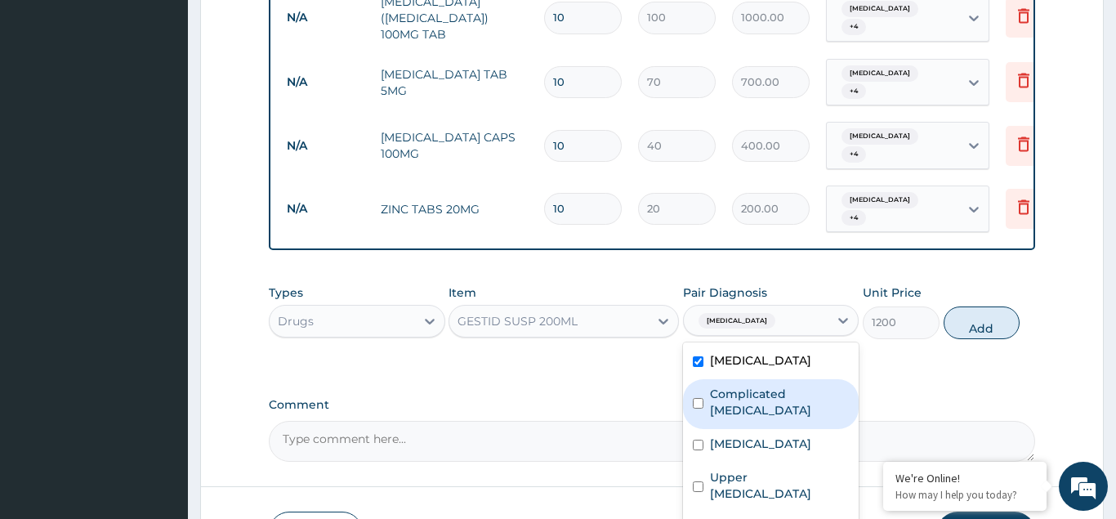
drag, startPoint x: 698, startPoint y: 270, endPoint x: 696, endPoint y: 309, distance: 38.4
click at [699, 379] on div "Complicated malaria" at bounding box center [771, 404] width 176 height 50
checkbox input "true"
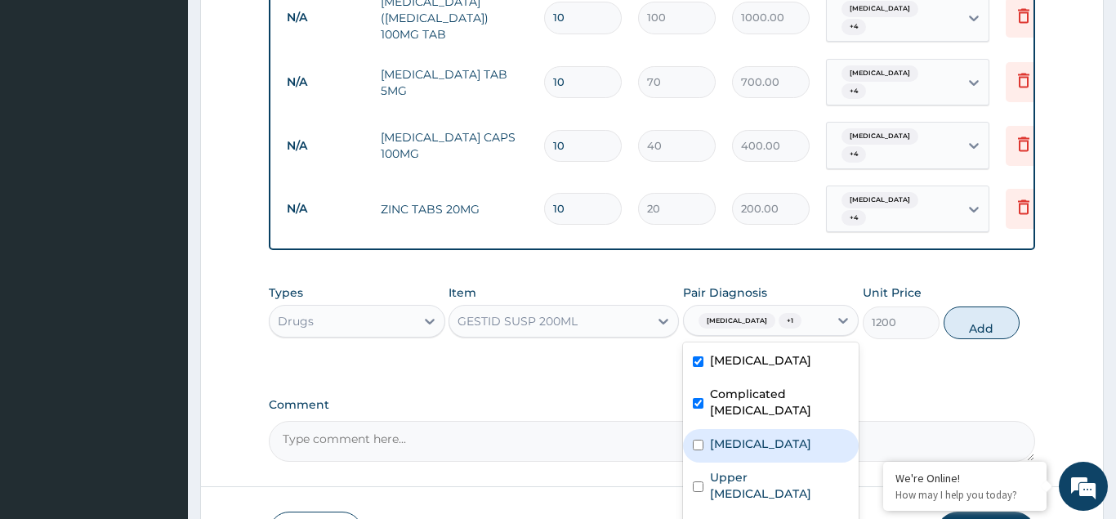
click at [696, 429] on div "Upper respiratory infection" at bounding box center [771, 445] width 176 height 33
checkbox input "true"
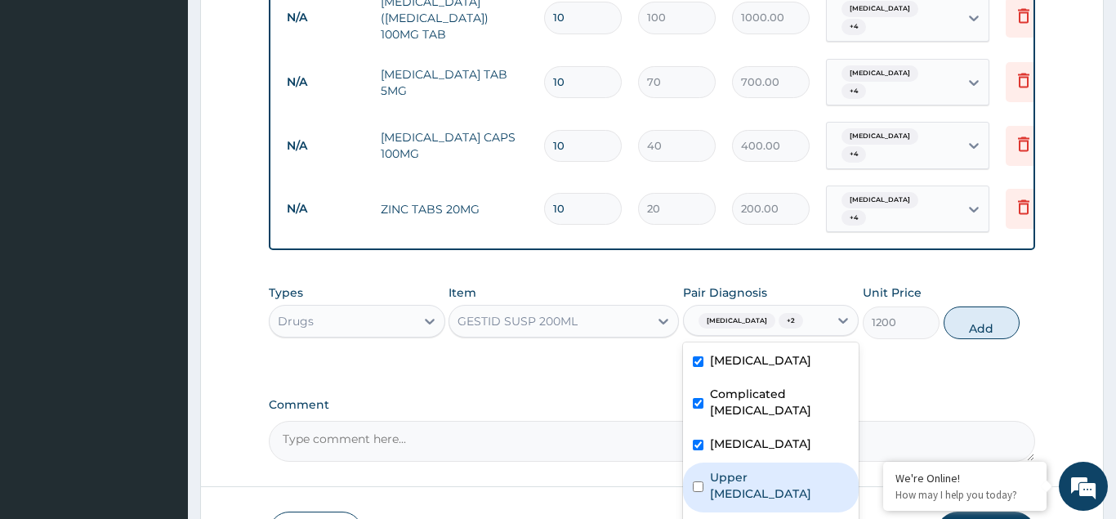
click at [690, 462] on div "Upper urinary tract infection" at bounding box center [771, 487] width 176 height 50
checkbox input "true"
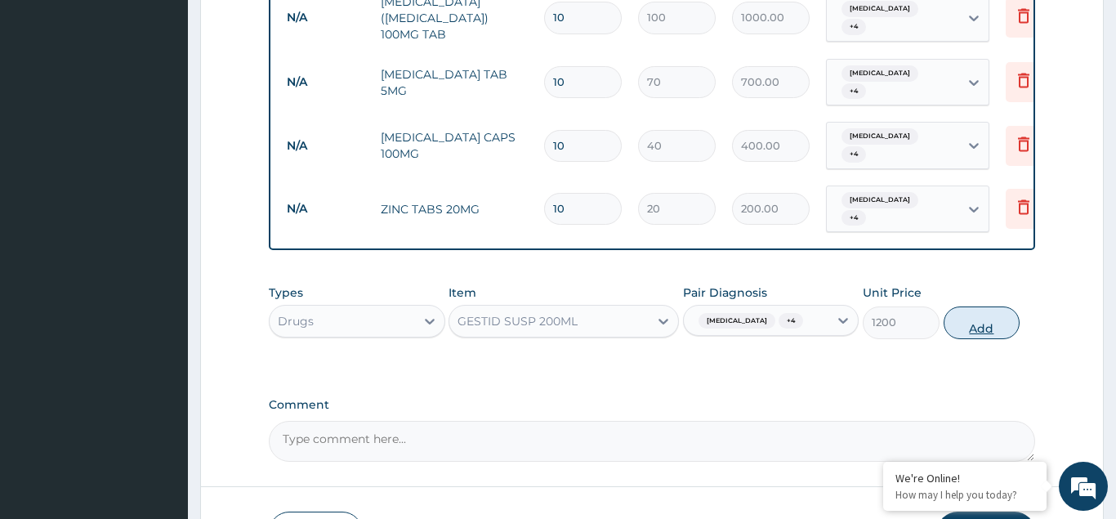
click at [984, 306] on button "Add" at bounding box center [982, 322] width 77 height 33
type input "0"
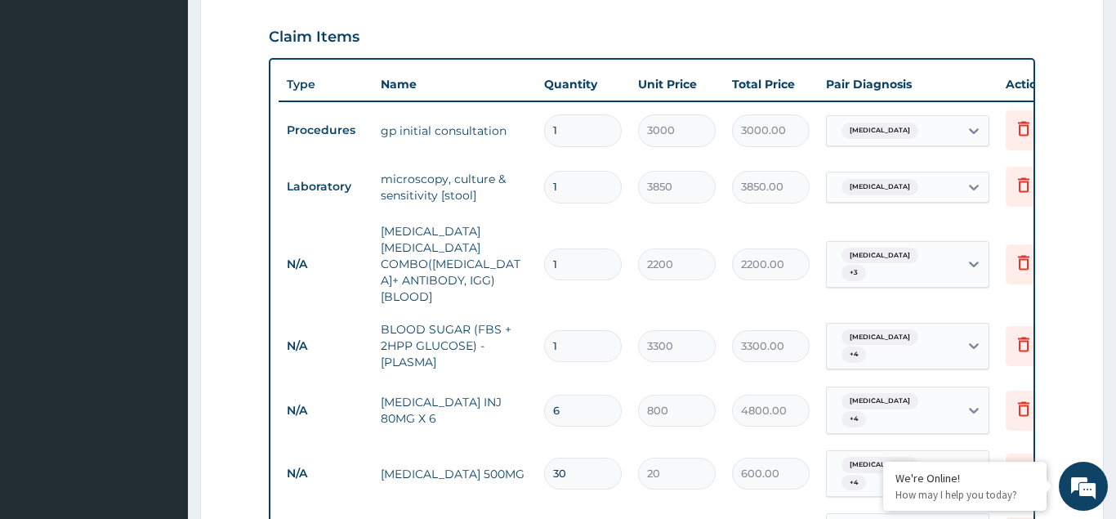
scroll to position [330, 0]
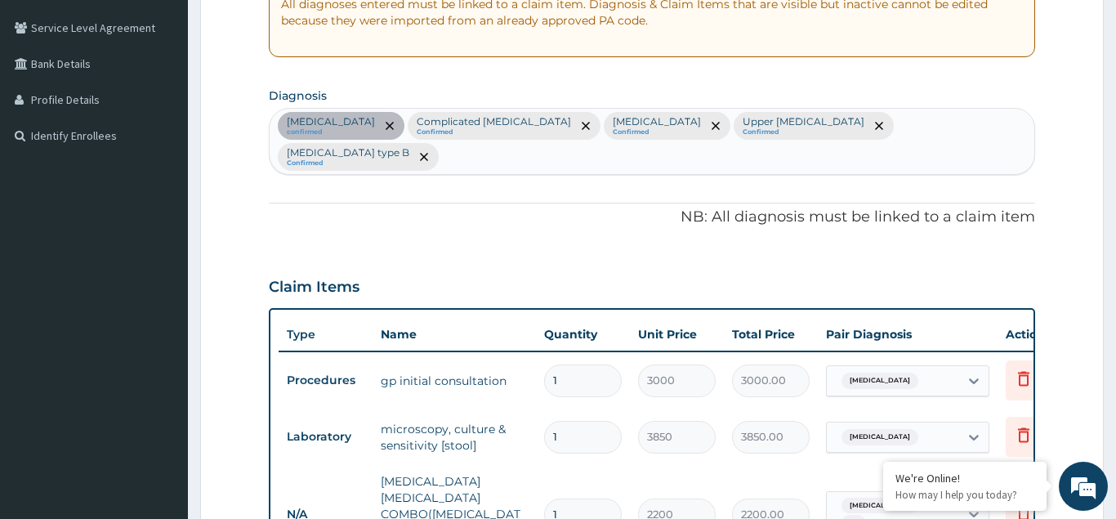
click at [1012, 119] on div "Typhoid fever confirmed Complicated malaria Confirmed Upper respiratory infecti…" at bounding box center [652, 141] width 765 height 65
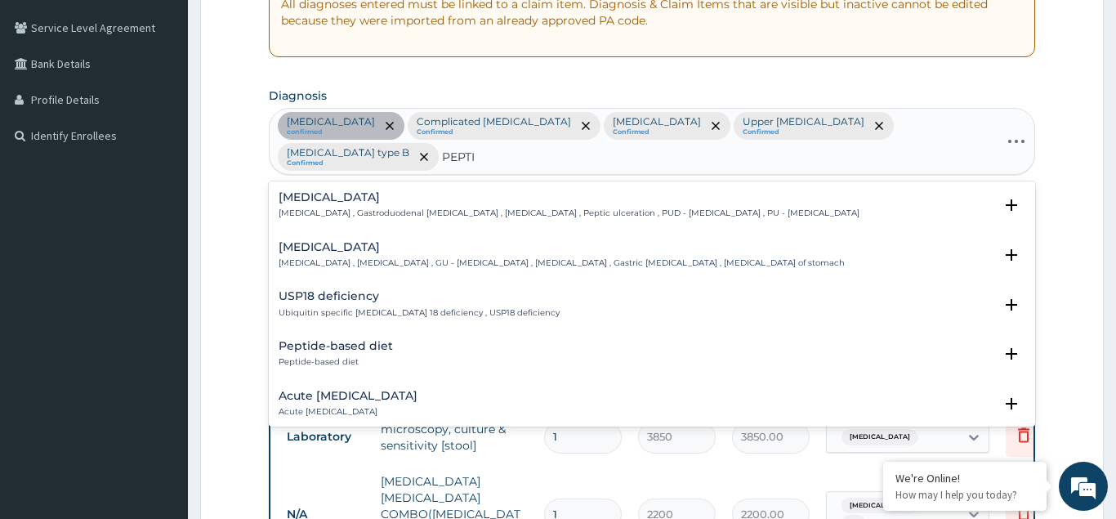
type input "PEPTIC"
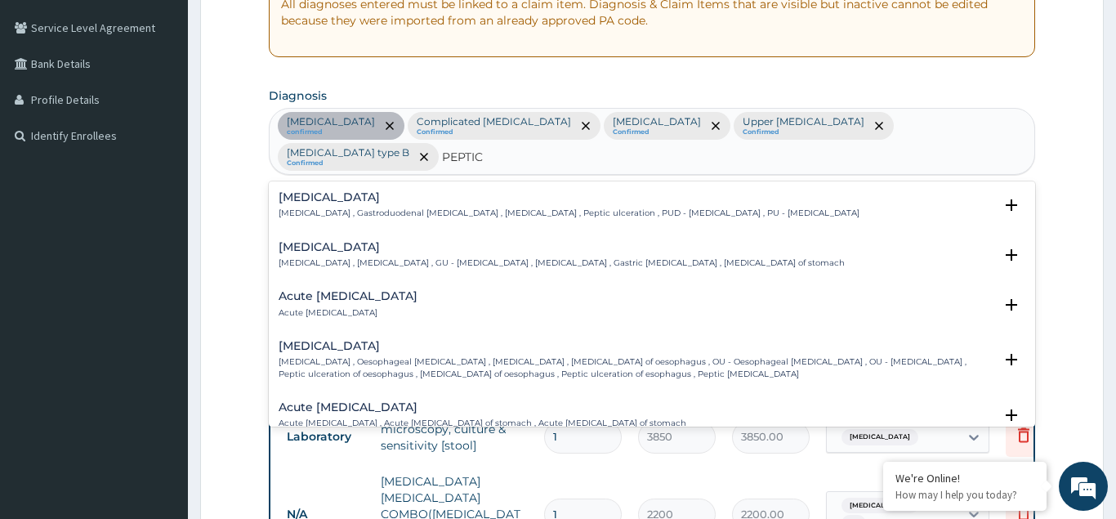
click at [312, 296] on h4 "Acute peptic ulcer" at bounding box center [348, 296] width 139 height 12
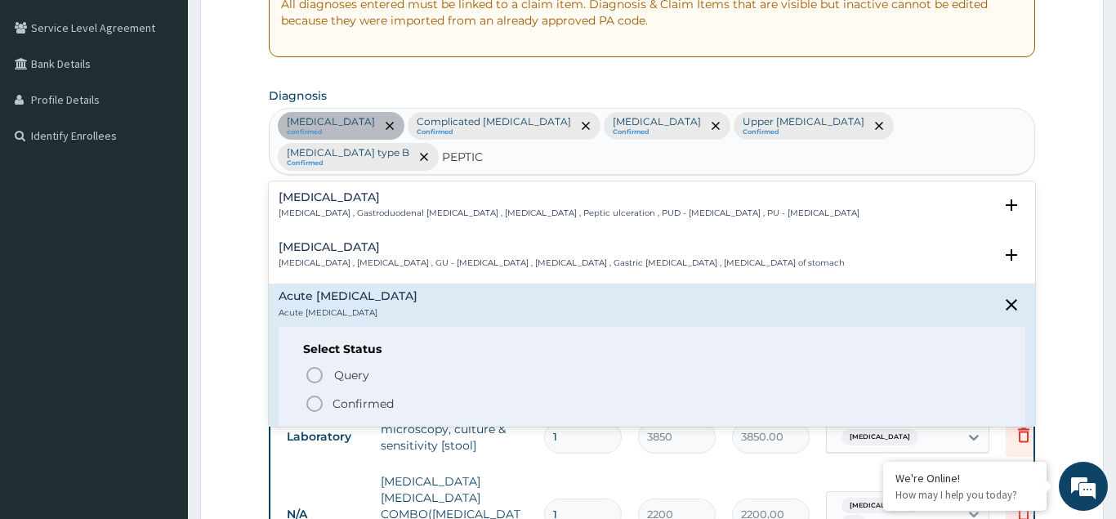
click at [311, 394] on icon "status option filled" at bounding box center [315, 404] width 20 height 20
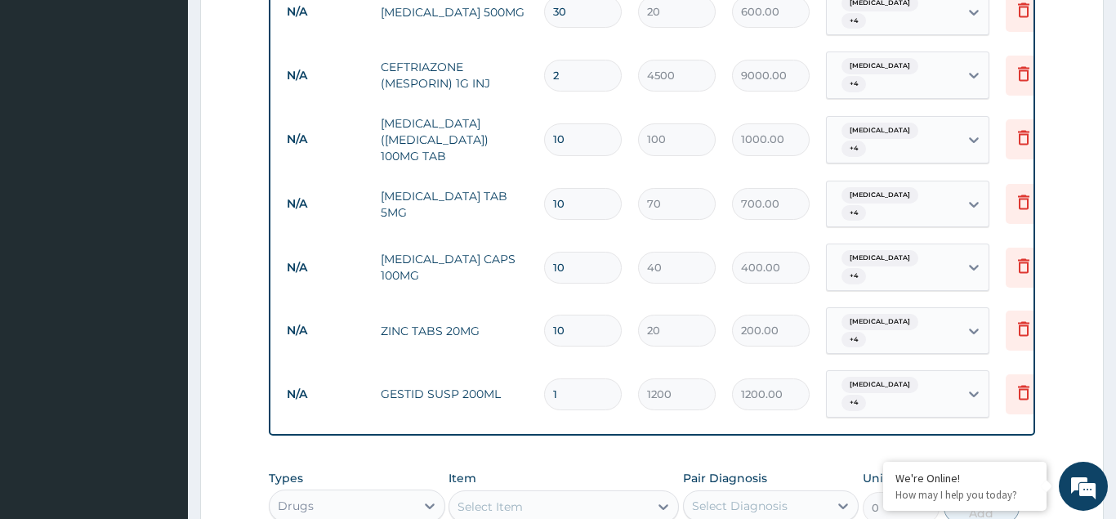
scroll to position [1163, 0]
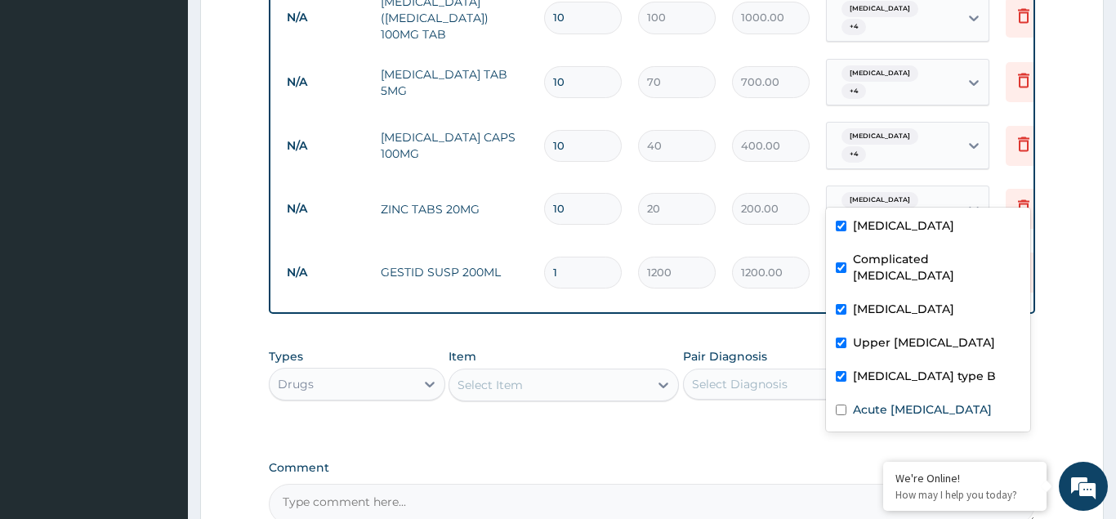
click at [974, 264] on icon at bounding box center [974, 272] width 16 height 16
click at [837, 404] on input "checkbox" at bounding box center [841, 409] width 11 height 11
checkbox input "true"
click at [739, 342] on div "Types Drugs Item Select Item Pair Diagnosis Select Diagnosis Unit Price 0 Add" at bounding box center [652, 387] width 766 height 95
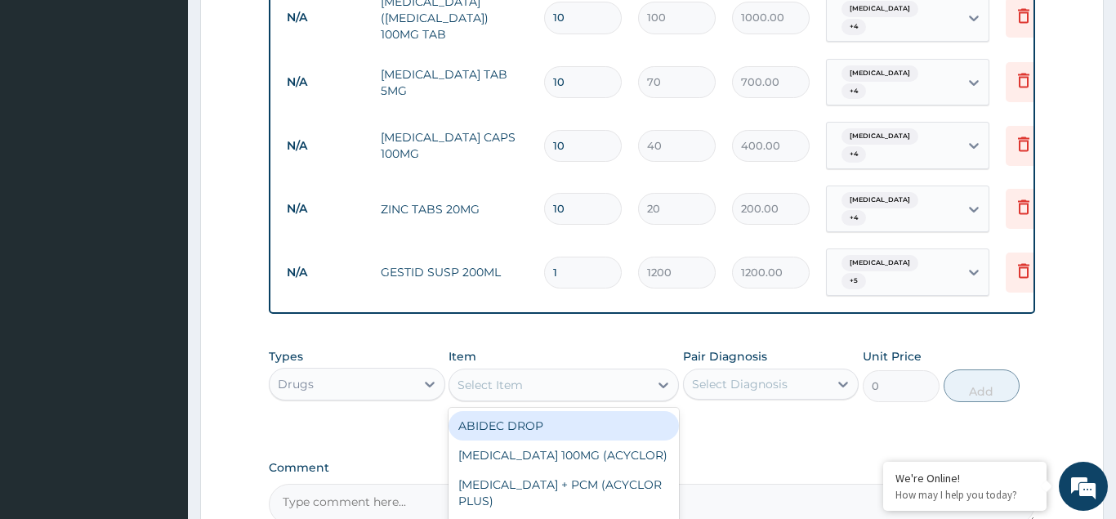
click at [498, 377] on div "Select Item" at bounding box center [490, 385] width 65 height 16
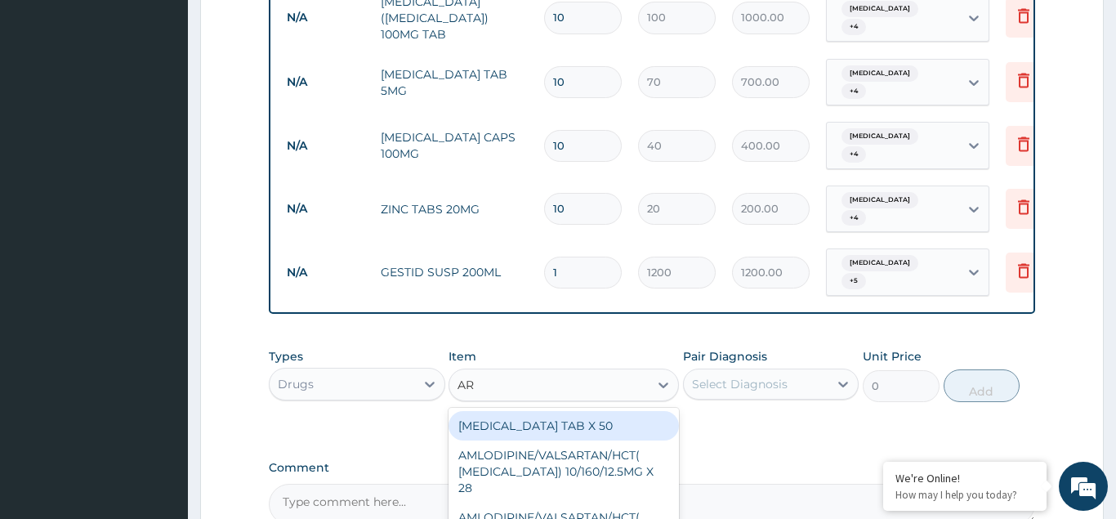
type input "ART"
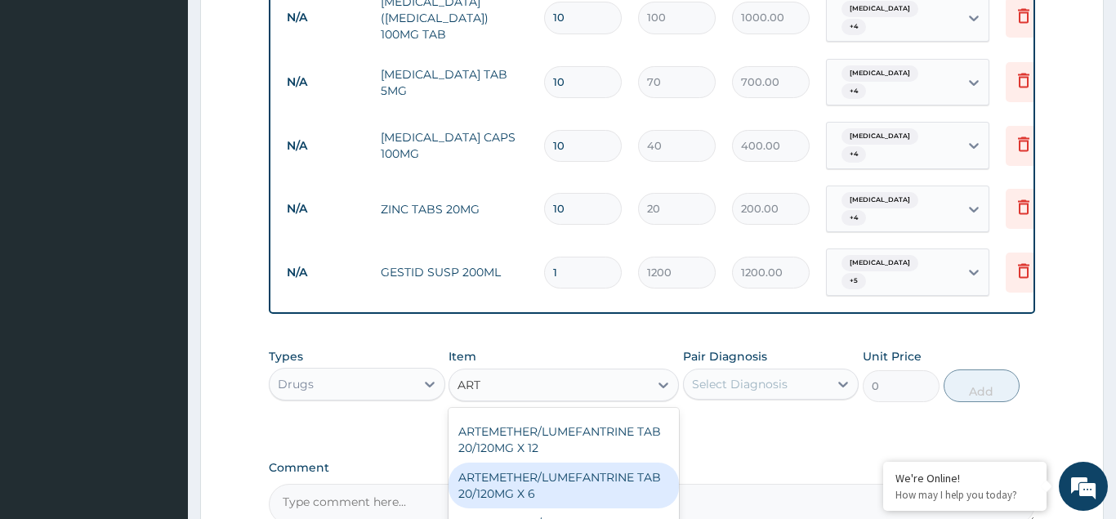
scroll to position [529, 0]
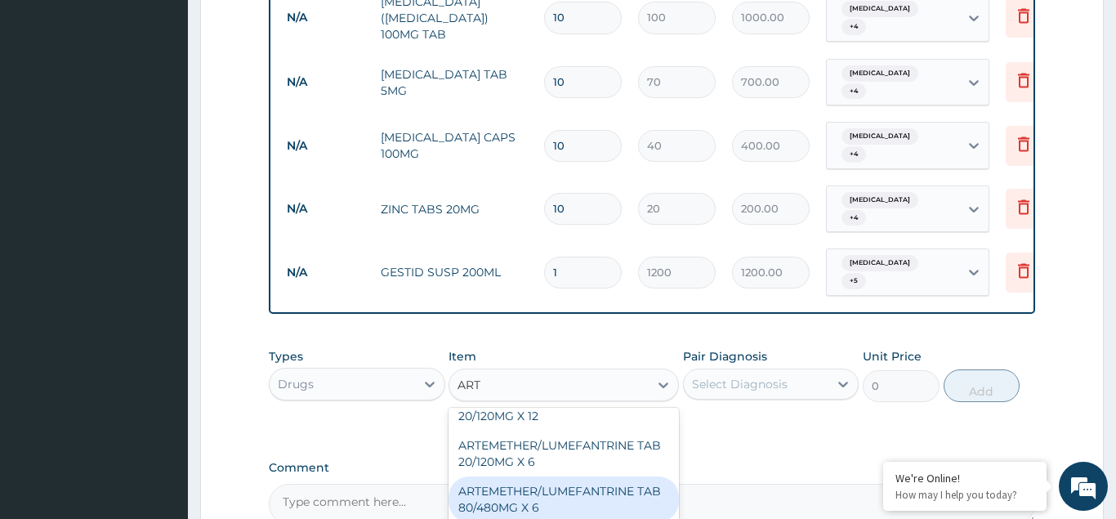
click at [495, 476] on div "ARTEMETHER/LUMEFANTRINE TAB 80/480MG X 6" at bounding box center [564, 499] width 230 height 46
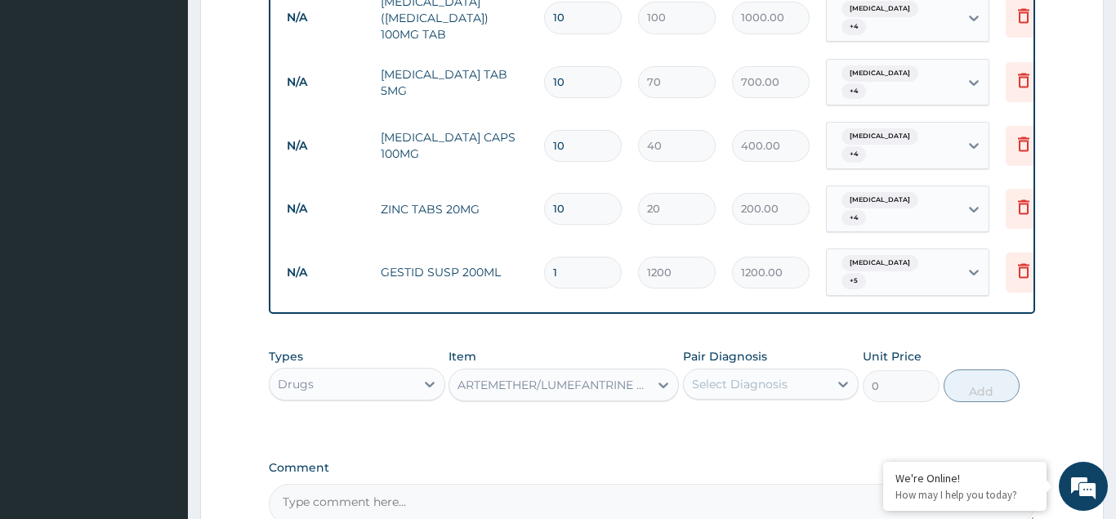
type input "800"
click at [707, 376] on div "Select Diagnosis" at bounding box center [740, 384] width 96 height 16
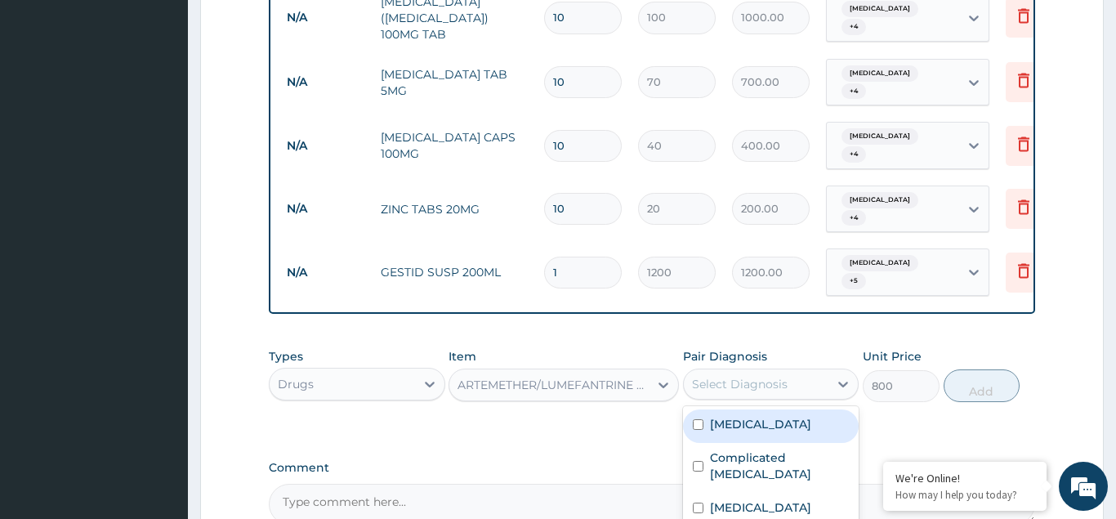
scroll to position [1251, 0]
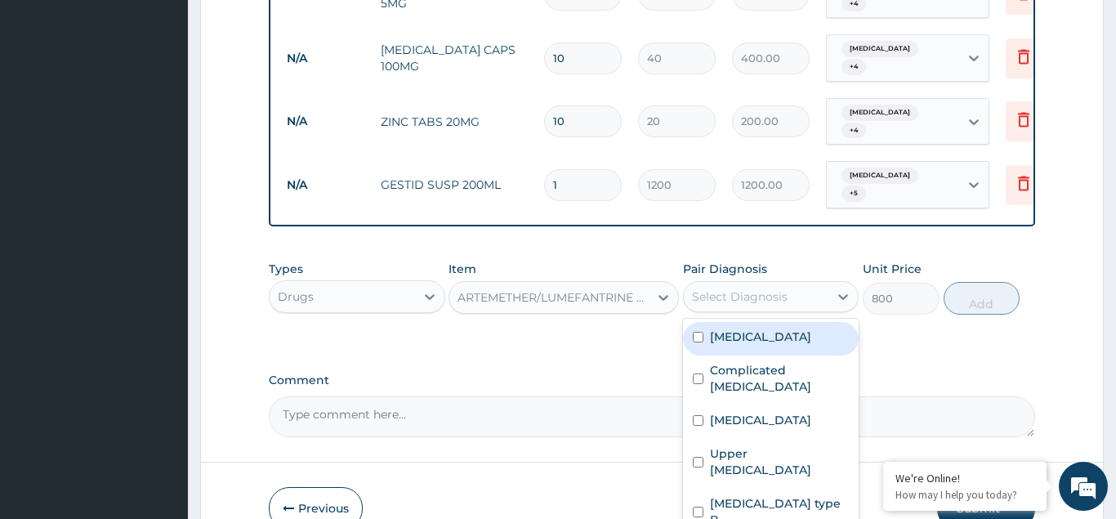
click at [693, 332] on input "checkbox" at bounding box center [698, 337] width 11 height 11
checkbox input "true"
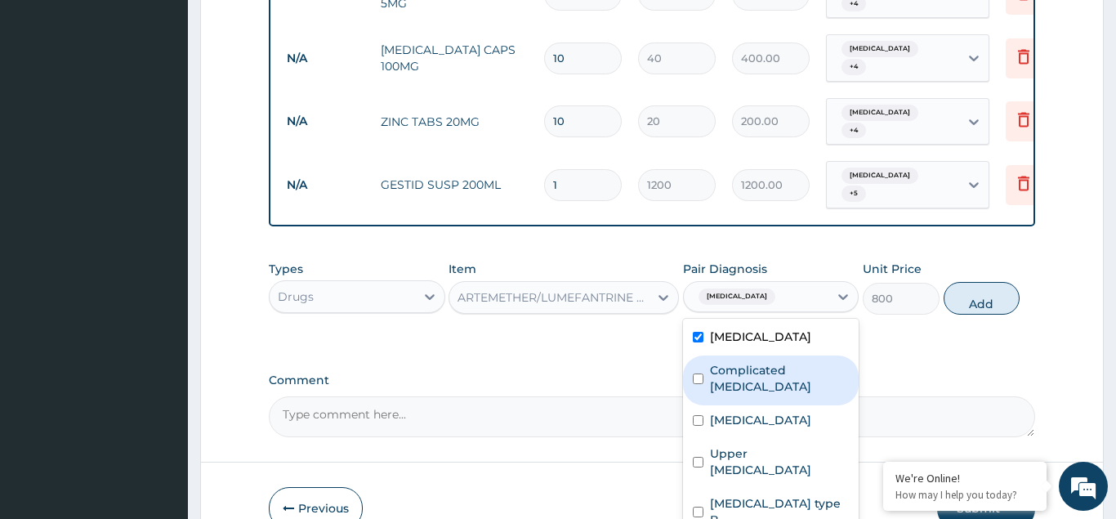
click at [695, 373] on input "checkbox" at bounding box center [698, 378] width 11 height 11
checkbox input "true"
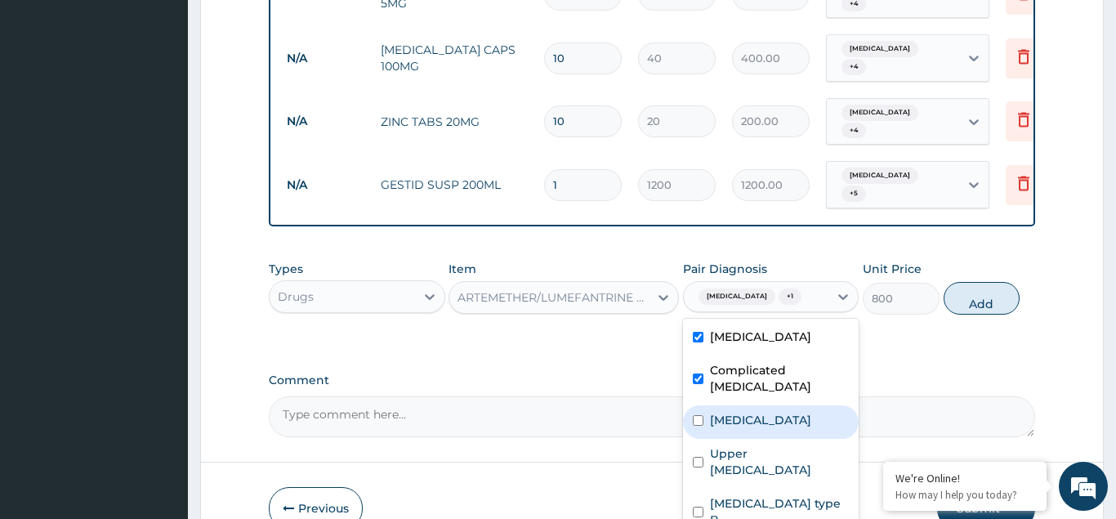
click at [703, 415] on input "checkbox" at bounding box center [698, 420] width 11 height 11
checkbox input "true"
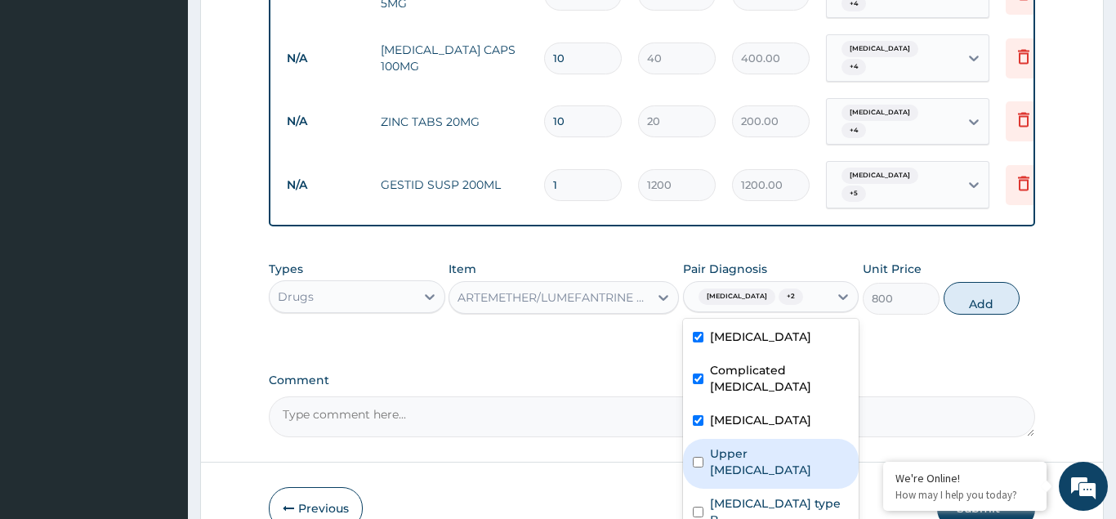
drag, startPoint x: 700, startPoint y: 361, endPoint x: 700, endPoint y: 376, distance: 14.7
click at [700, 439] on div "Upper urinary tract infection" at bounding box center [771, 464] width 176 height 50
checkbox input "true"
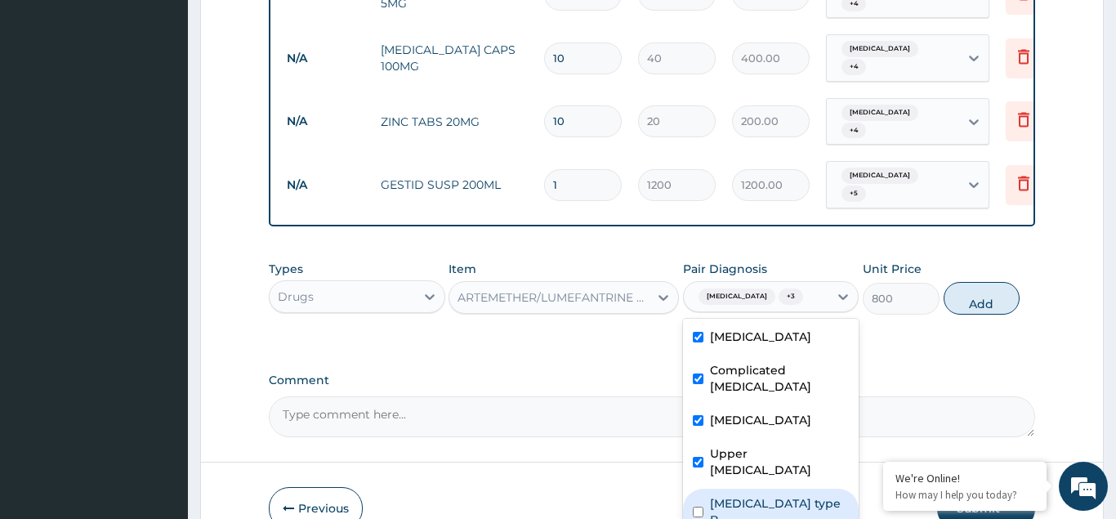
click at [704, 489] on div "Thymoma type B" at bounding box center [771, 514] width 176 height 50
checkbox input "true"
click at [973, 282] on button "Add" at bounding box center [982, 298] width 77 height 33
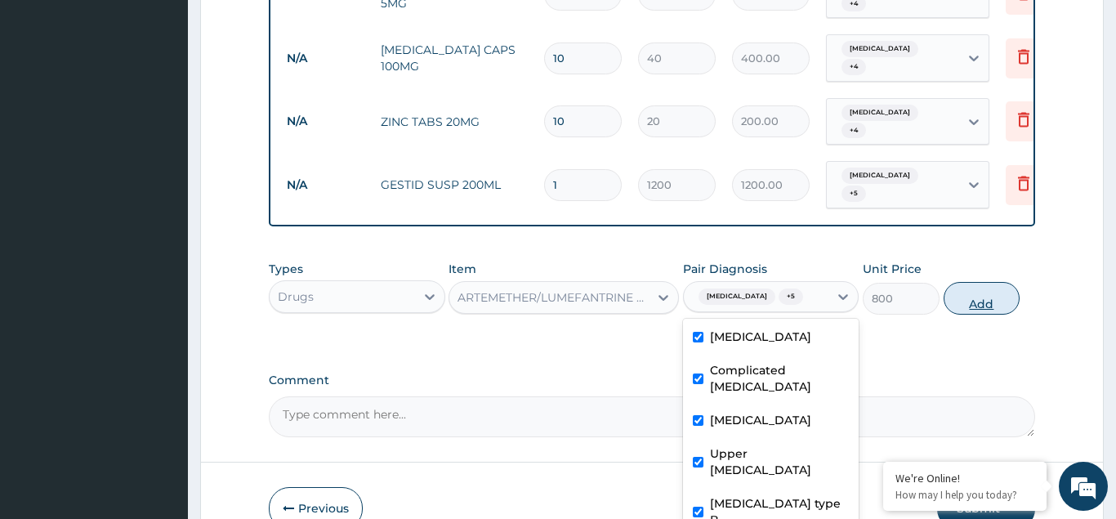
type input "0"
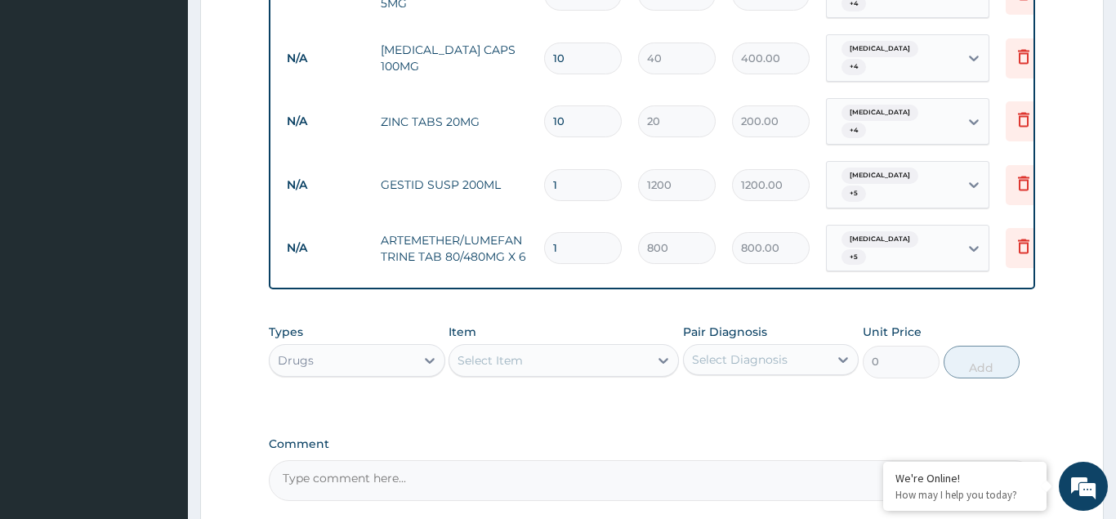
type input "0.00"
type input "6"
type input "4800.00"
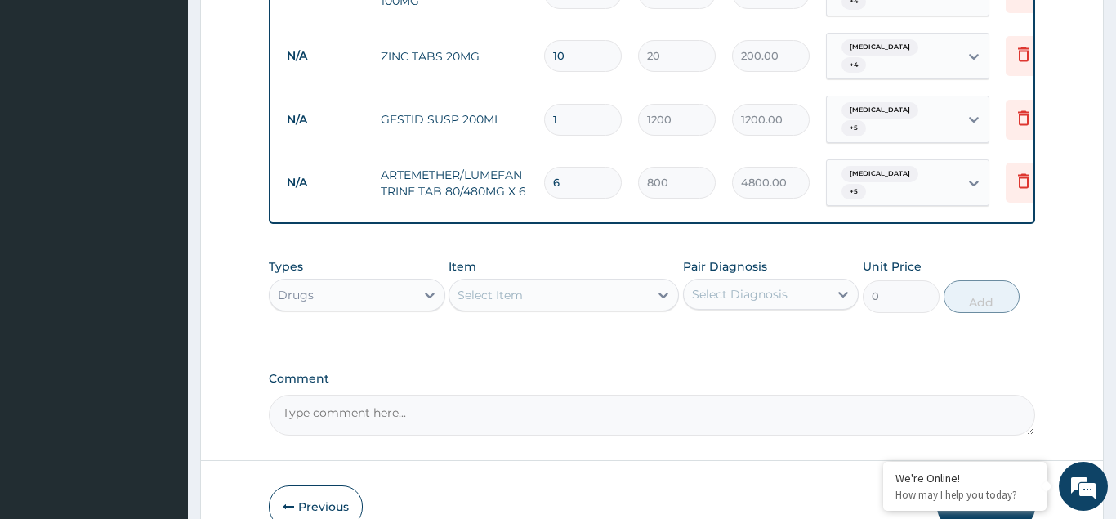
type input "6"
click at [987, 485] on button "Submit" at bounding box center [986, 506] width 98 height 42
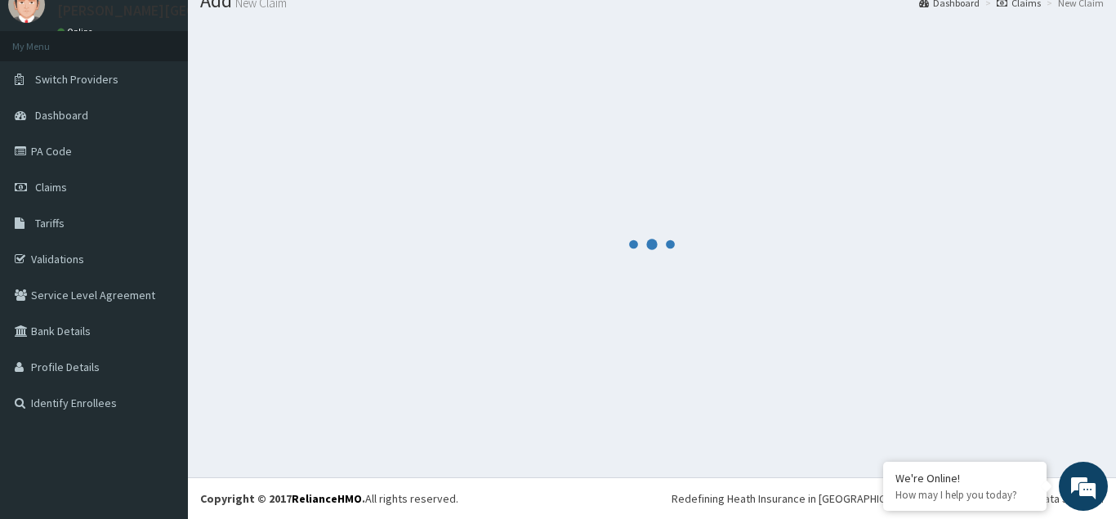
scroll to position [63, 0]
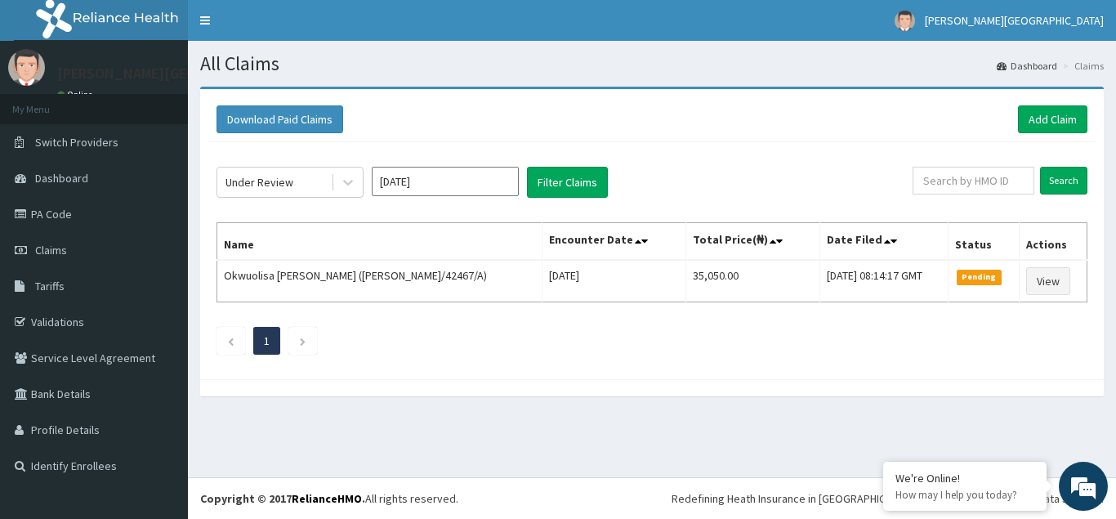
click at [585, 185] on button "Filter Claims" at bounding box center [567, 182] width 81 height 31
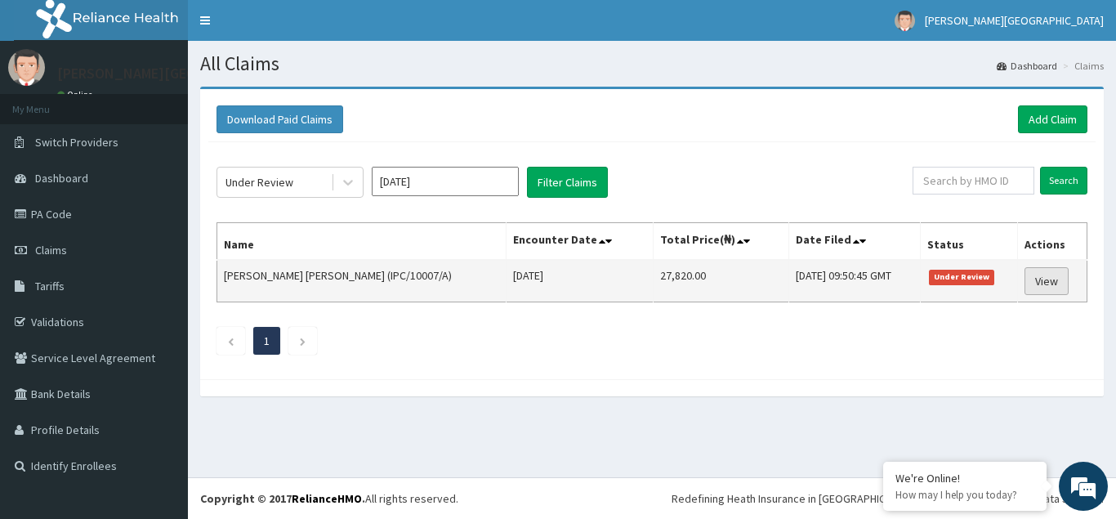
click at [1047, 286] on link "View" at bounding box center [1046, 281] width 44 height 28
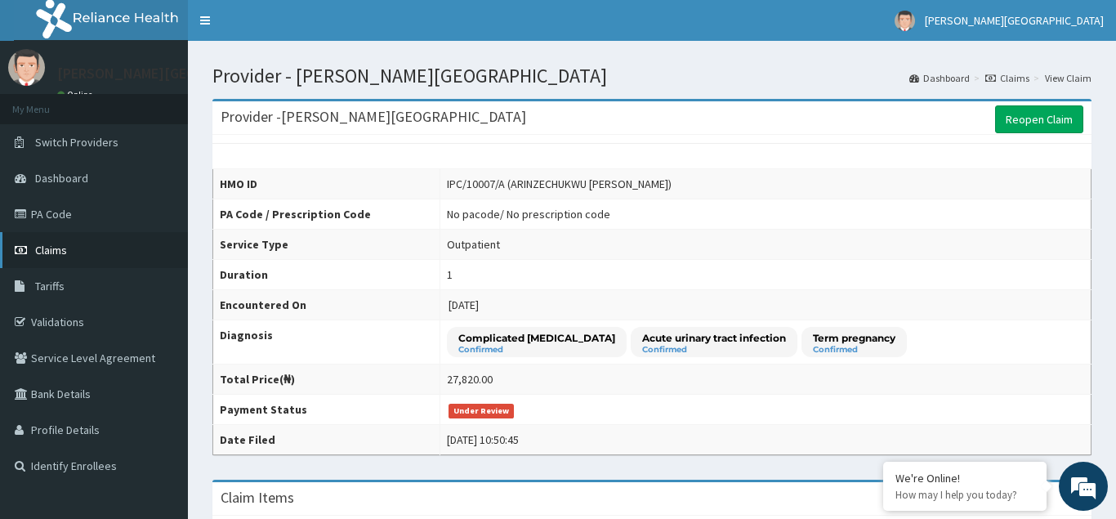
click at [54, 244] on span "Claims" at bounding box center [51, 250] width 32 height 15
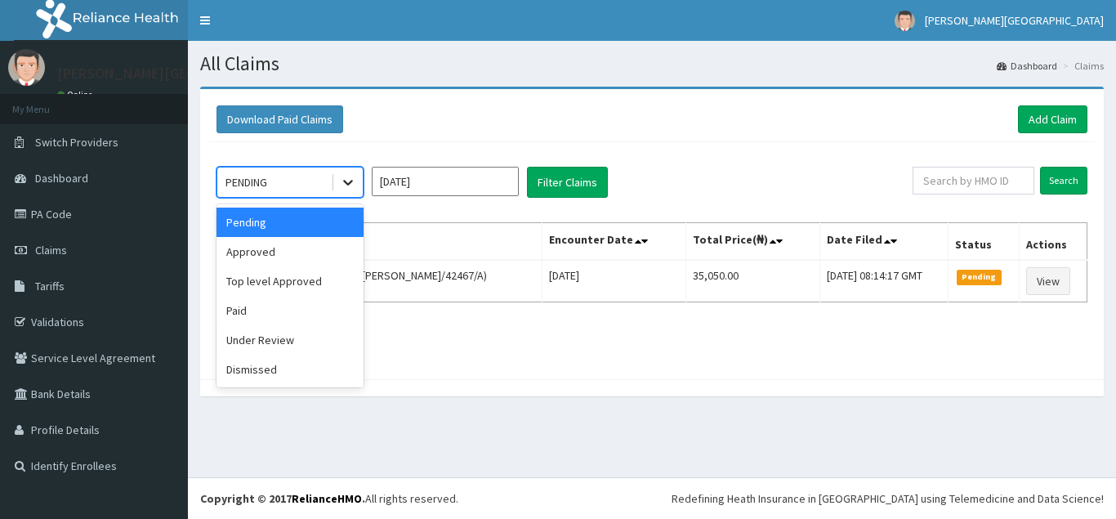
click at [346, 181] on icon at bounding box center [348, 182] width 16 height 16
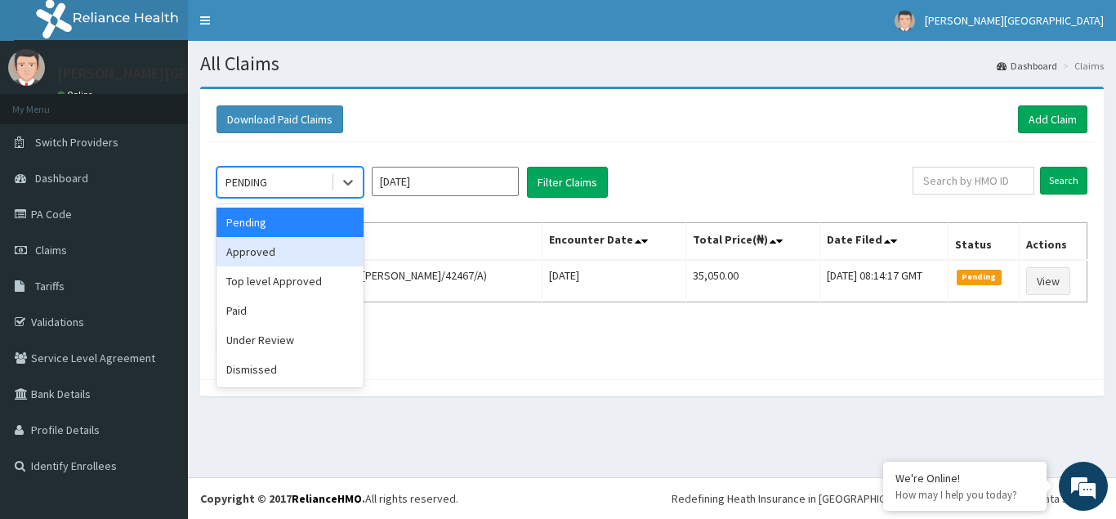
click at [266, 248] on div "Approved" at bounding box center [289, 251] width 147 height 29
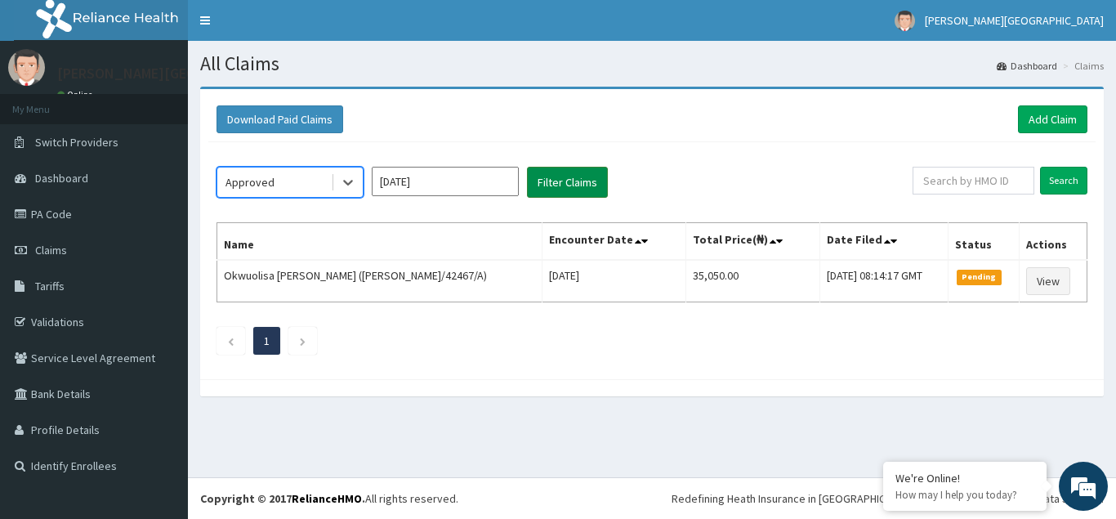
click at [584, 181] on button "Filter Claims" at bounding box center [567, 182] width 81 height 31
